Goal: Transaction & Acquisition: Purchase product/service

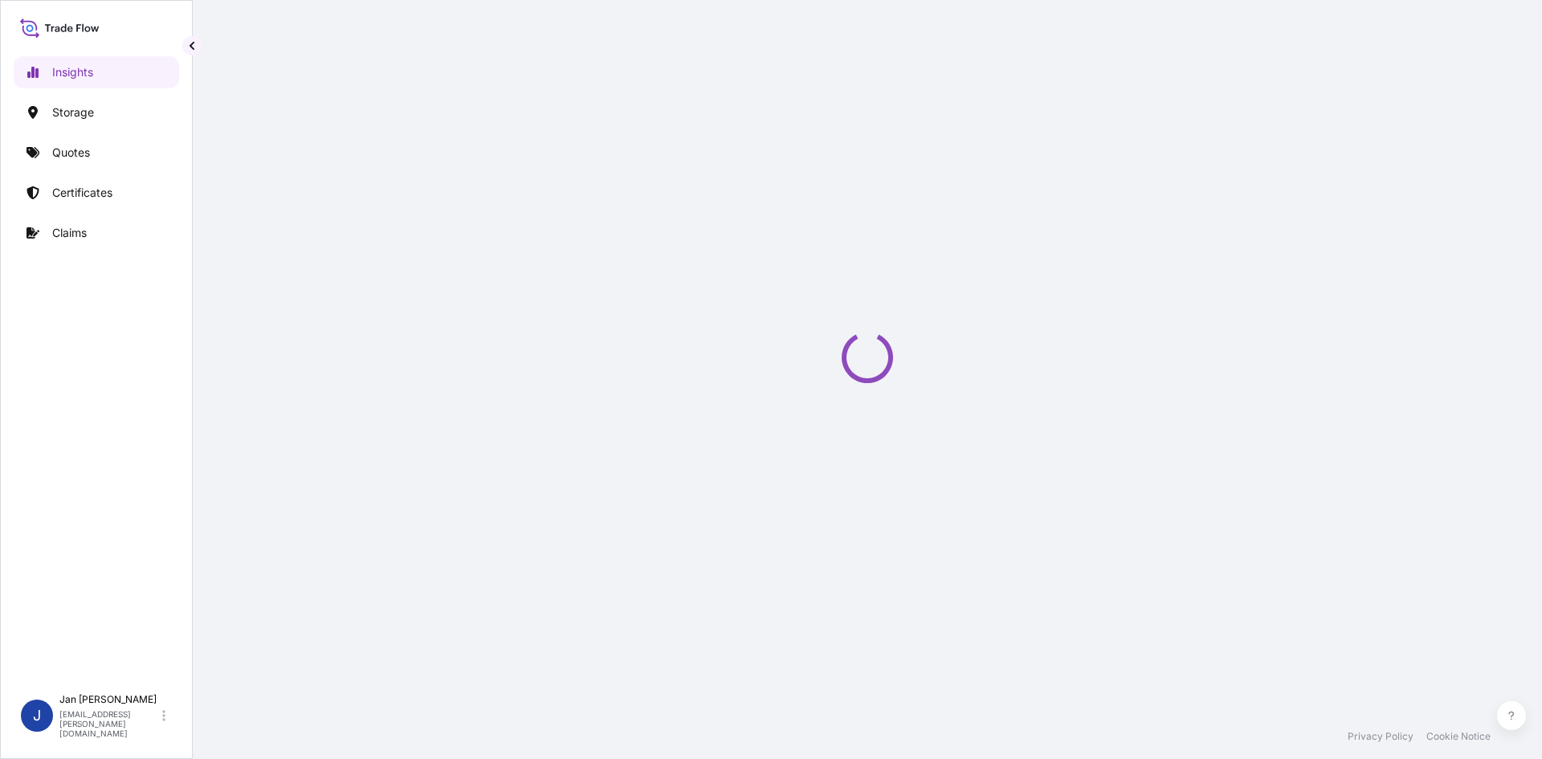
select select "2025"
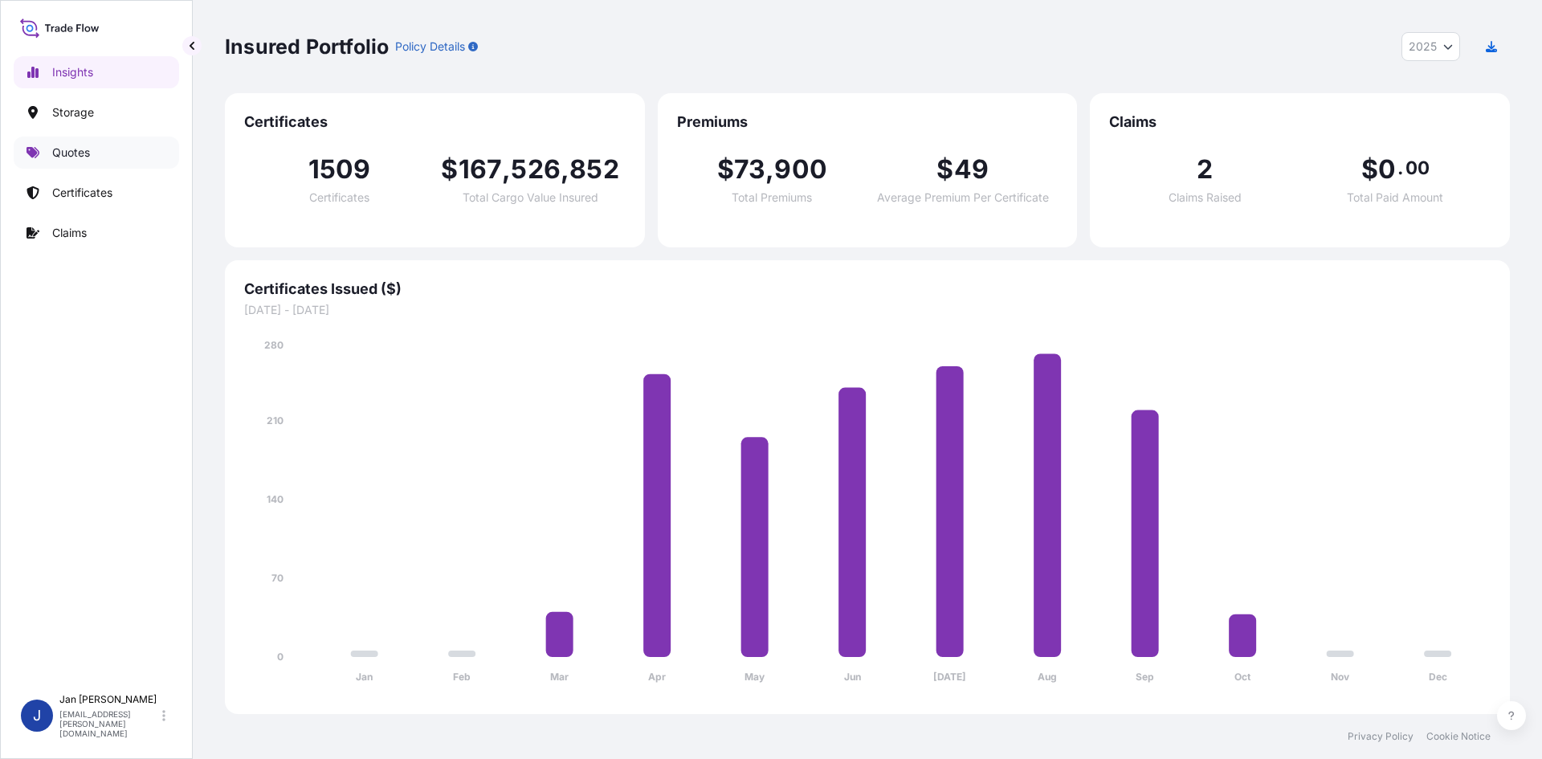
click at [92, 147] on link "Quotes" at bounding box center [96, 153] width 165 height 32
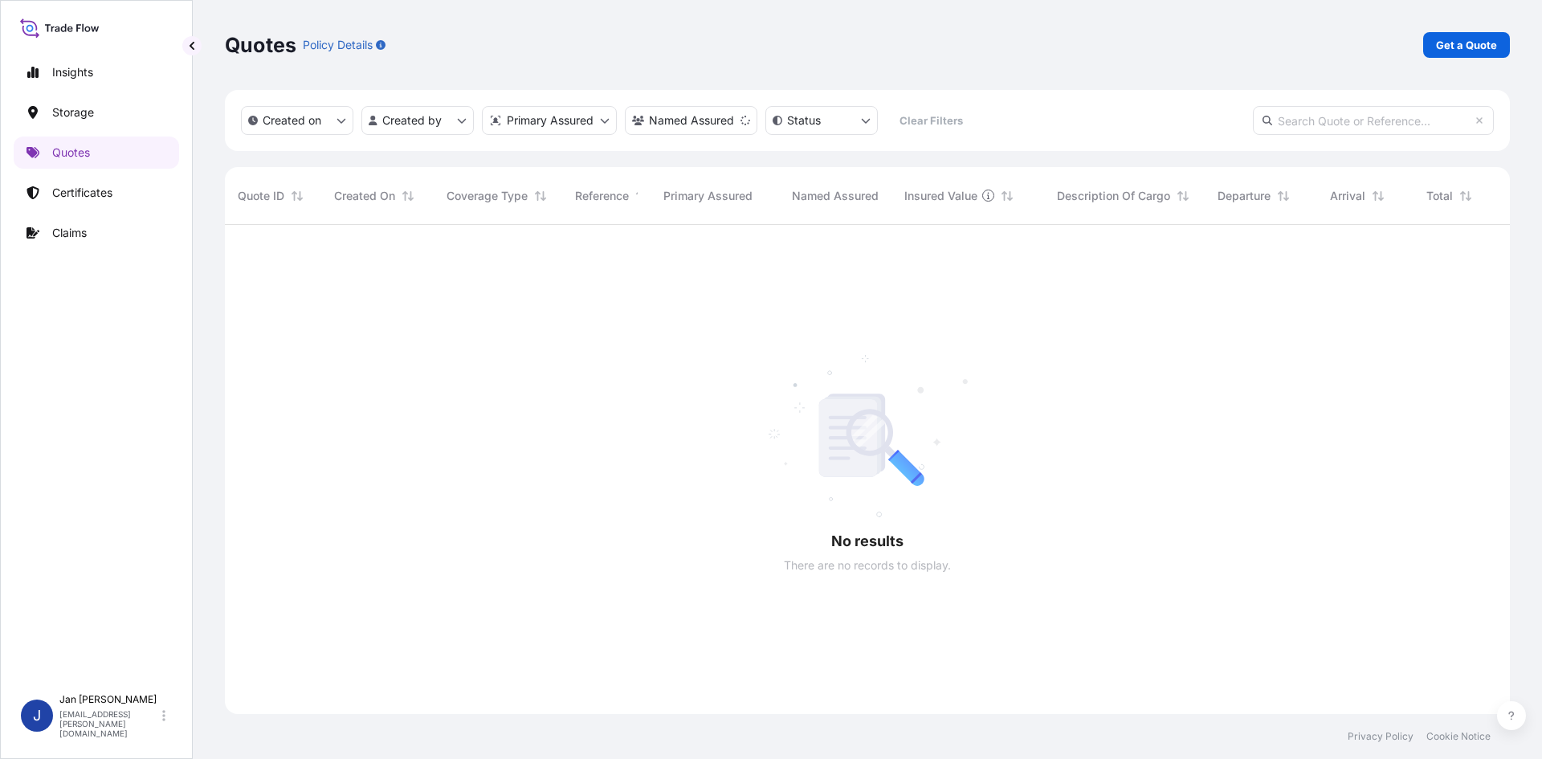
scroll to position [535, 1273]
click at [1481, 50] on p "Get a Quote" at bounding box center [1466, 45] width 61 height 16
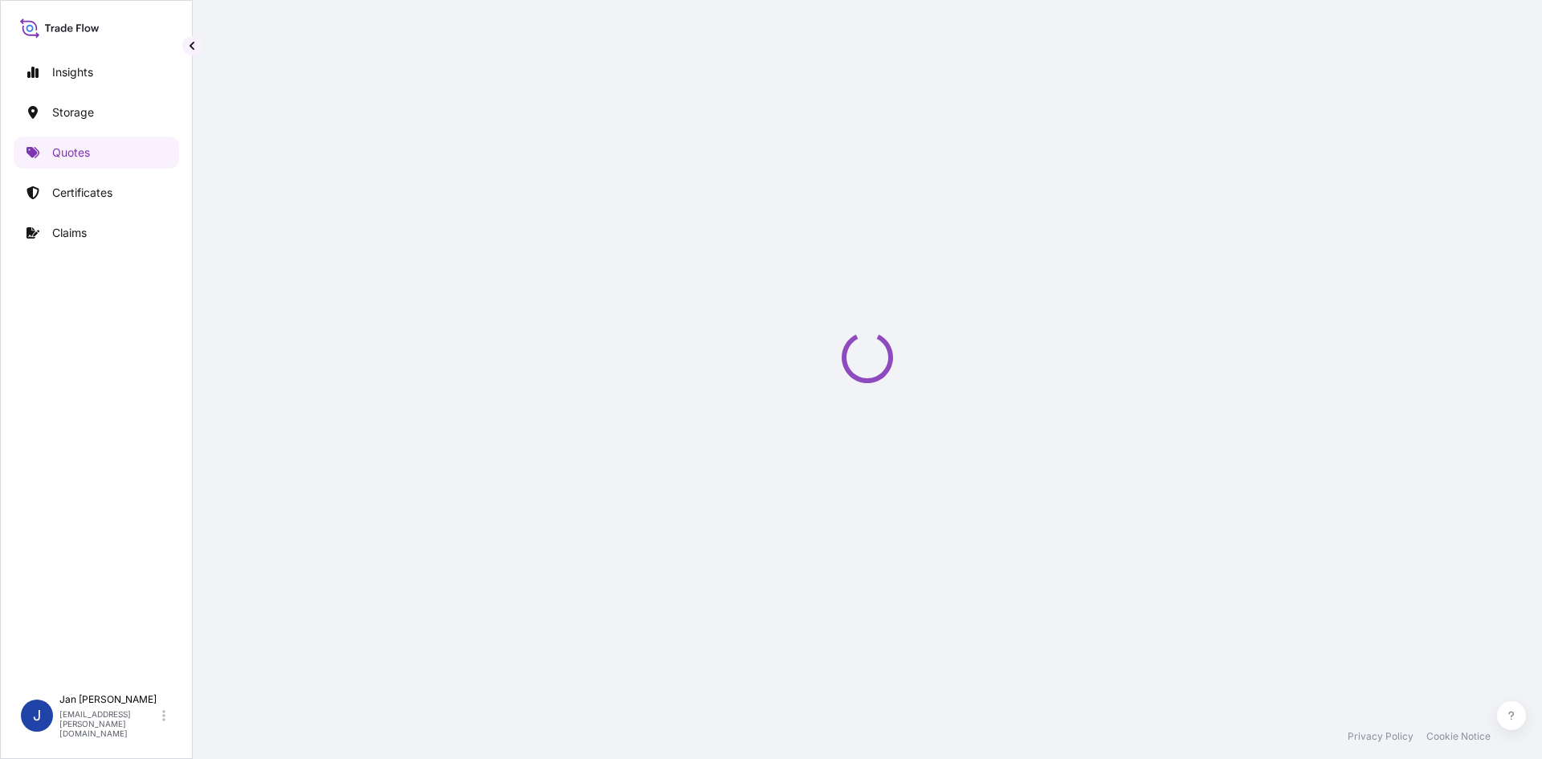
select select "Water"
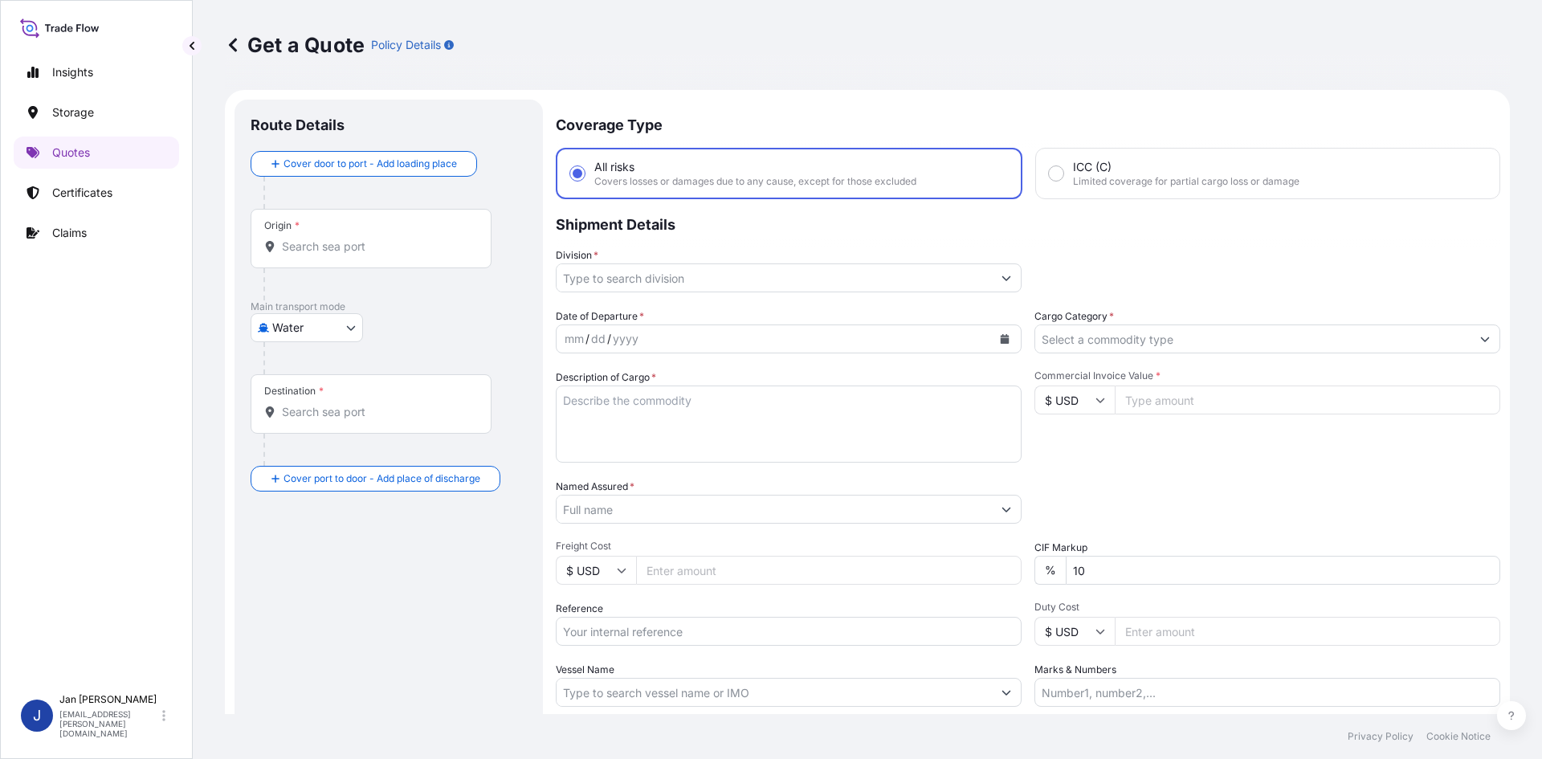
scroll to position [26, 0]
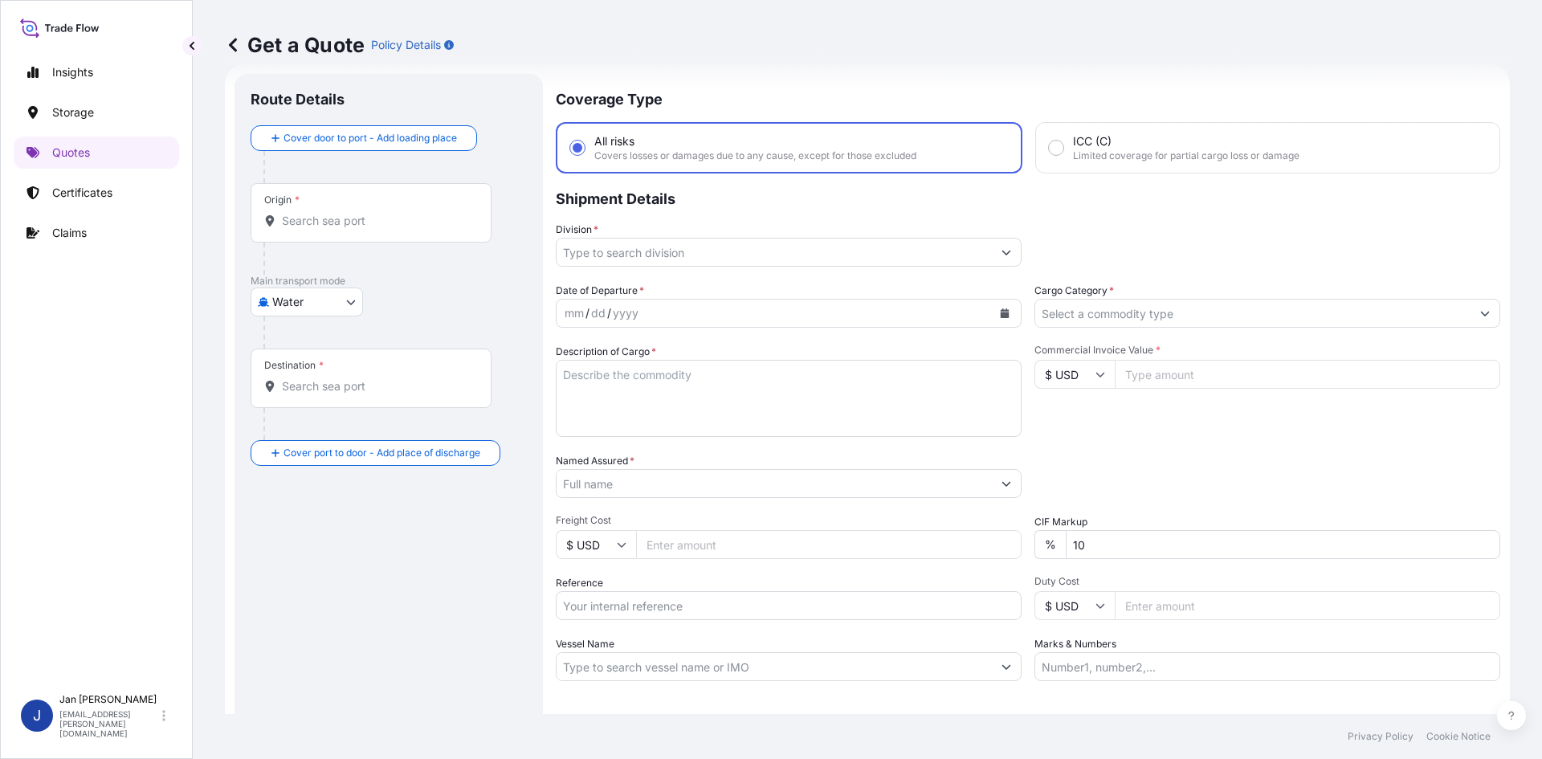
click at [599, 427] on textarea "Description of Cargo *" at bounding box center [789, 398] width 466 height 77
paste textarea "BAGS LOADED ONTO 8 PALLETS LOADED INTO 1 20' CONTAINER(S) ADFLEX Q 300 F"
click at [566, 380] on textarea "BAGS LOADED ONTO 8 PALLETS LOADED INTO 1 20' CONTAINER(S) ADFLEX Q 300 F" at bounding box center [789, 398] width 466 height 77
type textarea "440 BAGS LOADED ONTO 8 PALLETS LOADED INTO 1 20' CONTAINER(S) ADFLEX Q 300 F"
click at [797, 480] on input "Named Assured *" at bounding box center [774, 483] width 435 height 29
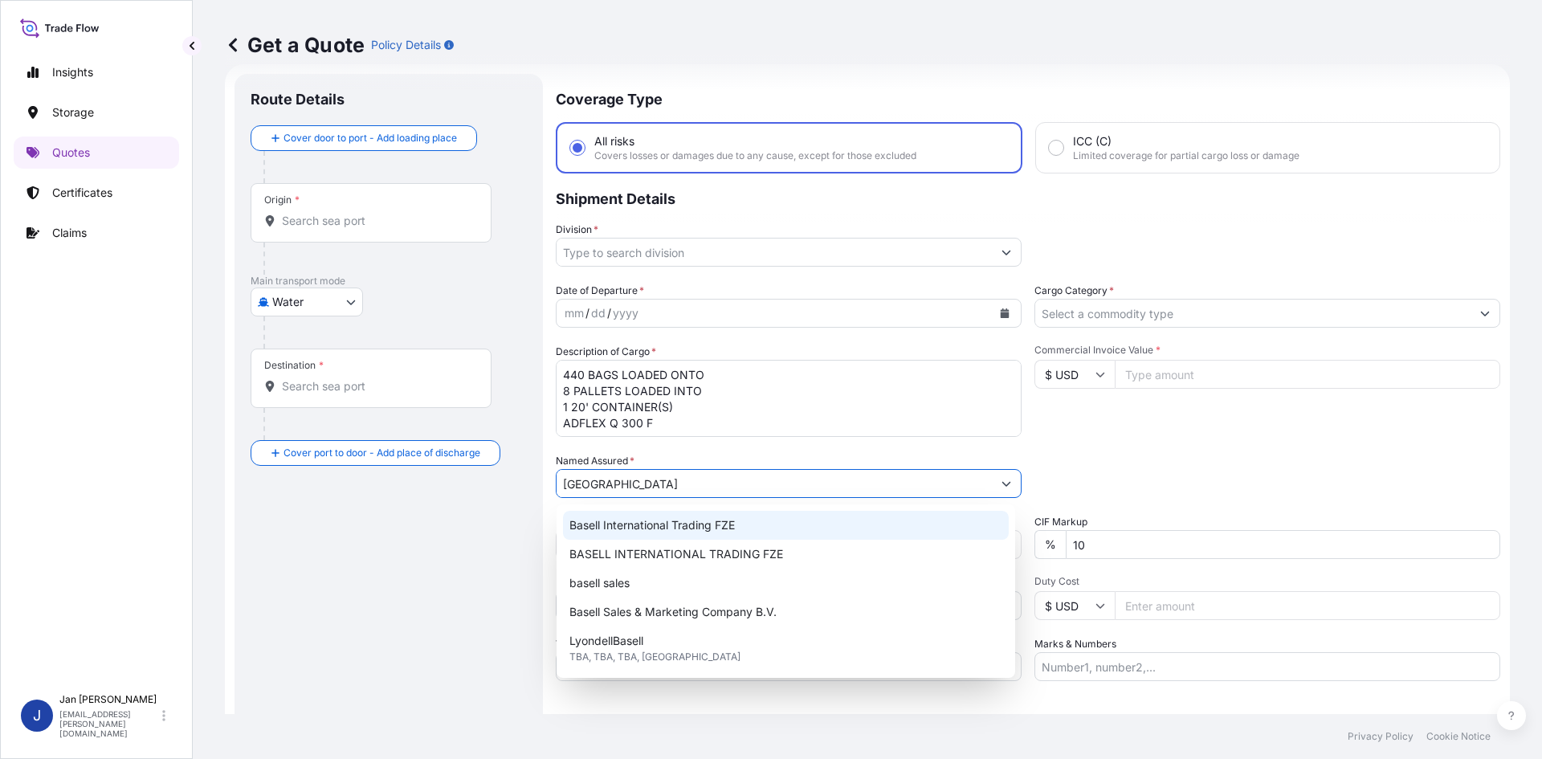
click at [677, 535] on div "Basell International Trading FZE" at bounding box center [786, 525] width 446 height 29
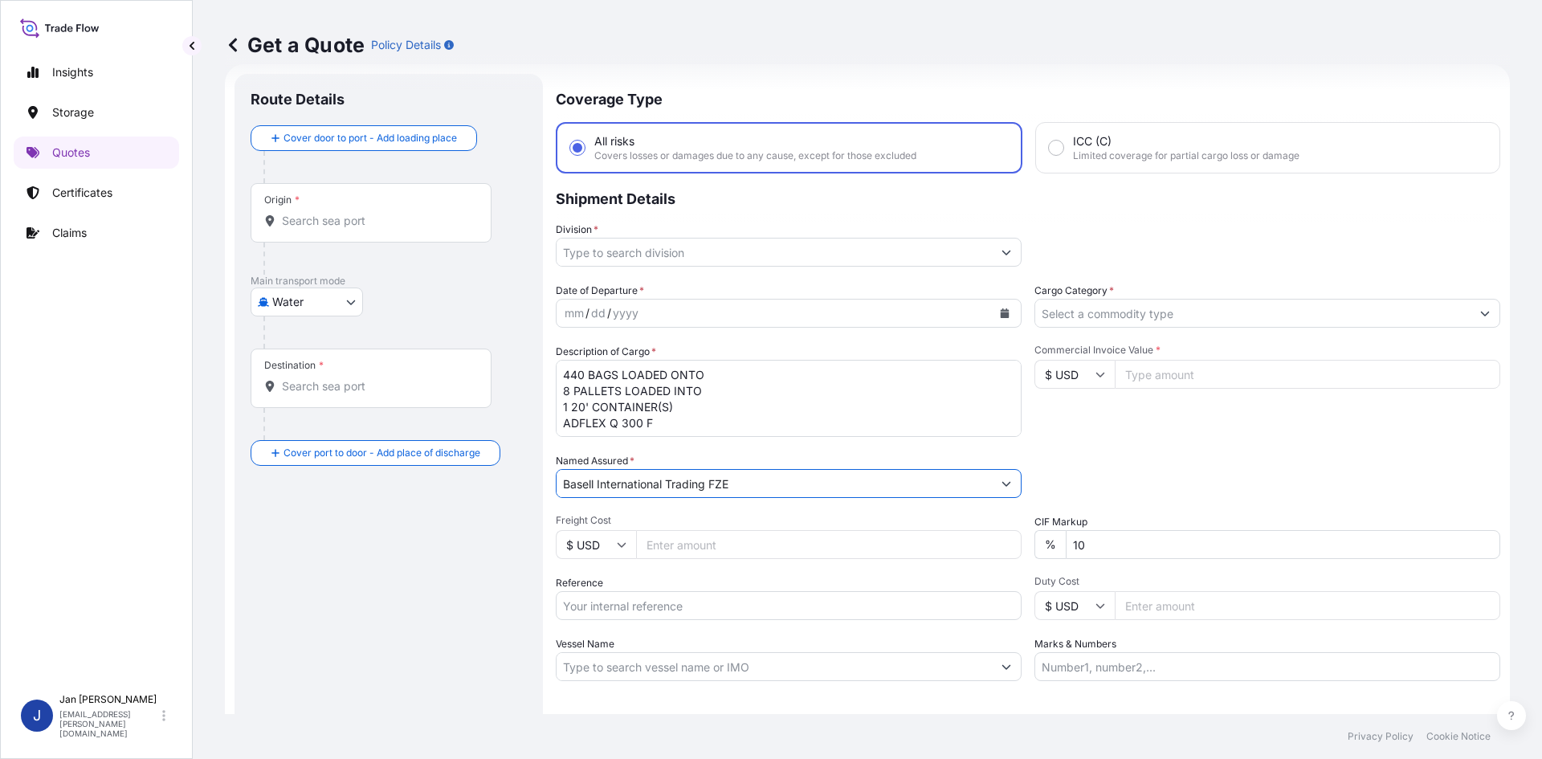
type input "Basell International Trading FZE"
click at [992, 313] on button "Calendar" at bounding box center [1005, 313] width 26 height 26
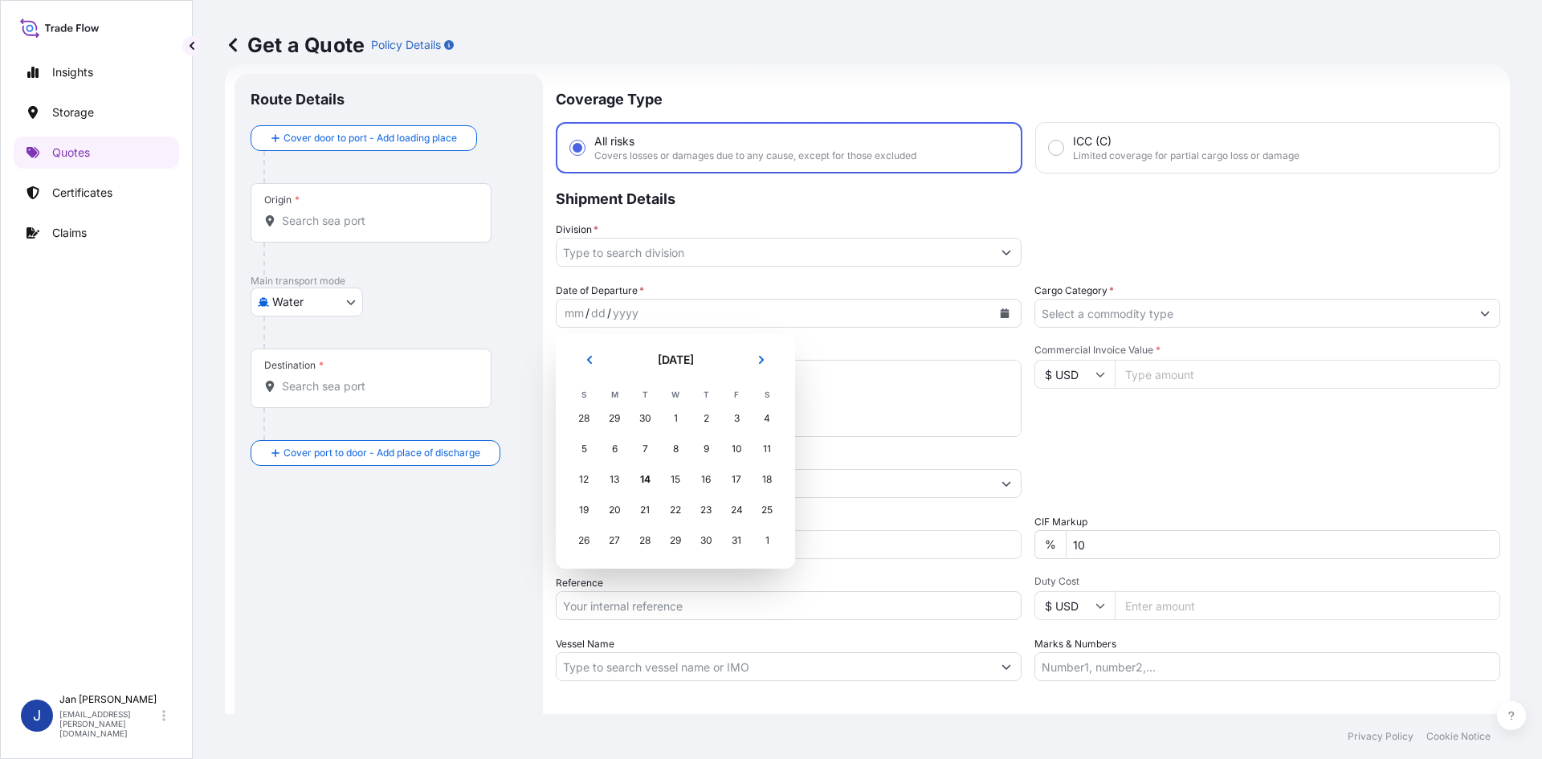
click at [756, 443] on div "11" at bounding box center [767, 449] width 29 height 29
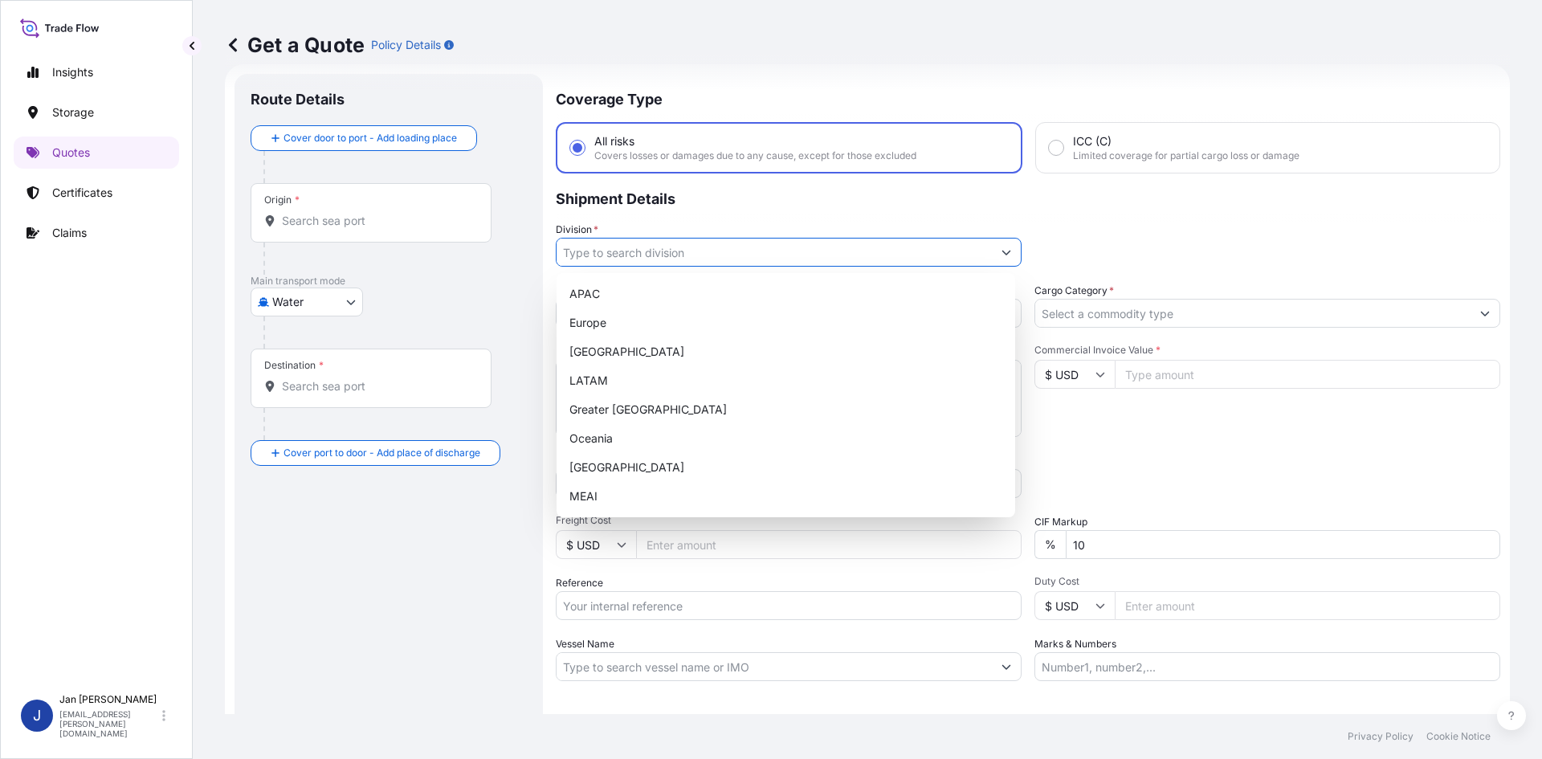
click at [890, 243] on input "Division *" at bounding box center [774, 252] width 435 height 29
click at [712, 327] on div "Europe" at bounding box center [786, 322] width 446 height 29
type input "Europe"
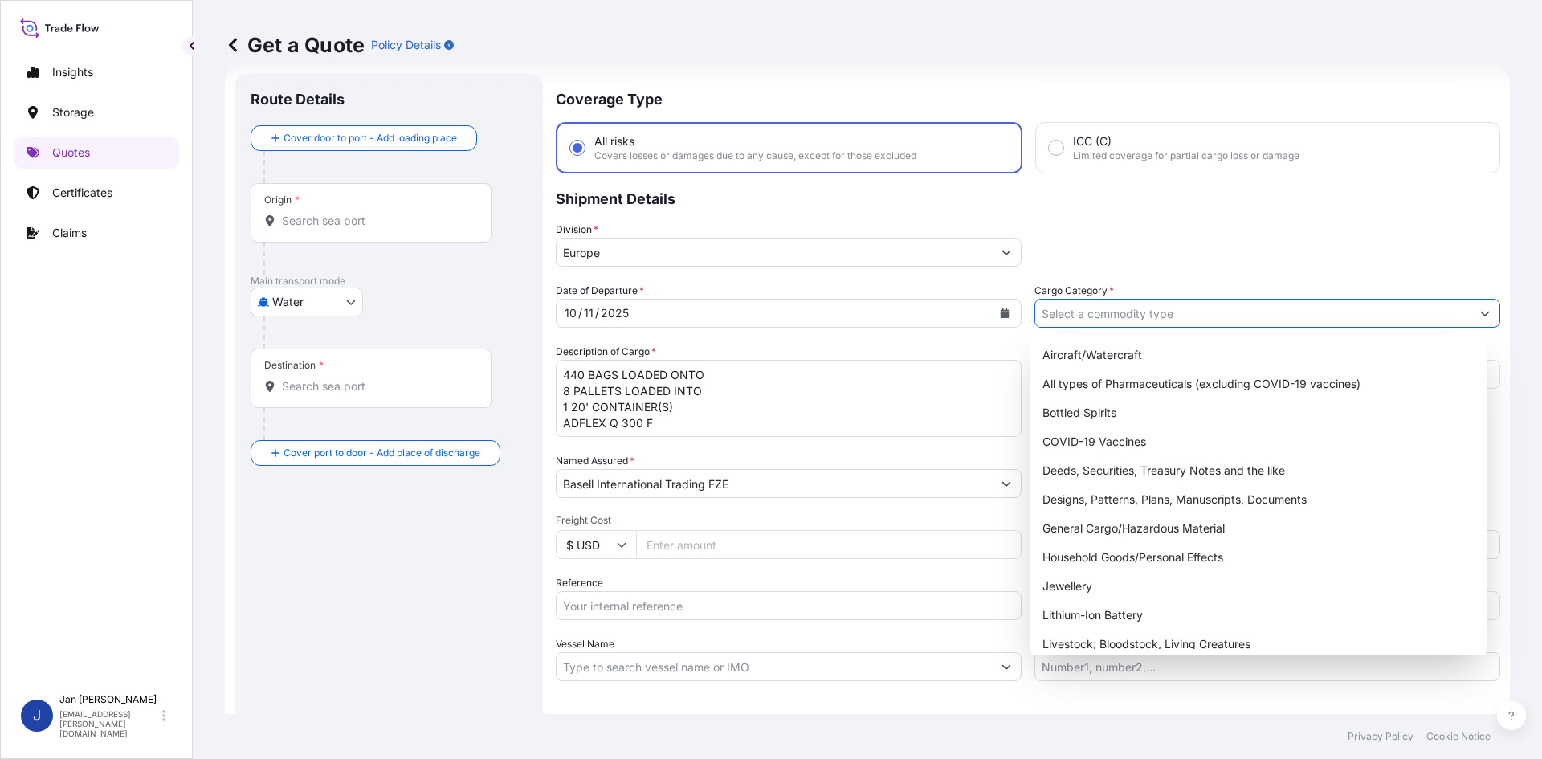
click at [1104, 312] on input "Cargo Category *" at bounding box center [1253, 313] width 435 height 29
click at [1106, 519] on div "General Cargo/Hazardous Material" at bounding box center [1259, 528] width 446 height 29
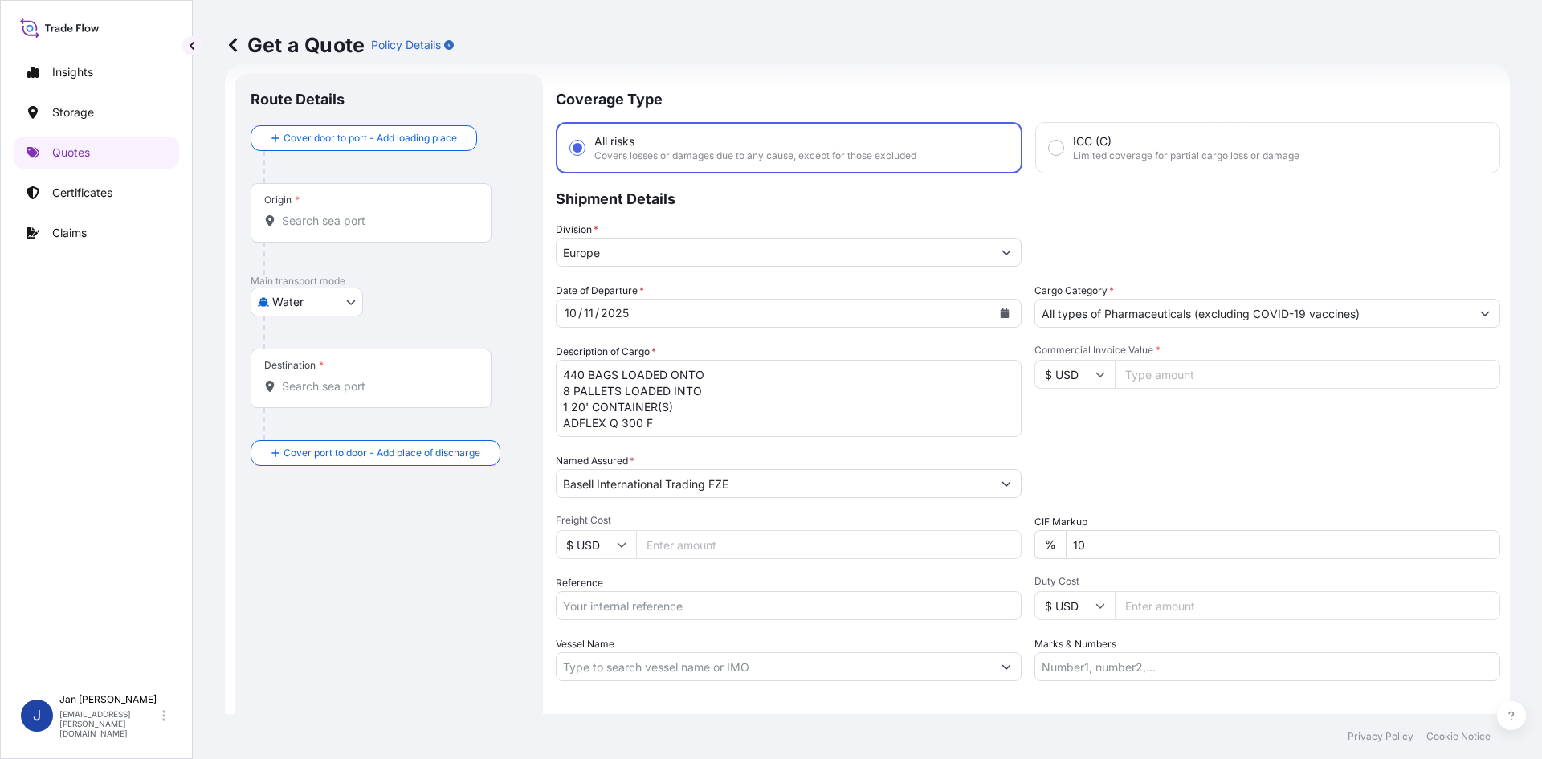
paste input "29,971.07"
click at [1471, 313] on button "Show suggestions" at bounding box center [1485, 313] width 29 height 29
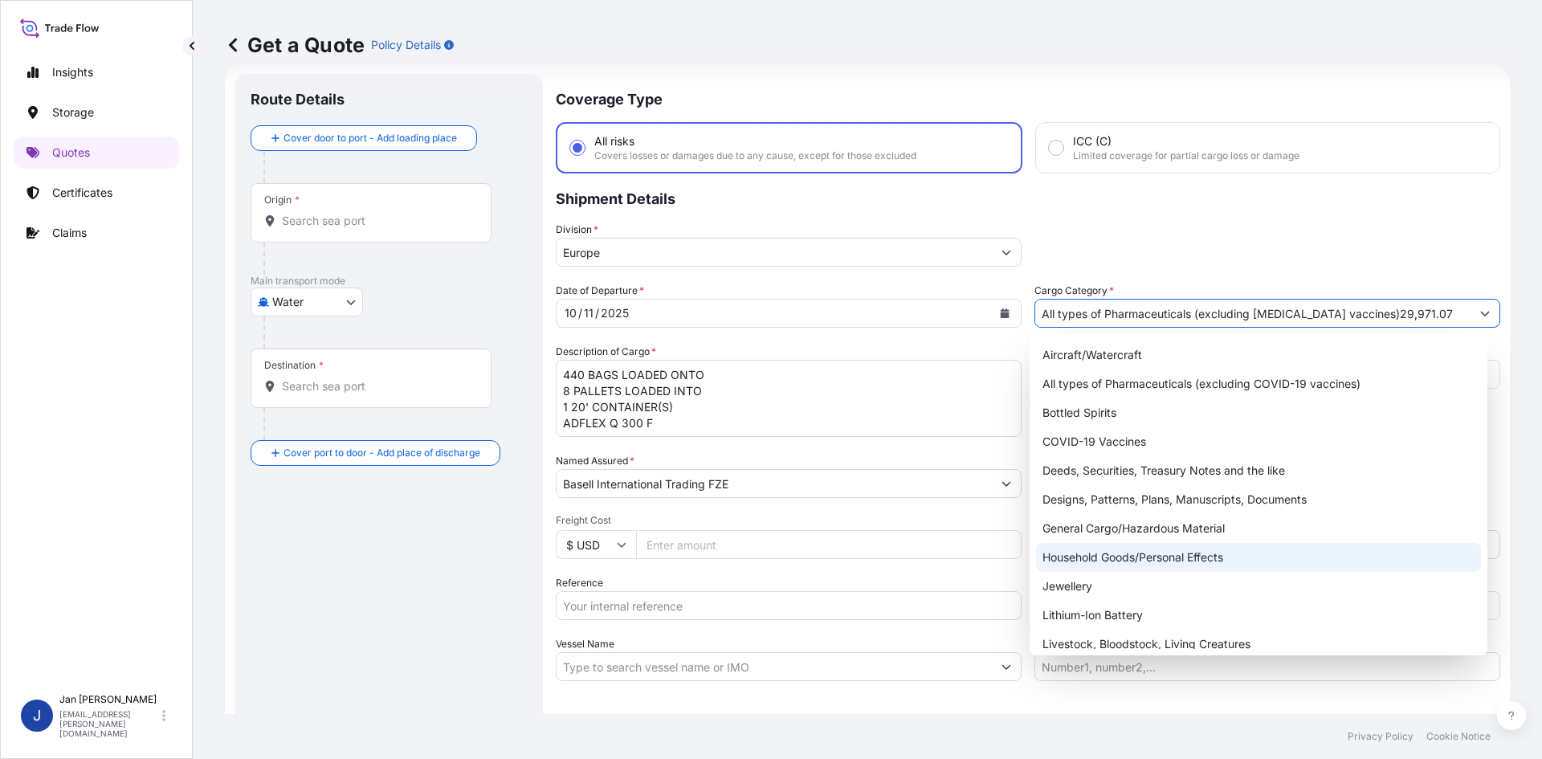
click at [1113, 534] on div "General Cargo/Hazardous Material" at bounding box center [1259, 528] width 446 height 29
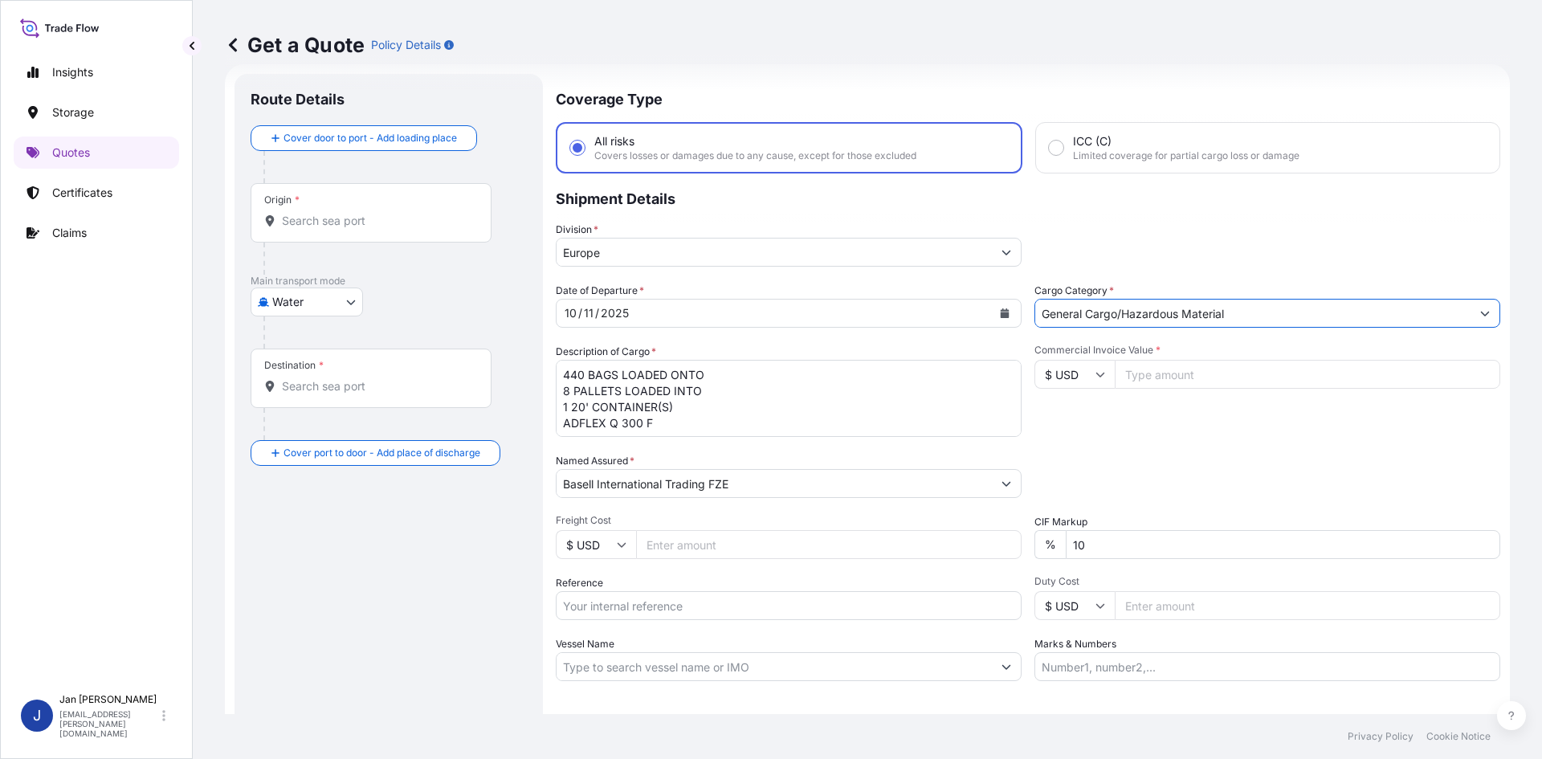
type input "General Cargo/Hazardous Material"
click at [1162, 370] on input "Commercial Invoice Value *" at bounding box center [1308, 374] width 386 height 29
paste input "29971.07"
type input "29971.07"
click at [1066, 374] on input "$ USD" at bounding box center [1075, 374] width 80 height 29
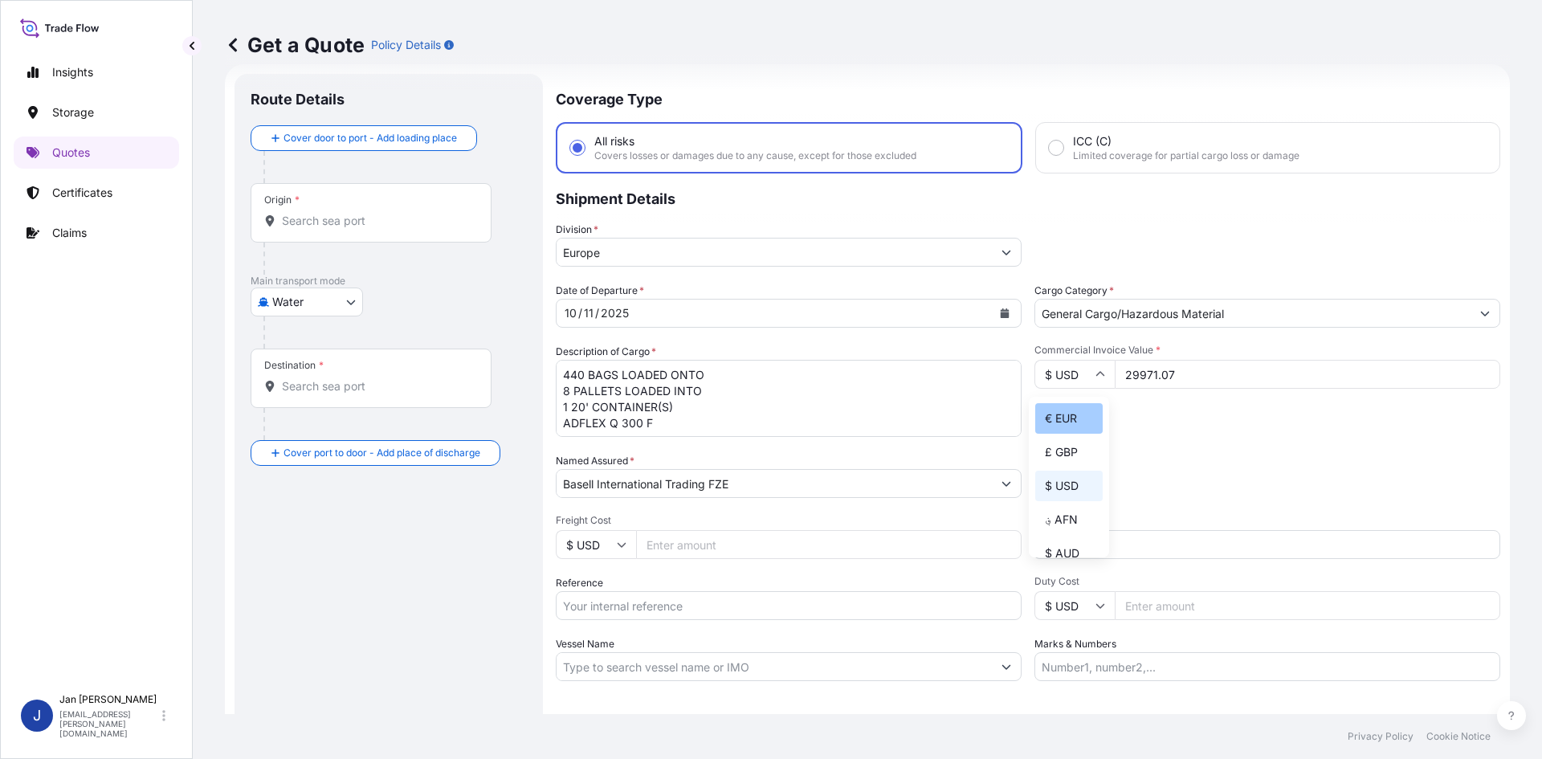
click at [1072, 417] on div "€ EUR" at bounding box center [1069, 418] width 67 height 31
type input "€ EUR"
click at [1173, 427] on div "Commercial Invoice Value * € EUR 29971.07" at bounding box center [1268, 390] width 466 height 93
click at [1174, 655] on input "Marks & Numbers" at bounding box center [1268, 666] width 466 height 29
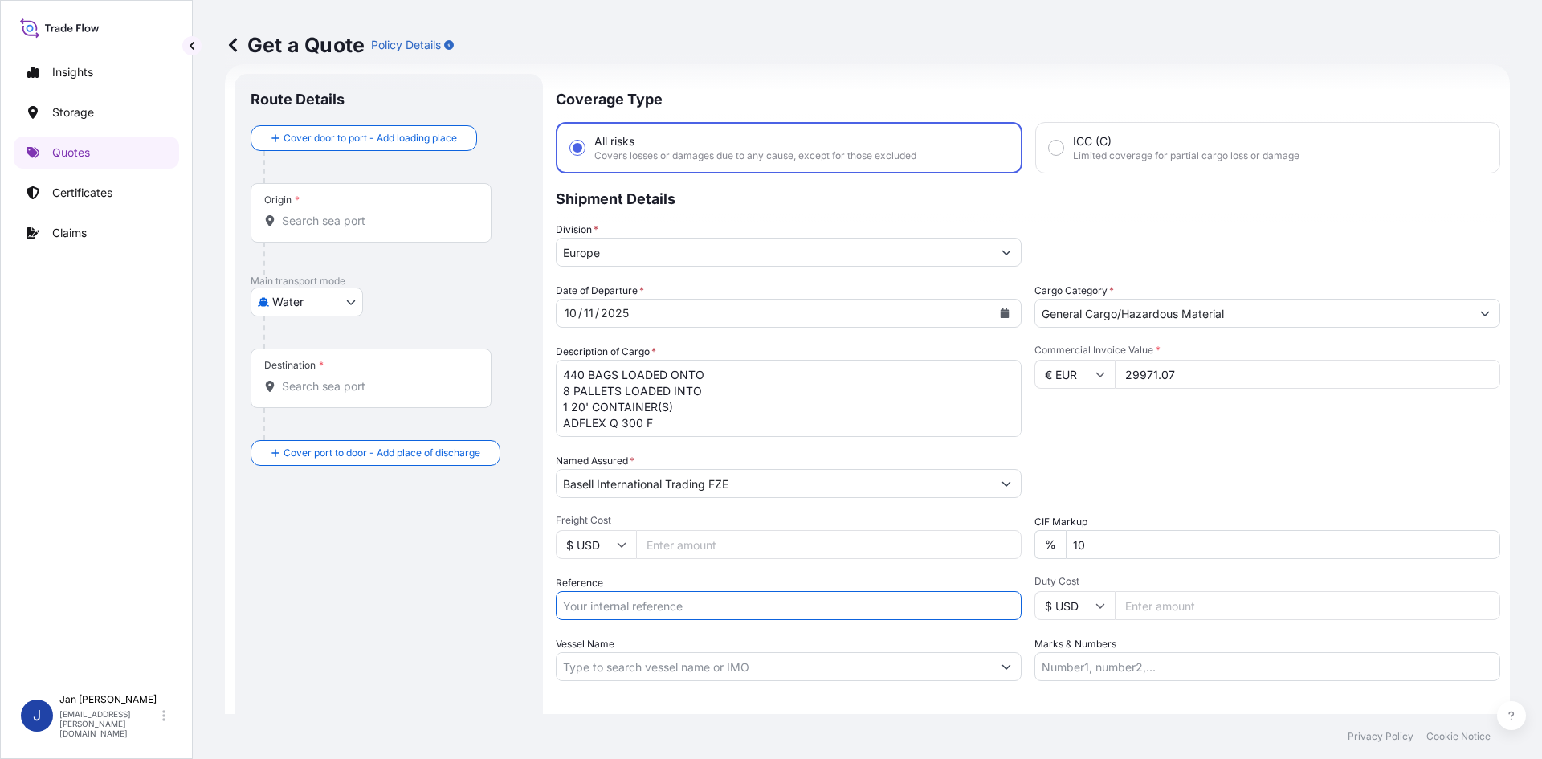
click at [717, 607] on input "Reference" at bounding box center [789, 605] width 466 height 29
paste input "1187440992"
click at [697, 612] on input "1187440992" at bounding box center [789, 605] width 466 height 29
paste input "5013225967"
click at [726, 607] on input "1187440992 5013225967" at bounding box center [789, 605] width 466 height 29
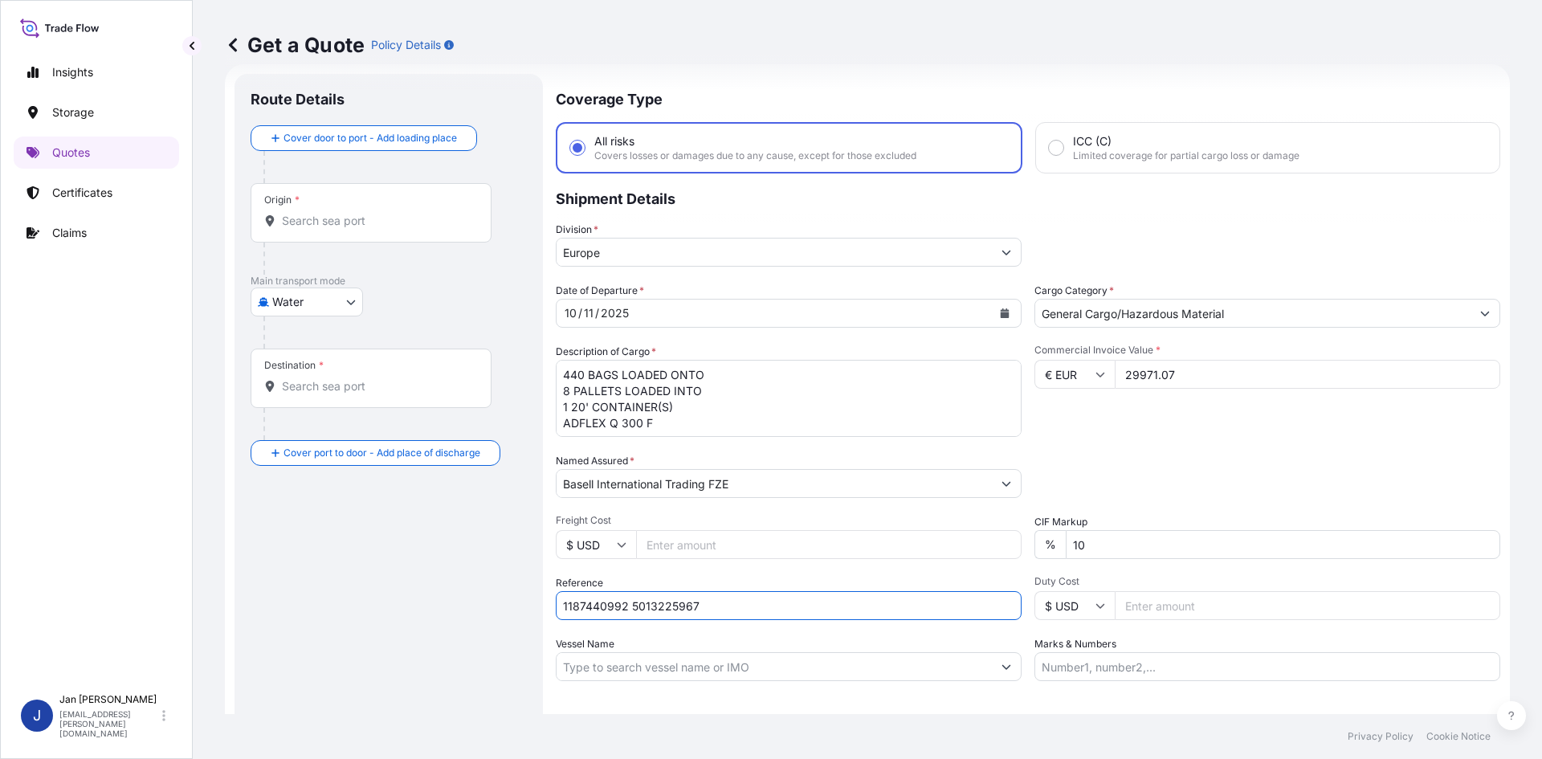
paste input "5013240467"
type input "1187440992 5013225967 5013240467"
click at [405, 205] on div "Origin *" at bounding box center [371, 212] width 241 height 59
click at [405, 213] on input "Origin *" at bounding box center [377, 221] width 190 height 16
paste input "[GEOGRAPHIC_DATA]"
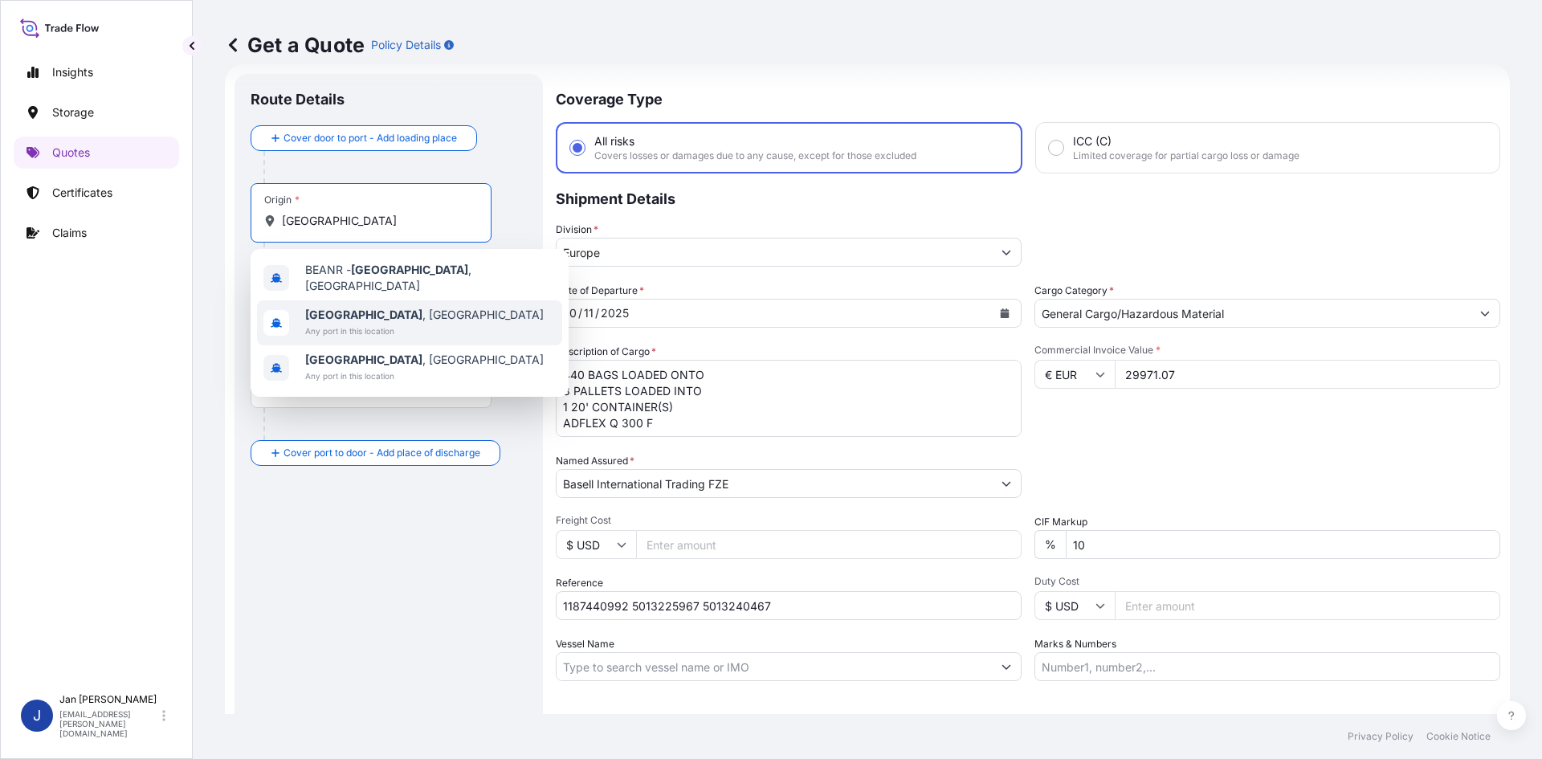
click at [379, 300] on div "[GEOGRAPHIC_DATA] , [GEOGRAPHIC_DATA] Any port in this location" at bounding box center [409, 322] width 305 height 45
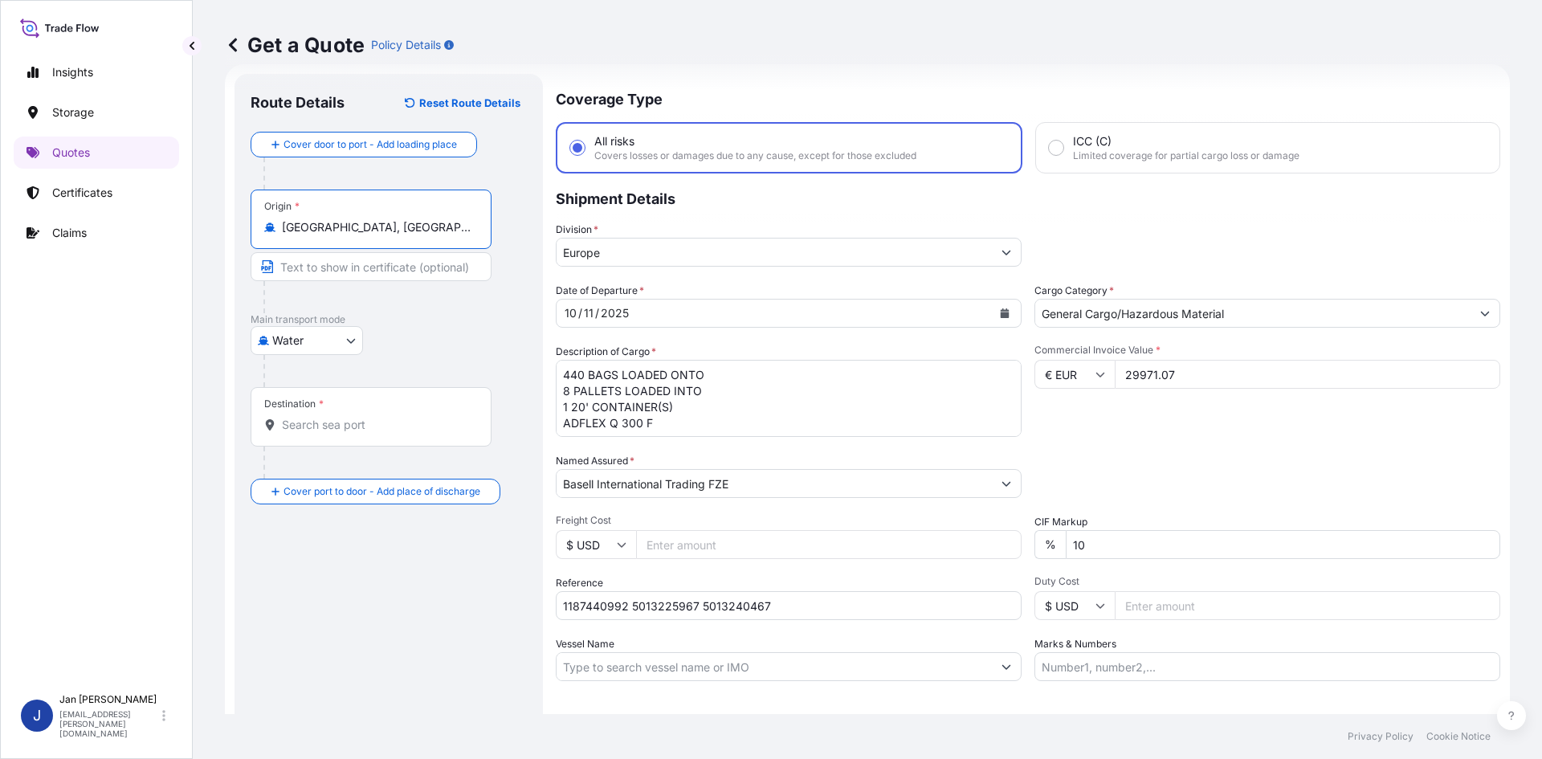
type input "[GEOGRAPHIC_DATA], [GEOGRAPHIC_DATA]"
click at [341, 416] on div "Destination *" at bounding box center [371, 416] width 241 height 59
click at [341, 417] on input "Destination *" at bounding box center [377, 425] width 190 height 16
paste input "MERSIN"
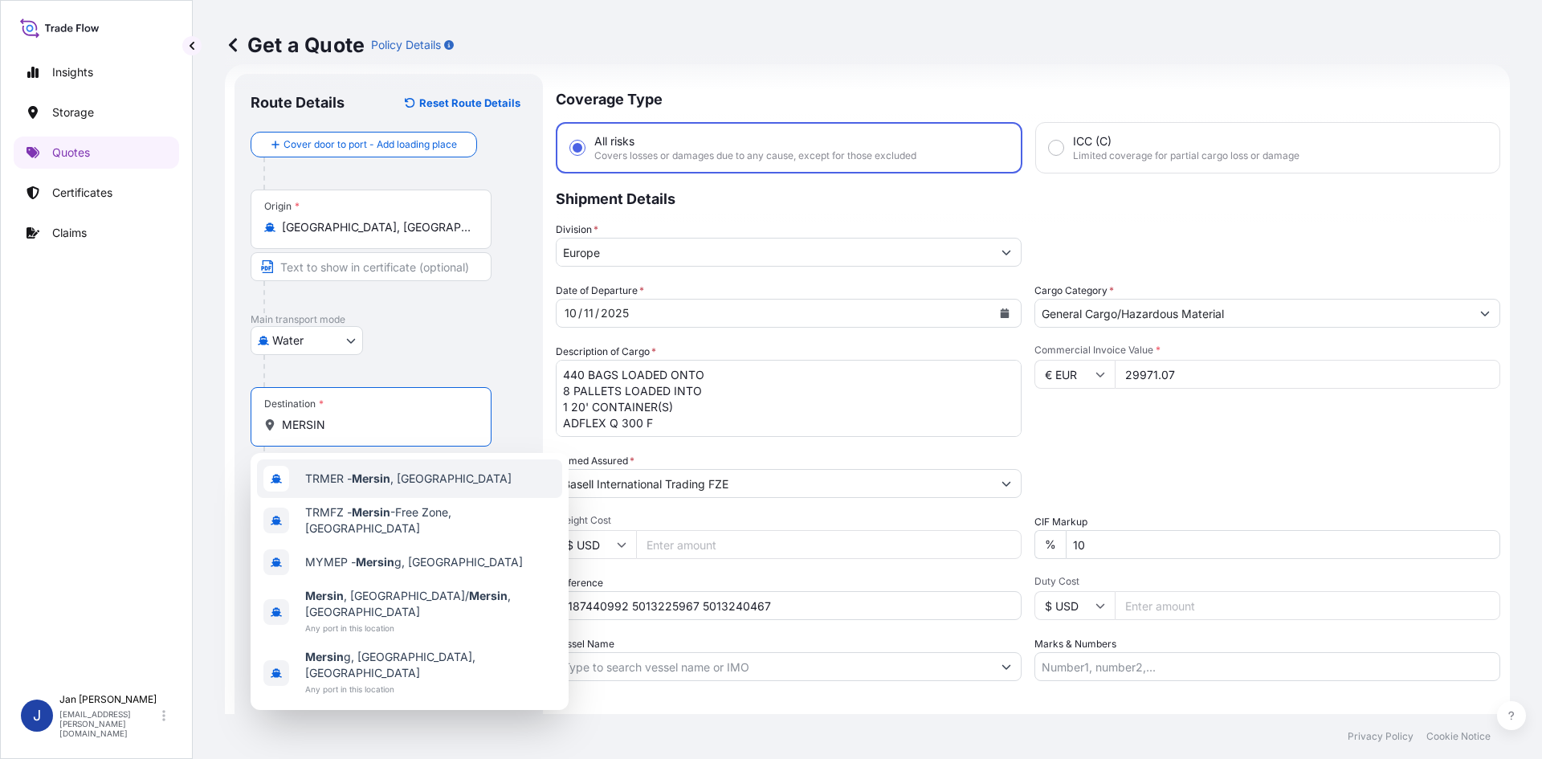
click at [414, 471] on span "TRMER - [GEOGRAPHIC_DATA] , [GEOGRAPHIC_DATA]" at bounding box center [408, 479] width 206 height 16
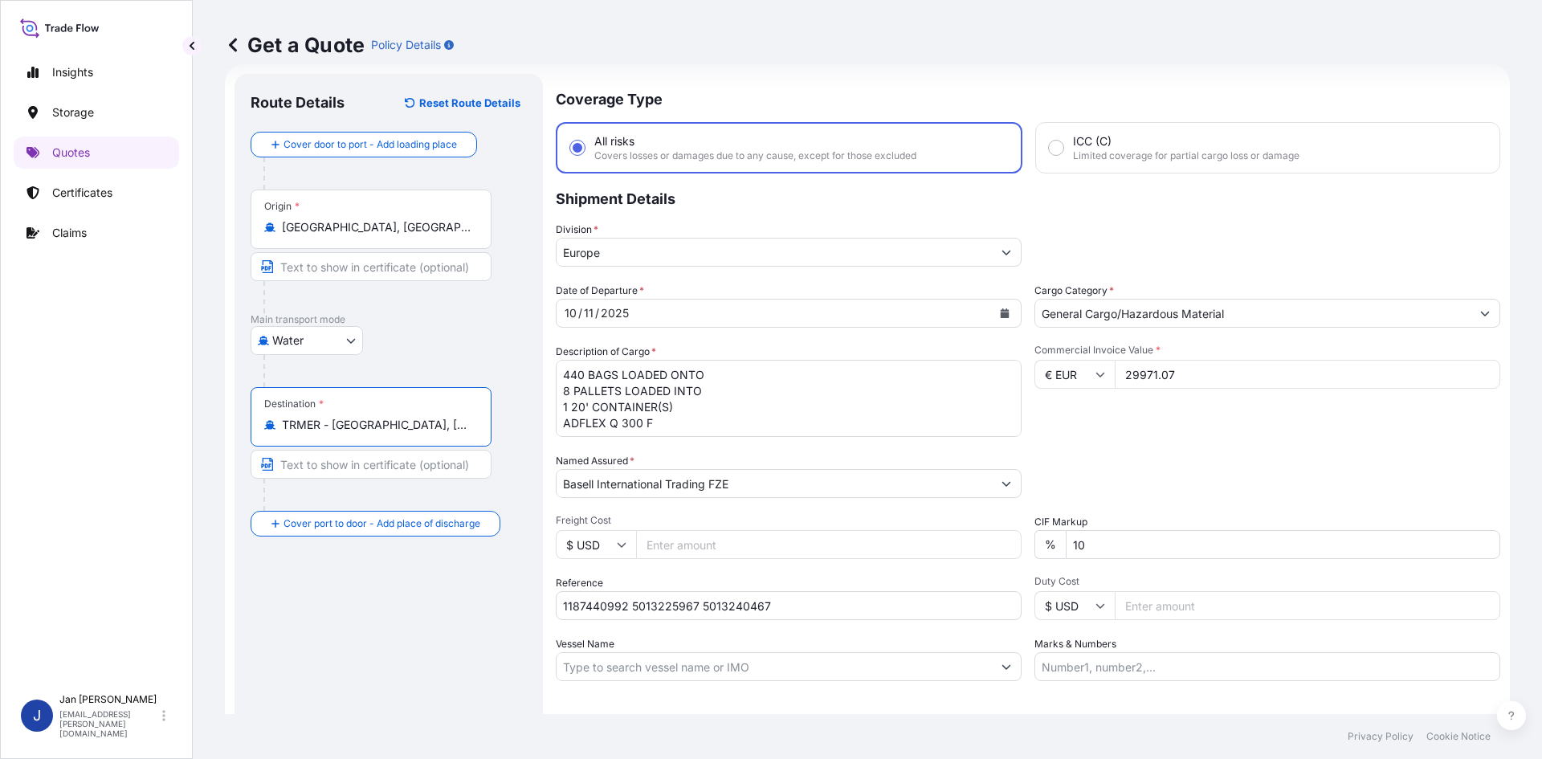
type input "TRMER - [GEOGRAPHIC_DATA], [GEOGRAPHIC_DATA]"
click at [460, 549] on div "Route Details Reset Route Details Cover door to port - Add loading place Place …" at bounding box center [389, 437] width 276 height 695
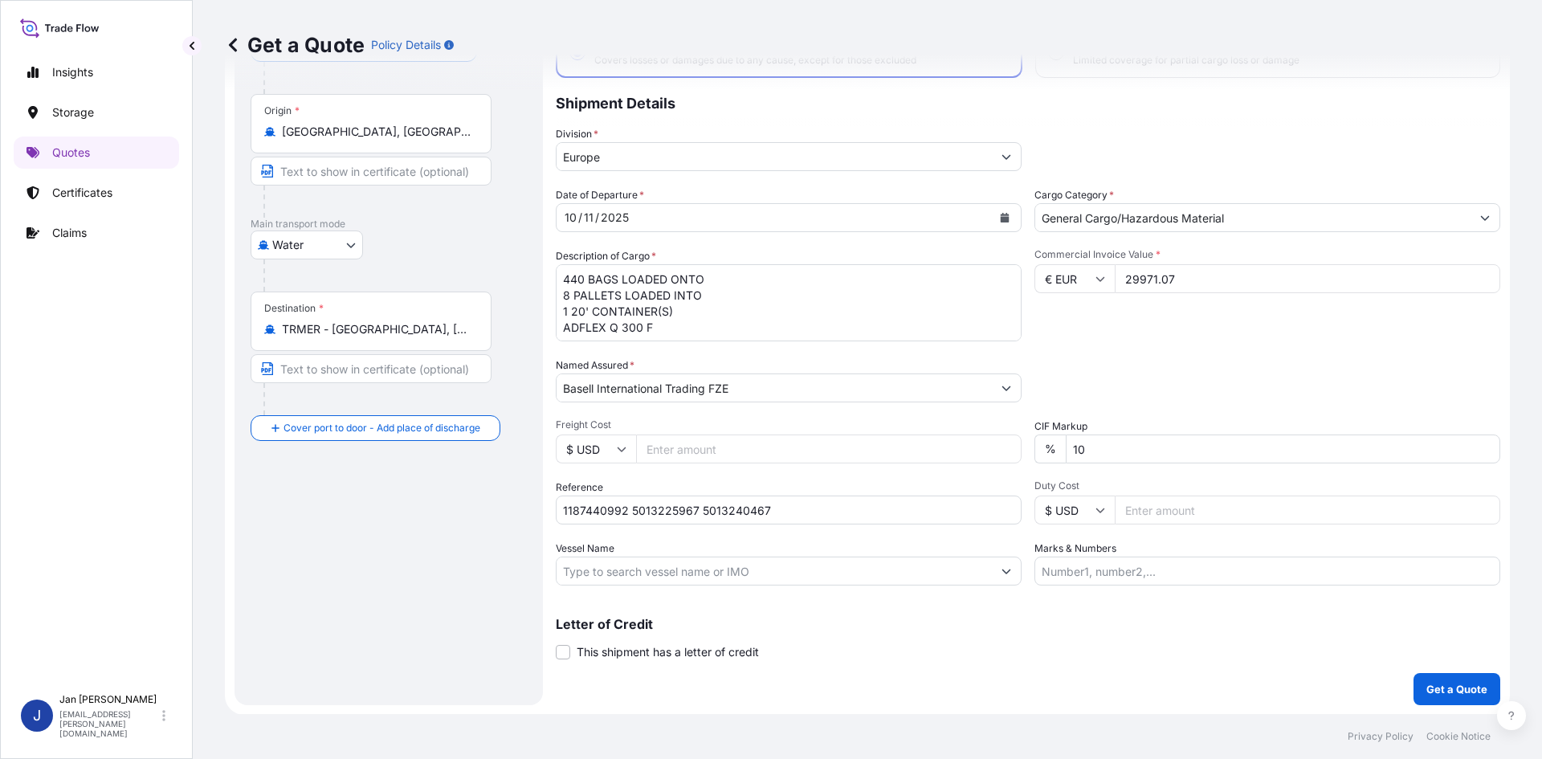
scroll to position [122, 0]
click at [1447, 671] on div "Coverage Type All risks Covers losses or damages due to any cause, except for t…" at bounding box center [1028, 341] width 945 height 727
click at [1447, 685] on p "Get a Quote" at bounding box center [1457, 688] width 61 height 16
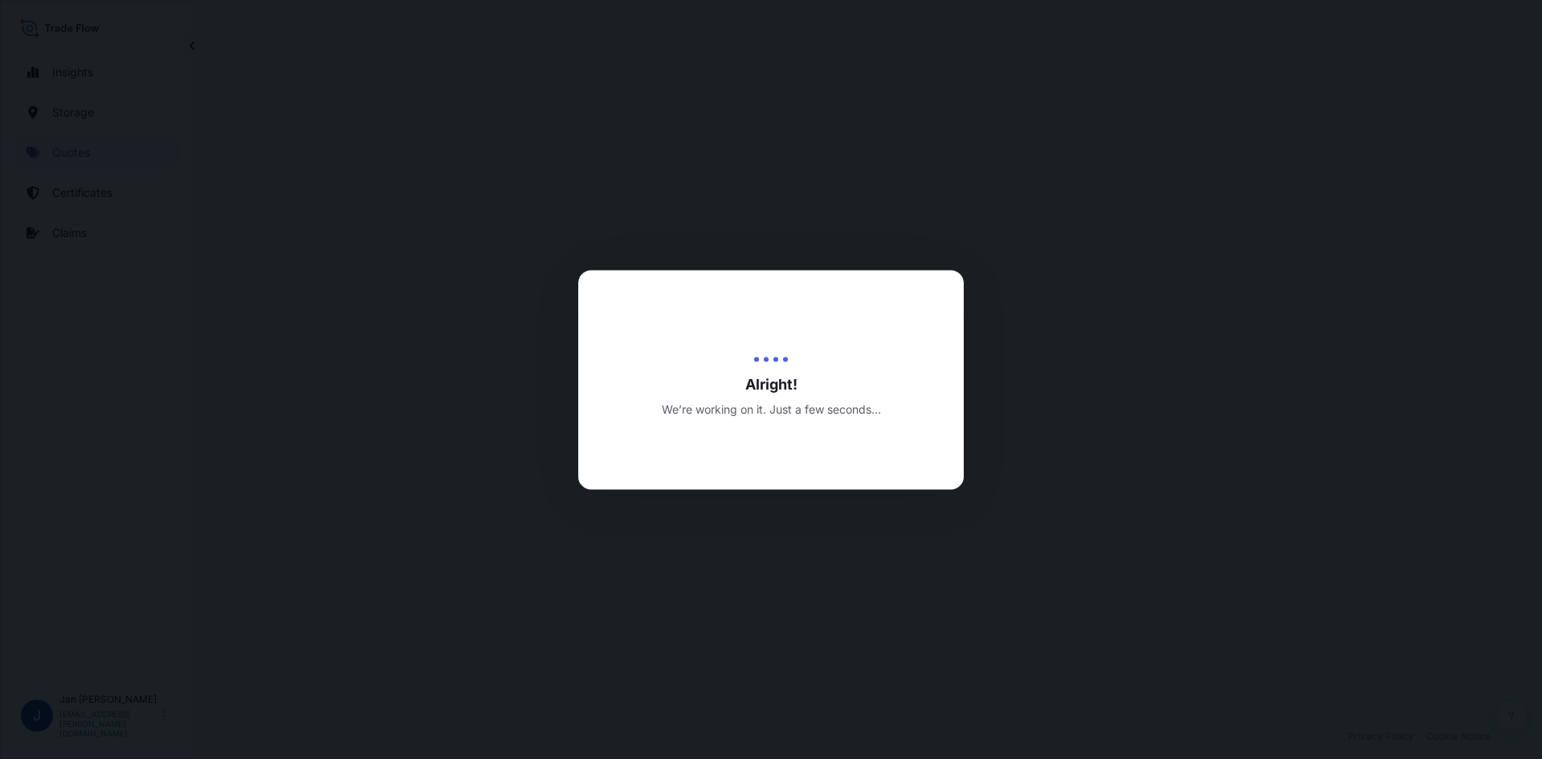
select select "Water"
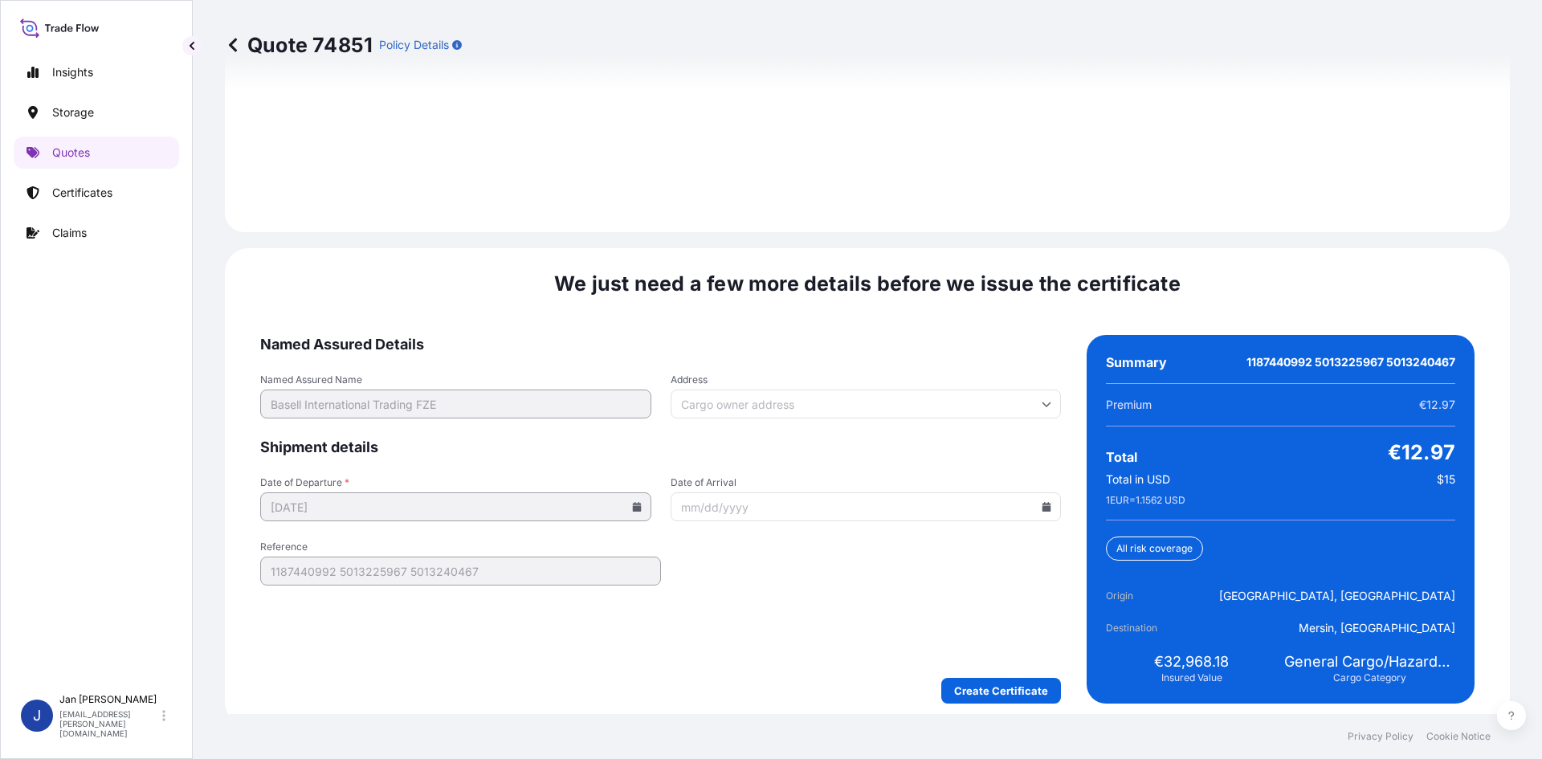
scroll to position [2305, 0]
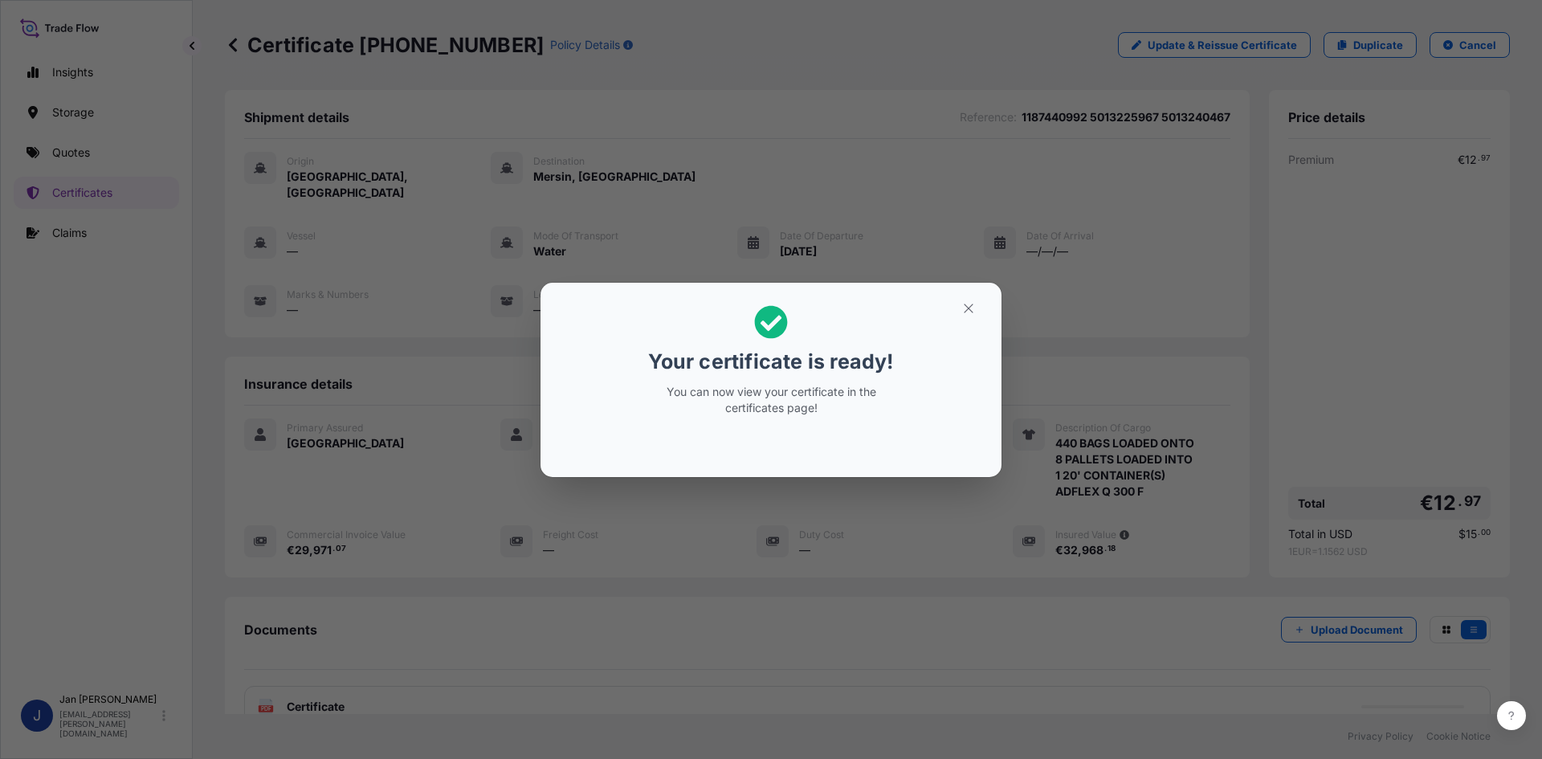
click at [656, 90] on div "Your certificate is ready! You can now view your certificate in the certificate…" at bounding box center [771, 379] width 1542 height 759
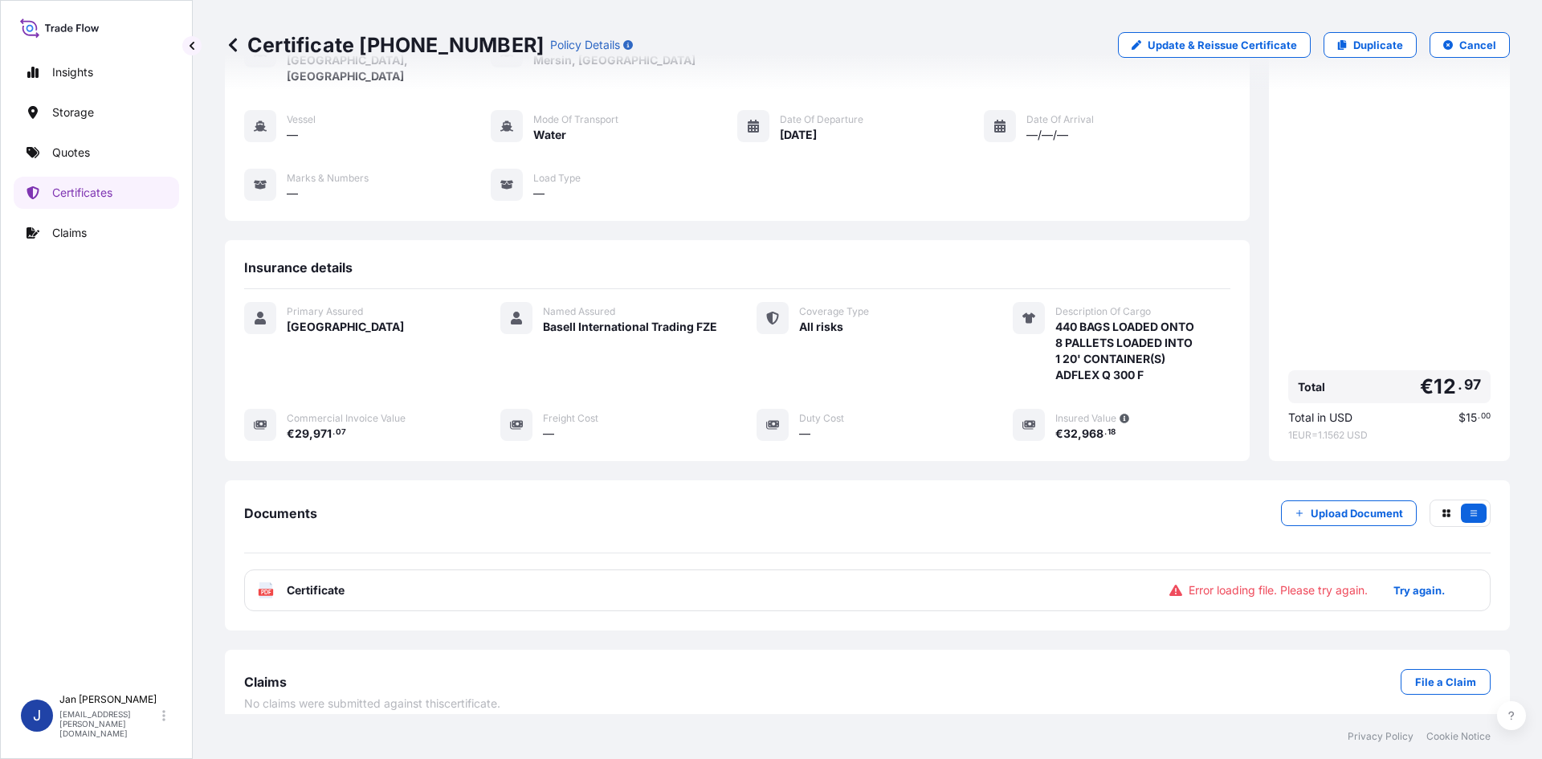
scroll to position [117, 0]
drag, startPoint x: 627, startPoint y: 524, endPoint x: 631, endPoint y: 561, distance: 37.1
click at [627, 529] on div "Documents Upload Document" at bounding box center [867, 526] width 1247 height 54
click at [635, 572] on div "PDF Certificate Error loading file. Please try again. Try again." at bounding box center [867, 590] width 1247 height 42
click at [1407, 582] on p "Try again." at bounding box center [1419, 590] width 51 height 16
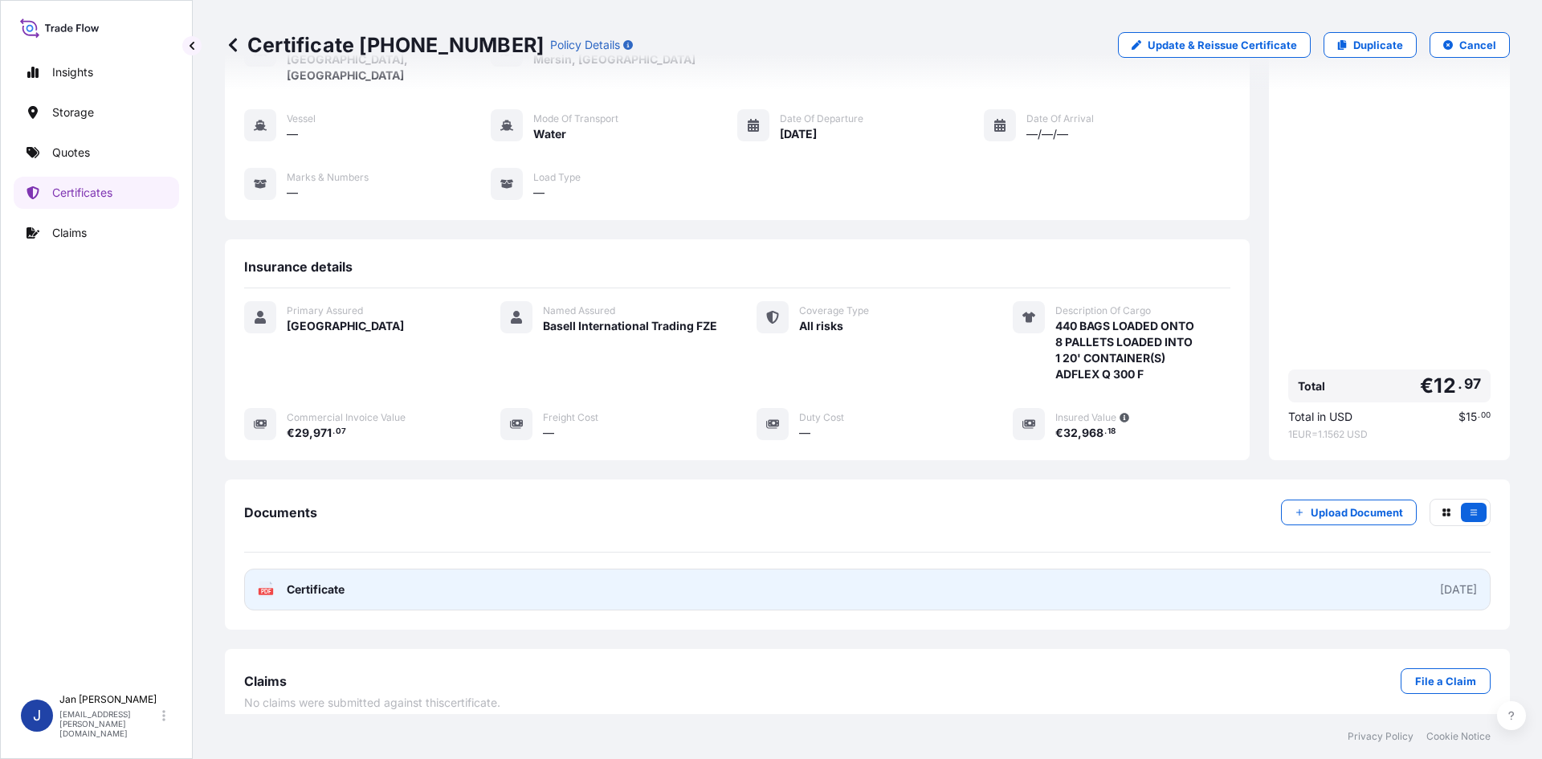
click at [1176, 569] on link "PDF Certificate [DATE]" at bounding box center [867, 590] width 1247 height 42
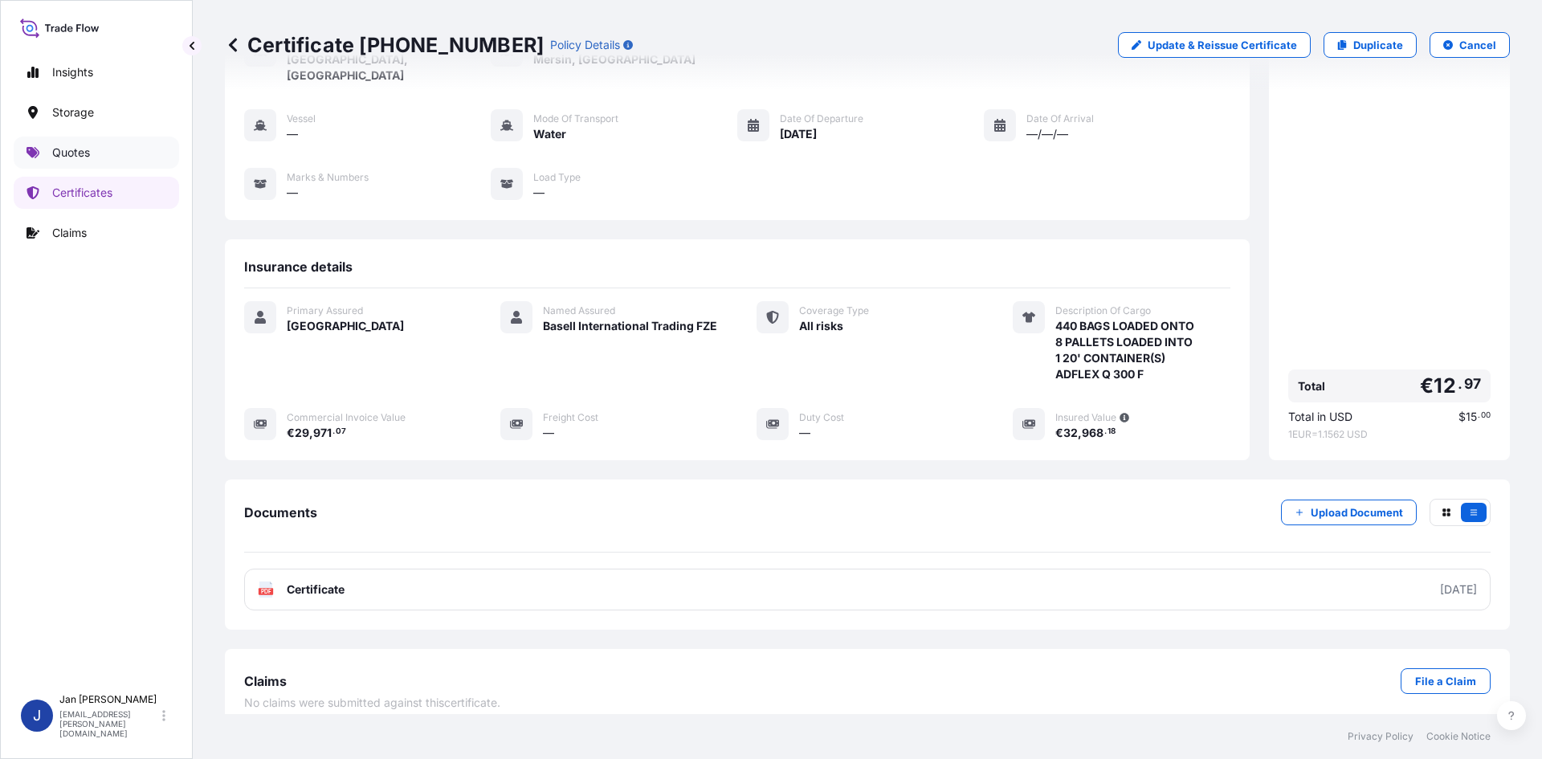
click at [131, 157] on link "Quotes" at bounding box center [96, 153] width 165 height 32
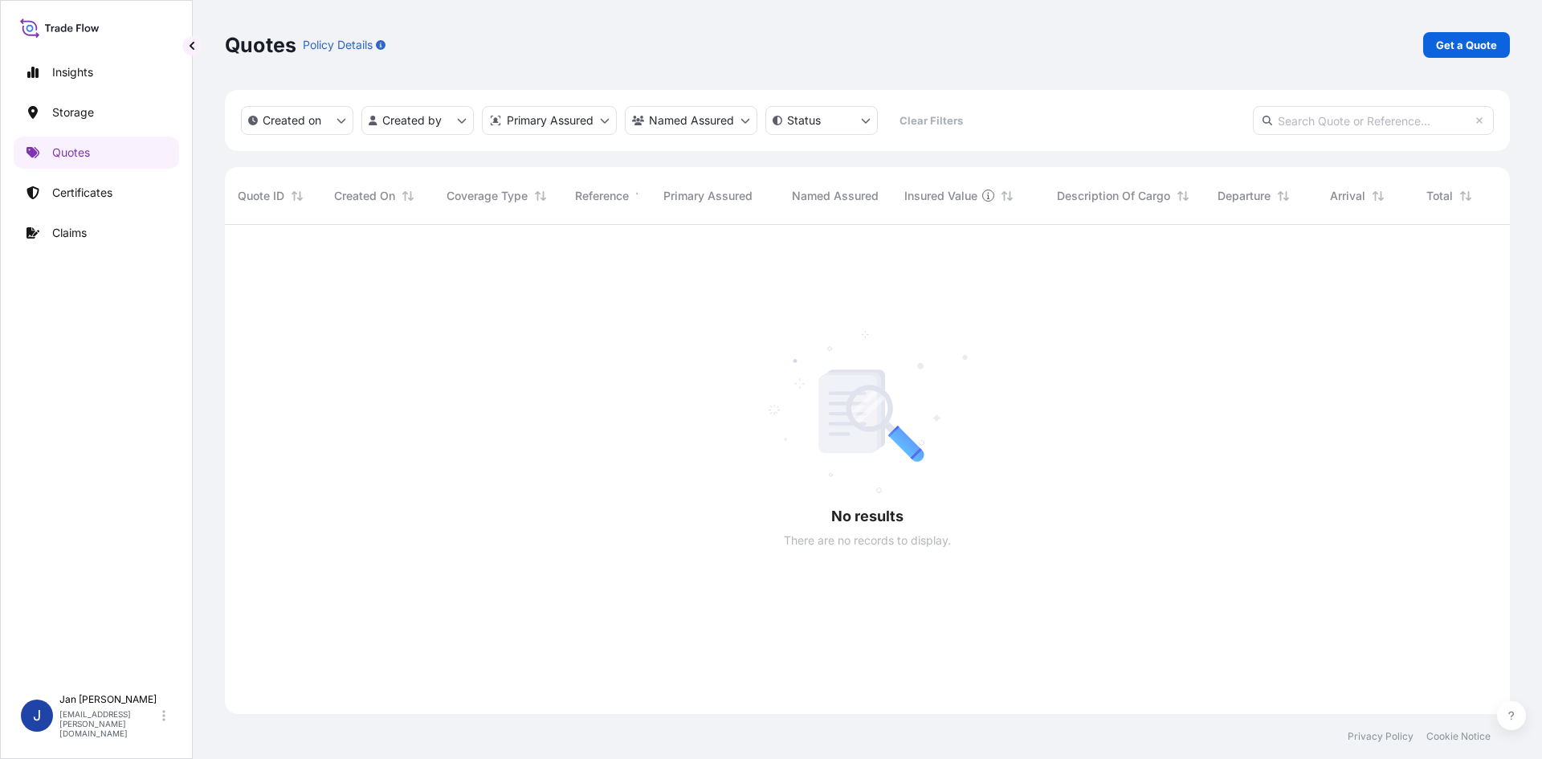
scroll to position [535, 1273]
click at [1469, 46] on p "Get a Quote" at bounding box center [1466, 45] width 61 height 16
select select "Water"
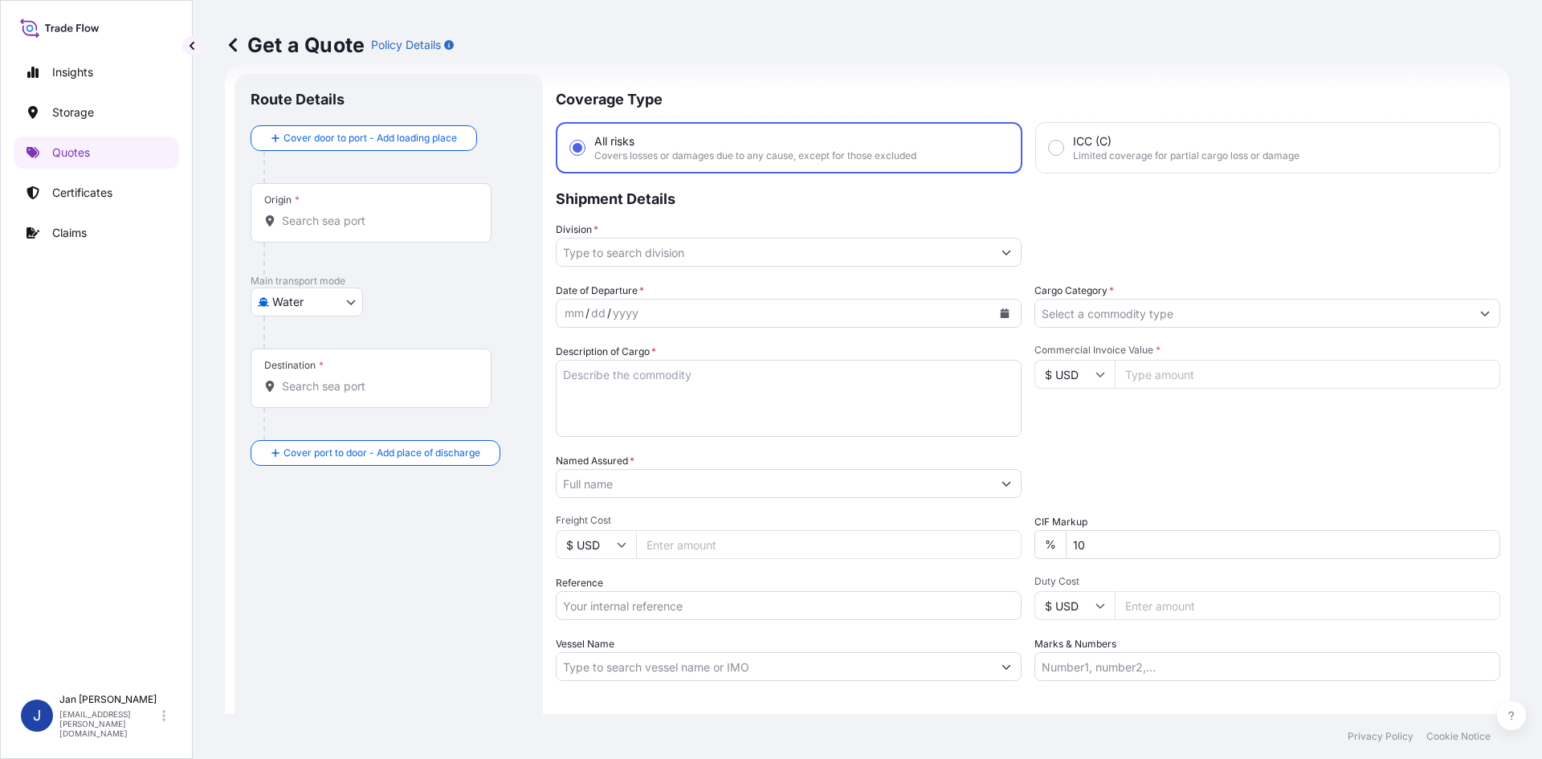
click at [719, 605] on input "Reference" at bounding box center [789, 605] width 466 height 29
paste input "1187449341"
click at [832, 614] on input "1187449341" at bounding box center [789, 605] width 466 height 29
paste input "5013247724"
click at [740, 604] on input "1187449341 5013247724" at bounding box center [789, 605] width 466 height 29
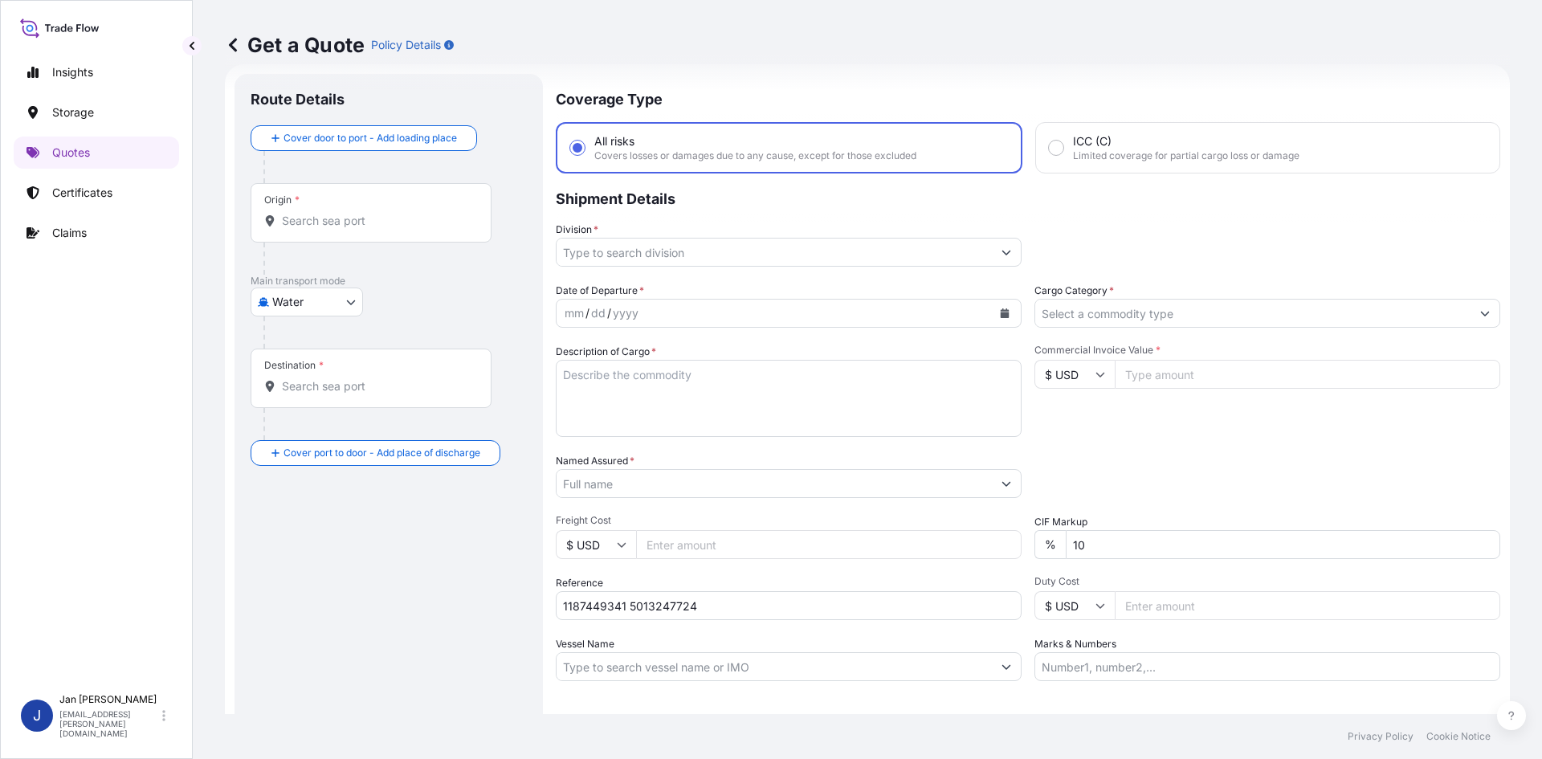
paste input "5013249986"
type input "1187449341 5013247724 5013249986"
click at [992, 315] on button "Calendar" at bounding box center [1005, 313] width 26 height 26
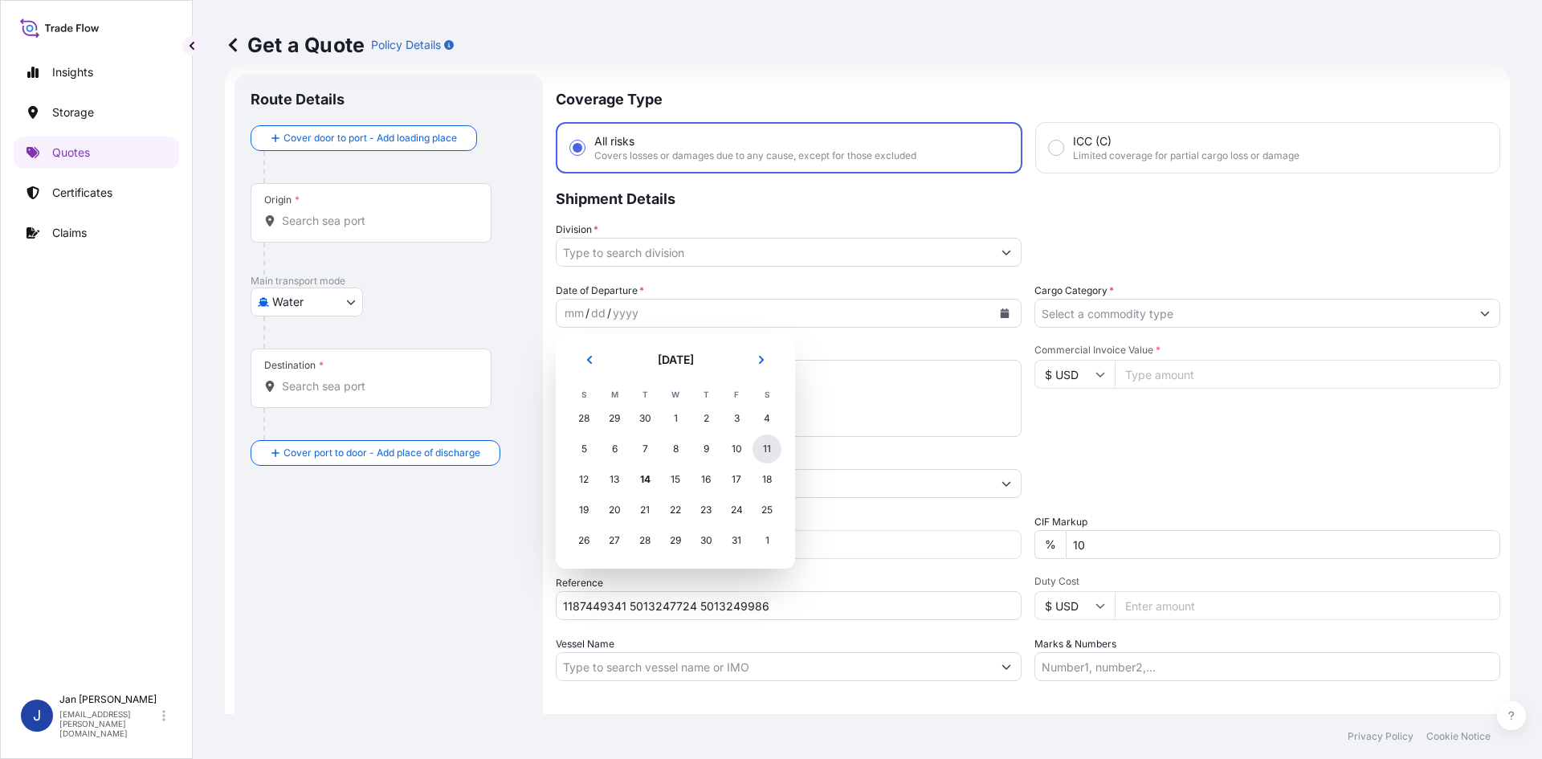
click at [771, 443] on div "11" at bounding box center [767, 449] width 29 height 29
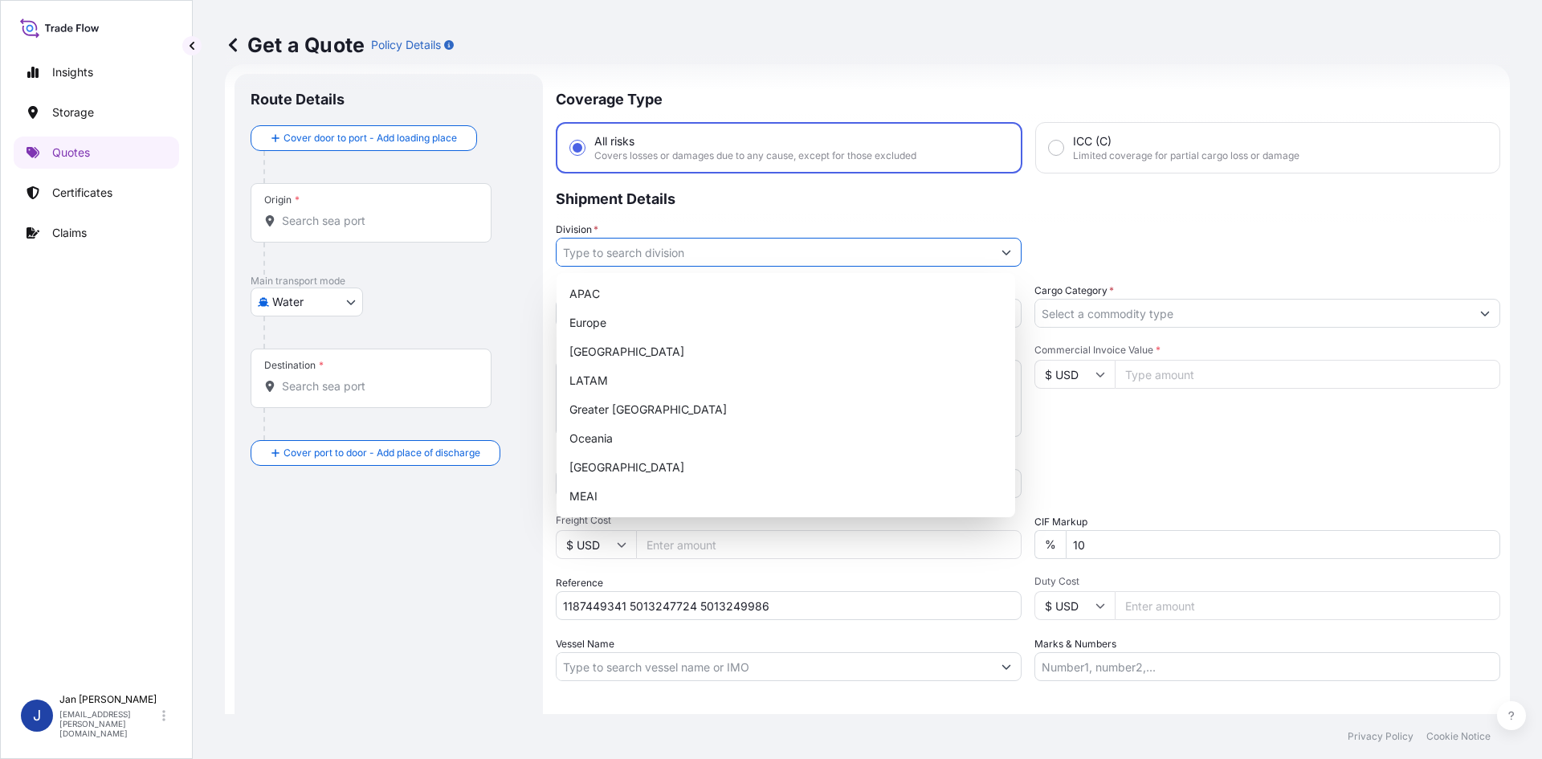
click at [845, 263] on input "Division *" at bounding box center [774, 252] width 435 height 29
click at [741, 321] on div "Europe" at bounding box center [786, 322] width 446 height 29
type input "Europe"
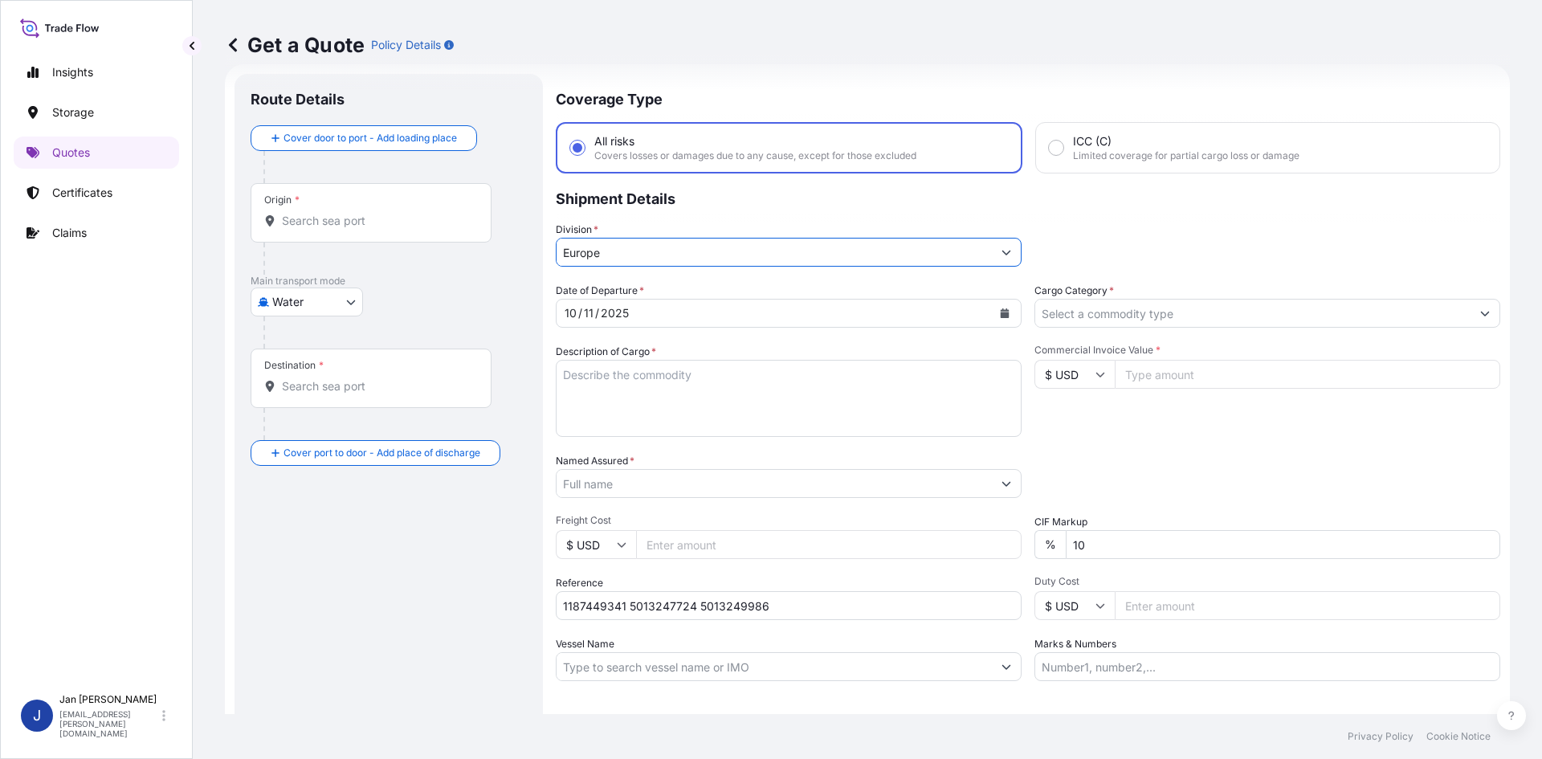
click at [1161, 310] on input "Cargo Category *" at bounding box center [1253, 313] width 435 height 29
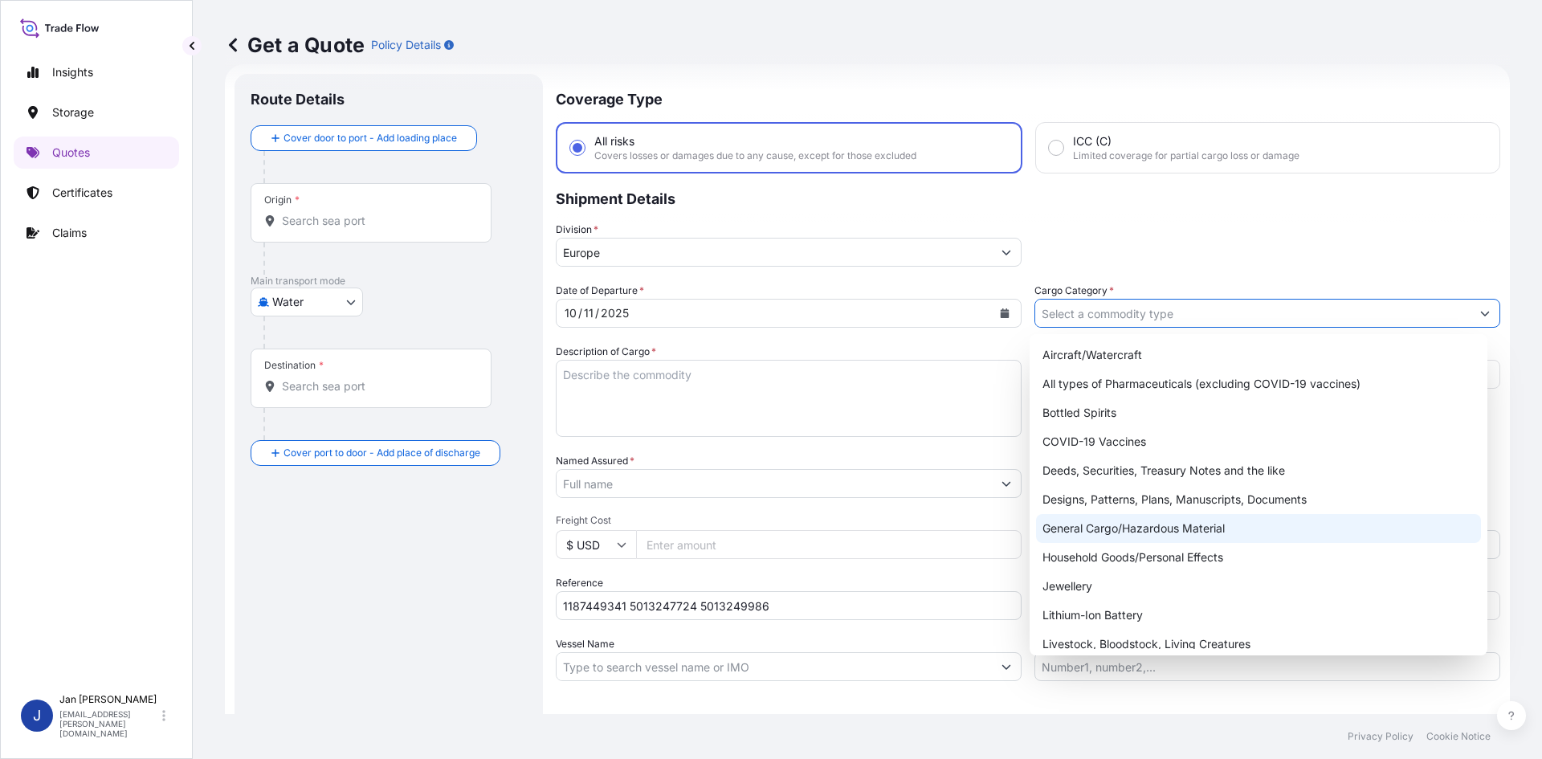
click at [1140, 524] on div "General Cargo/Hazardous Material" at bounding box center [1259, 528] width 446 height 29
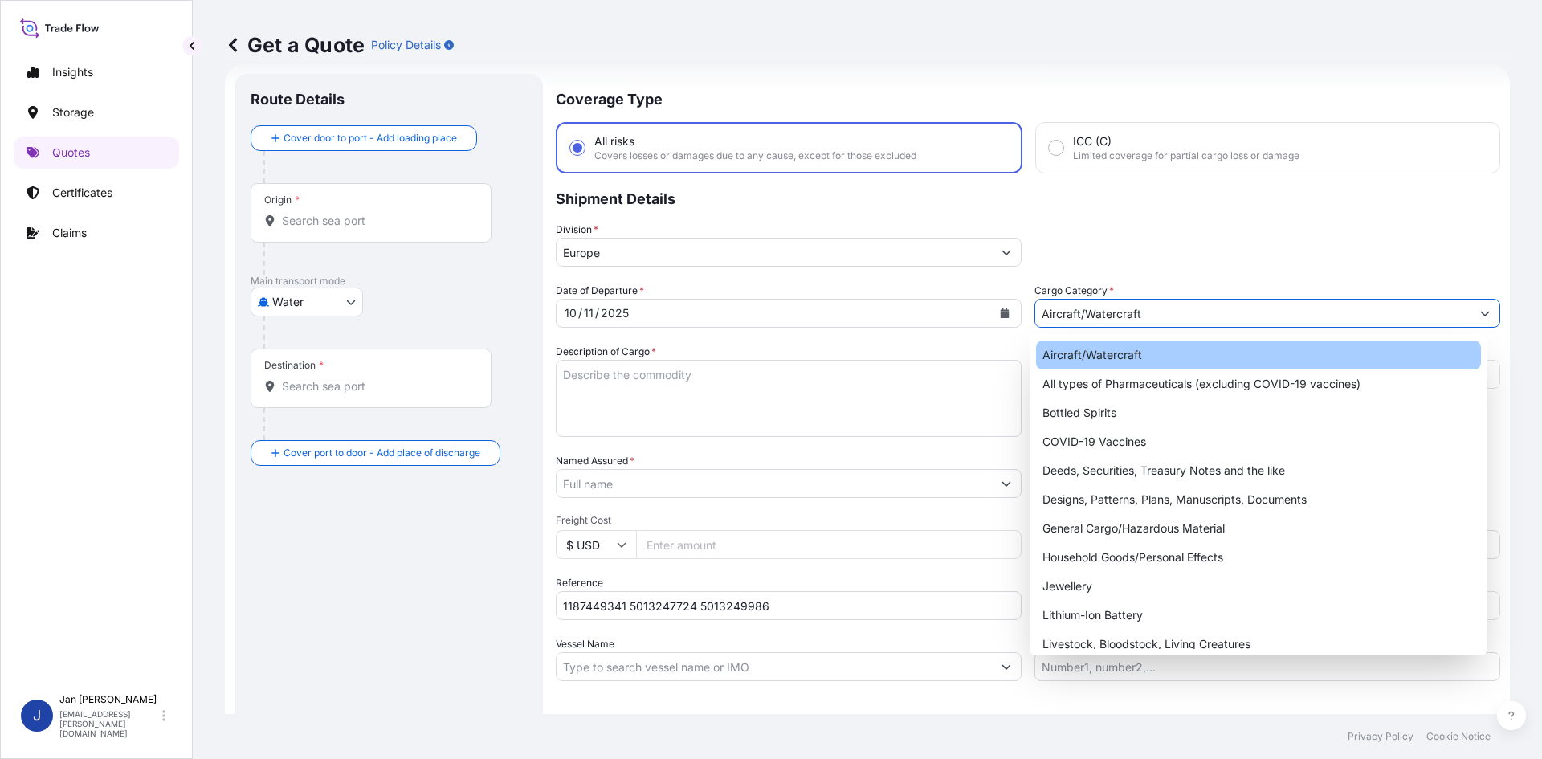
paste input "70,381.00"
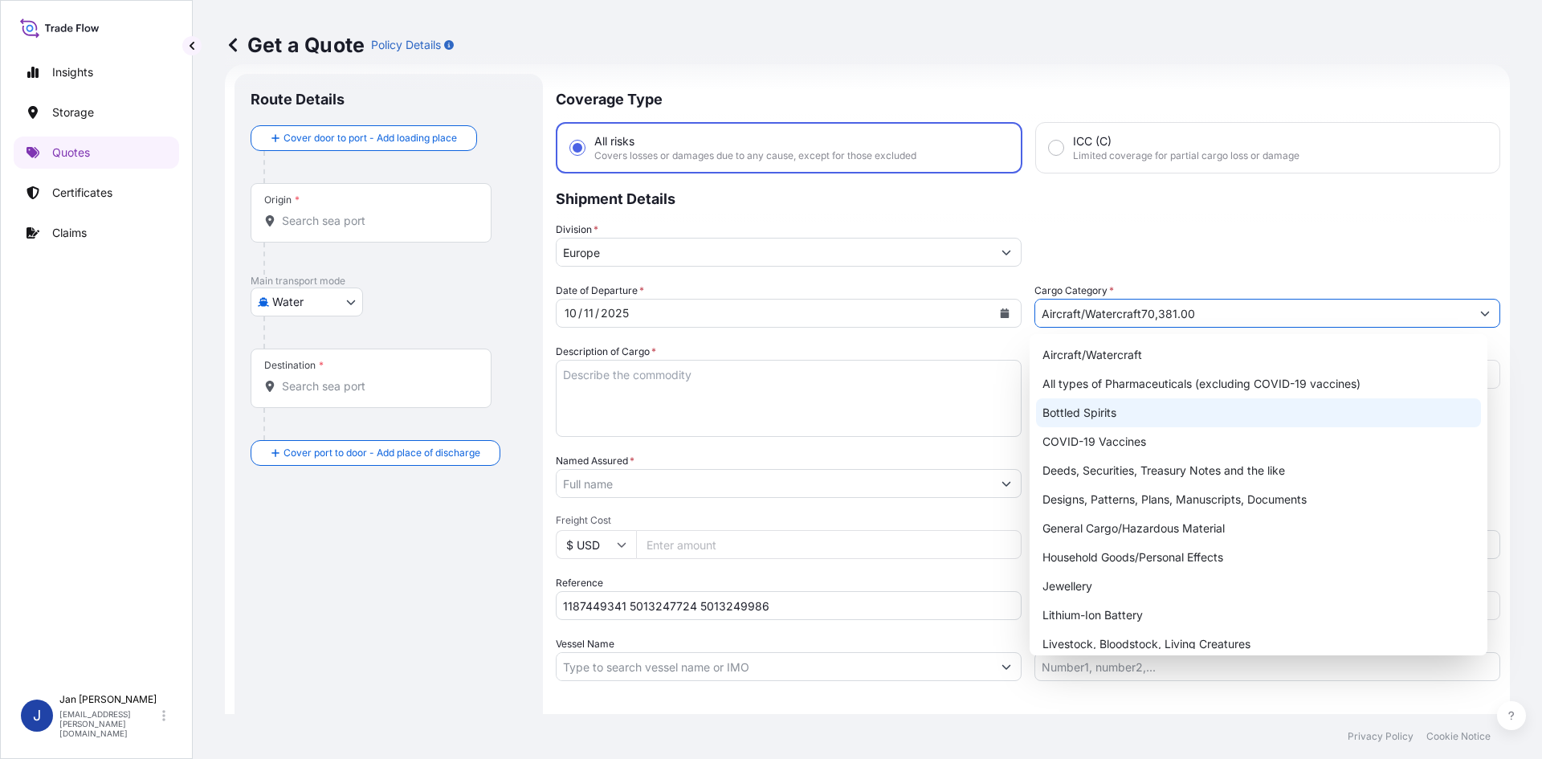
click at [1471, 317] on button "Show suggestions" at bounding box center [1485, 313] width 29 height 29
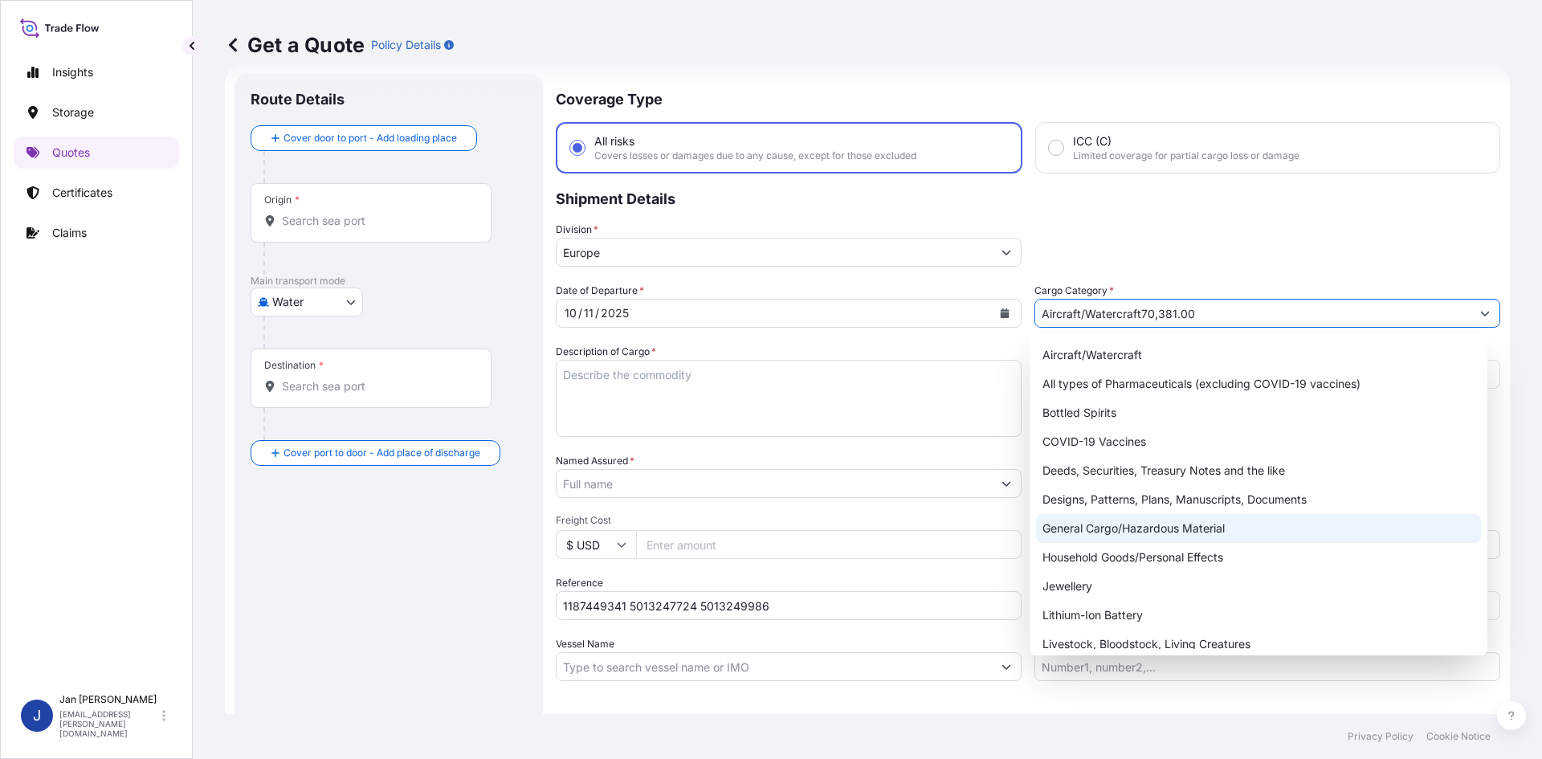
click at [1133, 531] on div "General Cargo/Hazardous Material" at bounding box center [1259, 528] width 446 height 29
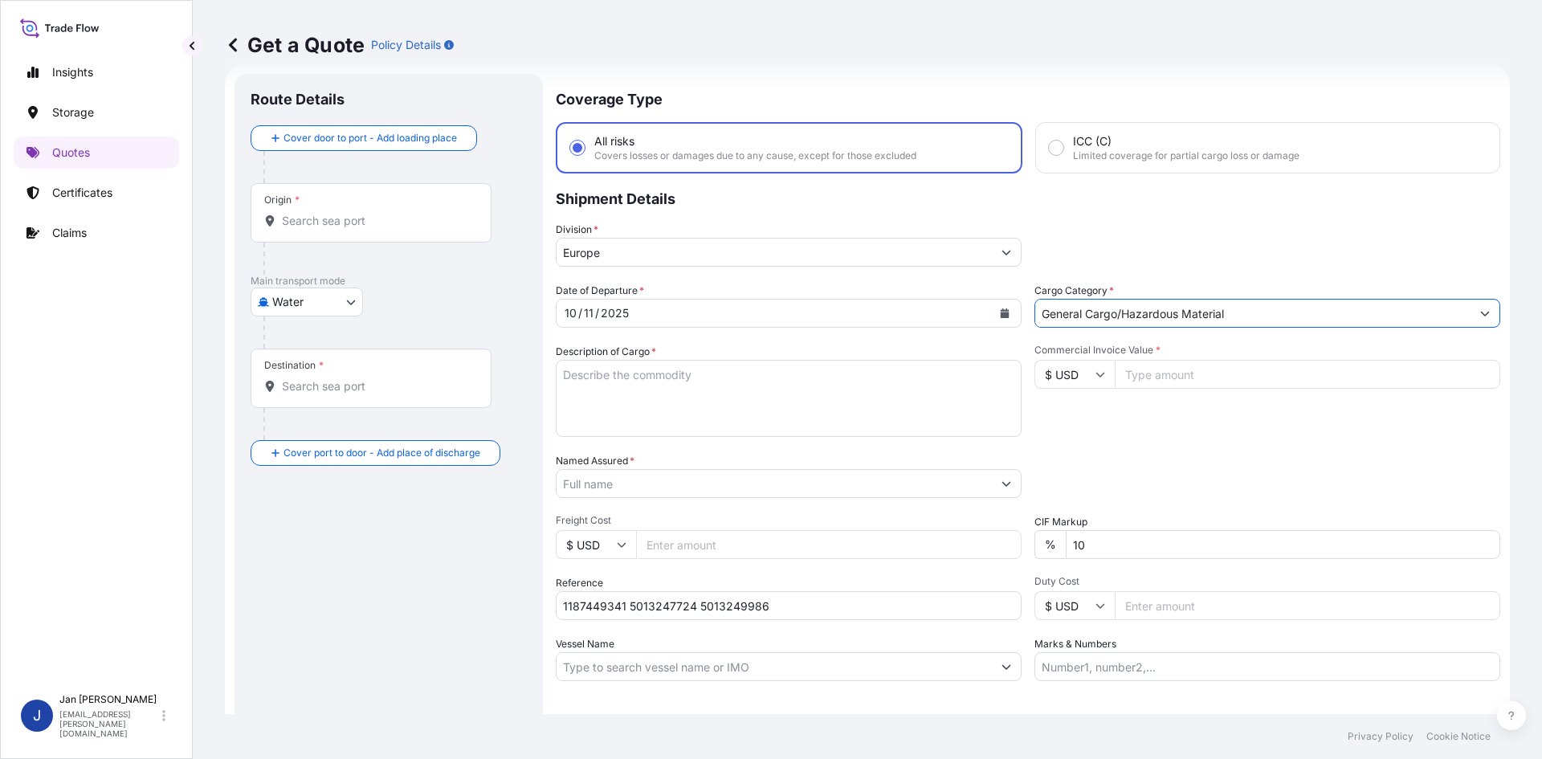
type input "General Cargo/Hazardous Material"
click at [1162, 367] on input "Commercial Invoice Value *" at bounding box center [1308, 374] width 386 height 29
paste input "70381.00"
type input "70381.00"
click at [1110, 447] on div "Date of Departure * [DATE] Cargo Category * General Cargo/Hazardous Material De…" at bounding box center [1028, 482] width 945 height 398
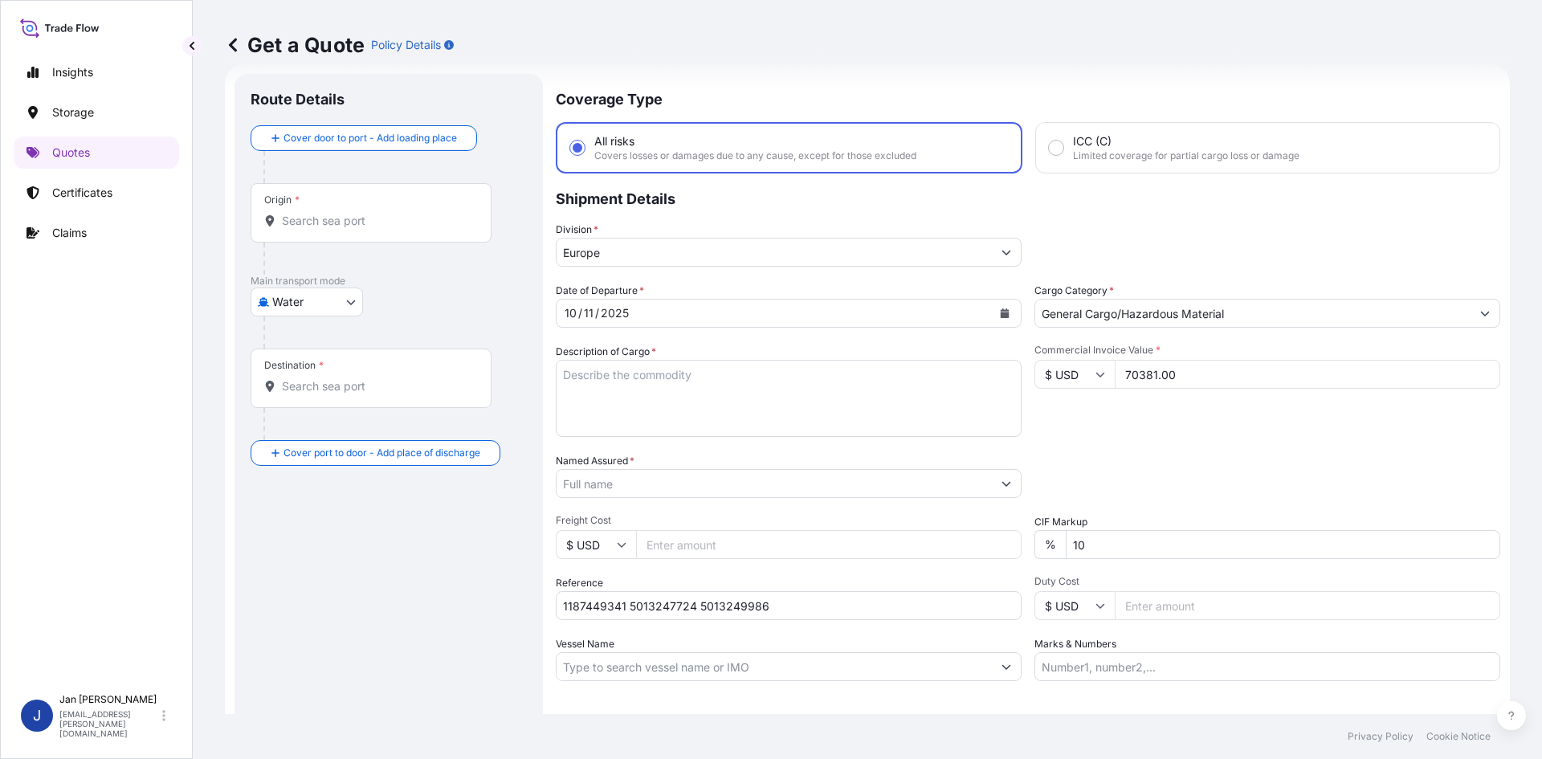
drag, startPoint x: 628, startPoint y: 381, endPoint x: 588, endPoint y: 387, distance: 40.7
click at [628, 381] on textarea "Description of Cargo *" at bounding box center [789, 398] width 466 height 77
paste textarea "BAGS LOADED ONTO 36 PALLETS LOADED INTO 2 40' HIGH CUBE CONTAINER PURELL PE 302…"
click at [562, 376] on textarea "BAGS LOADED ONTO 36 PALLETS LOADED INTO 2 40' HIGH CUBE CONTAINER PURELL PE 302…" at bounding box center [789, 398] width 466 height 77
type textarea "1980 BAGS LOADED ONTO 36 PALLETS LOADED INTO 2 40' HIGH CUBE CONTAINER PURELL P…"
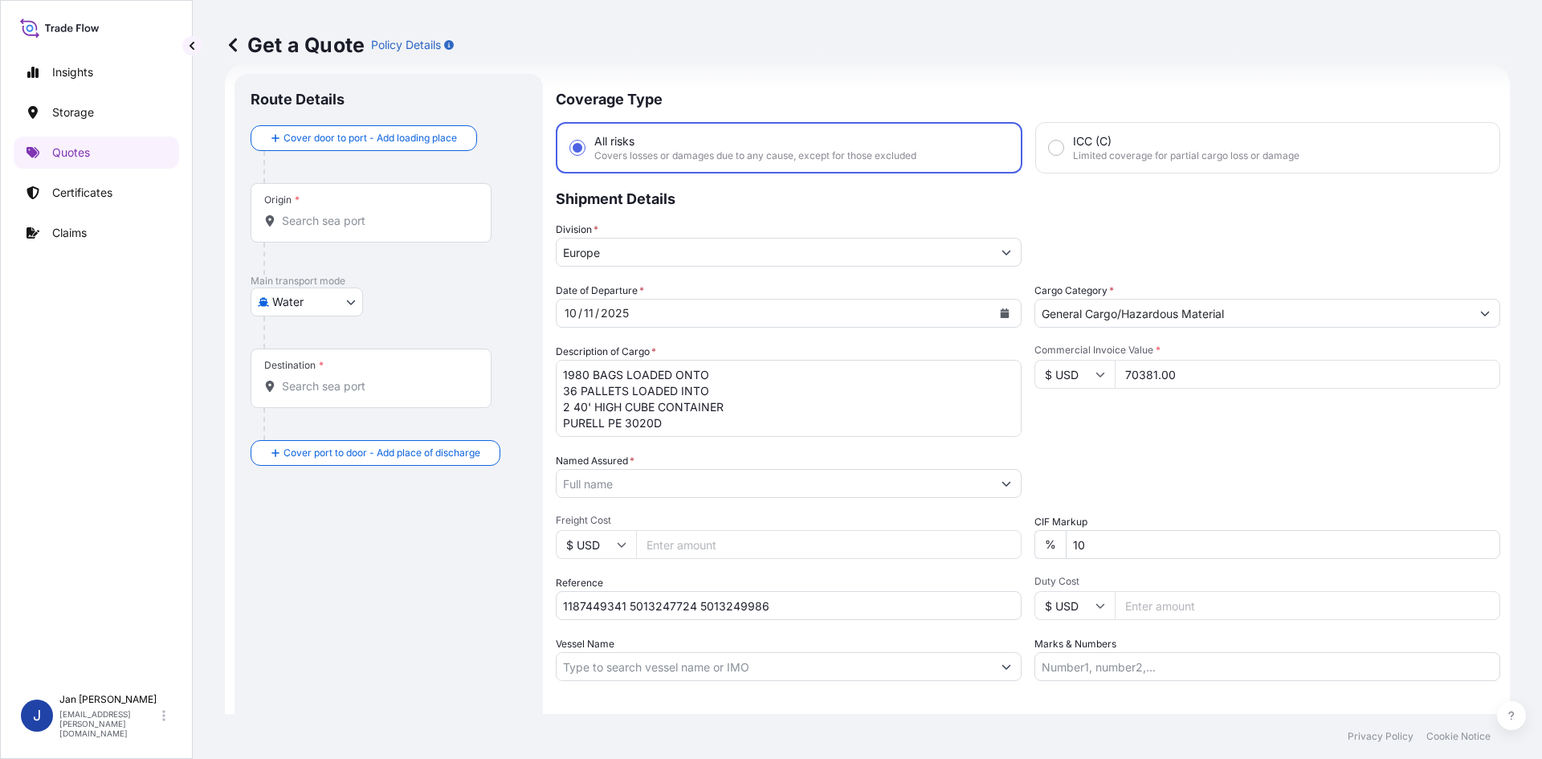
click at [1251, 659] on input "Marks & Numbers" at bounding box center [1268, 666] width 466 height 29
paste input "49.5 MT. PURELL PE 3020D ACID: 3084104592025080018 IMPORTER TAX ID: 308410459 F…"
type input "49.5 MT. PURELL PE 3020D ACID: 3084104592025080018 IMPORTER TAX ID: 308410459 F…"
click at [1105, 711] on div "Letter of Credit This shipment has a letter of credit Letter of credit * Letter…" at bounding box center [1028, 725] width 945 height 62
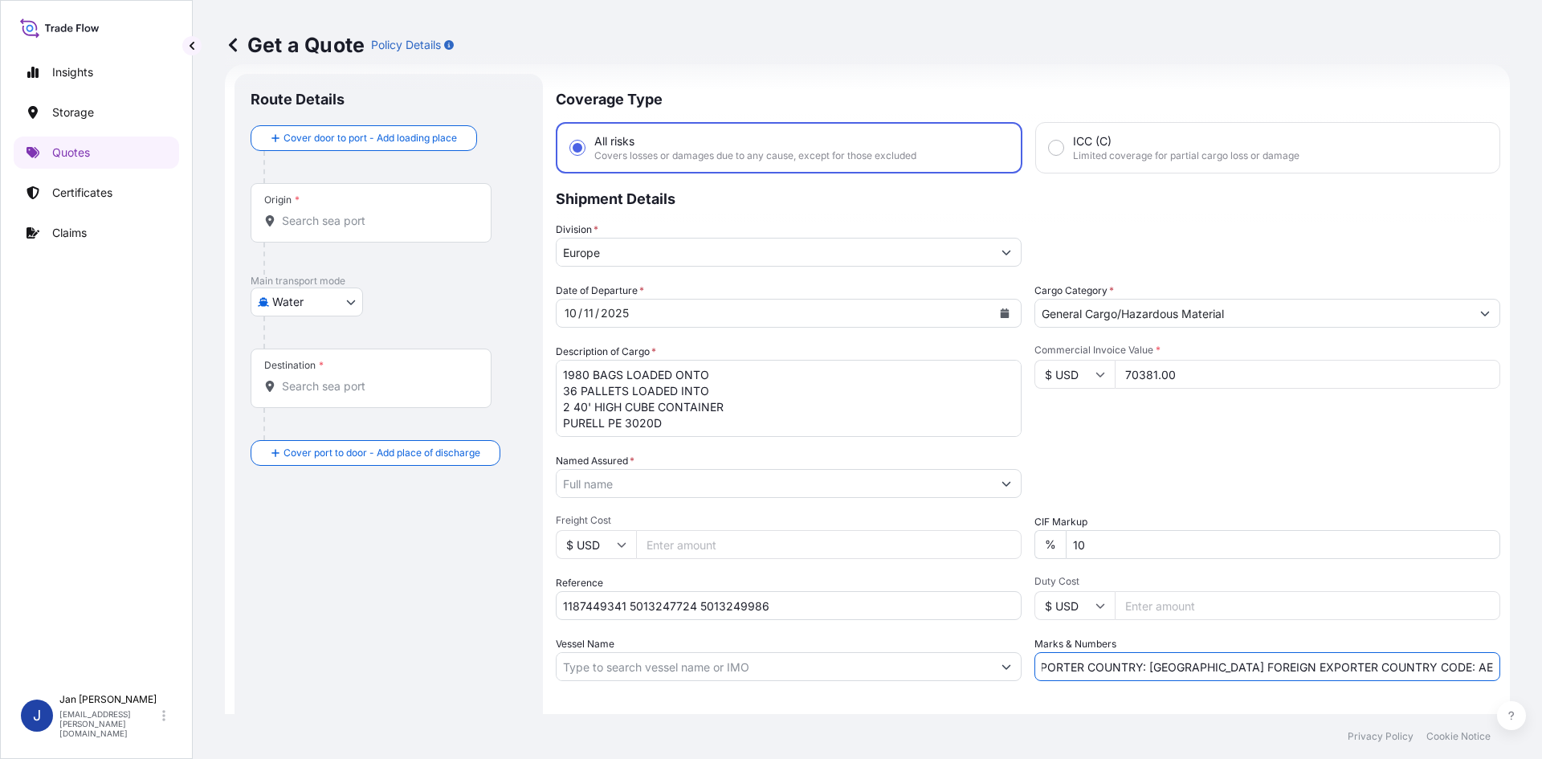
scroll to position [0, 0]
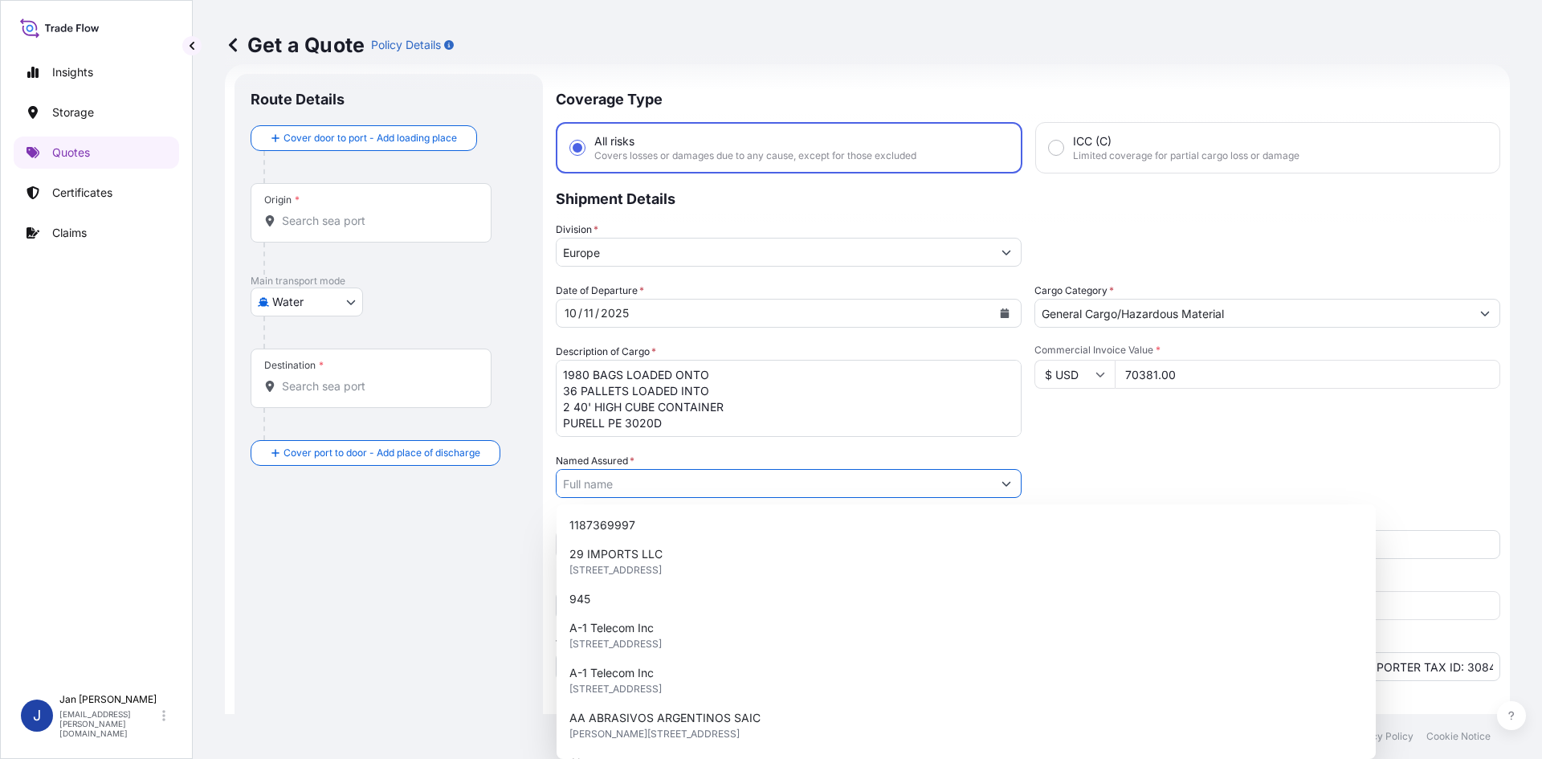
click at [743, 484] on input "Named Assured *" at bounding box center [774, 483] width 435 height 29
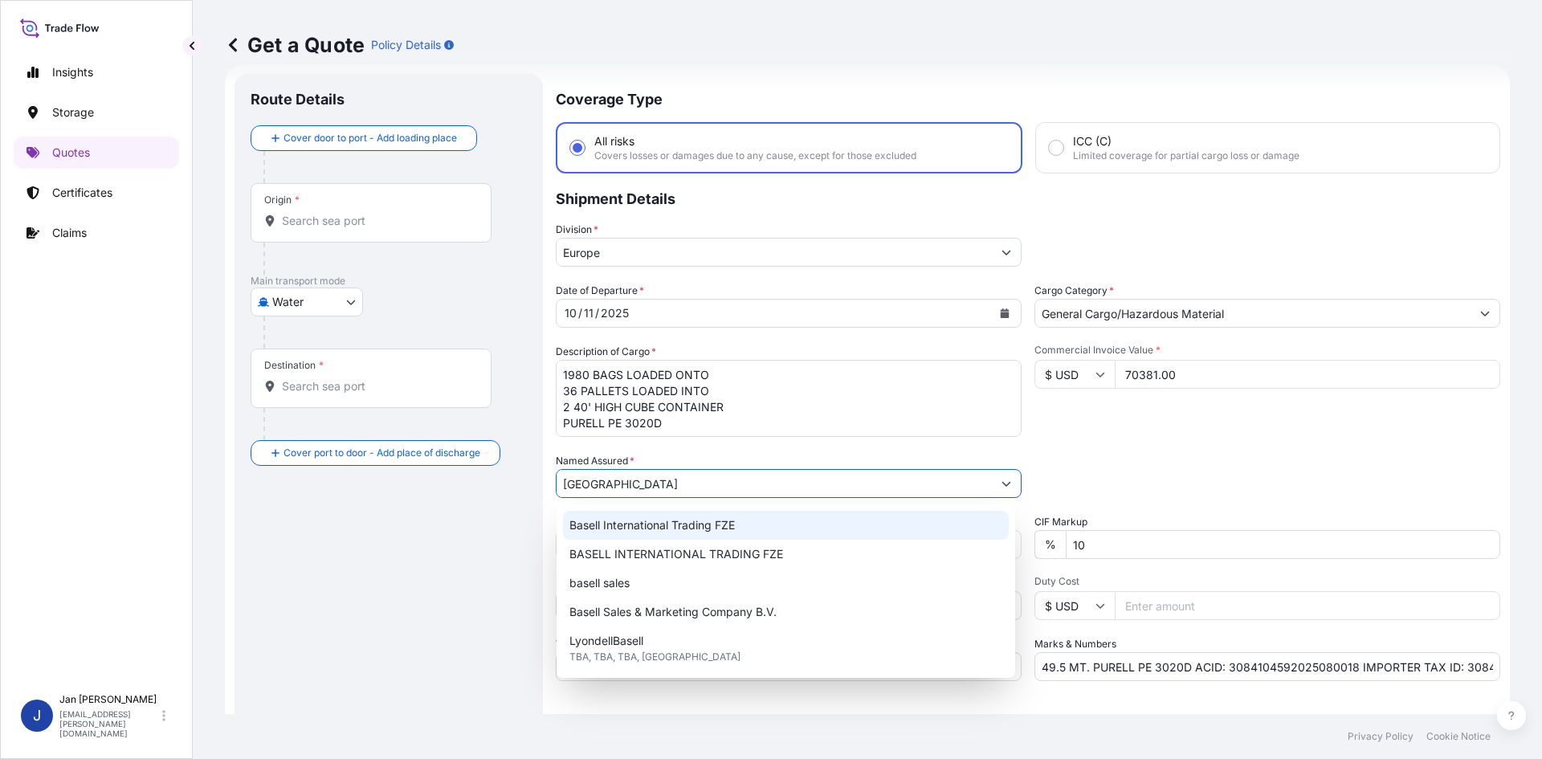
click at [666, 537] on div "Basell International Trading FZE" at bounding box center [786, 525] width 446 height 29
type input "Basell International Trading FZE"
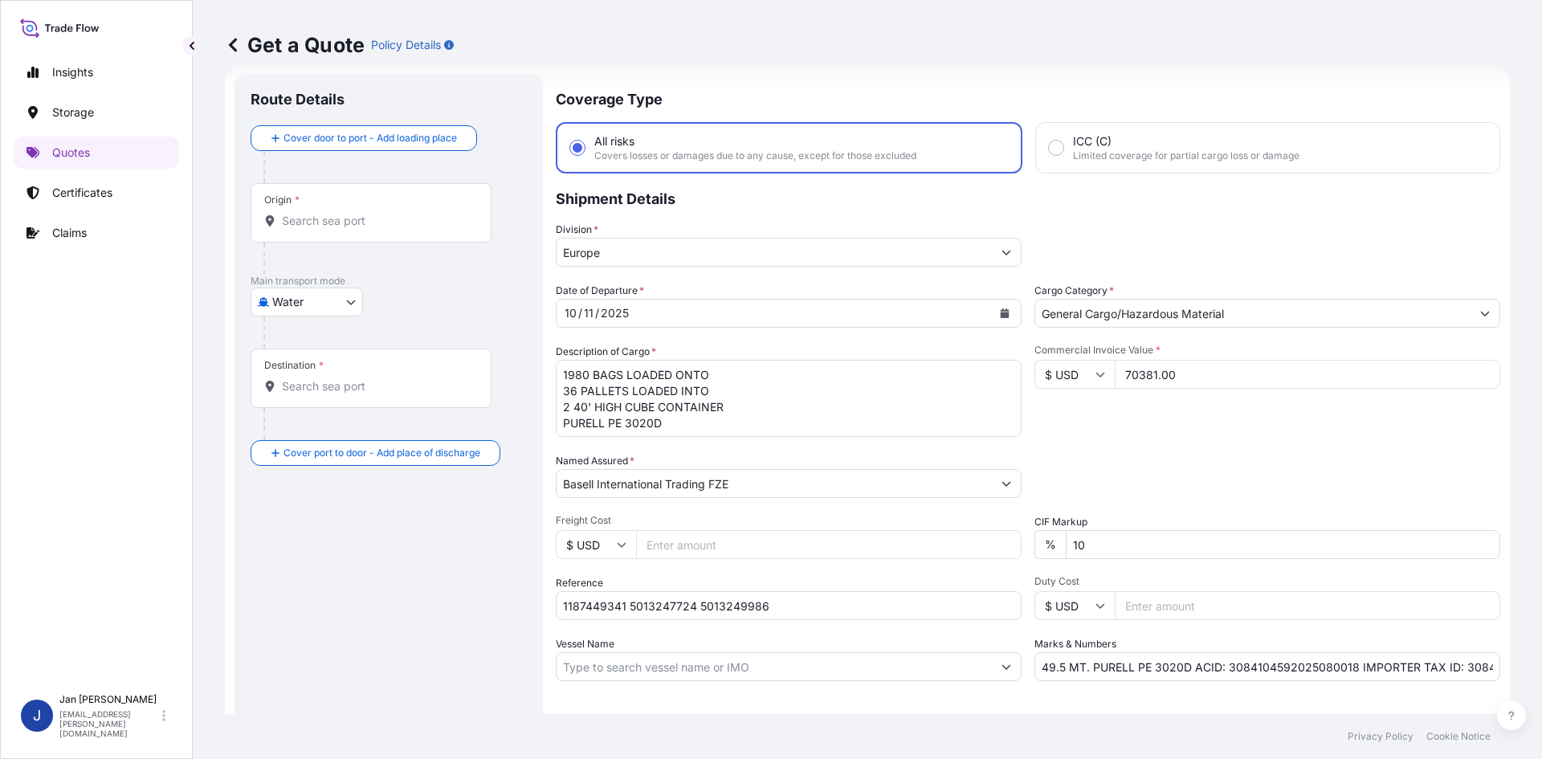
click at [1137, 487] on div "Packing Category Type to search a container mode Please select a primary mode o…" at bounding box center [1268, 475] width 466 height 45
click at [329, 227] on input "Origin *" at bounding box center [377, 221] width 190 height 16
paste input "[GEOGRAPHIC_DATA]"
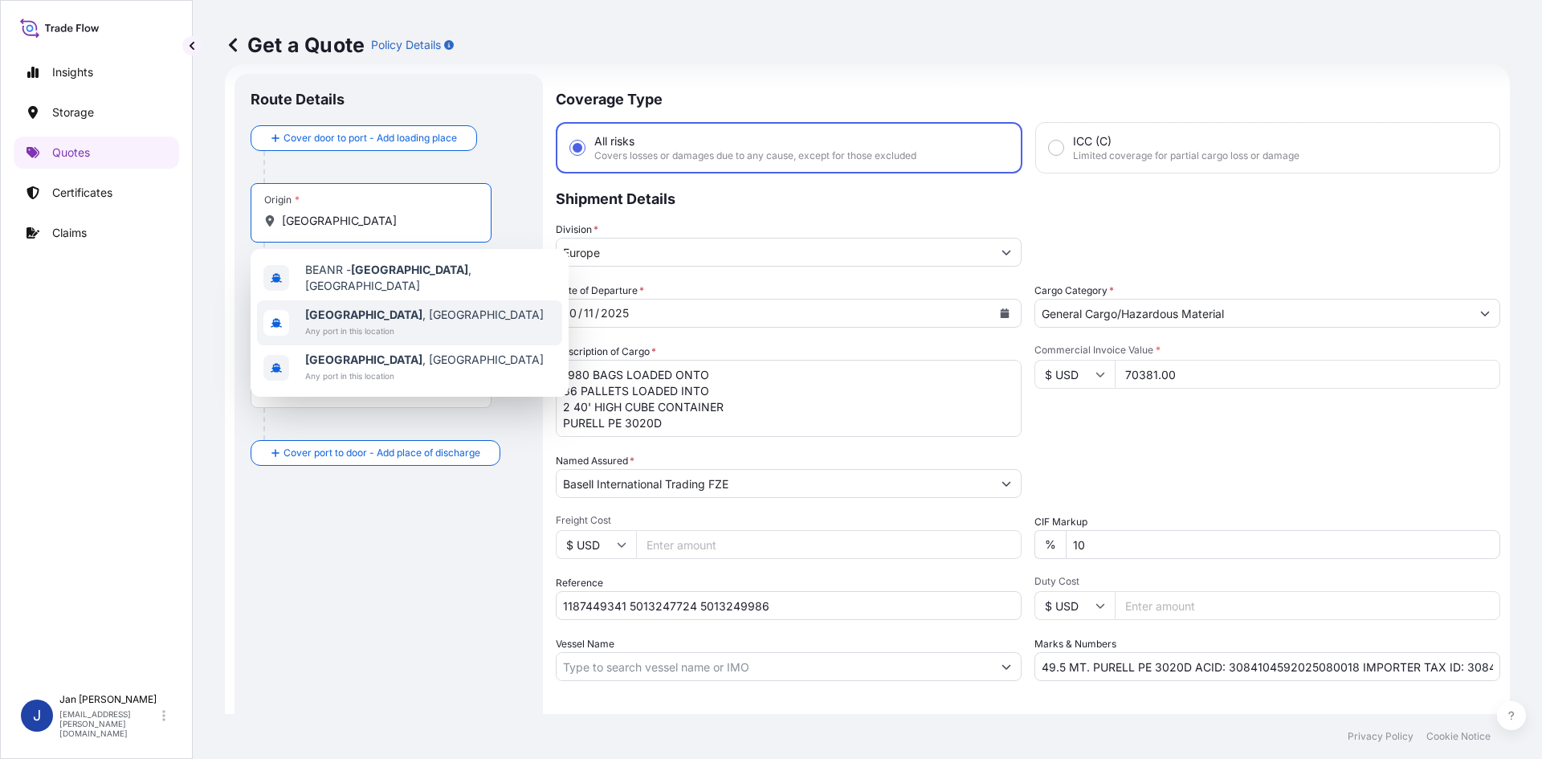
click at [353, 323] on span "Any port in this location" at bounding box center [424, 331] width 239 height 16
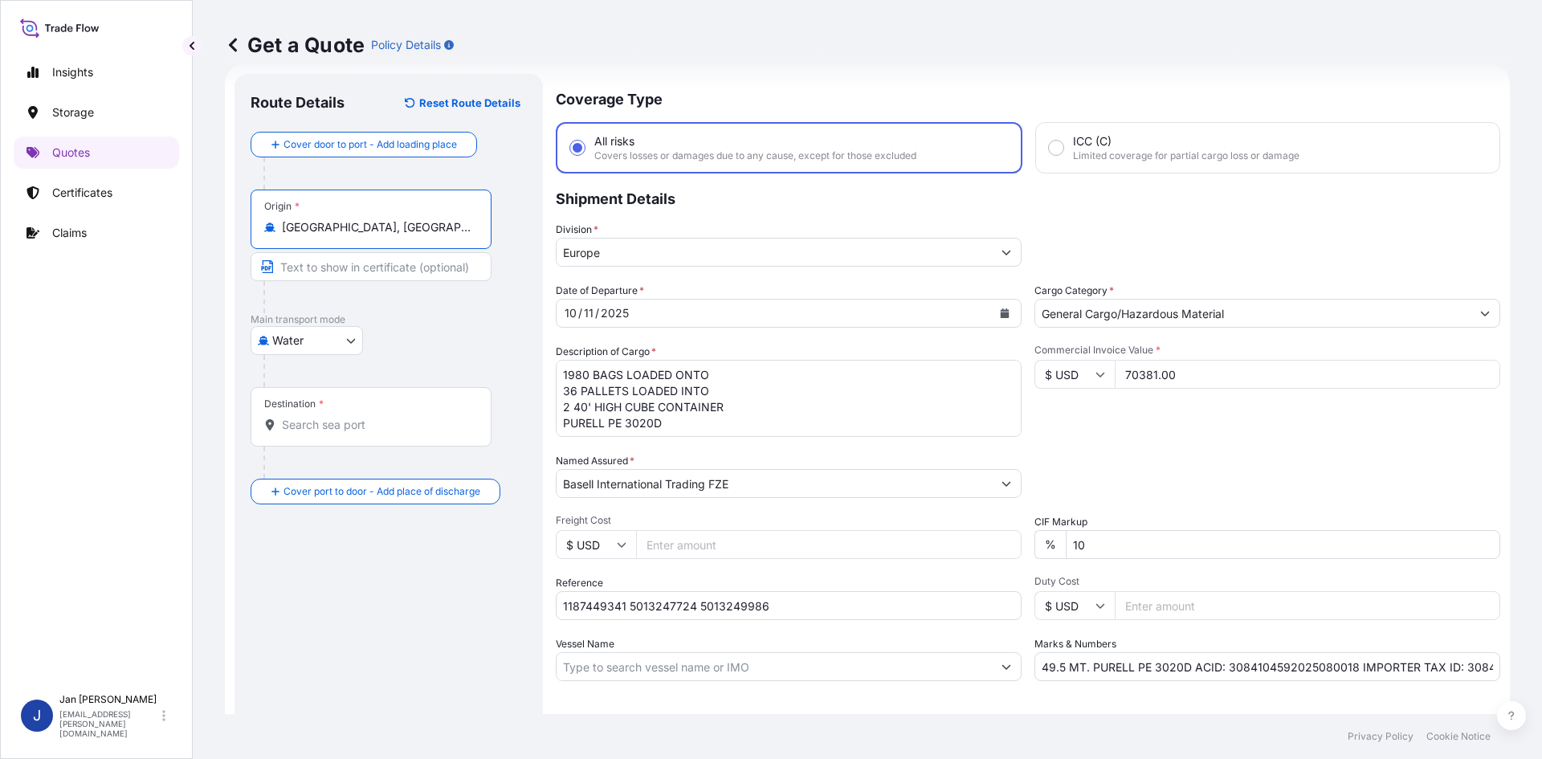
type input "[GEOGRAPHIC_DATA], [GEOGRAPHIC_DATA]"
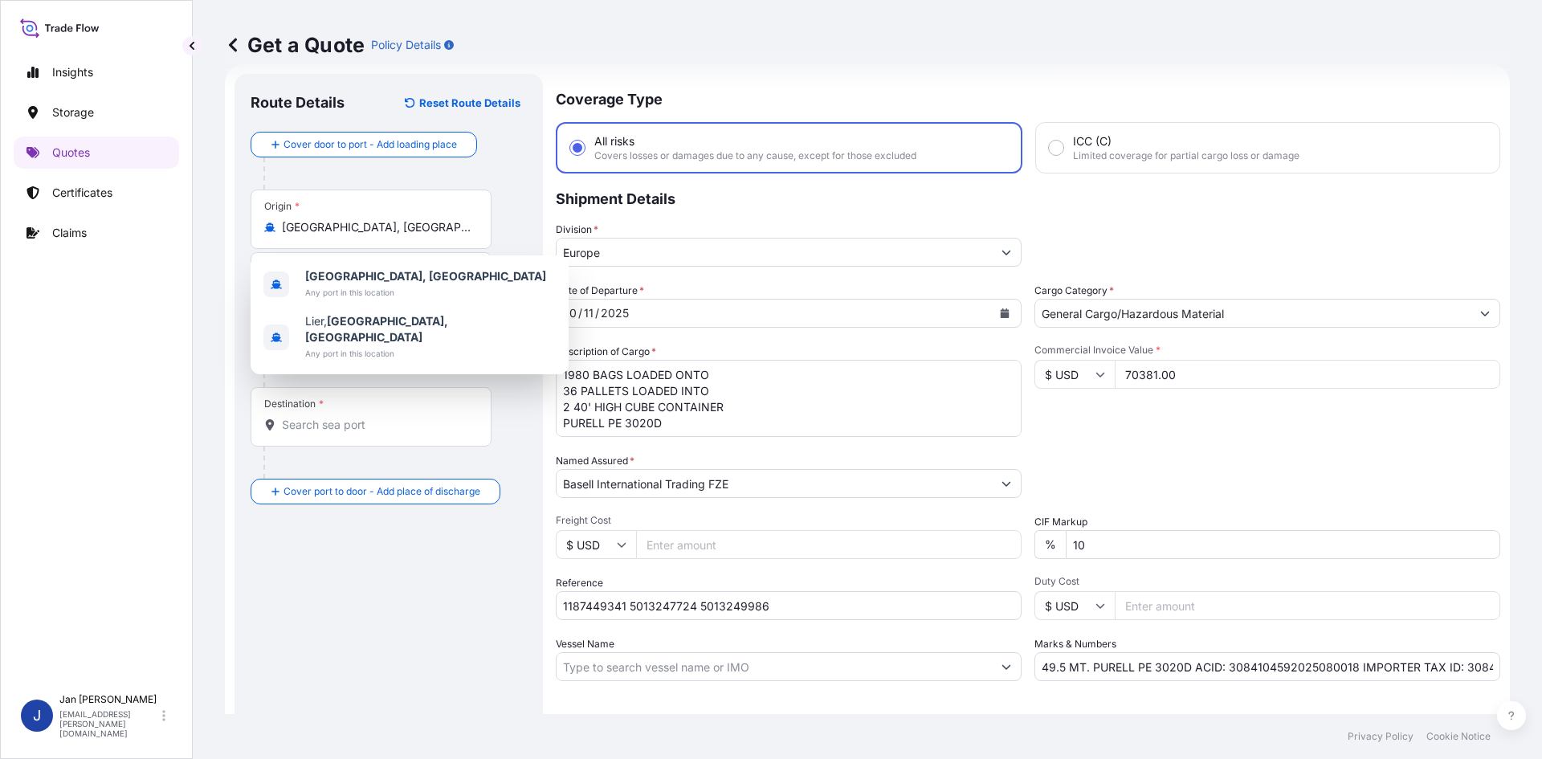
click at [322, 398] on span "*" at bounding box center [321, 404] width 5 height 13
click at [322, 417] on input "Destination *" at bounding box center [377, 425] width 190 height 16
paste input "[GEOGRAPHIC_DATA]"
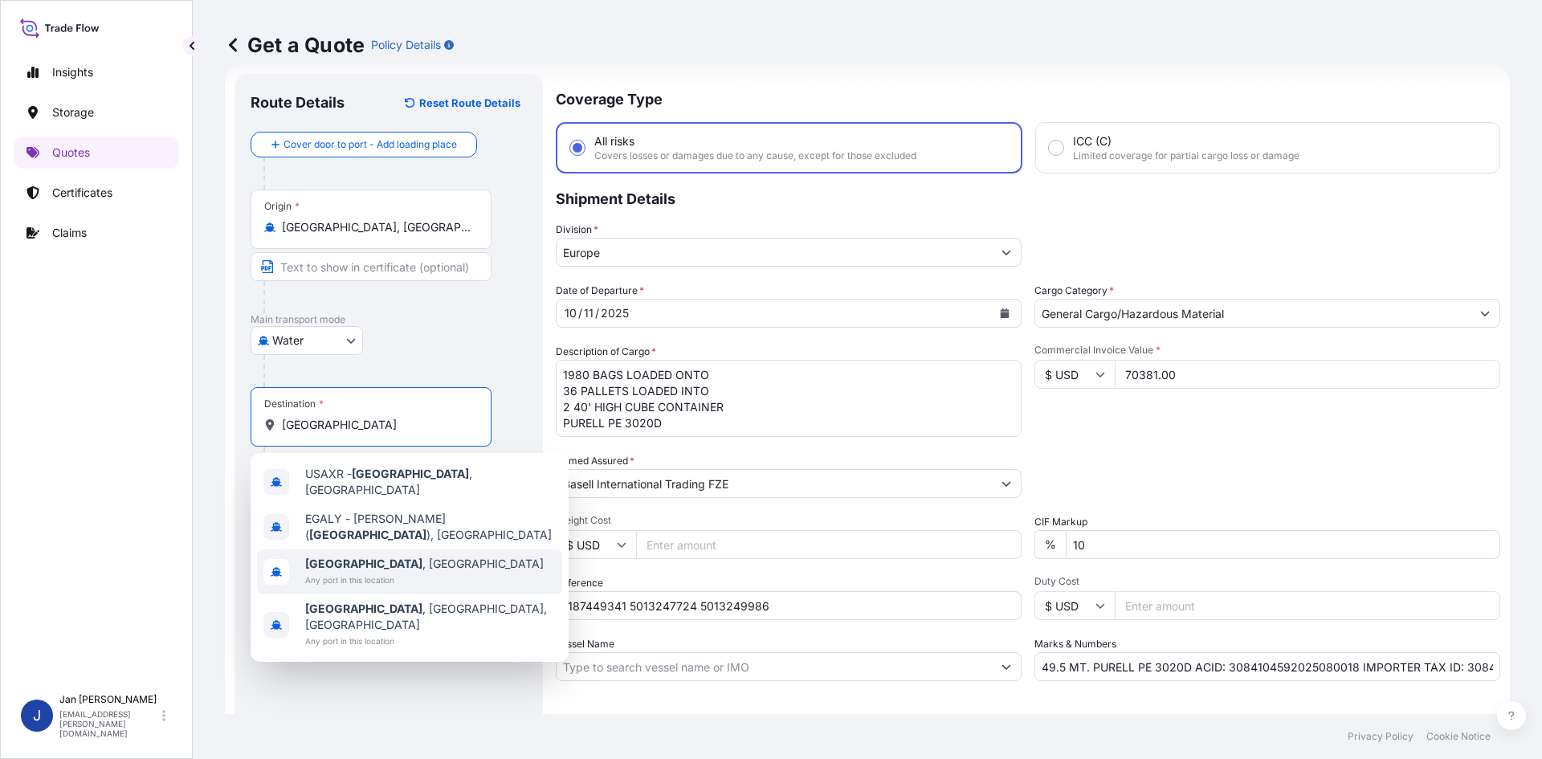
click at [362, 557] on b "[GEOGRAPHIC_DATA]" at bounding box center [363, 564] width 117 height 14
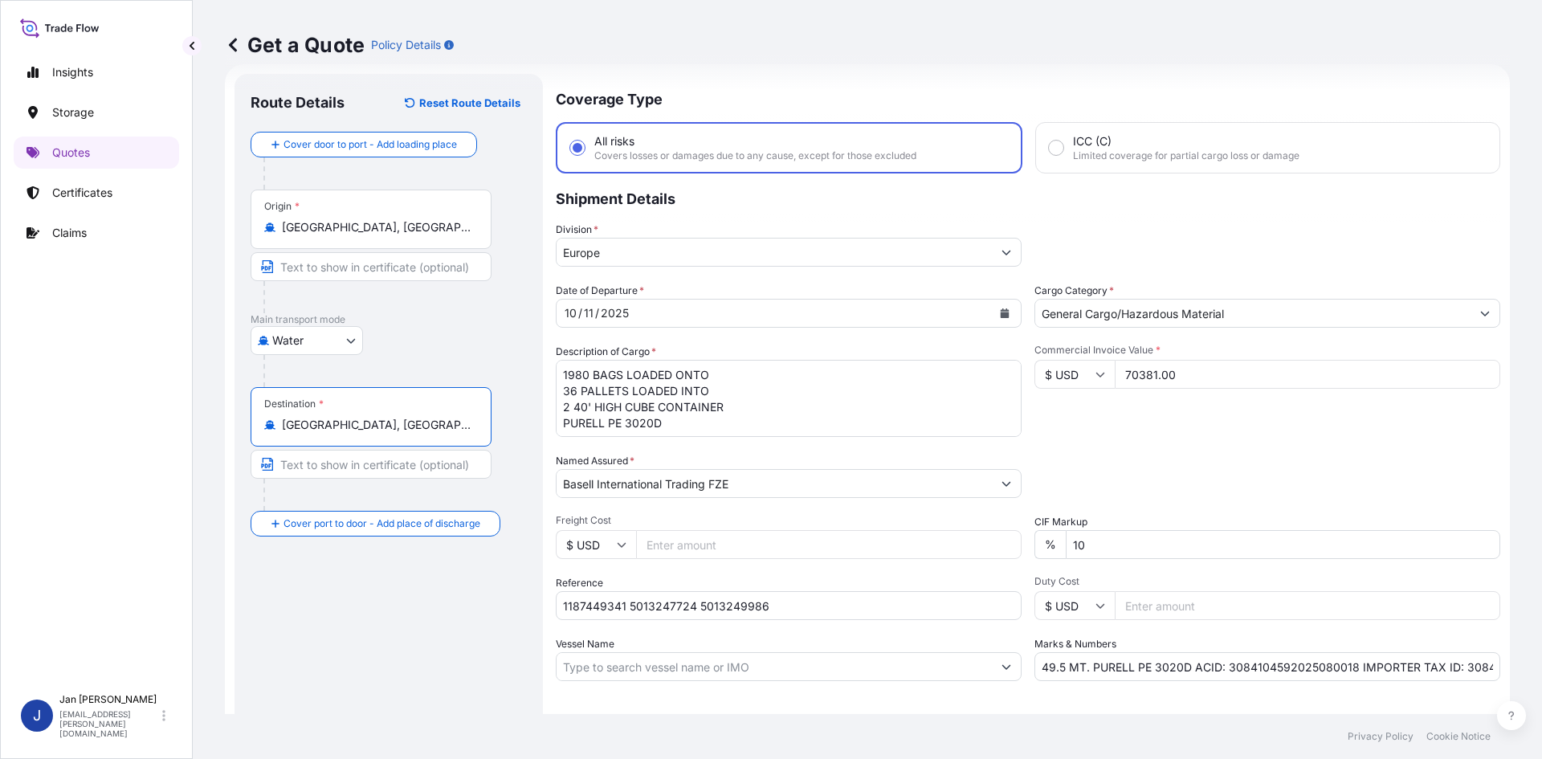
type input "[GEOGRAPHIC_DATA], [GEOGRAPHIC_DATA]"
click at [382, 590] on div "Route Details Reset Route Details Cover door to port - Add loading place Place …" at bounding box center [389, 437] width 276 height 695
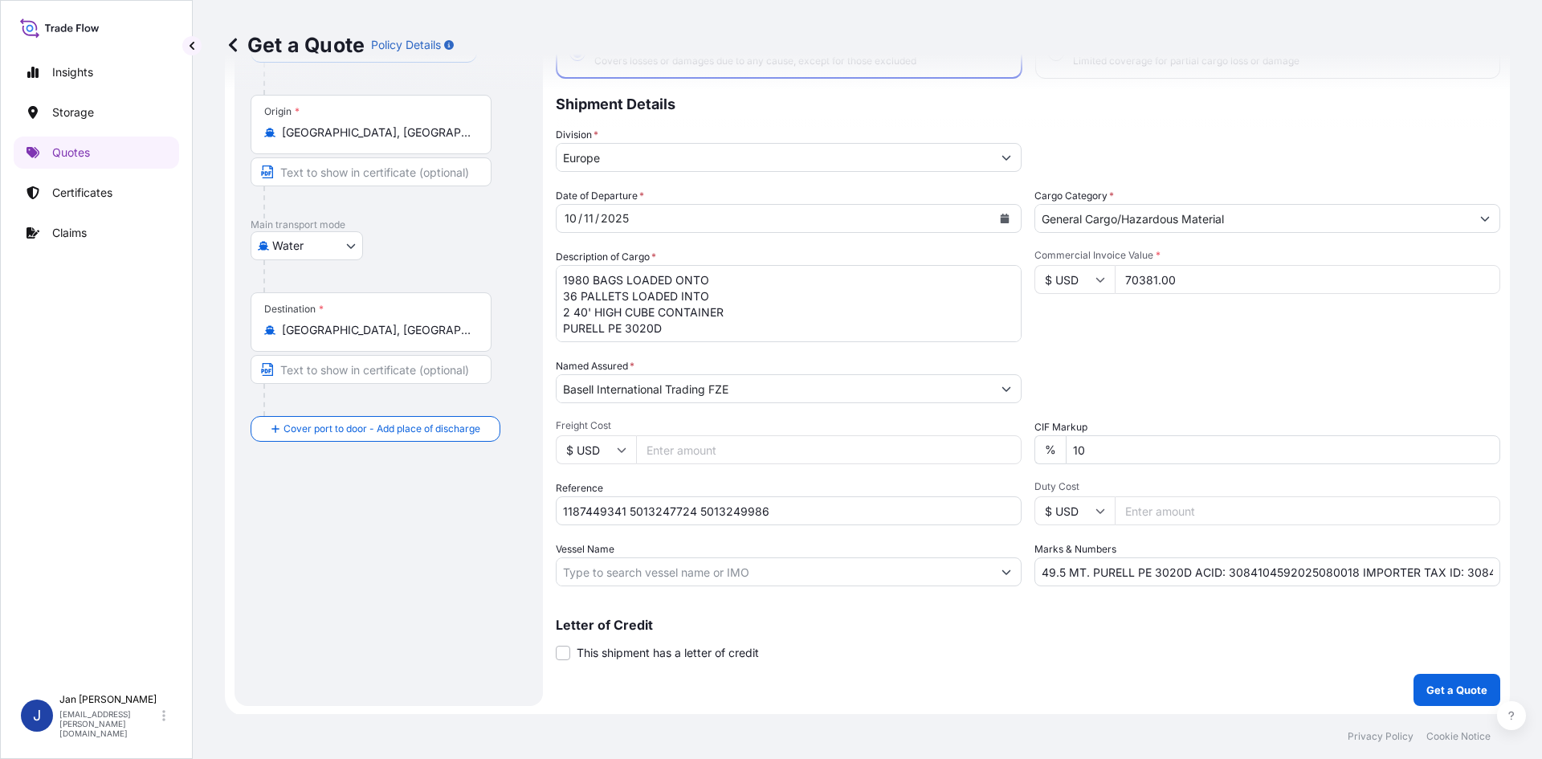
scroll to position [122, 0]
click at [1453, 684] on p "Get a Quote" at bounding box center [1457, 688] width 61 height 16
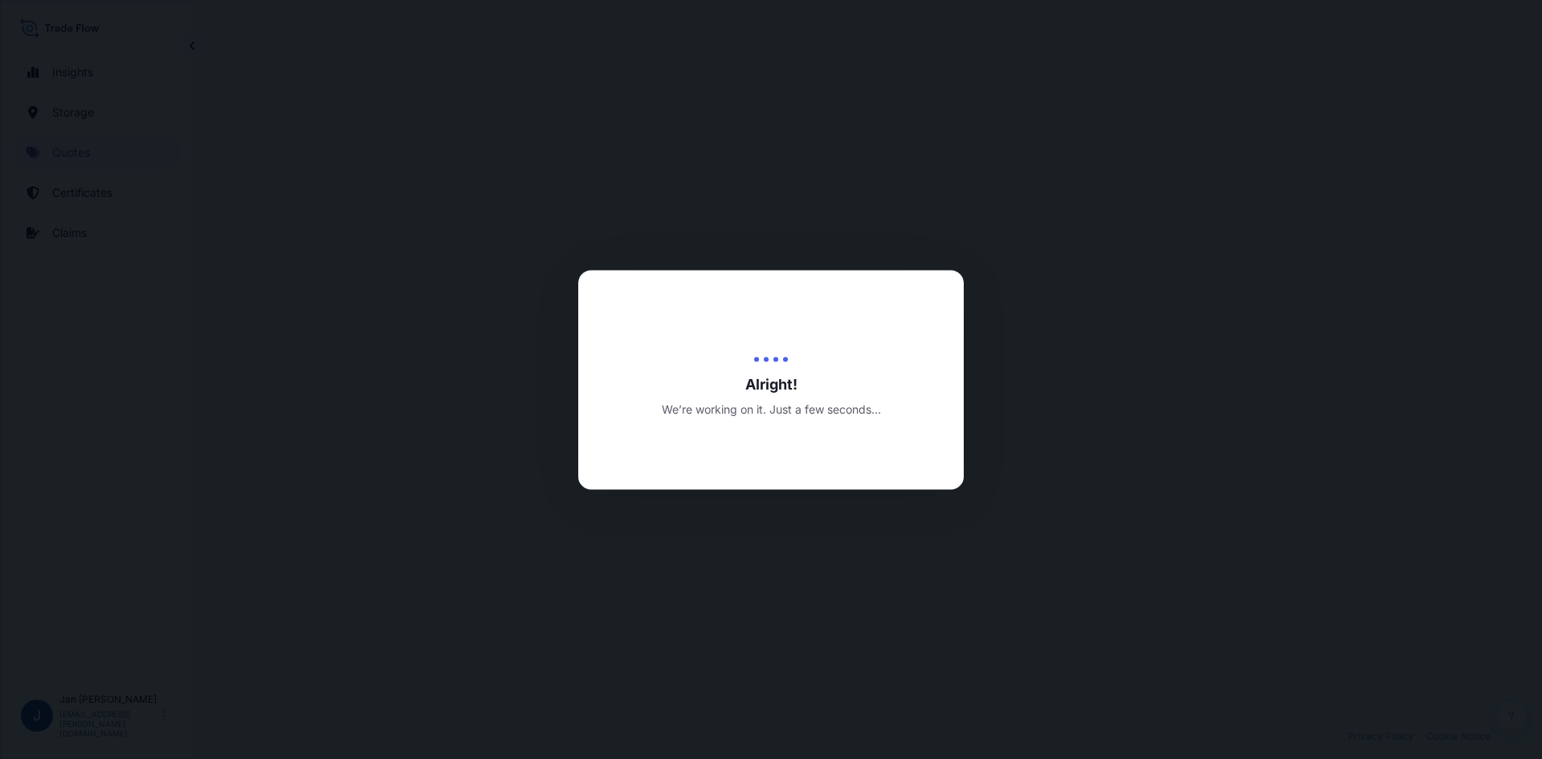
select select "Water"
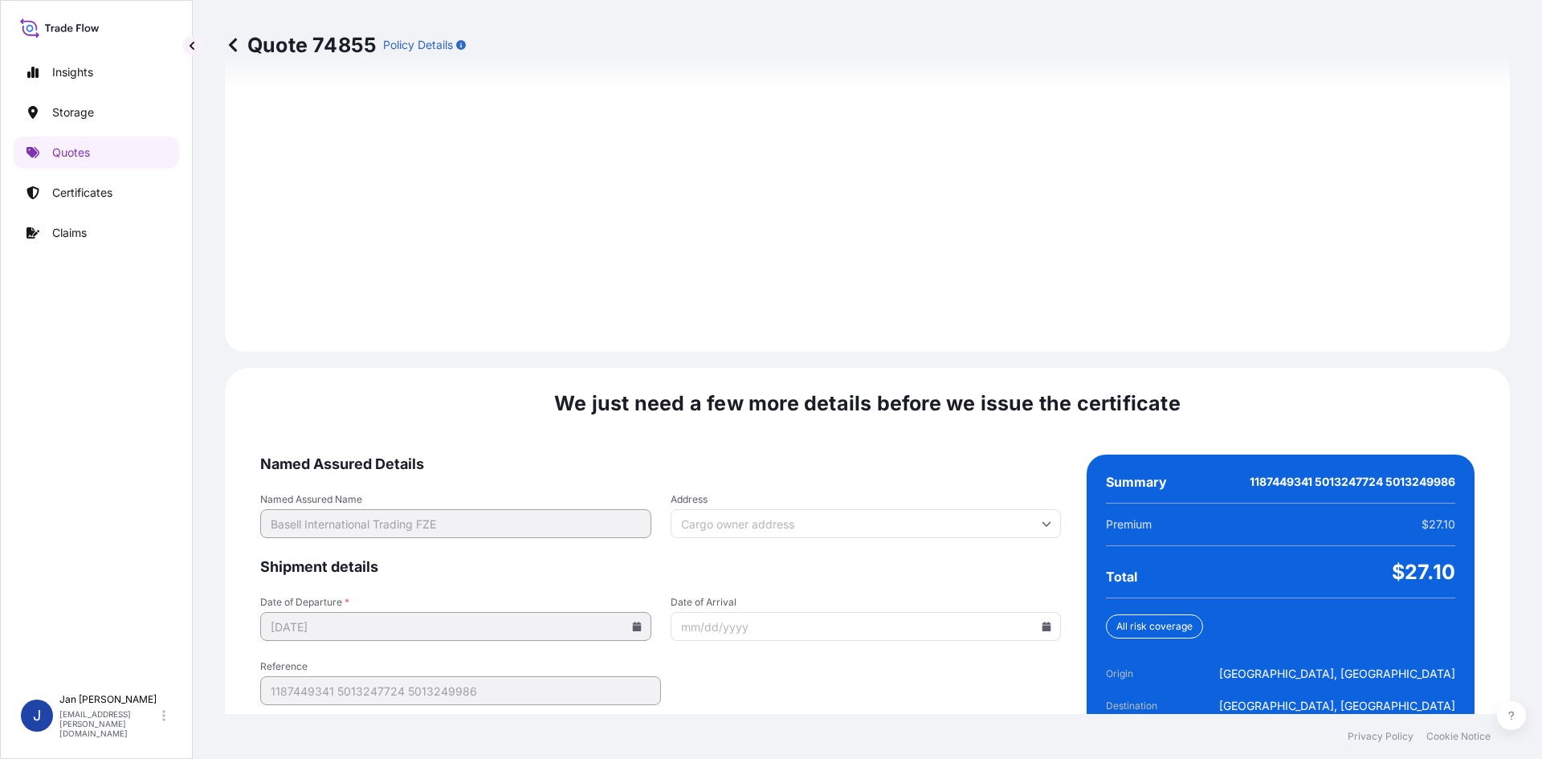
scroll to position [2221, 0]
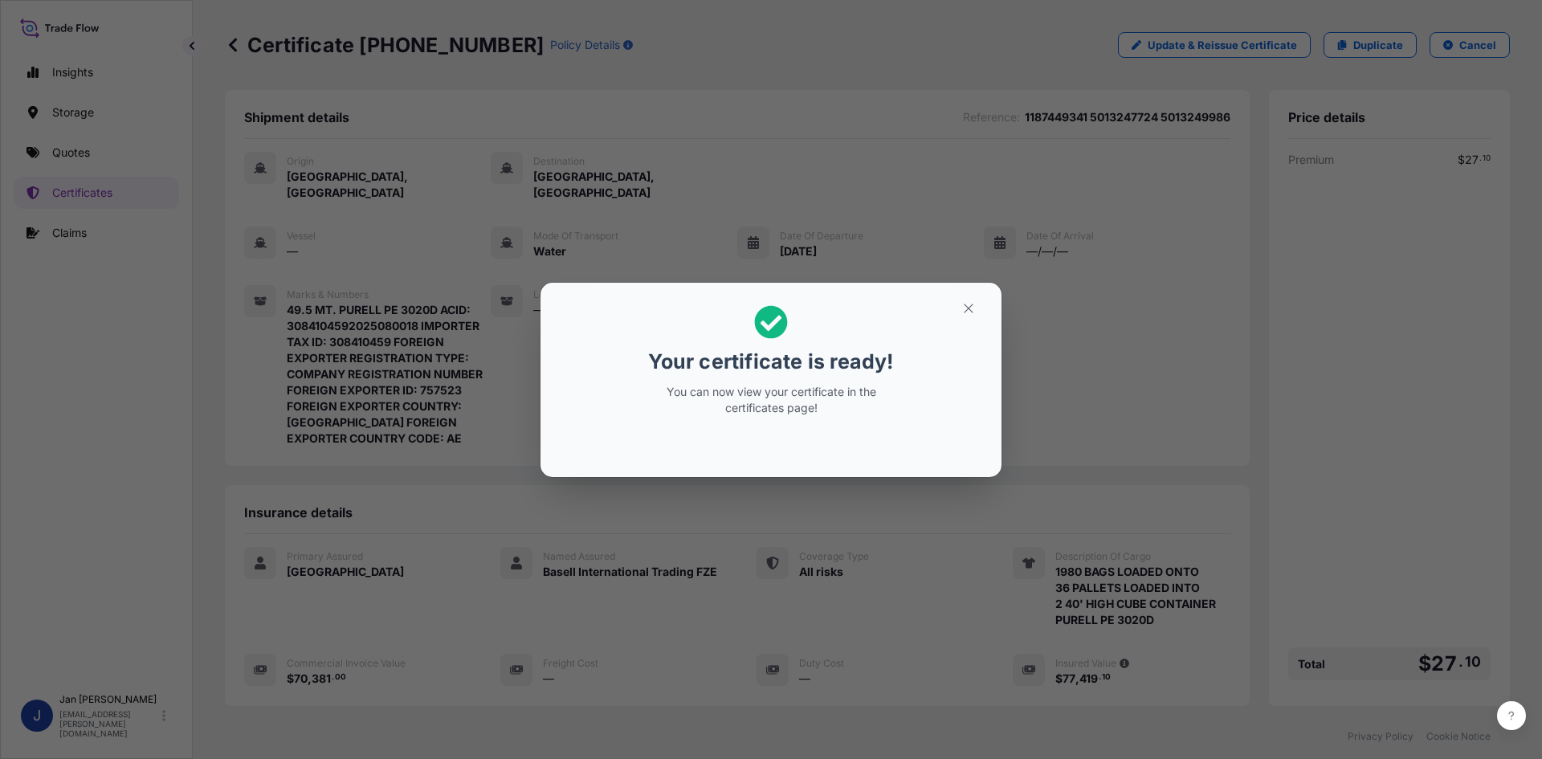
click at [717, 251] on div "Your certificate is ready! You can now view your certificate in the certificate…" at bounding box center [771, 379] width 1542 height 759
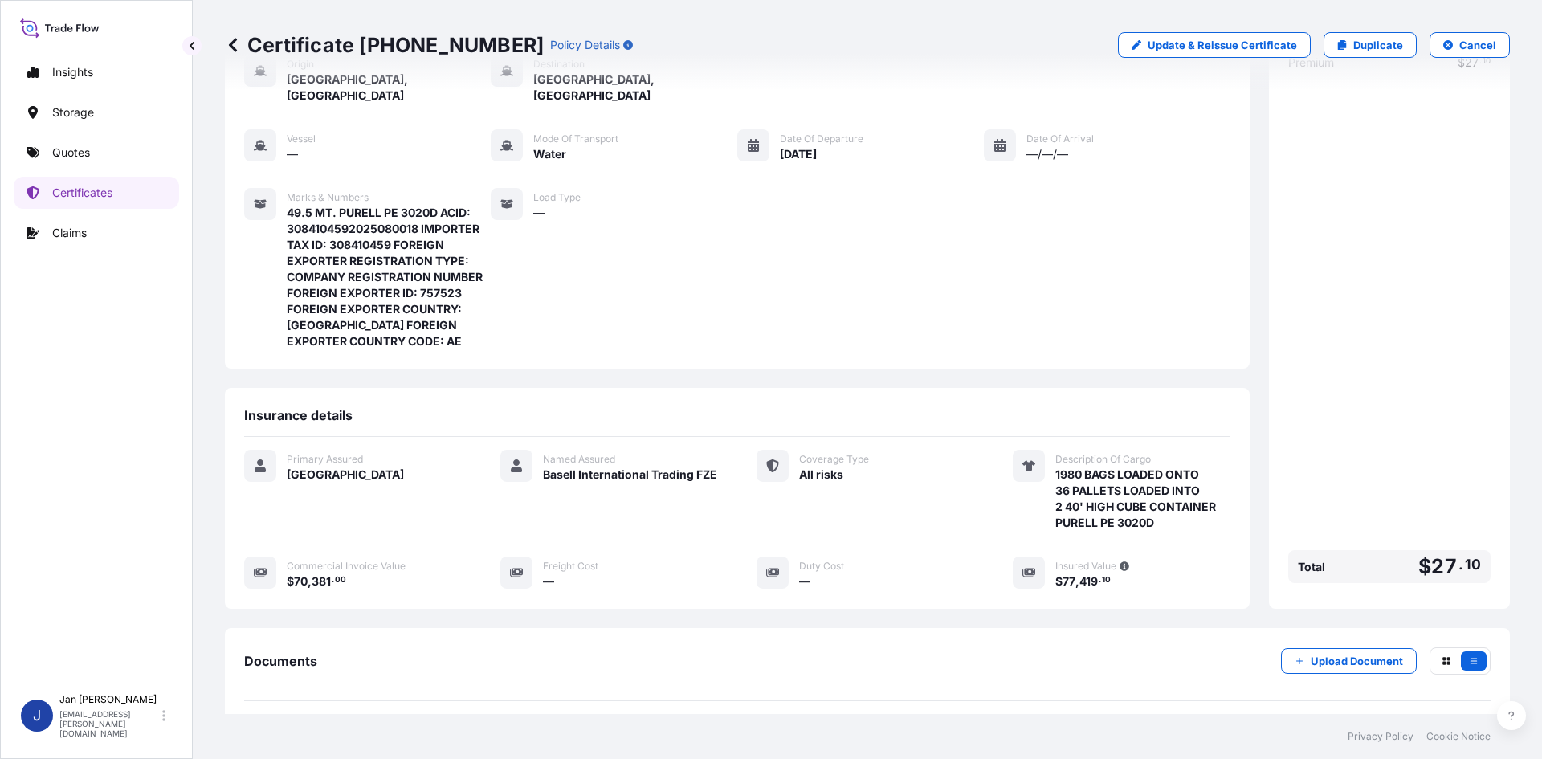
scroll to position [246, 0]
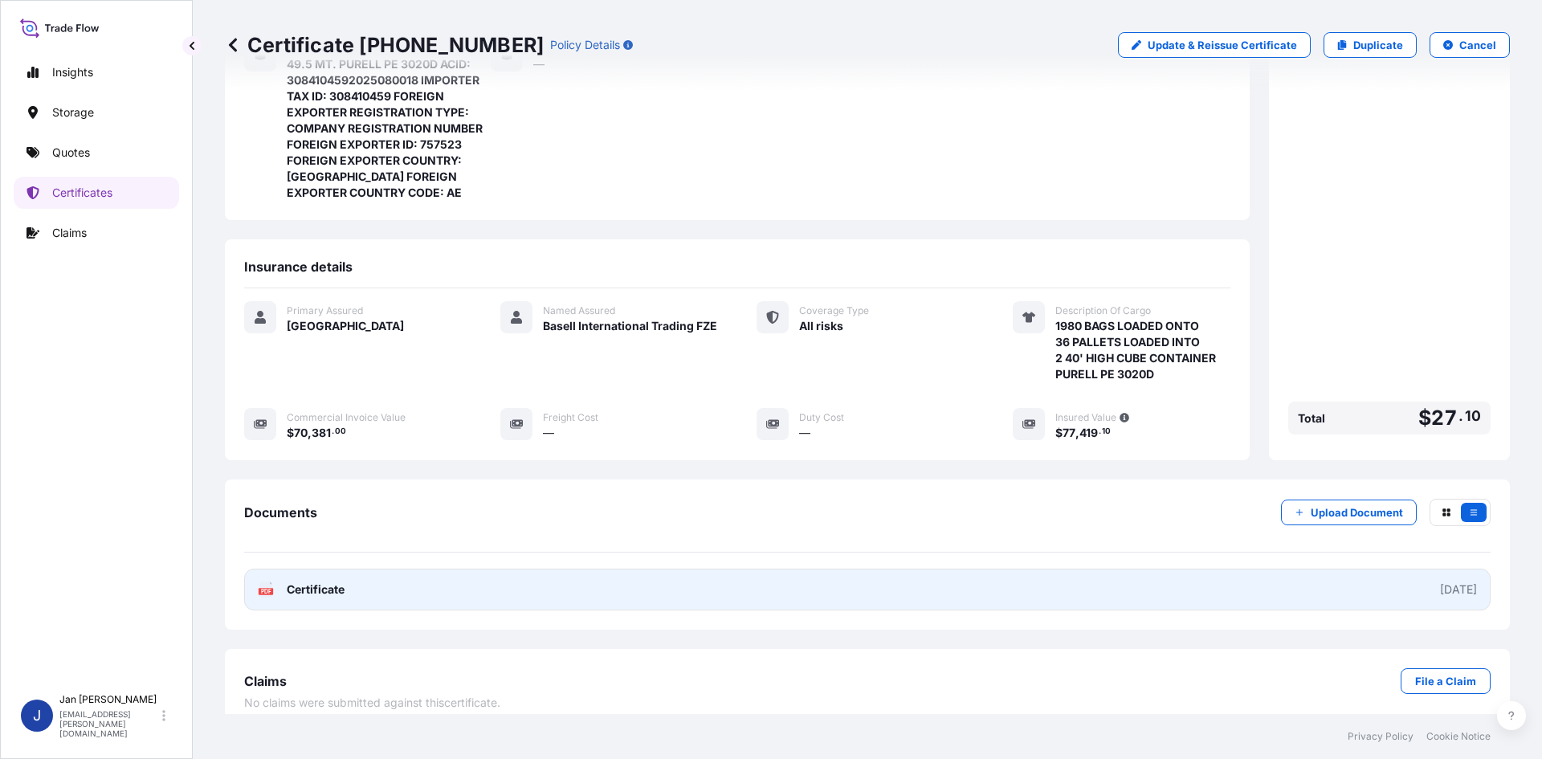
click at [729, 569] on link "PDF Certificate [DATE]" at bounding box center [867, 590] width 1247 height 42
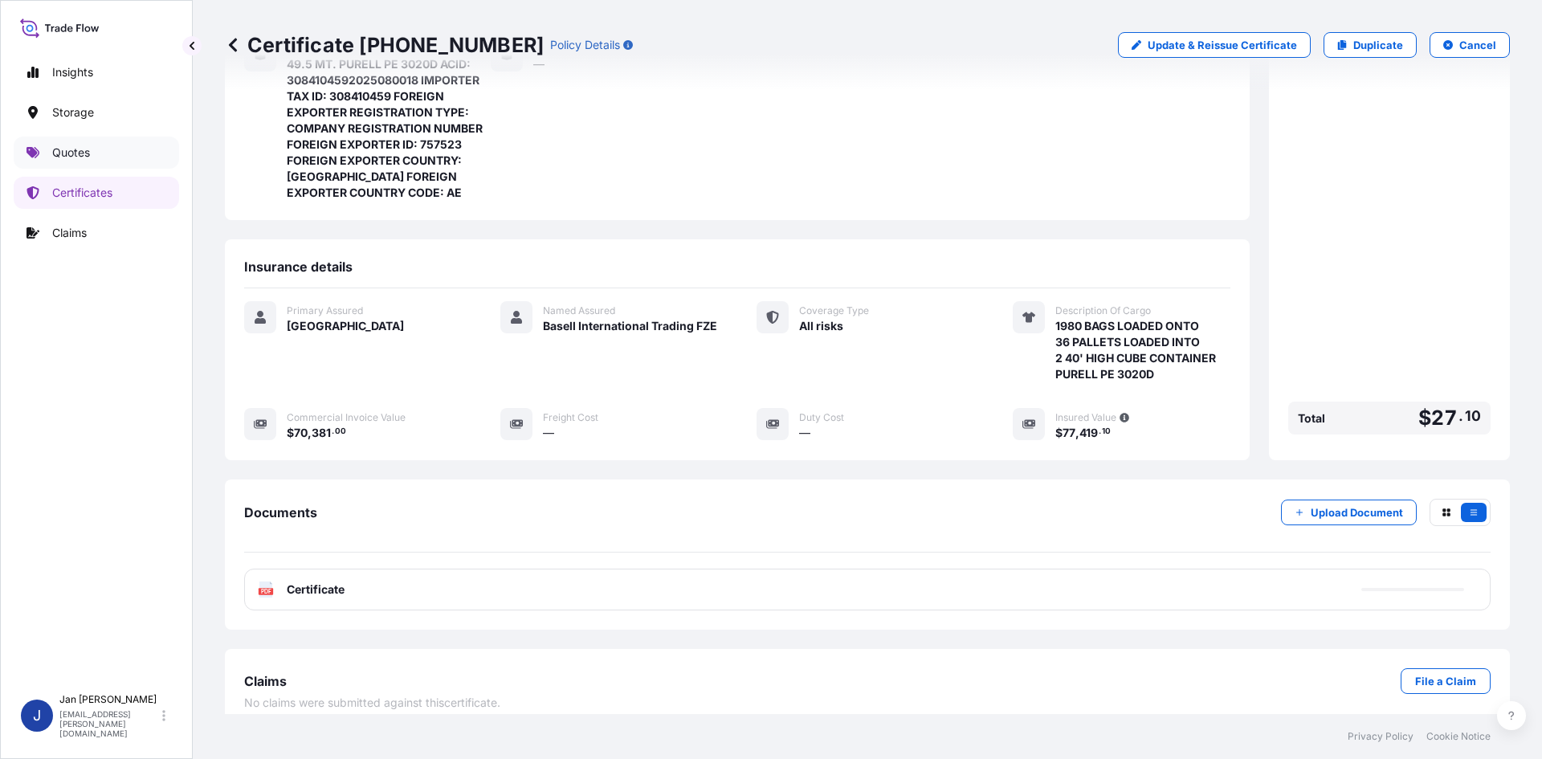
click at [103, 157] on link "Quotes" at bounding box center [96, 153] width 165 height 32
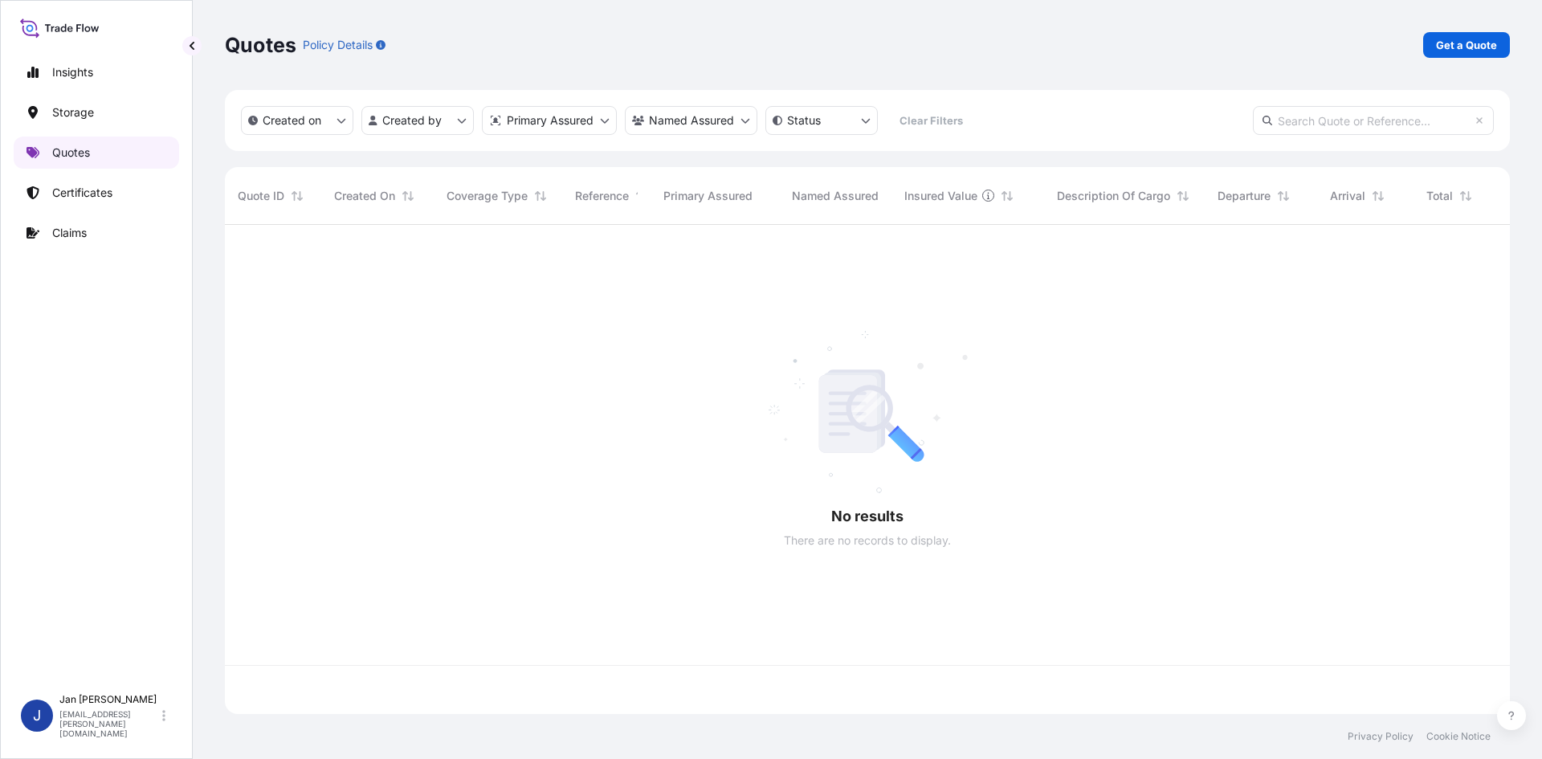
scroll to position [486, 1273]
click at [1484, 59] on div "Quotes Policy Details Get a Quote" at bounding box center [867, 45] width 1285 height 90
click at [1477, 49] on p "Get a Quote" at bounding box center [1466, 45] width 61 height 16
select select "Water"
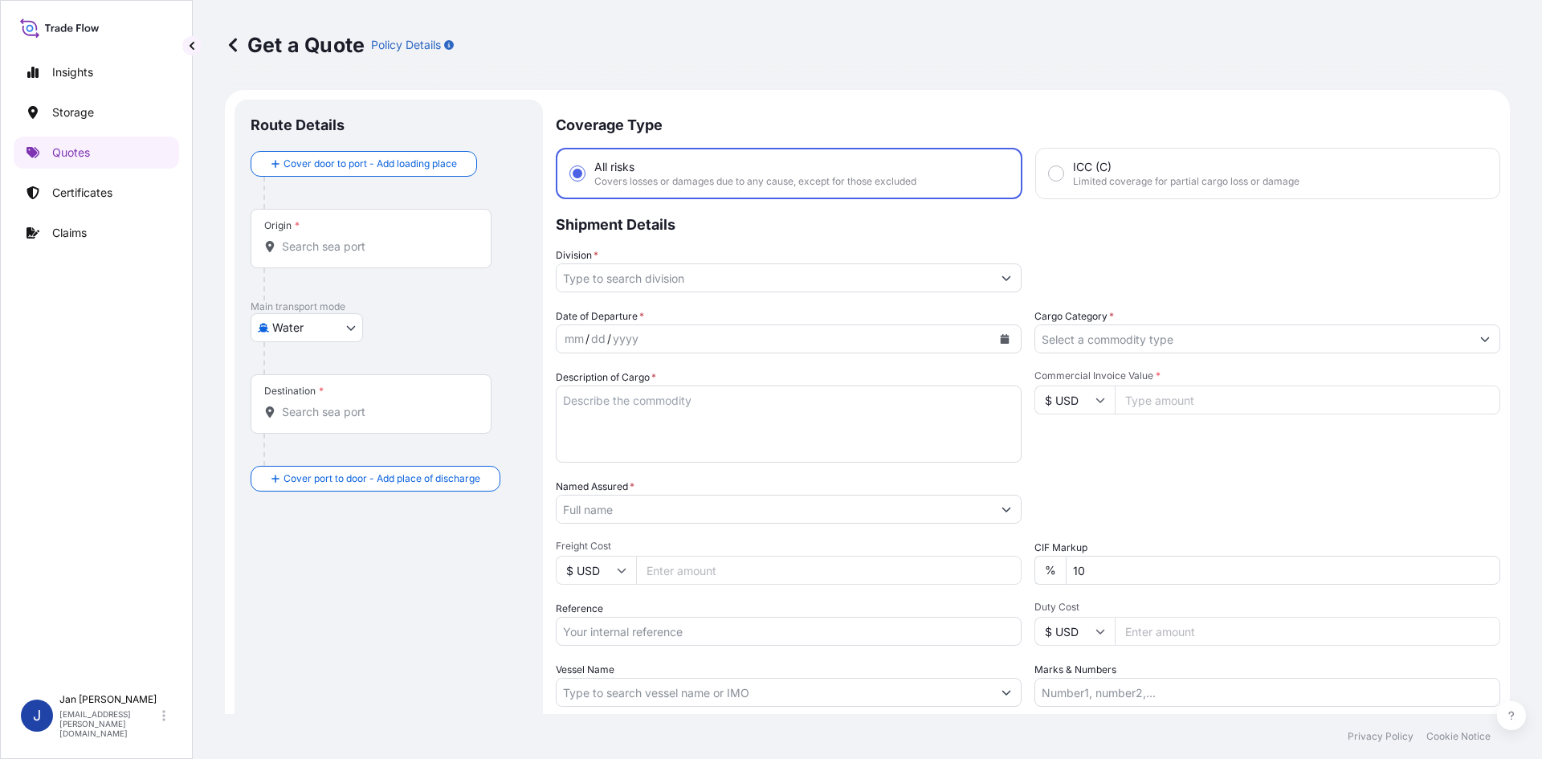
scroll to position [26, 0]
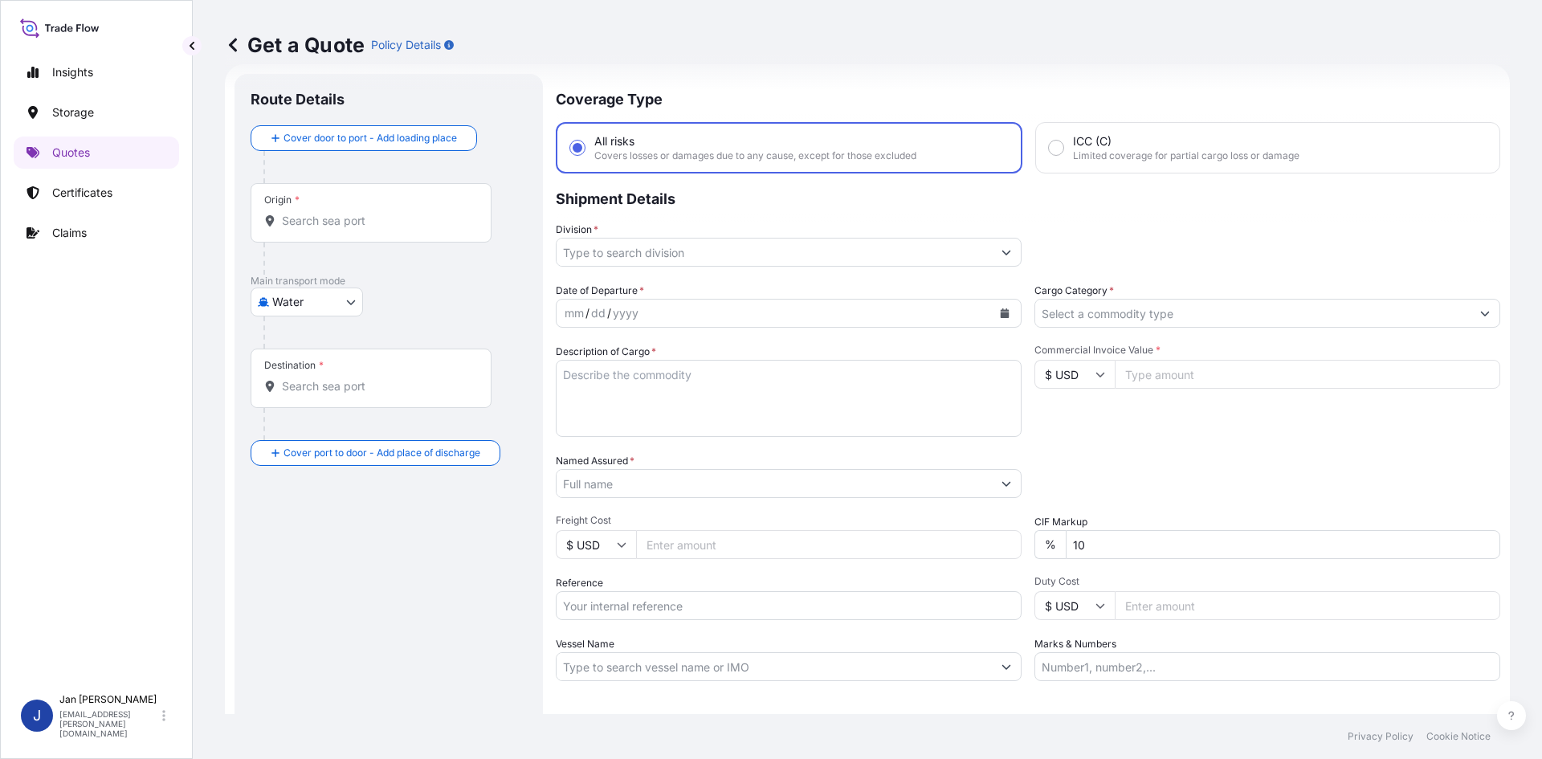
click at [1256, 676] on input "Marks & Numbers" at bounding box center [1268, 666] width 466 height 29
paste input "49.5 MT. PURELL PE 3020D ACID: 3084104592025080026"
type input "49.5 MT. PURELL PE 3020D ACID: 3084104592025080026"
drag, startPoint x: 645, startPoint y: 360, endPoint x: 611, endPoint y: 375, distance: 37.0
click at [645, 360] on textarea "Description of Cargo *" at bounding box center [789, 398] width 466 height 77
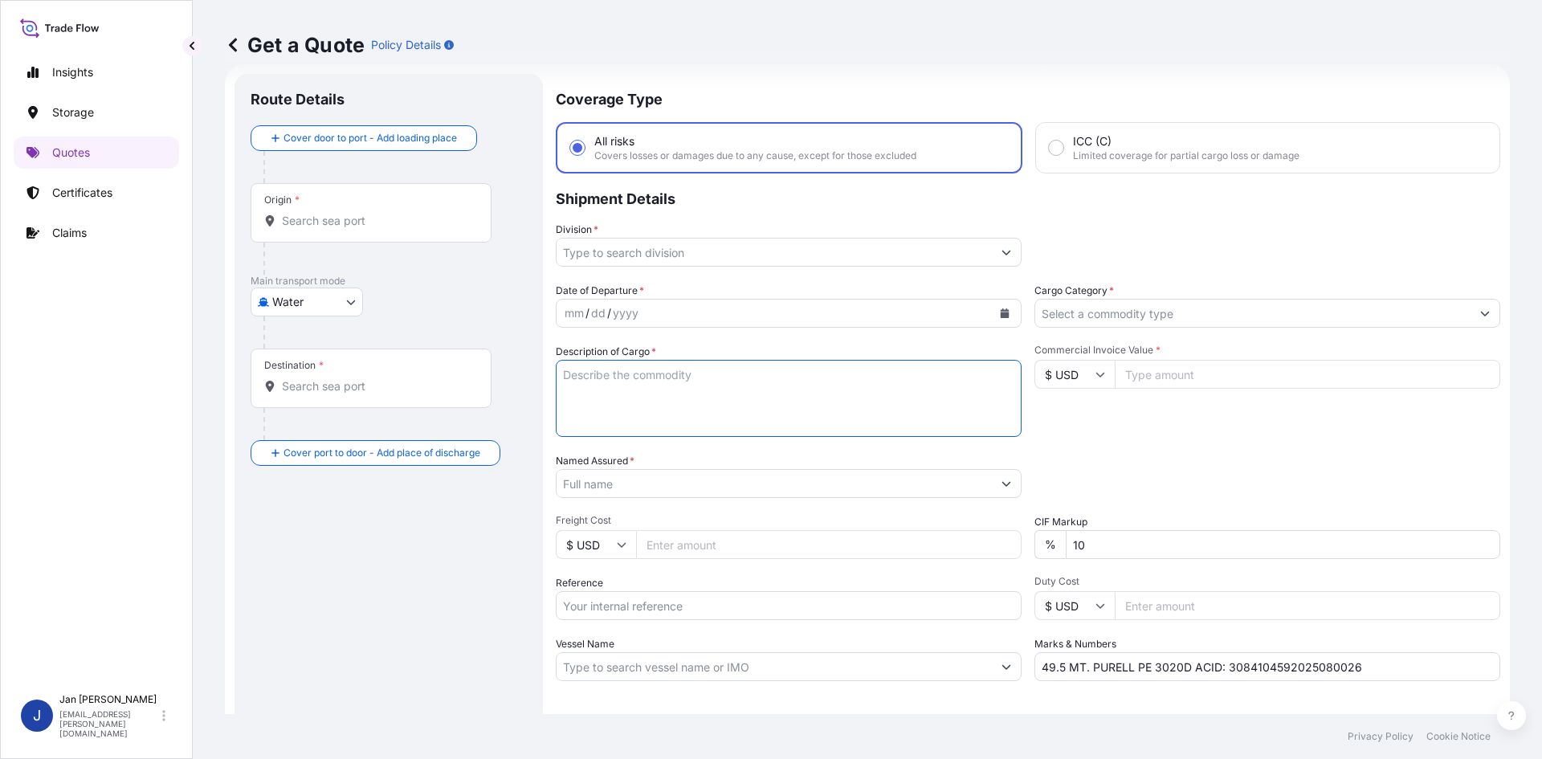
paste textarea "BAGS LOADED ONTO 36 PALLETS LOADED INTO 2 40' HIGH CUBE CONTAINER PURELL PE 302…"
click at [560, 372] on textarea "BAGS LOADED ONTO 36 PALLETS LOADED INTO 2 40' HIGH CUBE CONTAINER PURELL PE 302…" at bounding box center [789, 398] width 466 height 77
type textarea "1980 BAGS LOADED ONTO 36 PALLETS LOADED INTO 2 40' HIGH CUBE CONTAINER PURELL P…"
click at [1003, 321] on button "Calendar" at bounding box center [1005, 313] width 26 height 26
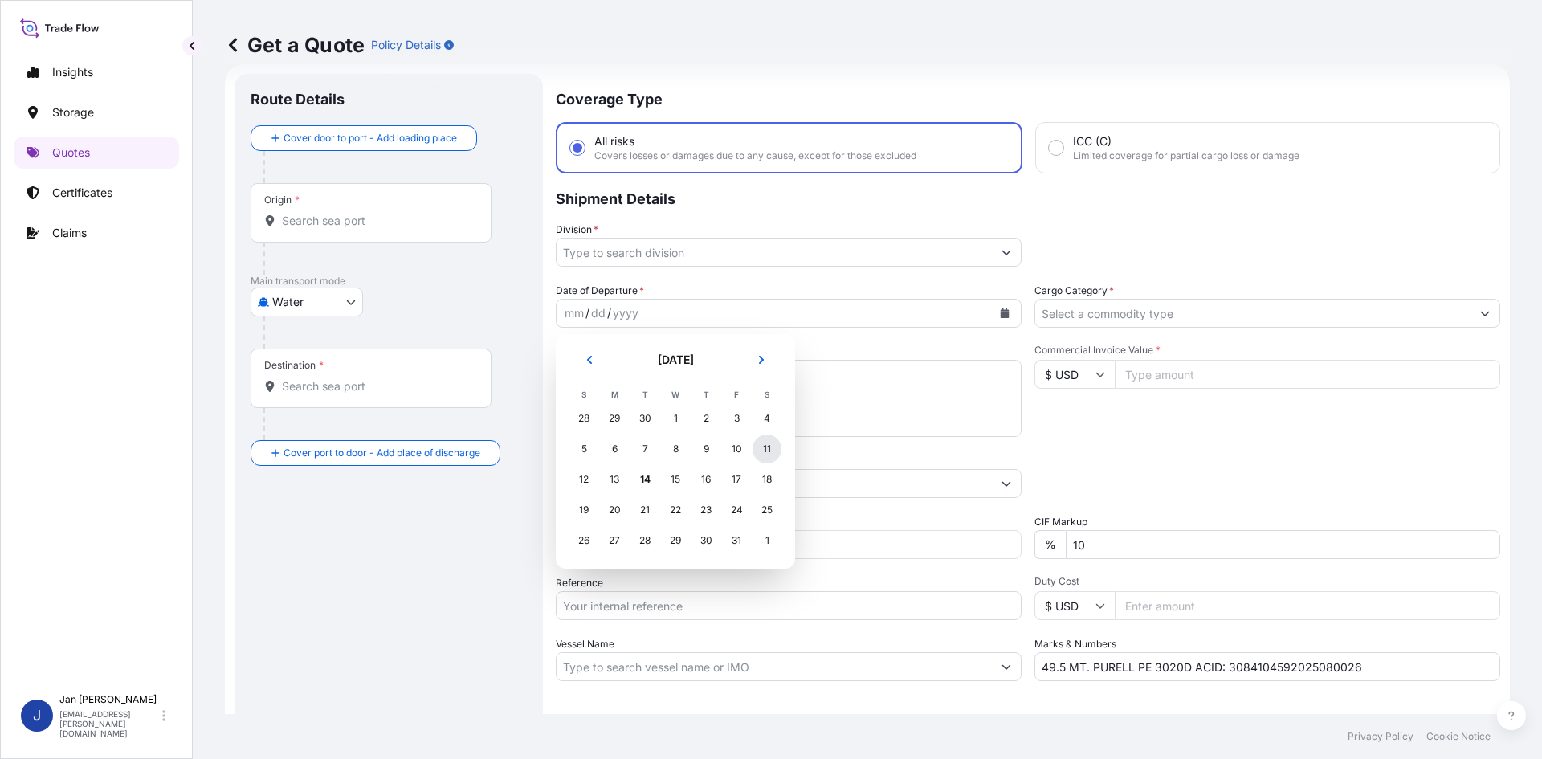
click at [778, 439] on div "11" at bounding box center [767, 449] width 29 height 29
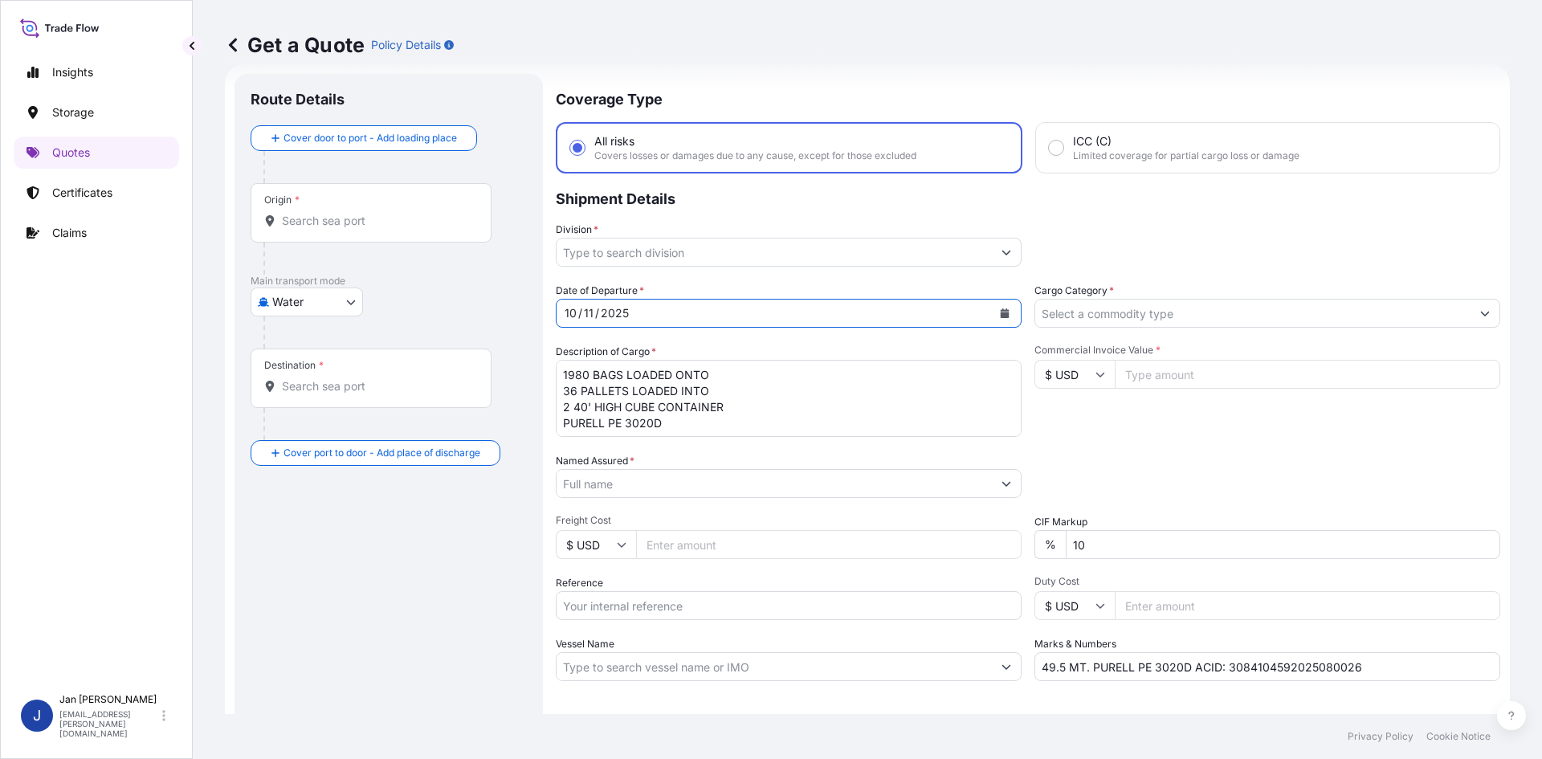
click at [807, 264] on input "Division *" at bounding box center [774, 252] width 435 height 29
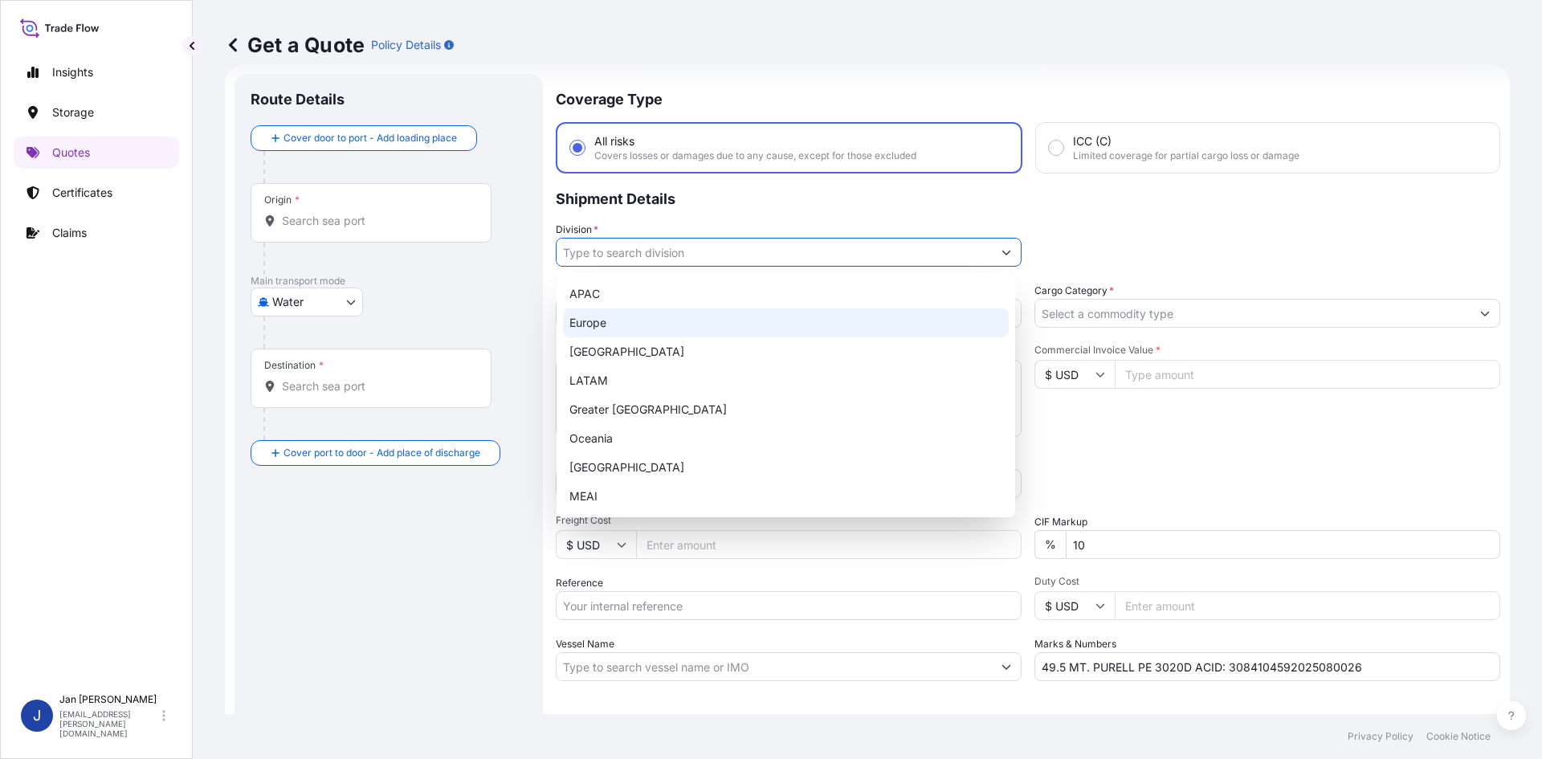
click at [744, 325] on div "Europe" at bounding box center [786, 322] width 446 height 29
type input "Europe"
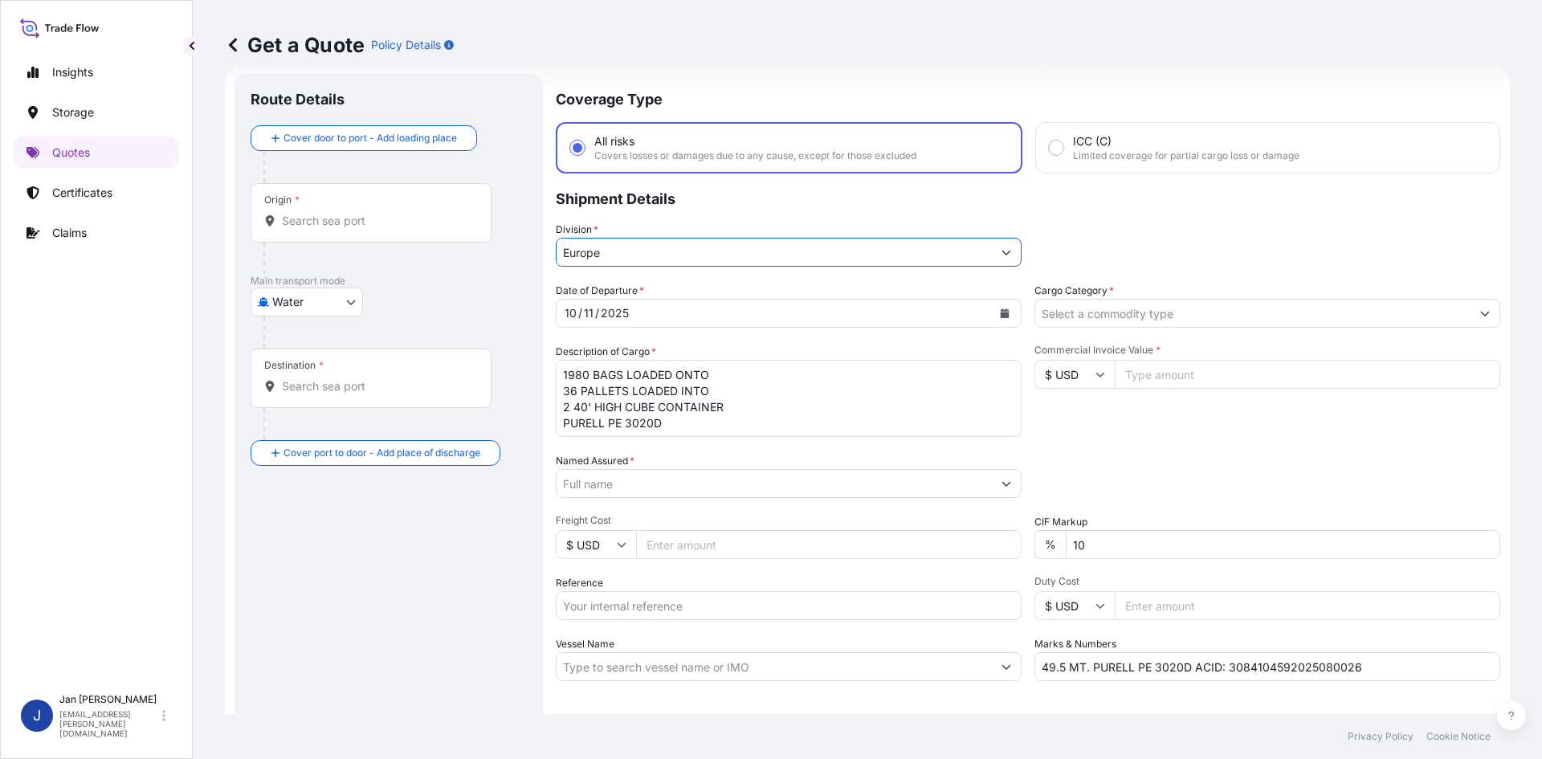
drag, startPoint x: 1168, startPoint y: 296, endPoint x: 1140, endPoint y: 321, distance: 37.6
click at [1166, 296] on div "Cargo Category *" at bounding box center [1268, 305] width 466 height 45
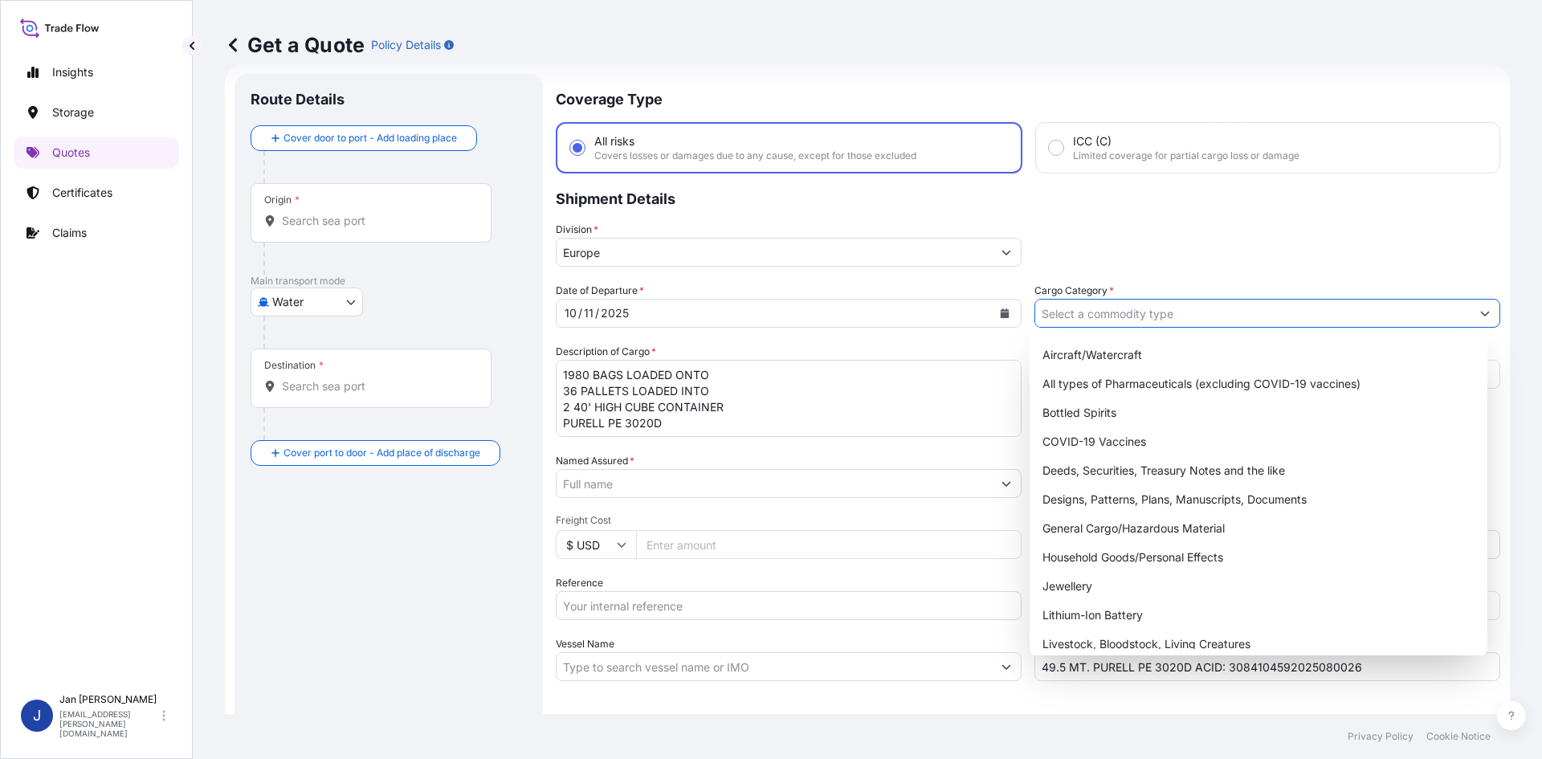
click at [1140, 321] on input "Cargo Category *" at bounding box center [1253, 313] width 435 height 29
click at [1138, 539] on div "General Cargo/Hazardous Material" at bounding box center [1259, 528] width 446 height 29
type input "General Cargo/Hazardous Material"
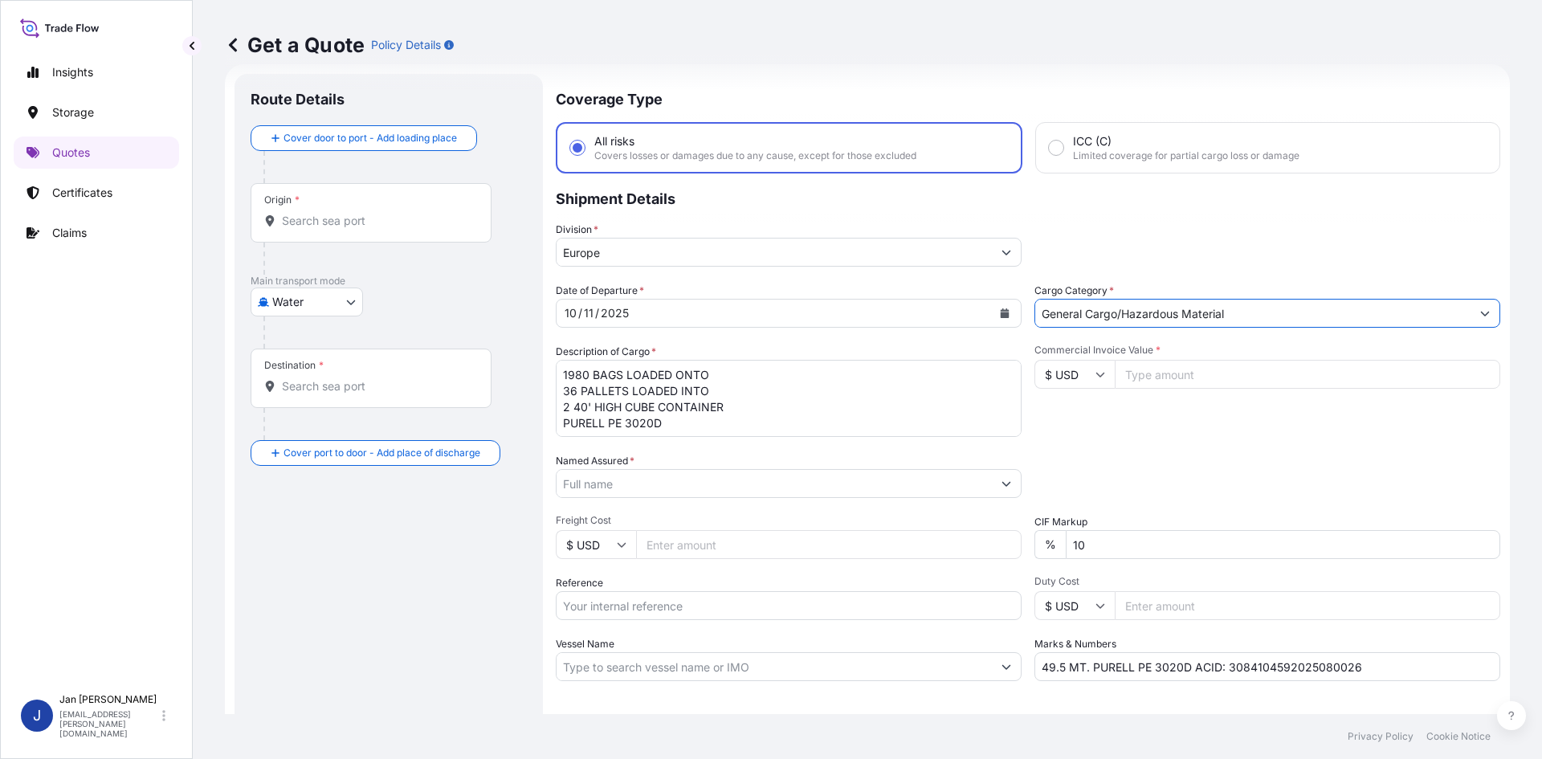
click at [1159, 459] on div "Packing Category Type to search a container mode Please select a primary mode o…" at bounding box center [1268, 475] width 466 height 45
click at [1165, 376] on input "Commercial Invoice Value *" at bounding box center [1308, 374] width 386 height 29
paste input "70381.00"
type input "70381.00"
click at [850, 496] on input "Named Assured *" at bounding box center [774, 483] width 435 height 29
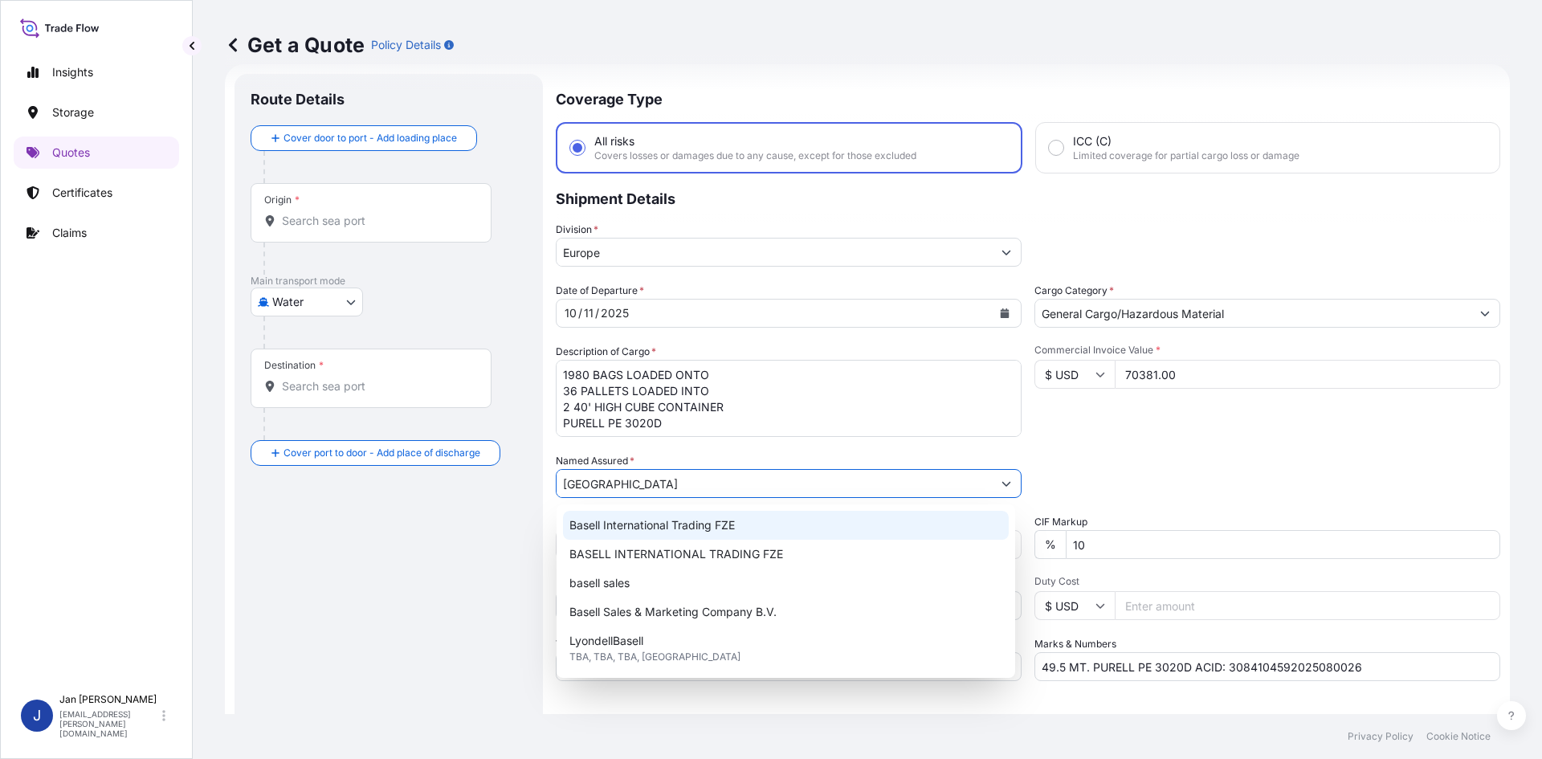
click at [743, 528] on div "Basell International Trading FZE" at bounding box center [786, 525] width 446 height 29
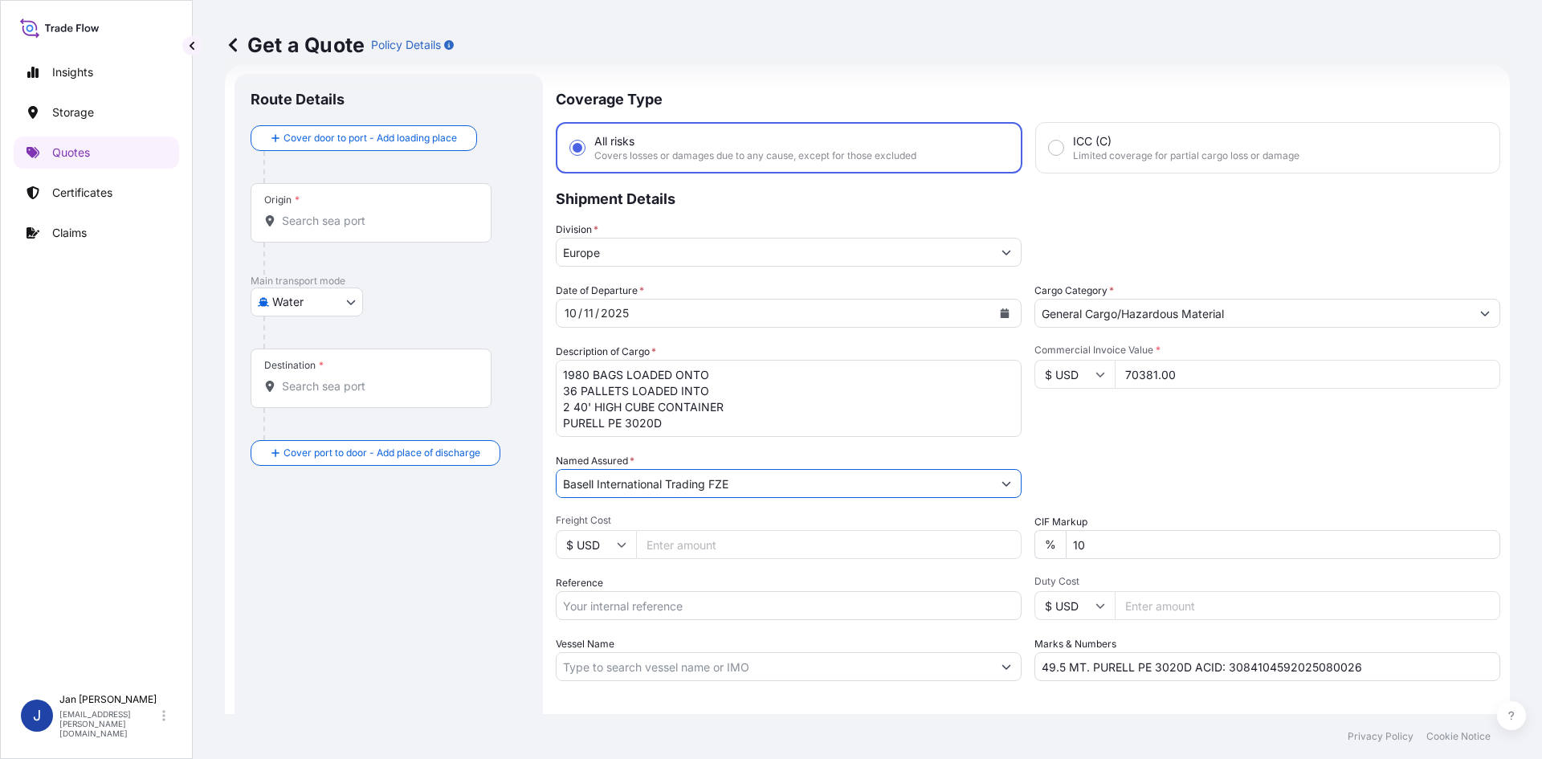
type input "Basell International Trading FZE"
click at [1248, 423] on div "Commercial Invoice Value * $ USD 70381.00" at bounding box center [1268, 390] width 466 height 93
click at [684, 615] on input "Reference" at bounding box center [789, 605] width 466 height 29
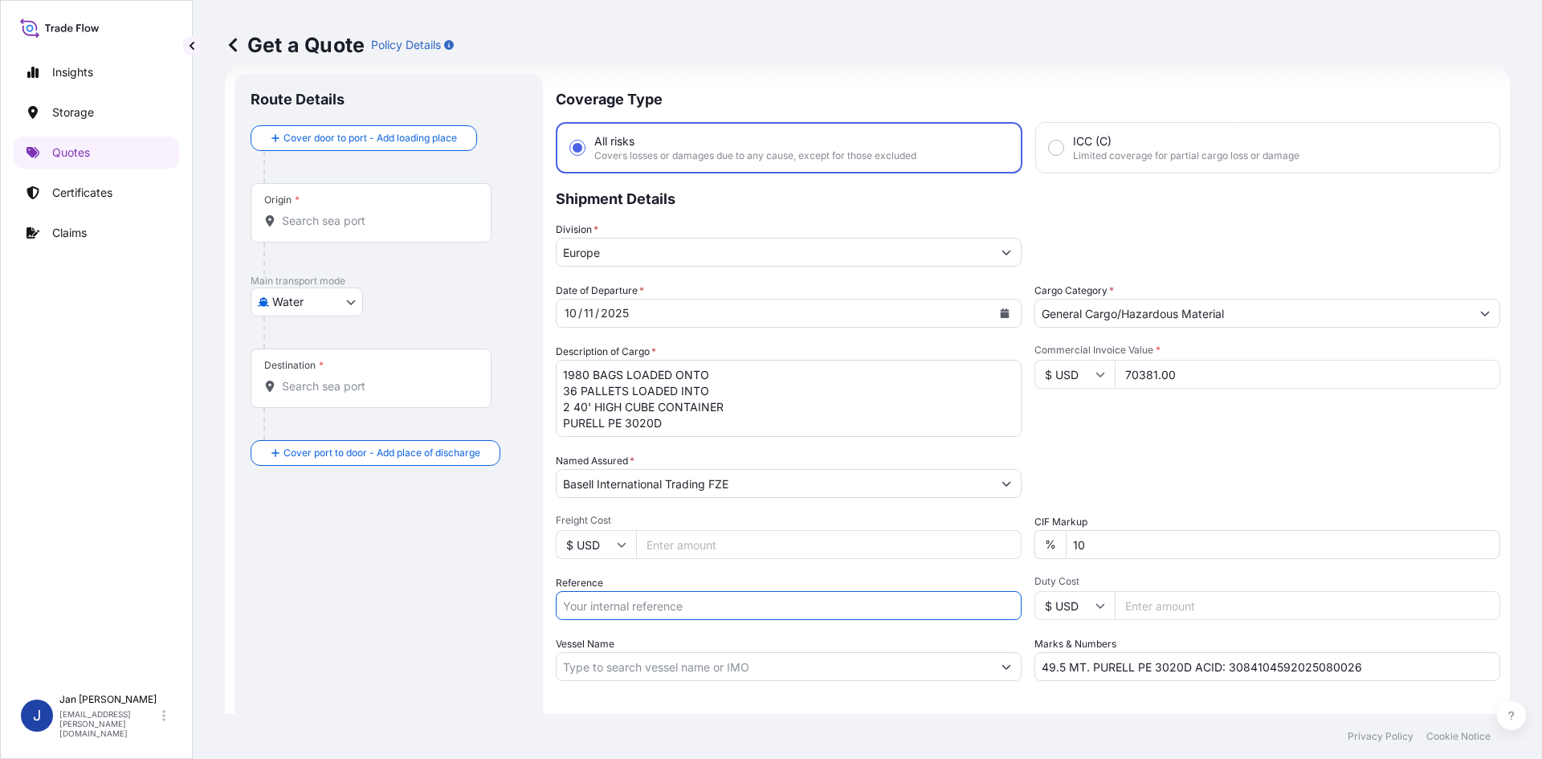
paste input "1187449336"
click at [701, 627] on div "Date of Departure * [DATE] Cargo Category * General Cargo/Hazardous Material De…" at bounding box center [1028, 482] width 945 height 398
click at [703, 618] on input "1187449336" at bounding box center [789, 605] width 466 height 29
paste input "5013247725"
click at [754, 609] on input "1187449336 5013247725" at bounding box center [789, 605] width 466 height 29
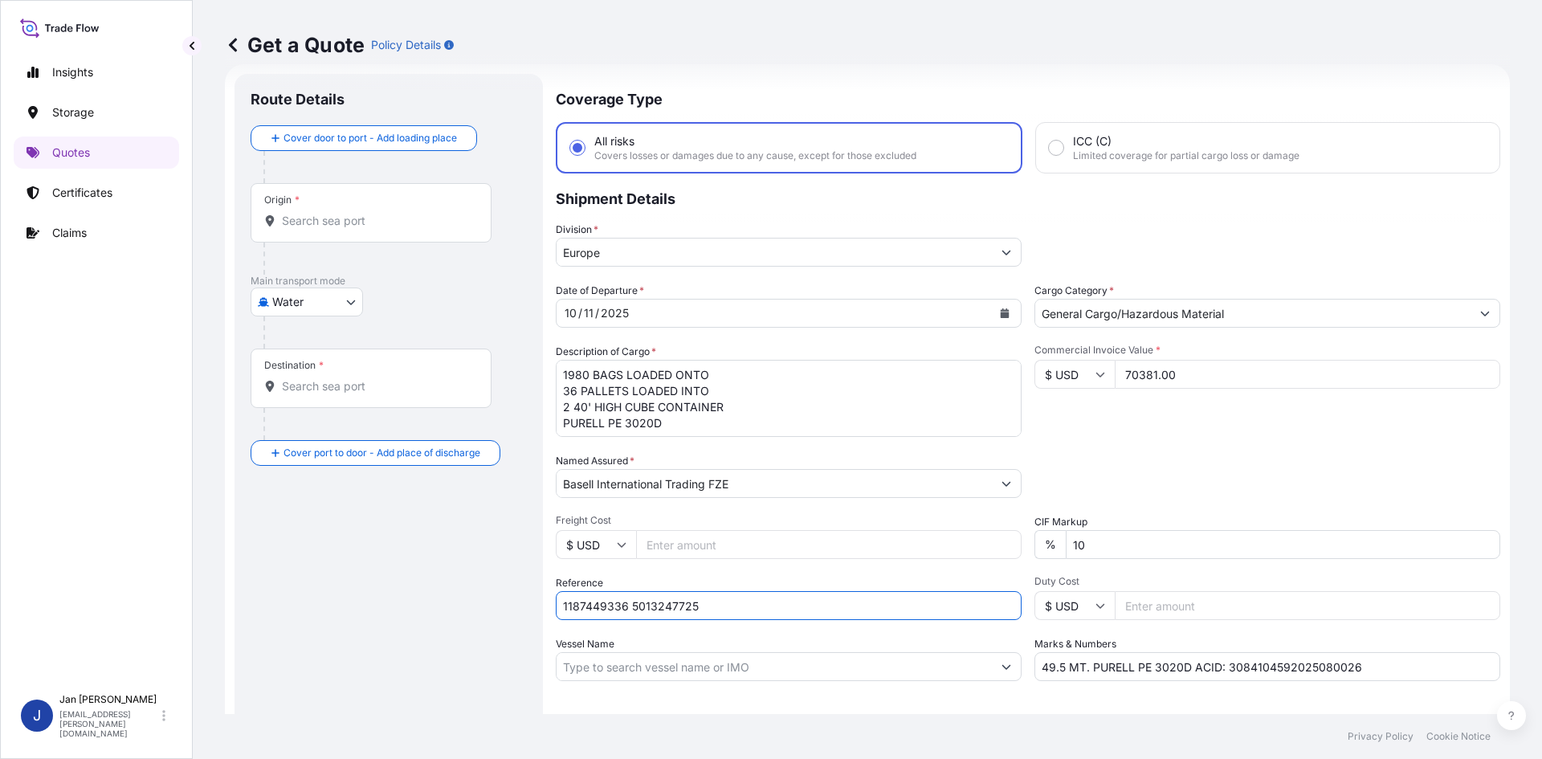
paste input "5013249987"
type input "1187449336 5013247725 5013249987"
click at [456, 230] on div "Origin *" at bounding box center [371, 212] width 241 height 59
click at [456, 229] on input "Origin *" at bounding box center [377, 221] width 190 height 16
paste input "[GEOGRAPHIC_DATA]"
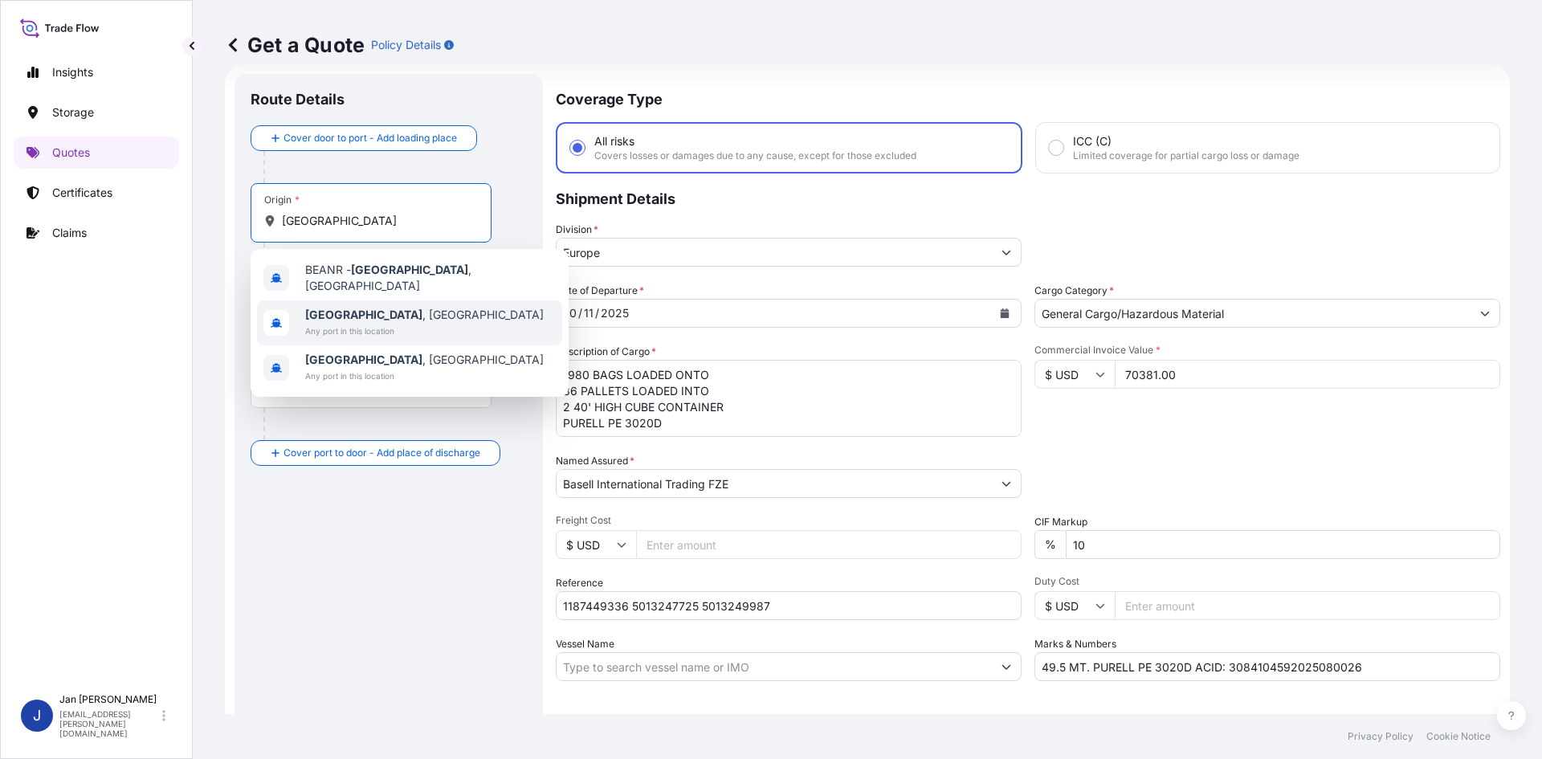
click at [419, 308] on div "[GEOGRAPHIC_DATA] , [GEOGRAPHIC_DATA] Any port in this location" at bounding box center [409, 322] width 305 height 45
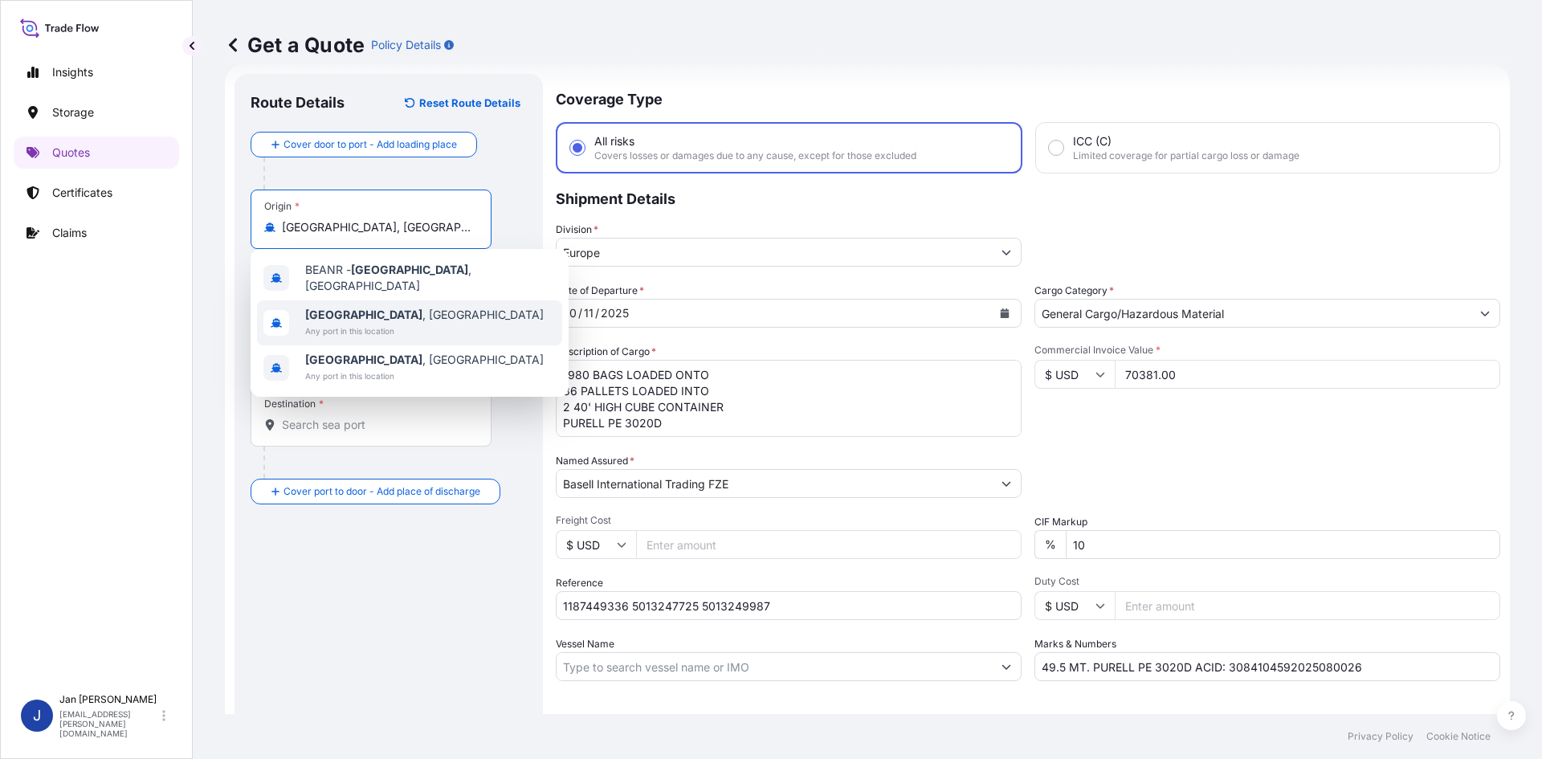
type input "[GEOGRAPHIC_DATA], [GEOGRAPHIC_DATA]"
click at [452, 310] on div at bounding box center [377, 297] width 228 height 32
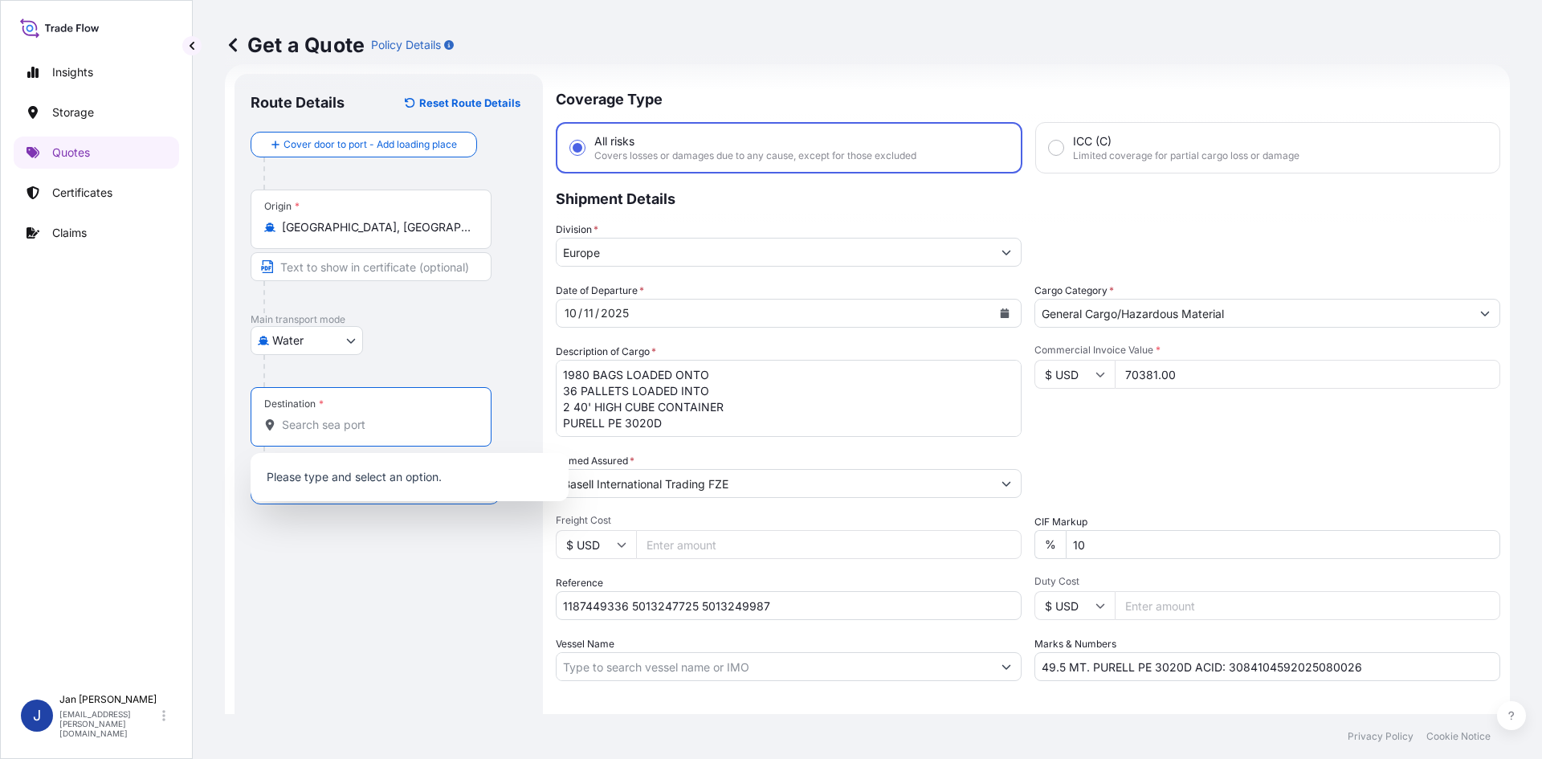
click at [436, 419] on input "Destination *" at bounding box center [377, 425] width 190 height 16
paste input "[GEOGRAPHIC_DATA]"
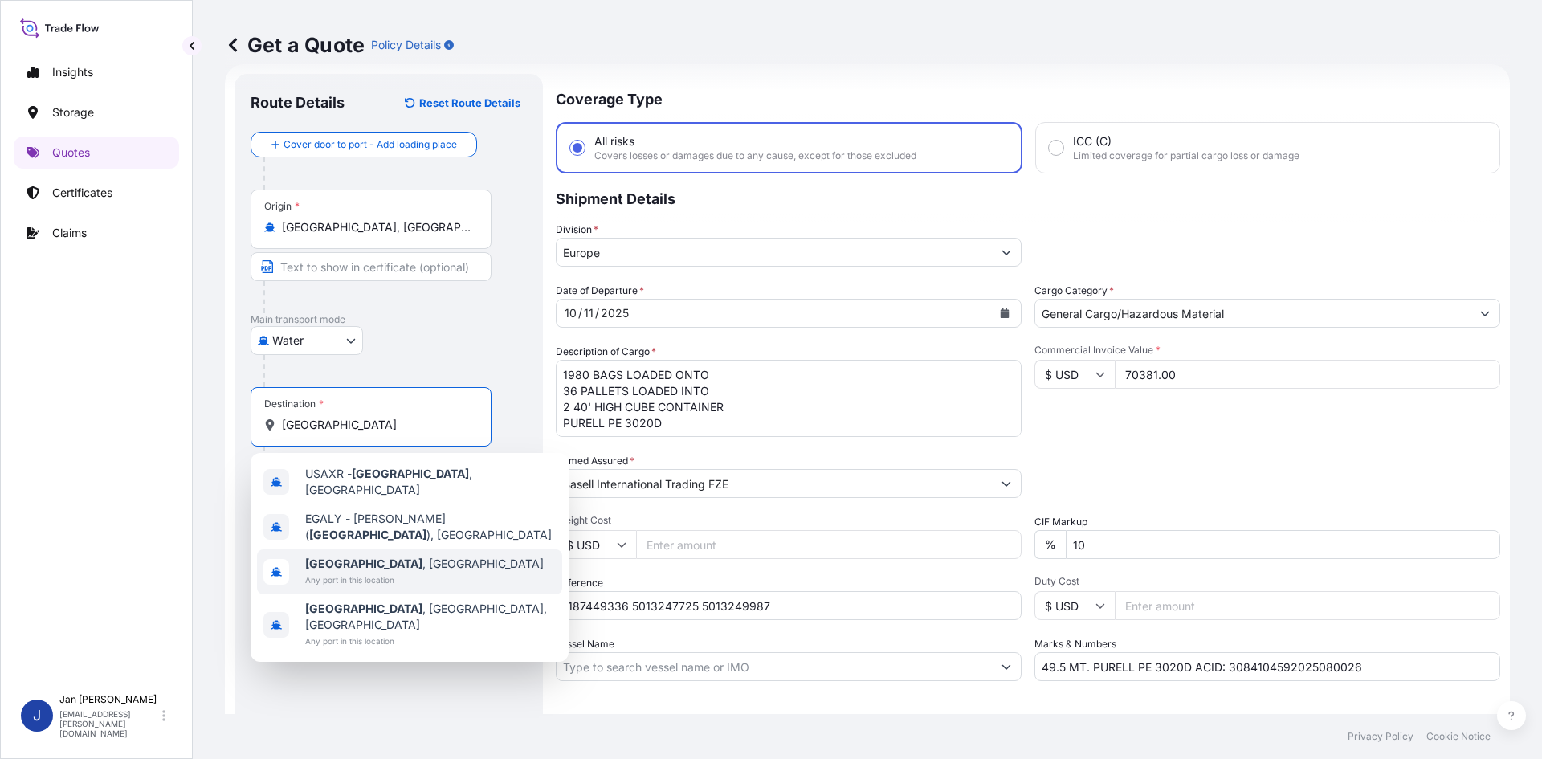
click at [392, 556] on span "[GEOGRAPHIC_DATA] , [GEOGRAPHIC_DATA]" at bounding box center [424, 564] width 239 height 16
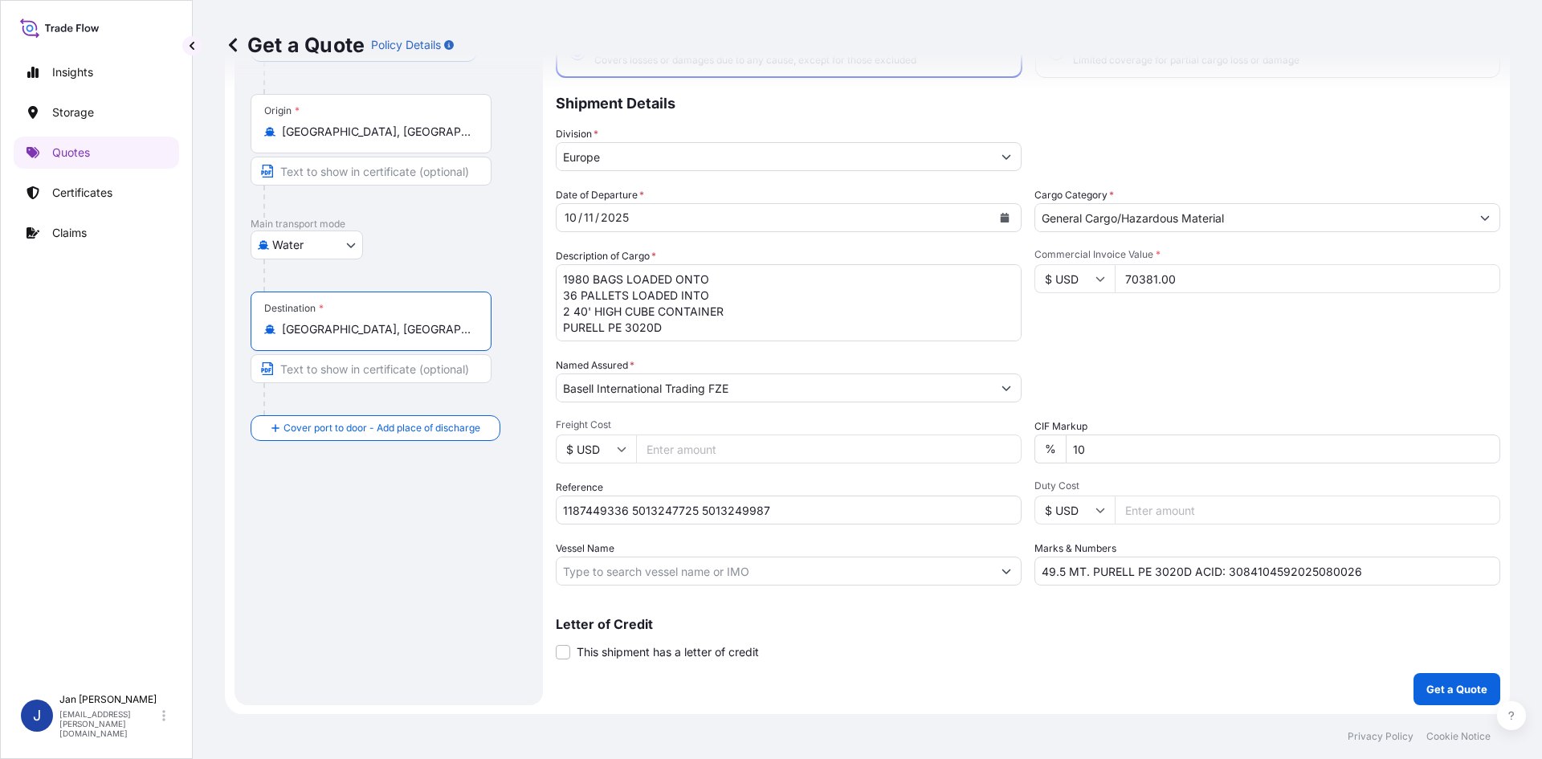
scroll to position [122, 0]
type input "[GEOGRAPHIC_DATA], [GEOGRAPHIC_DATA]"
click at [1477, 671] on div "Coverage Type All risks Covers losses or damages due to any cause, except for t…" at bounding box center [1028, 341] width 945 height 727
click at [1469, 680] on button "Get a Quote" at bounding box center [1457, 688] width 87 height 32
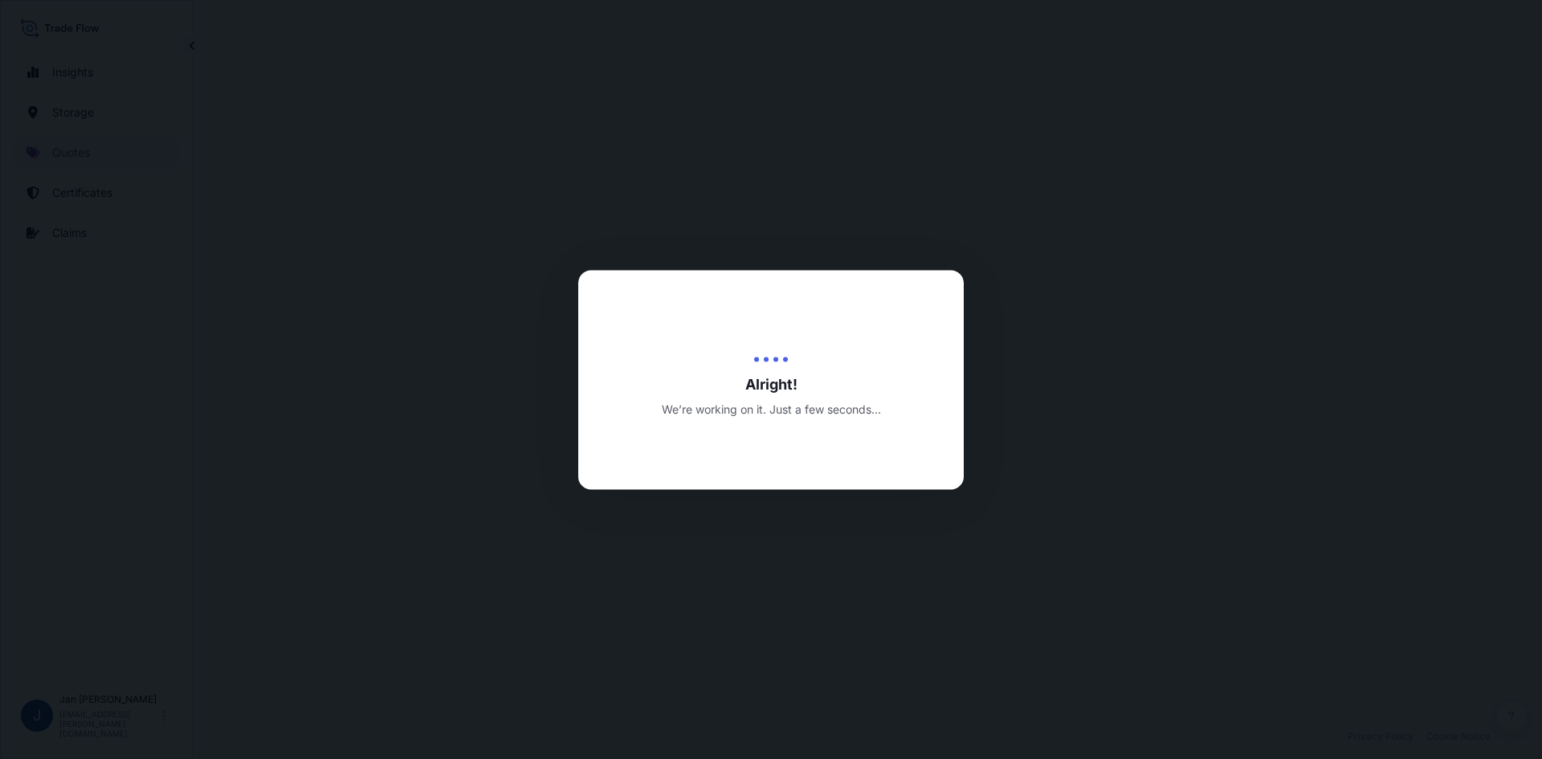
select select "Water"
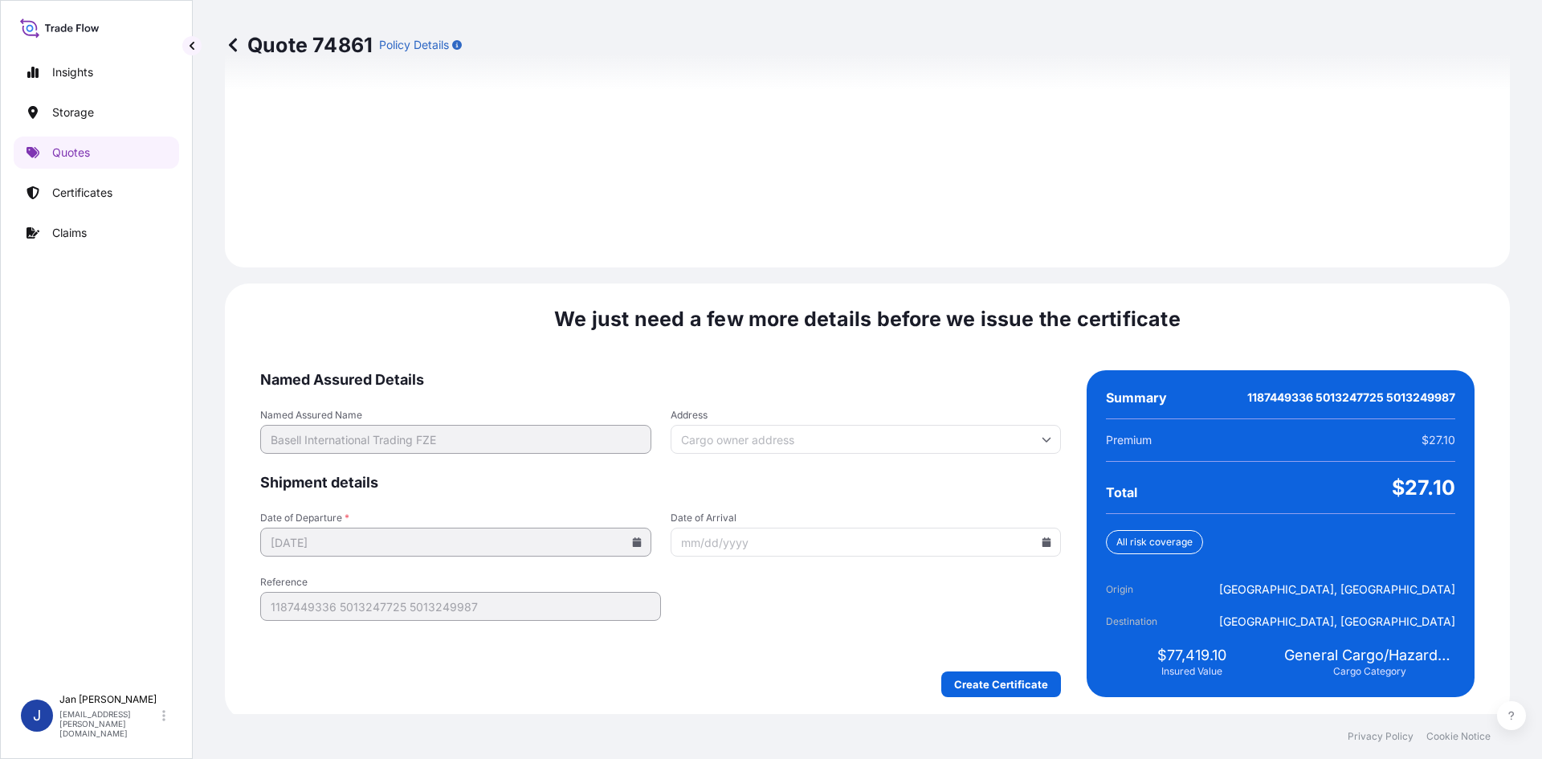
scroll to position [2221, 0]
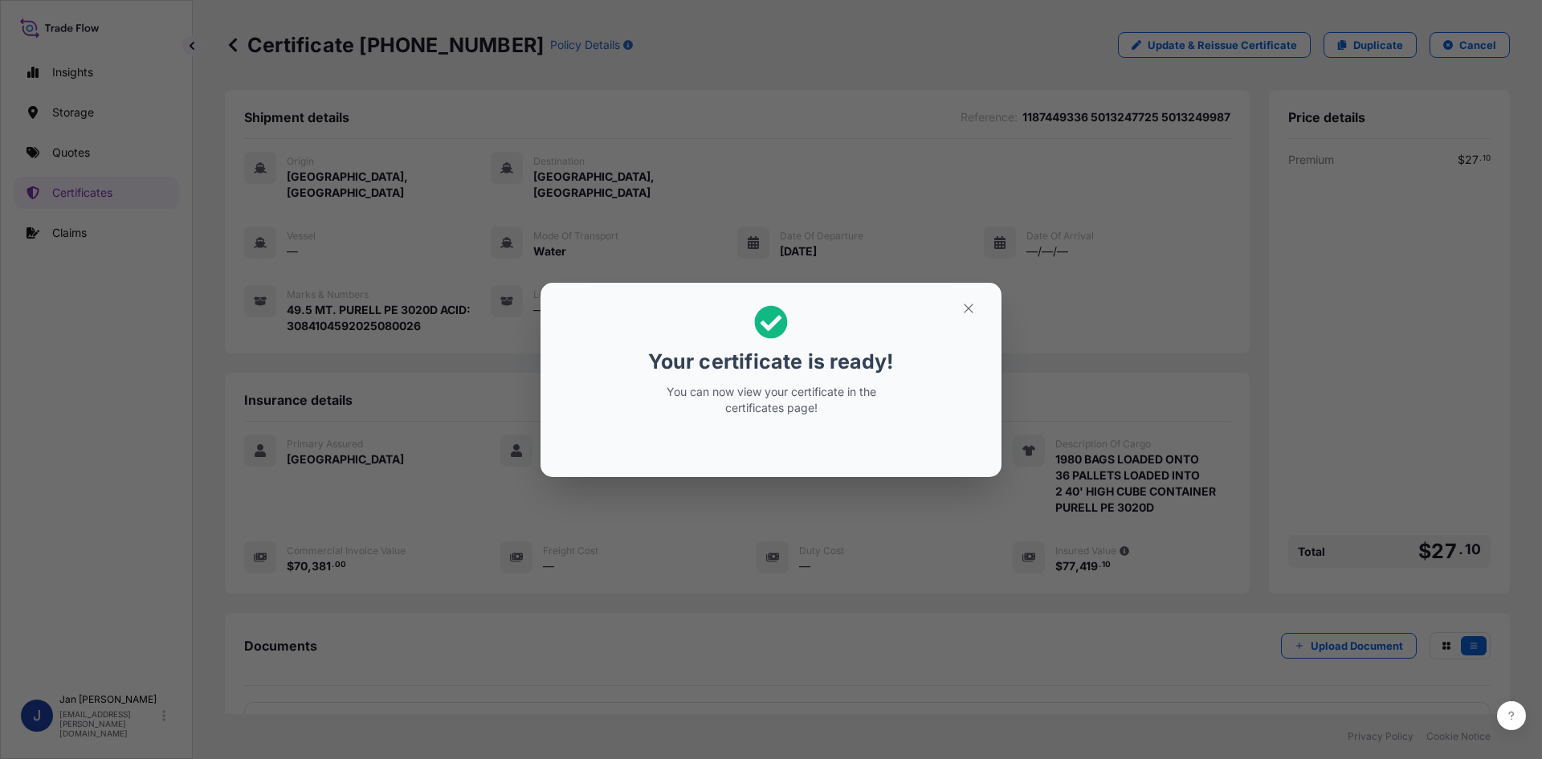
click at [987, 545] on div "Your certificate is ready! You can now view your certificate in the certificate…" at bounding box center [771, 379] width 1542 height 759
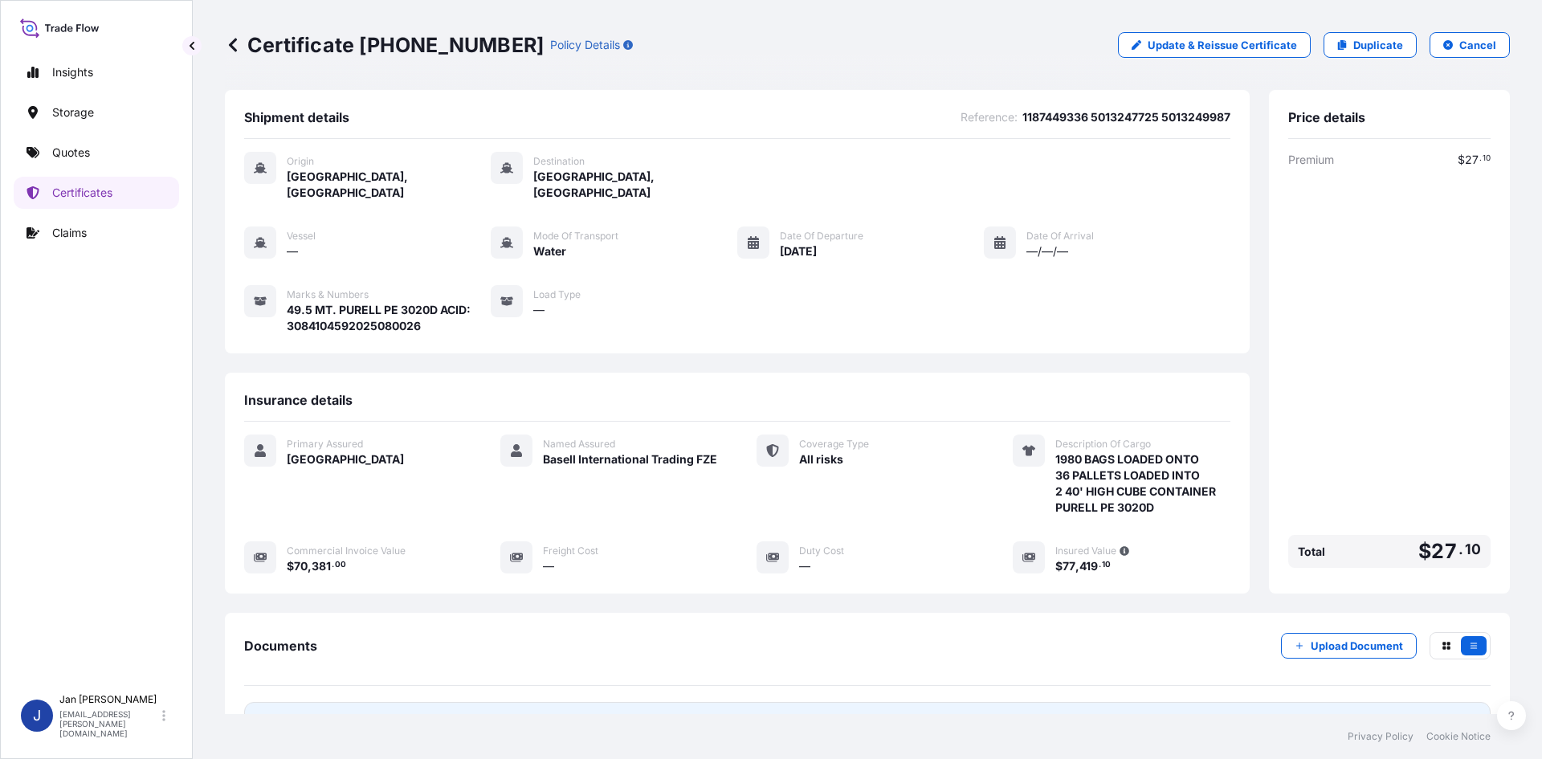
click at [996, 702] on link "PDF Certificate [DATE]" at bounding box center [867, 723] width 1247 height 42
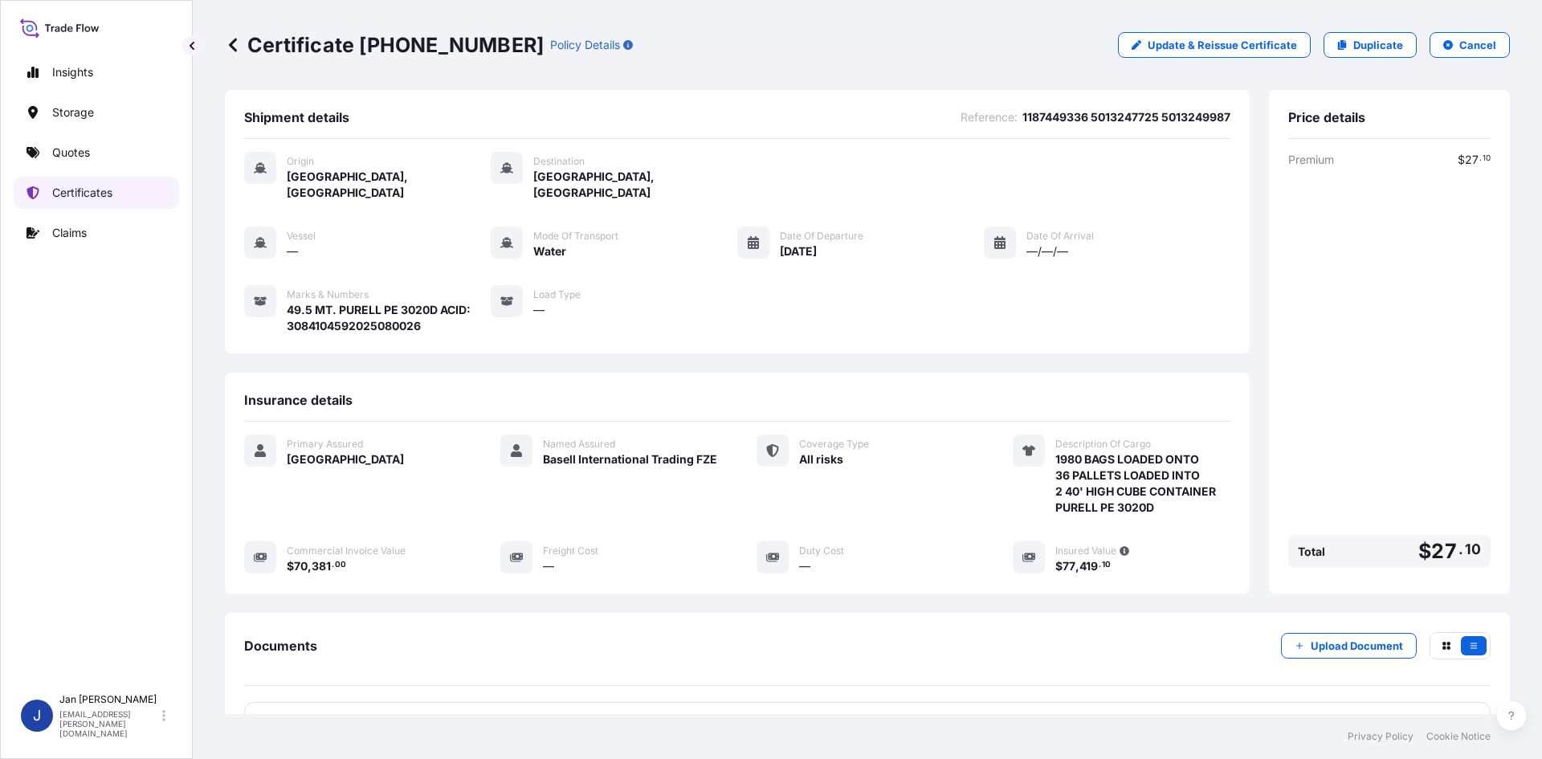
click at [107, 202] on link "Certificates" at bounding box center [96, 193] width 165 height 32
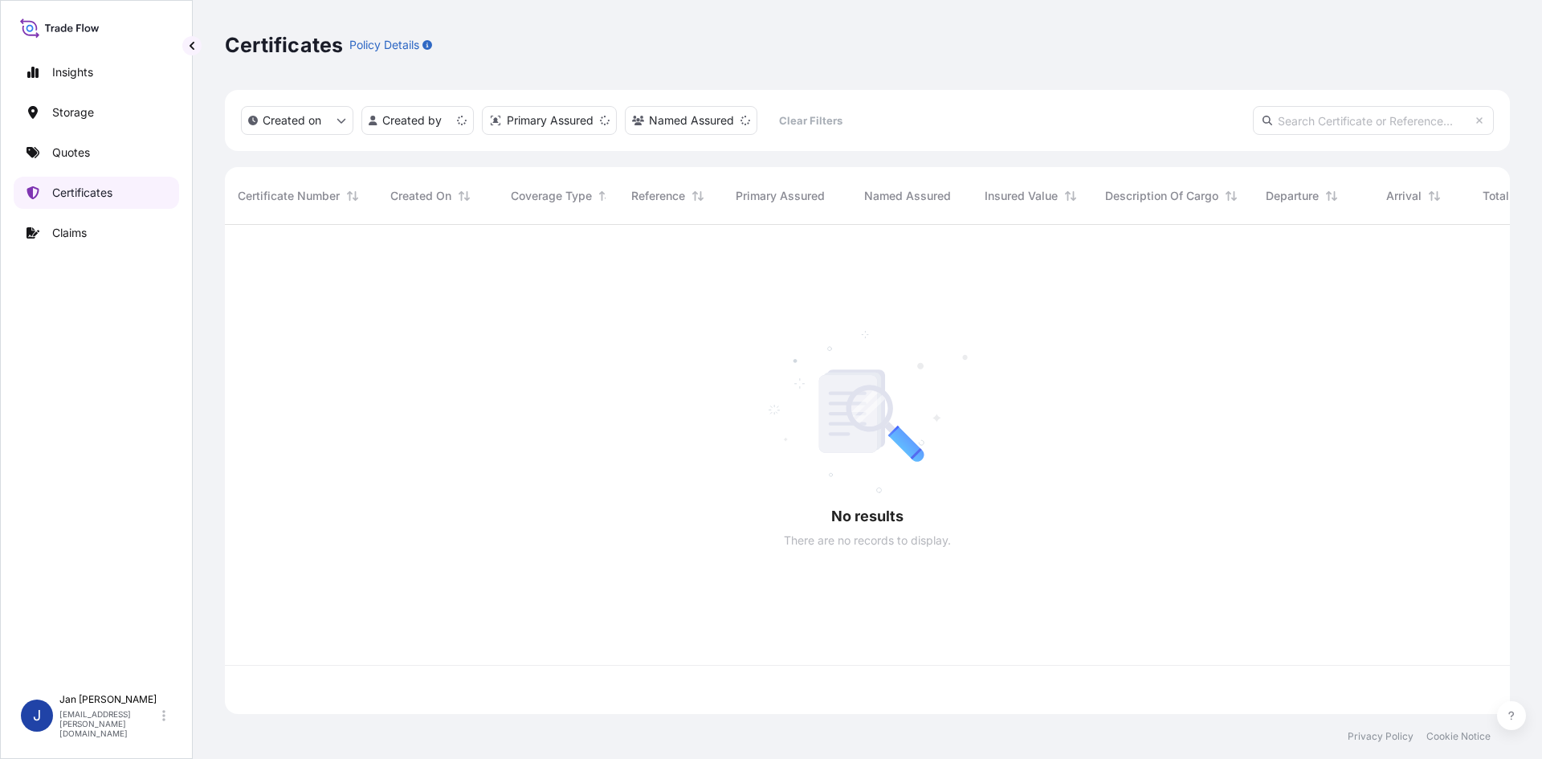
scroll to position [486, 1273]
click at [1294, 117] on input "text" at bounding box center [1373, 120] width 241 height 29
paste input "1187451754"
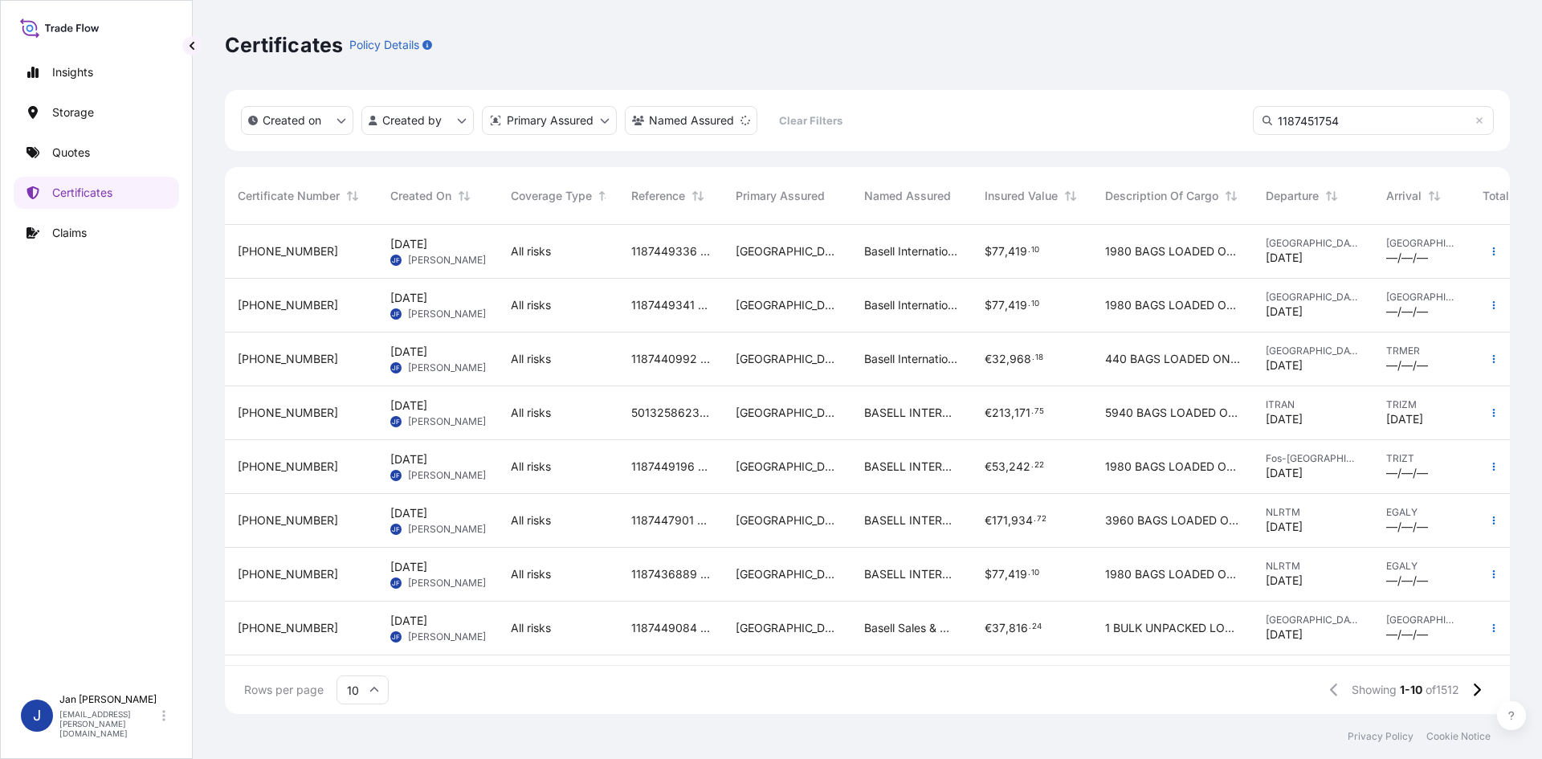
click at [1366, 115] on input "1187451754" at bounding box center [1373, 120] width 241 height 29
type input "1187451754"
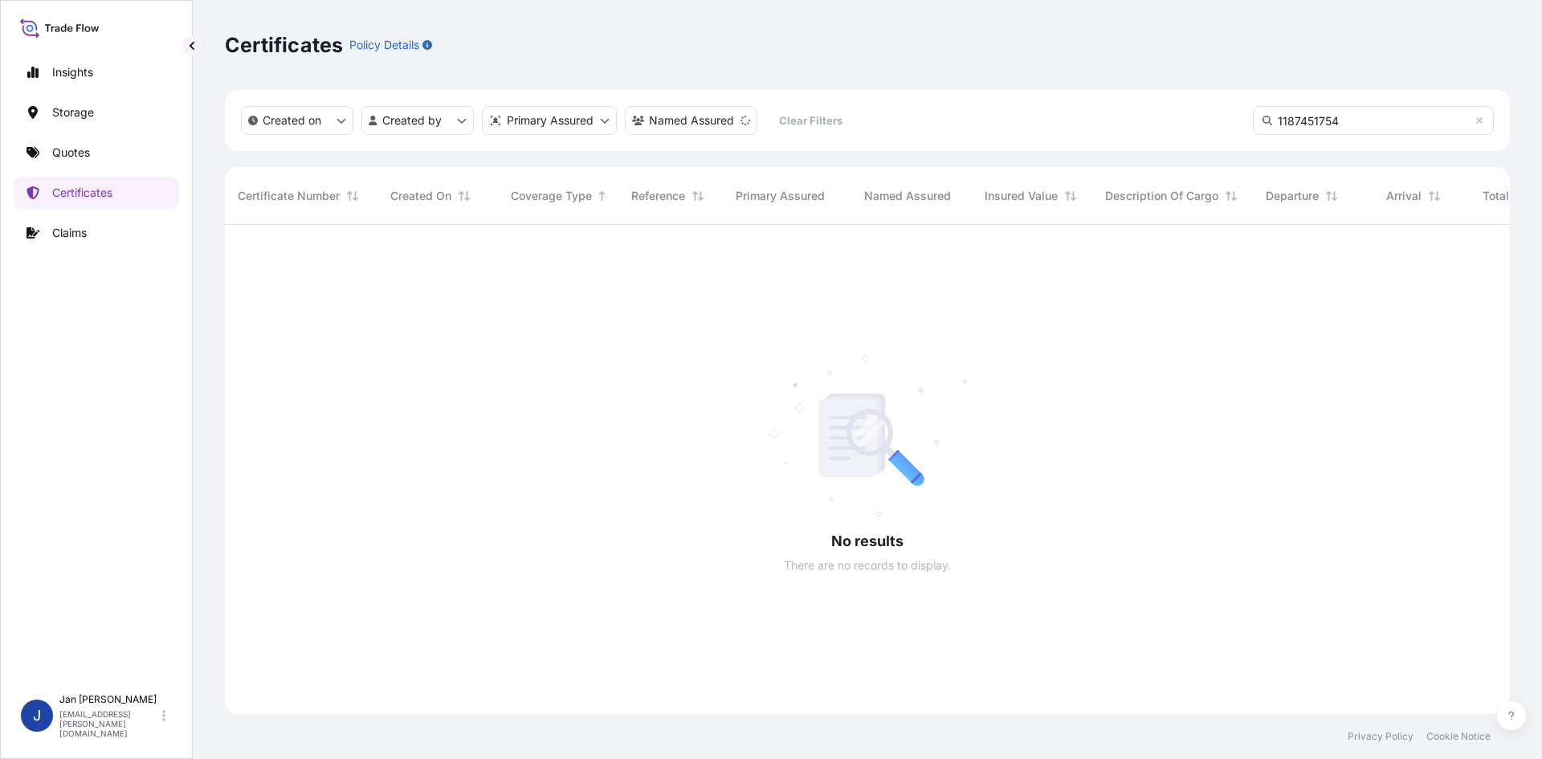
scroll to position [535, 1273]
click at [51, 165] on link "Quotes" at bounding box center [96, 153] width 165 height 32
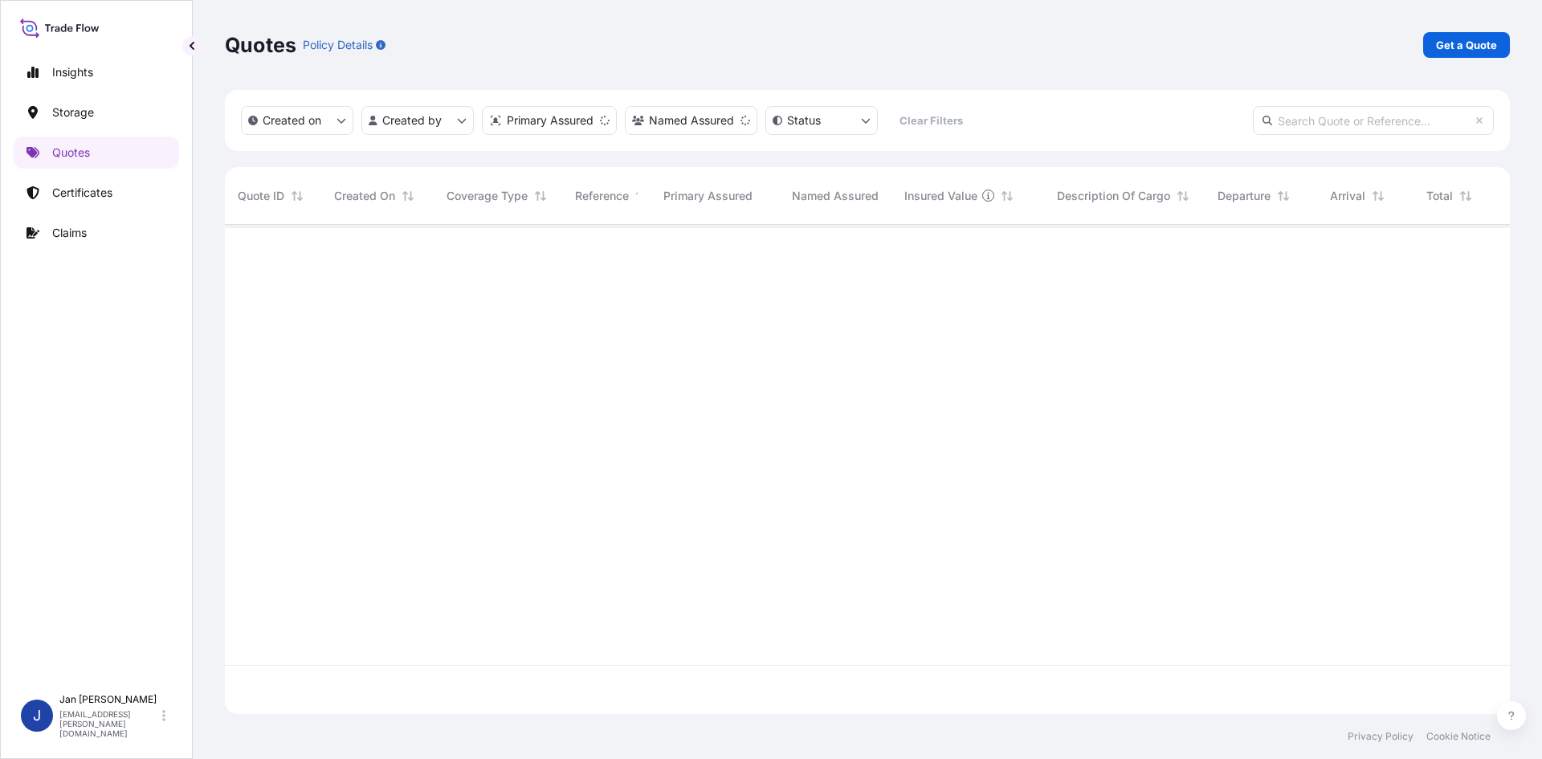
scroll to position [486, 1273]
click at [1469, 39] on p "Get a Quote" at bounding box center [1466, 45] width 61 height 16
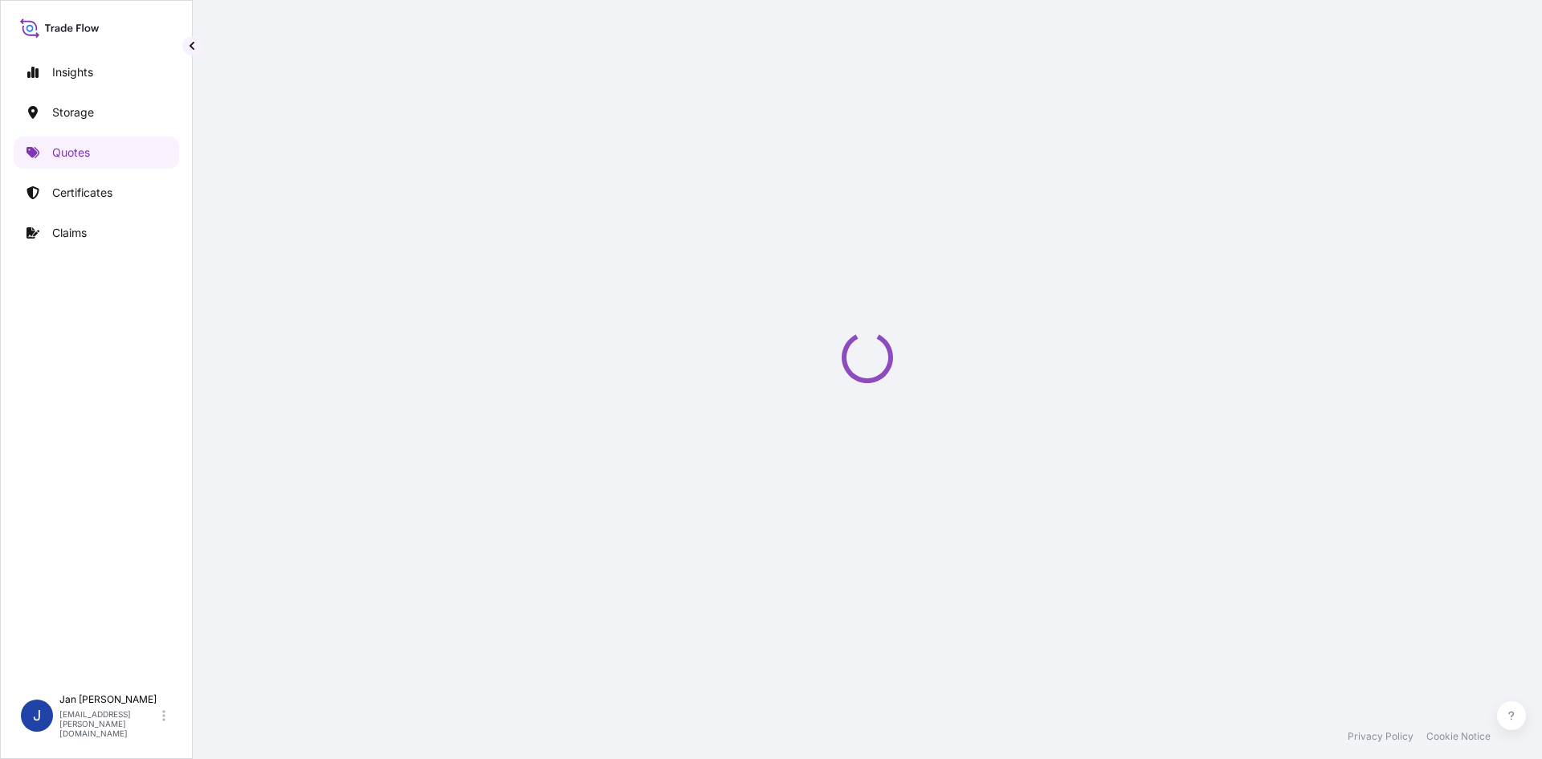
select select "Water"
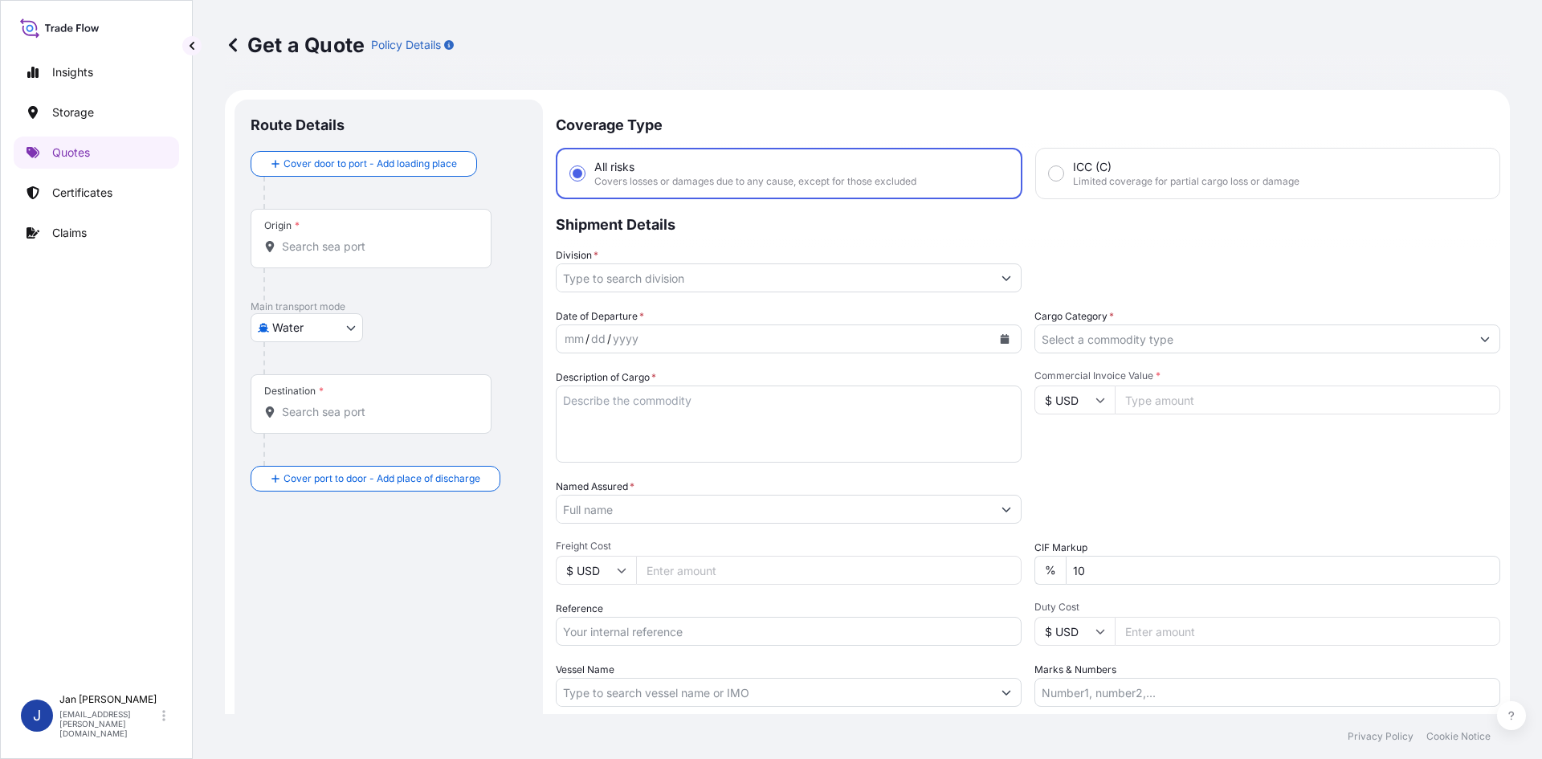
scroll to position [26, 0]
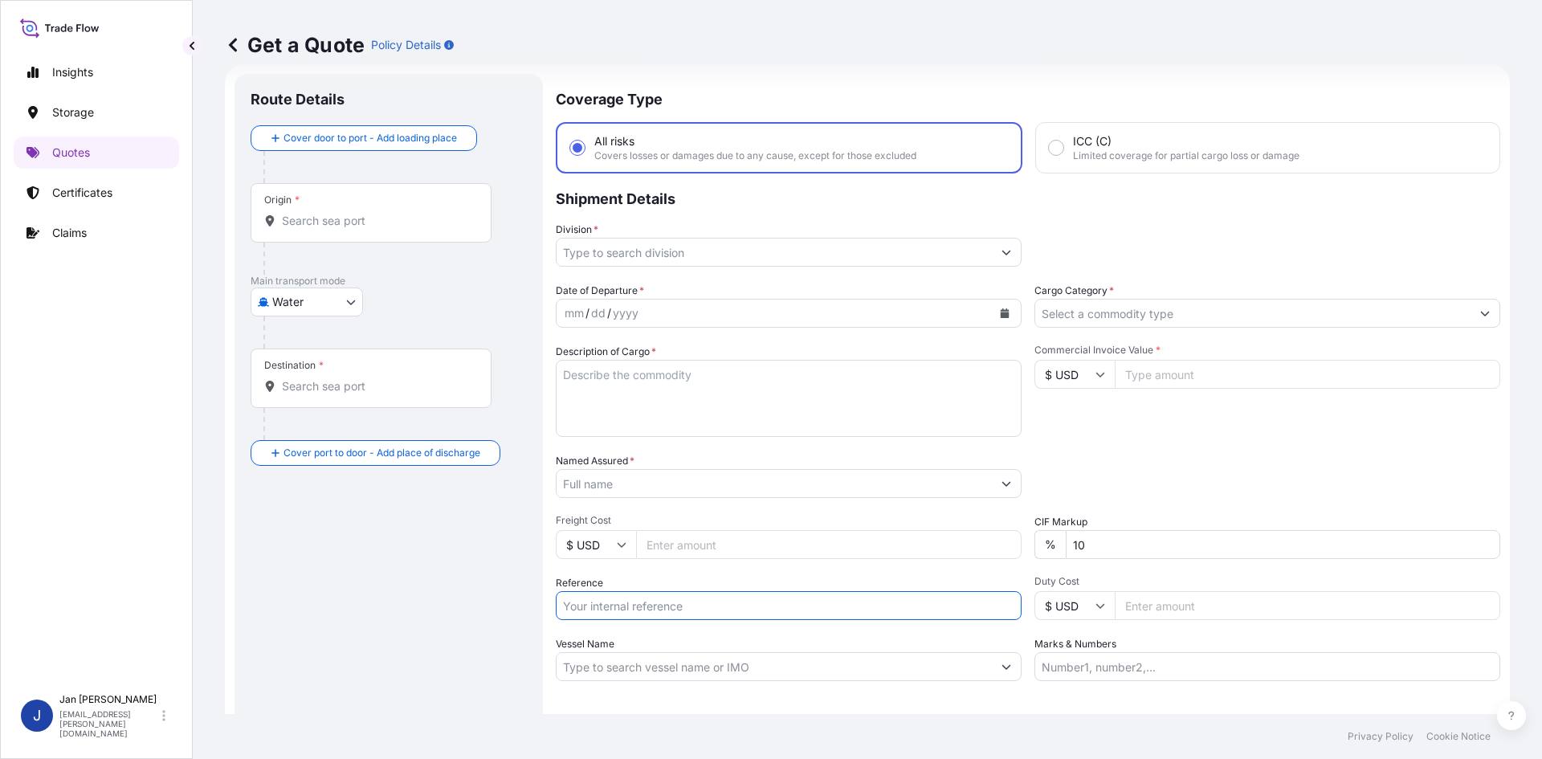
drag, startPoint x: 597, startPoint y: 603, endPoint x: 629, endPoint y: 590, distance: 34.6
click at [597, 603] on input "Reference" at bounding box center [789, 605] width 466 height 29
paste input "1187451754"
type input "1187451754"
click at [1001, 315] on icon "Calendar" at bounding box center [1005, 313] width 9 height 10
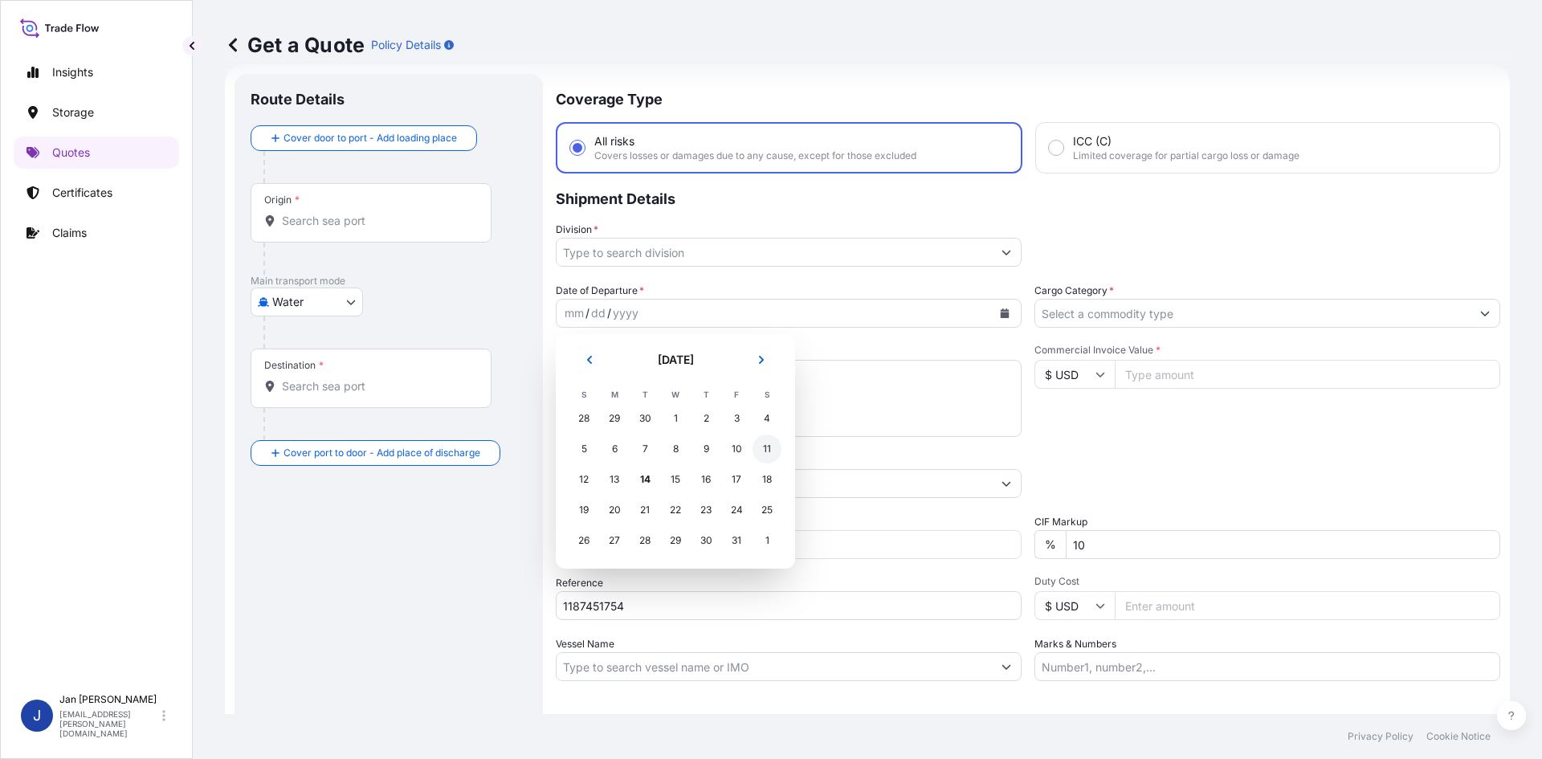
click at [772, 444] on div "11" at bounding box center [767, 449] width 29 height 29
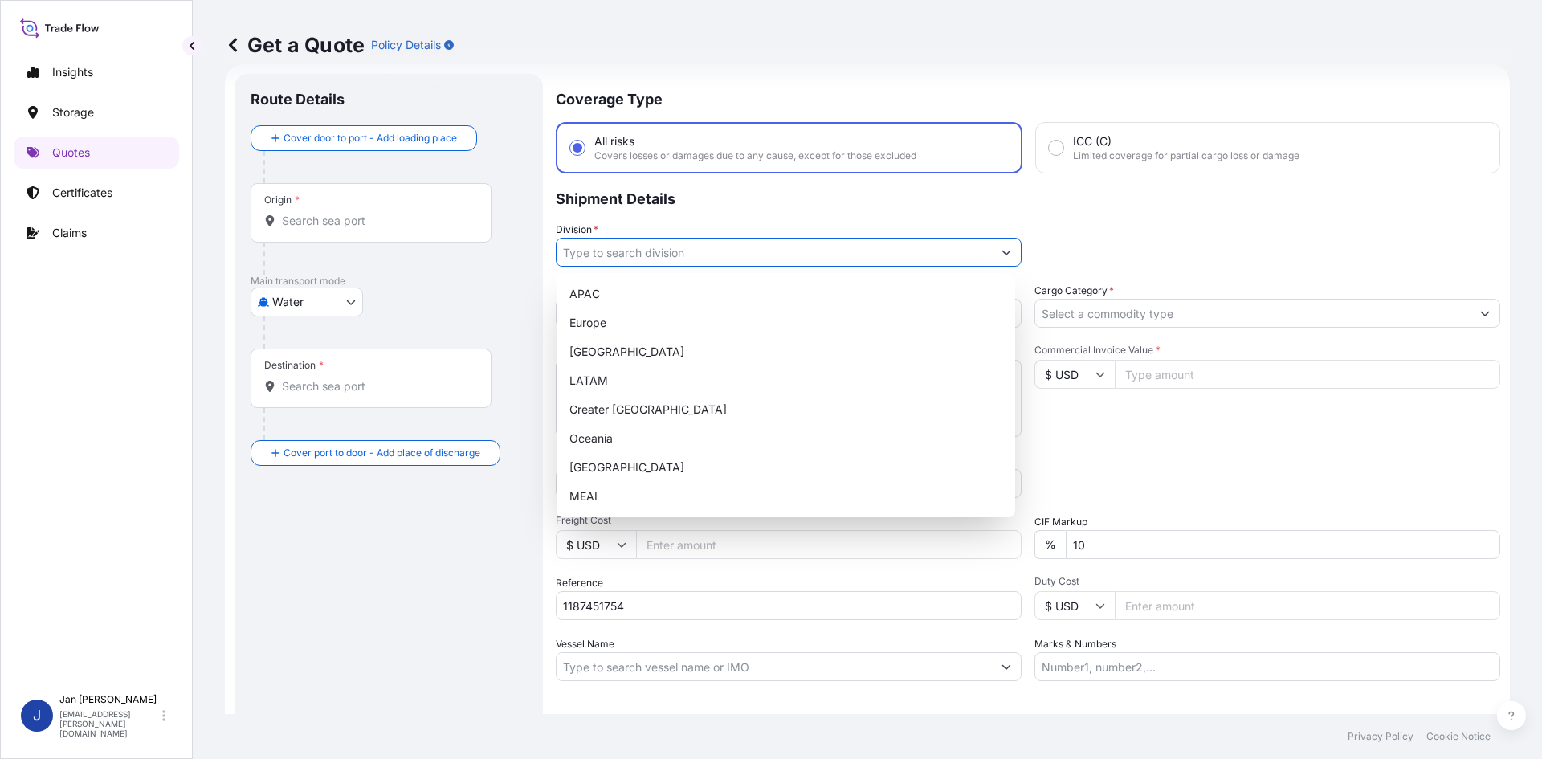
click at [761, 258] on input "Division *" at bounding box center [774, 252] width 435 height 29
click at [703, 319] on div "Europe" at bounding box center [786, 322] width 446 height 29
type input "Europe"
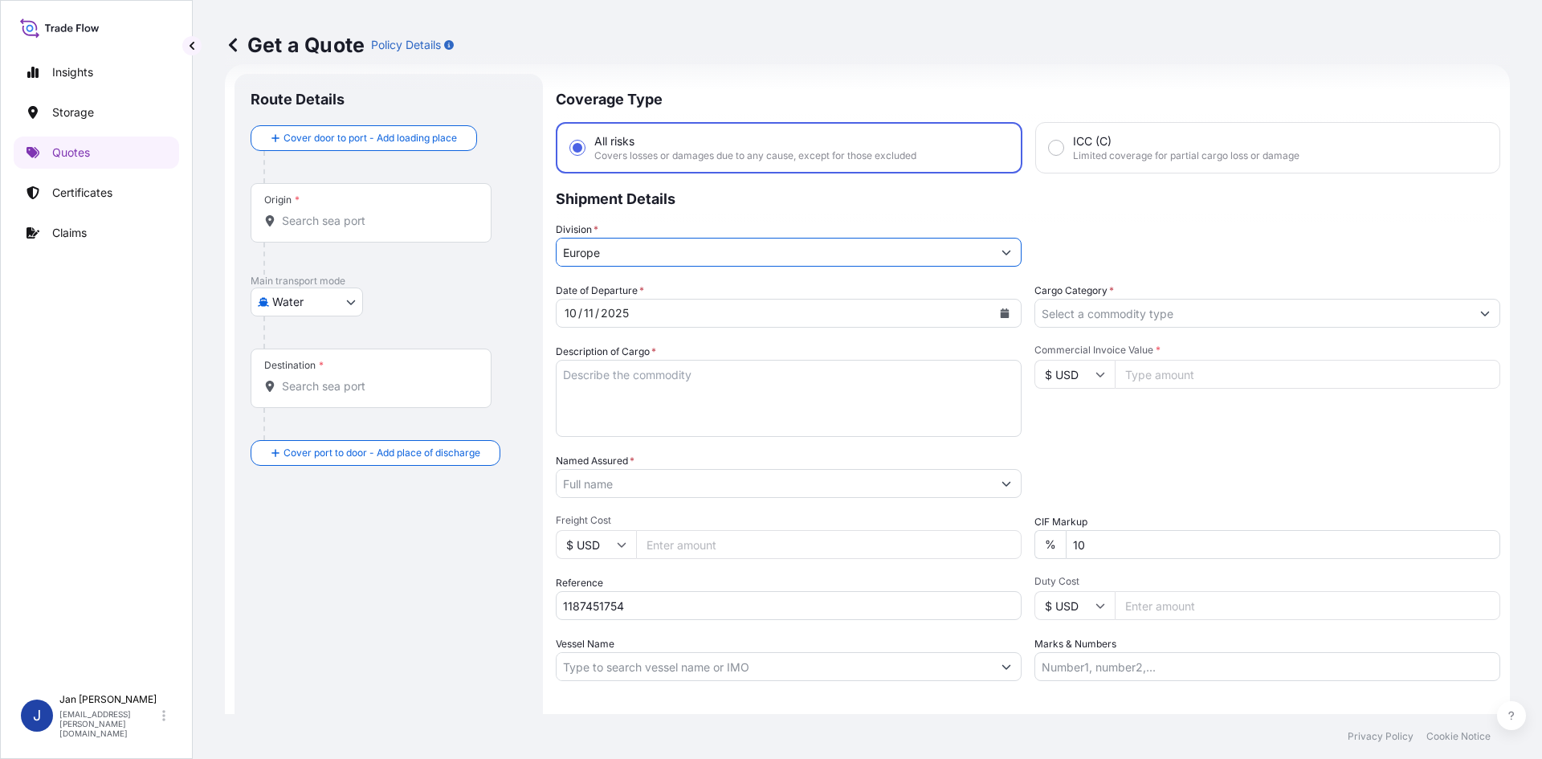
click at [1170, 310] on input "Cargo Category *" at bounding box center [1253, 313] width 435 height 29
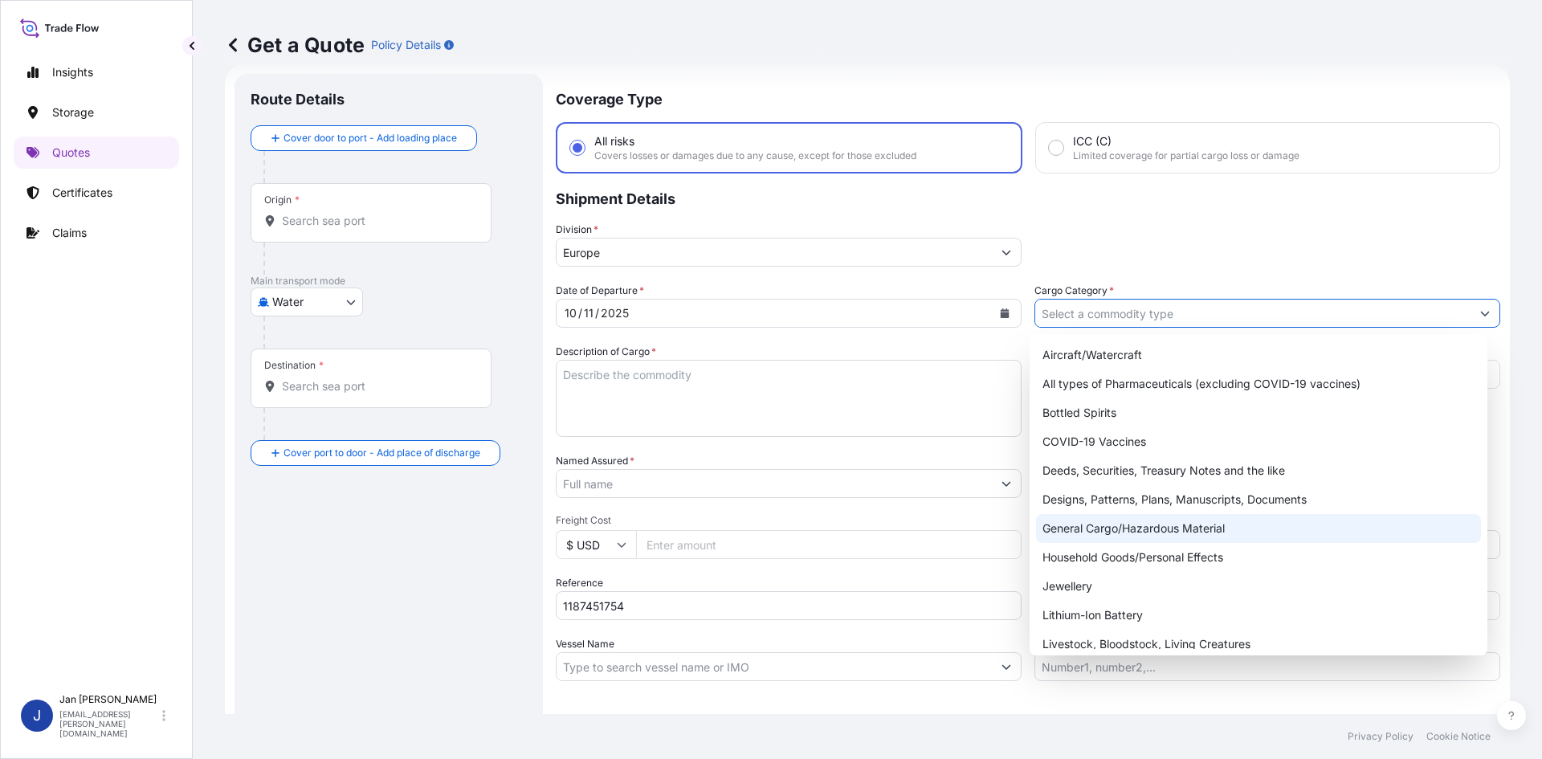
click at [1134, 529] on div "General Cargo/Hazardous Material" at bounding box center [1259, 528] width 446 height 29
type input "General Cargo/Hazardous Material"
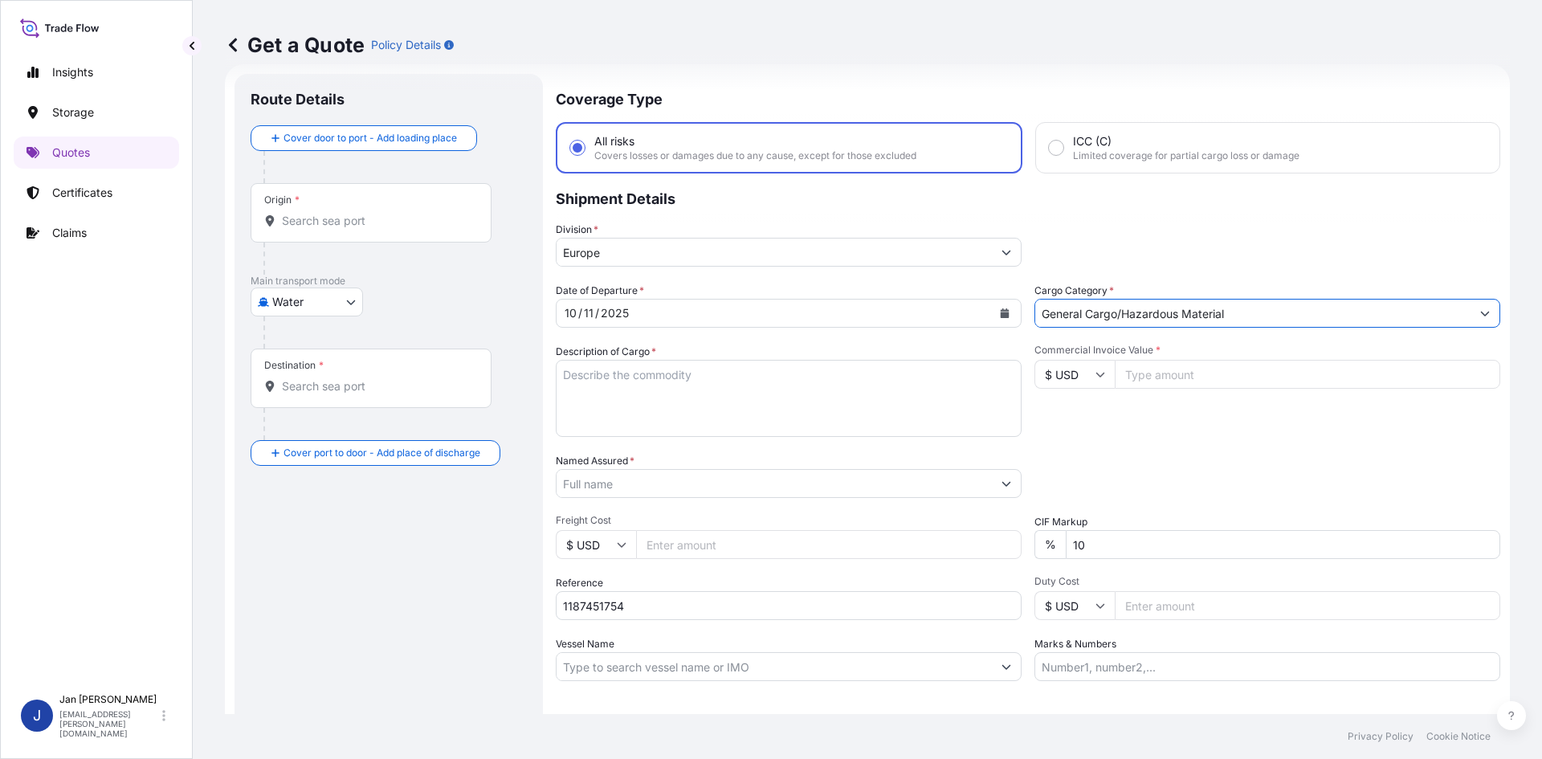
click at [1154, 440] on div "Date of Departure * [DATE] Cargo Category * General Cargo/Hazardous Material De…" at bounding box center [1028, 482] width 945 height 398
click at [1239, 376] on input "Commercial Invoice Value *" at bounding box center [1308, 374] width 386 height 29
paste input "313124.82"
type input "313124.82"
click at [1096, 374] on icon at bounding box center [1101, 375] width 10 height 10
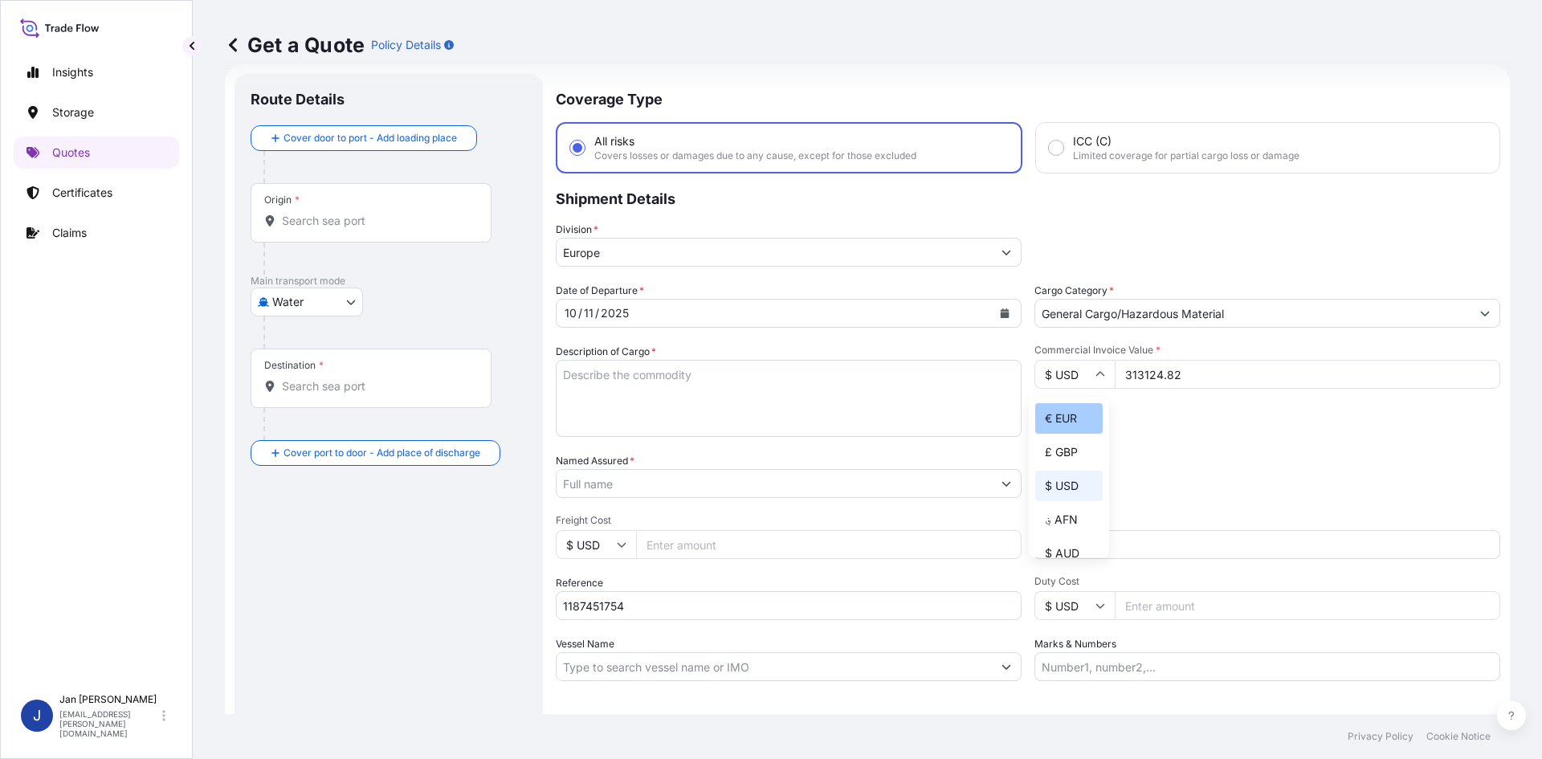
click at [1056, 411] on div "€ EUR" at bounding box center [1069, 418] width 67 height 31
click at [1123, 428] on div "Commercial Invoice Value * € EUR 313124.82" at bounding box center [1268, 390] width 466 height 93
click at [1070, 372] on input "€ EUR" at bounding box center [1075, 374] width 80 height 29
drag, startPoint x: 1056, startPoint y: 478, endPoint x: 1064, endPoint y: 523, distance: 45.7
click at [1061, 522] on div "€ EUR £ GBP $ USD ؋ AFN $ AUD R$ BRL $ CAD ¥ CNY $ HKD ₹ INR ¥ JPY DH MAD RM MY…" at bounding box center [1069, 477] width 80 height 161
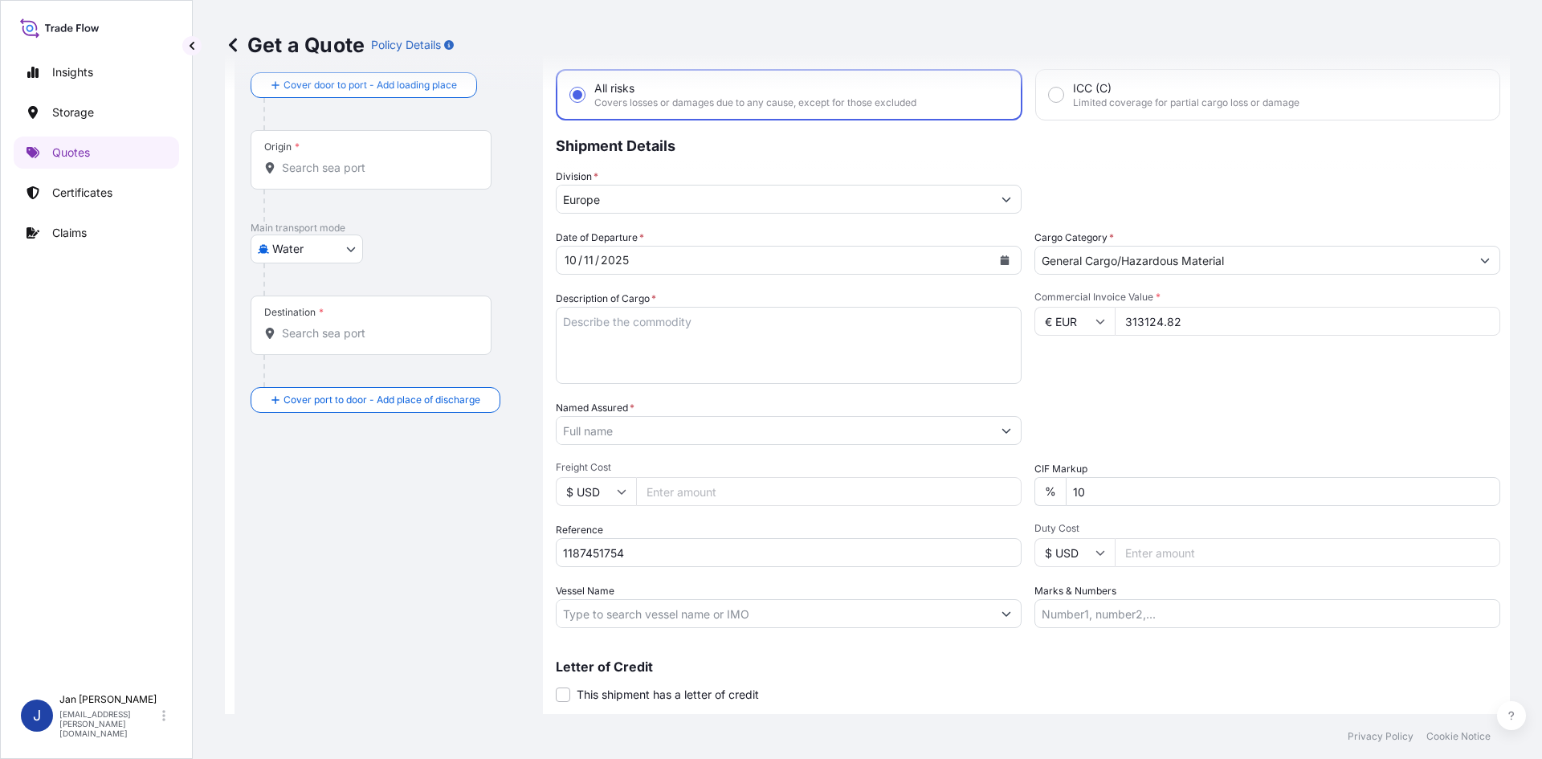
scroll to position [106, 0]
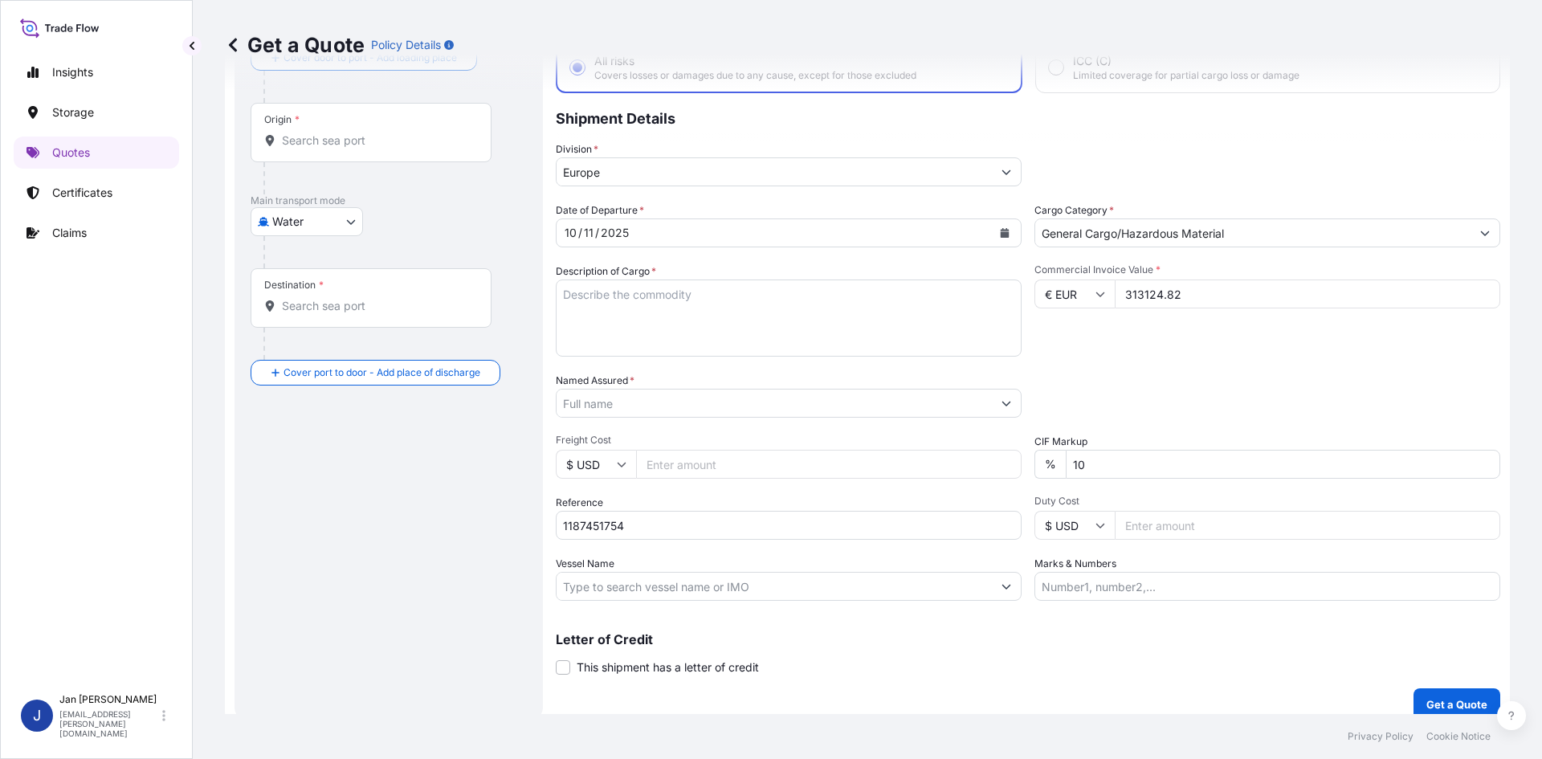
click at [1085, 304] on input "€ EUR" at bounding box center [1075, 294] width 80 height 29
click at [1075, 402] on div "$ USD" at bounding box center [1069, 405] width 67 height 31
type input "$ USD"
click at [1222, 328] on div "Commercial Invoice Value * $ USD 313124.82" at bounding box center [1268, 309] width 466 height 93
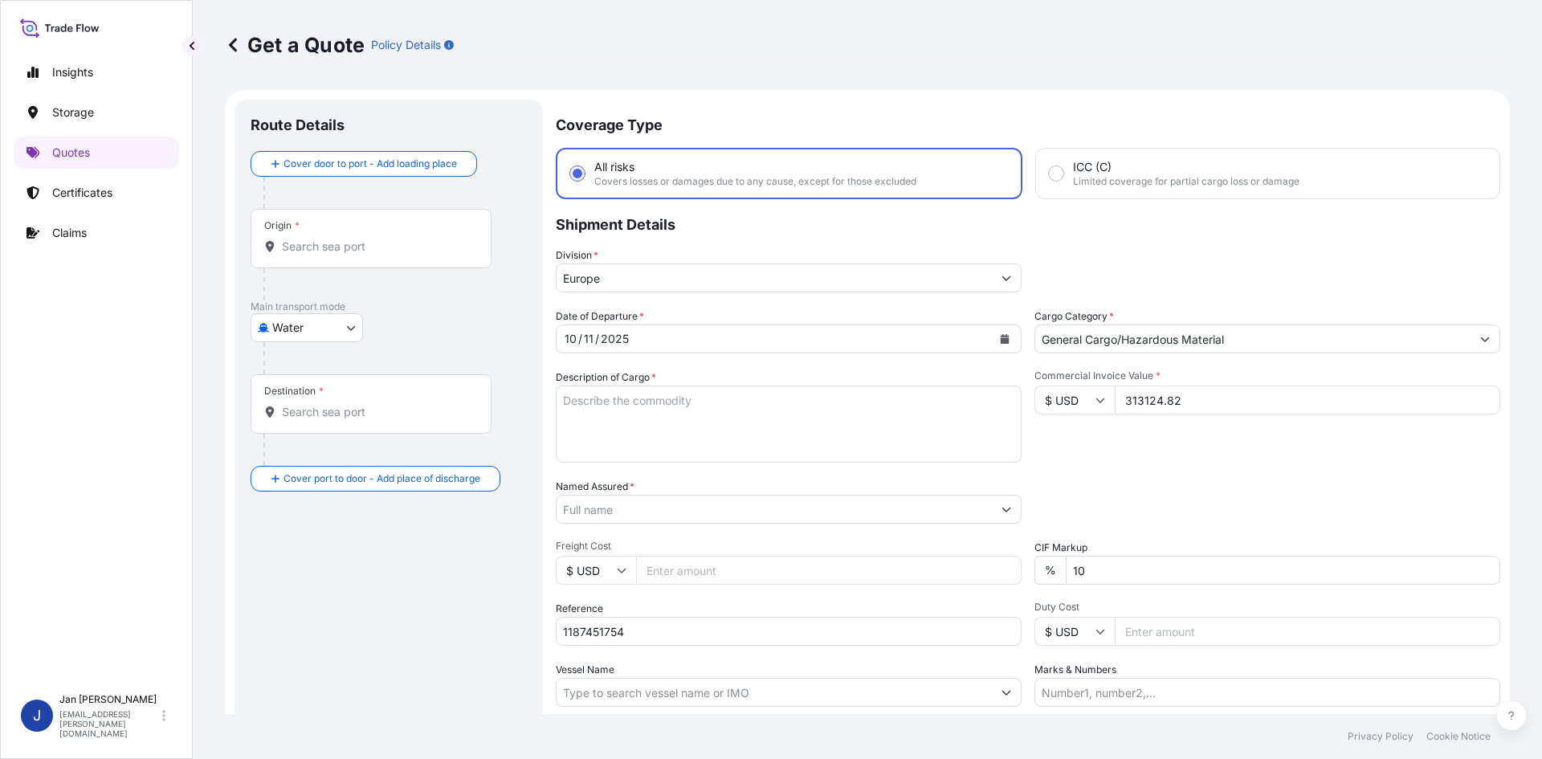
drag, startPoint x: 761, startPoint y: 436, endPoint x: 603, endPoint y: 427, distance: 158.6
click at [761, 436] on textarea "Description of Cargo *" at bounding box center [789, 424] width 466 height 77
paste textarea "BAGS LOADED ONTO 144 PALLETS LOADED INTO 8 40' HIGH CUBE CONTAINER HOSTALEN 473…"
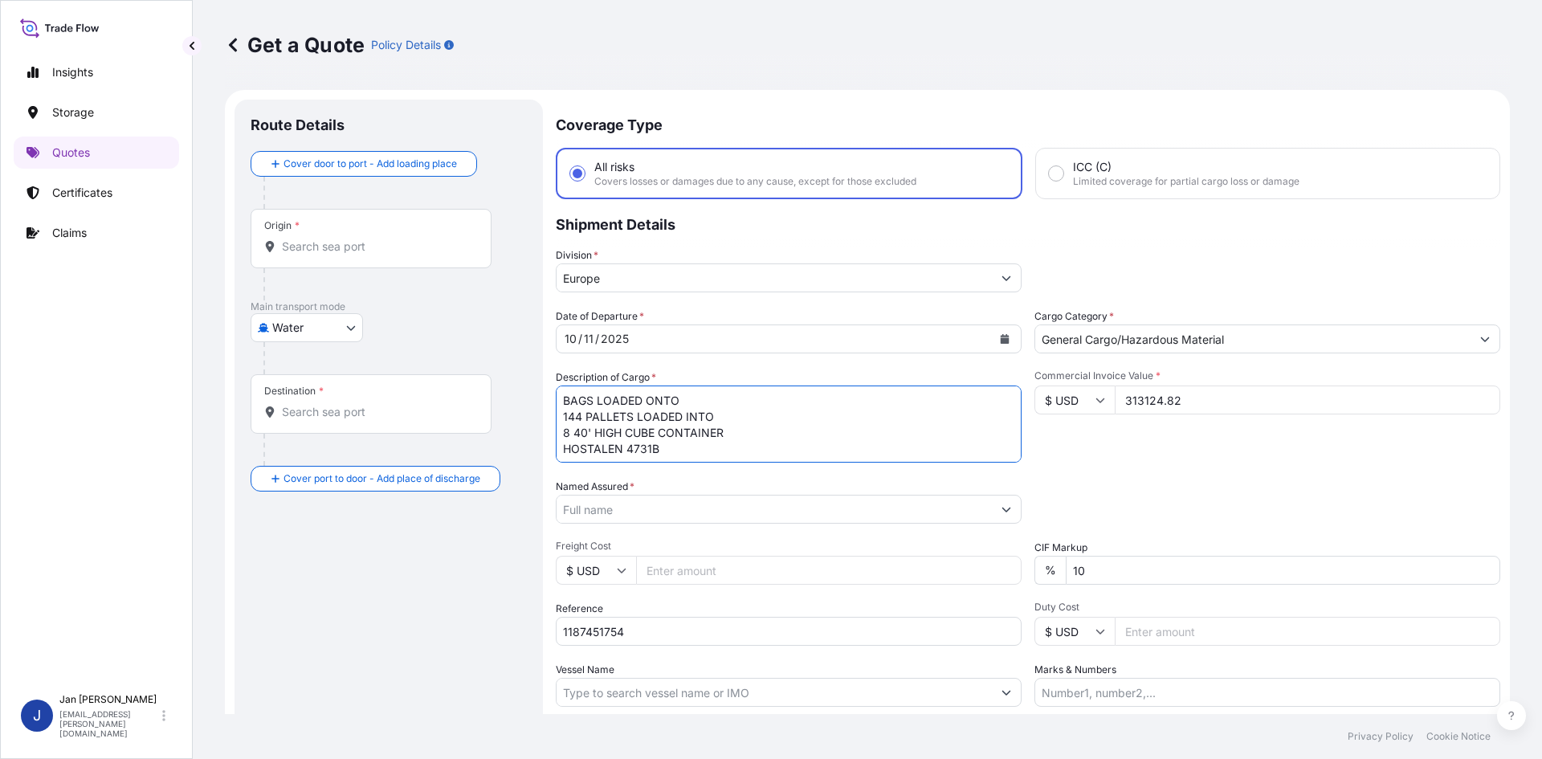
click at [559, 406] on textarea "BAGS LOADED ONTO 144 PALLETS LOADED INTO 8 40' HIGH CUBE CONTAINER HOSTALEN 473…" at bounding box center [789, 424] width 466 height 77
type textarea "7920 BAGS LOADED ONTO 144 PALLETS LOADED INTO 8 40' HIGH CUBE CONTAINER HOSTALE…"
drag, startPoint x: 1064, startPoint y: 697, endPoint x: 1073, endPoint y: 692, distance: 10.1
click at [1064, 697] on input "Marks & Numbers" at bounding box center [1268, 692] width 466 height 29
paste input "0005619"
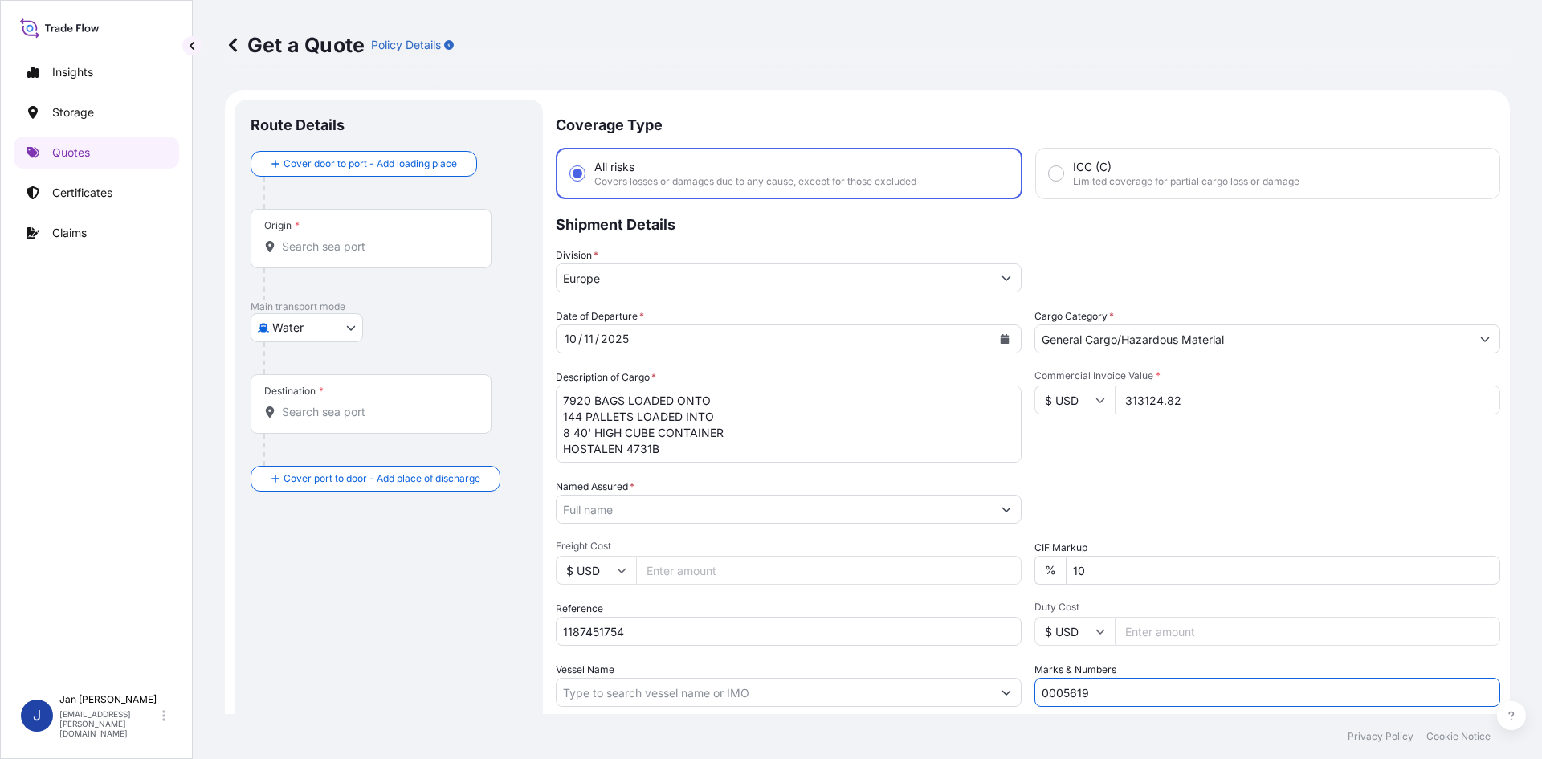
type input "0005619"
click at [1150, 484] on div "Packing Category Type to search a container mode Please select a primary mode o…" at bounding box center [1268, 501] width 466 height 45
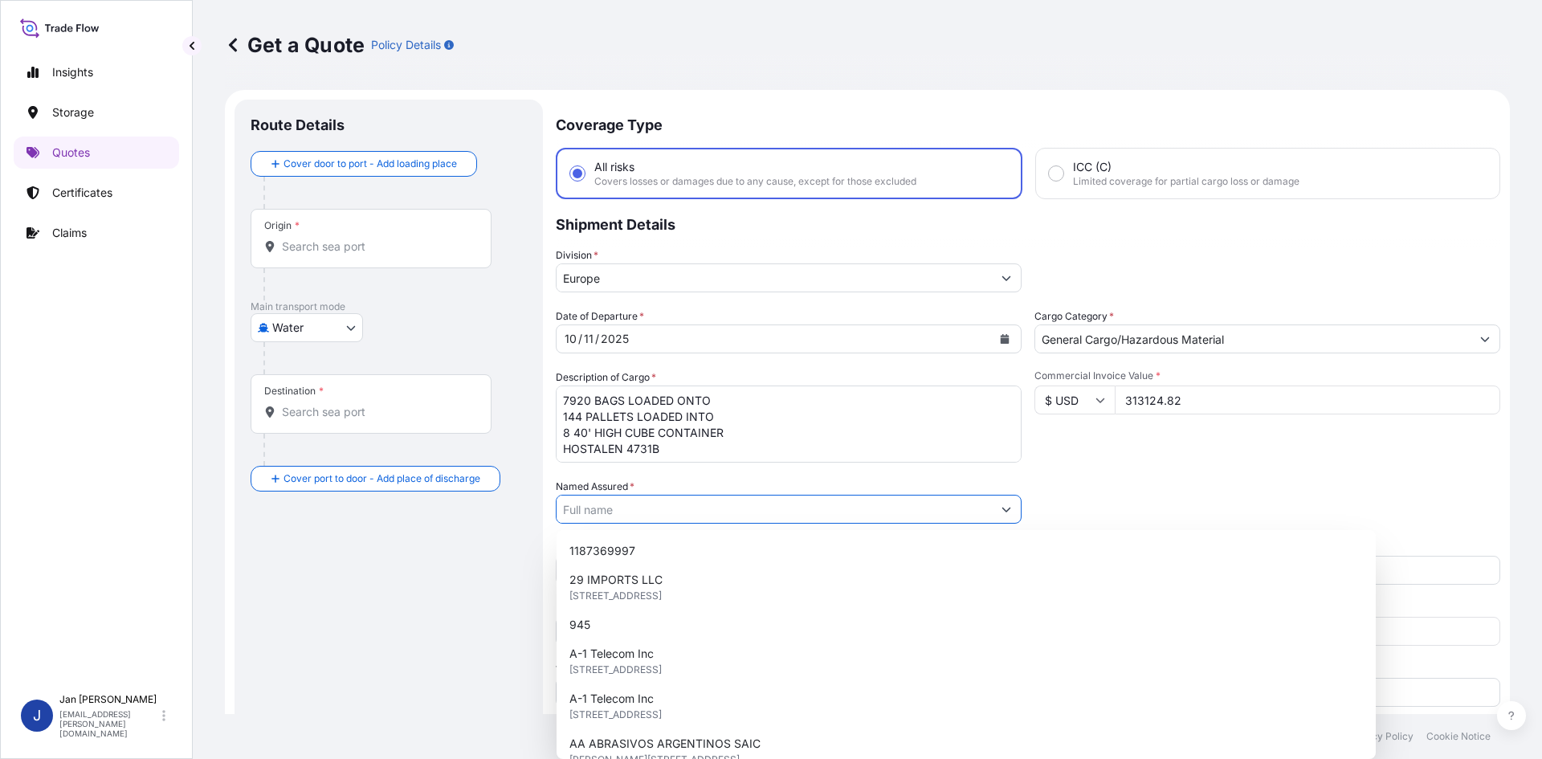
click at [690, 508] on input "Named Assured *" at bounding box center [774, 509] width 435 height 29
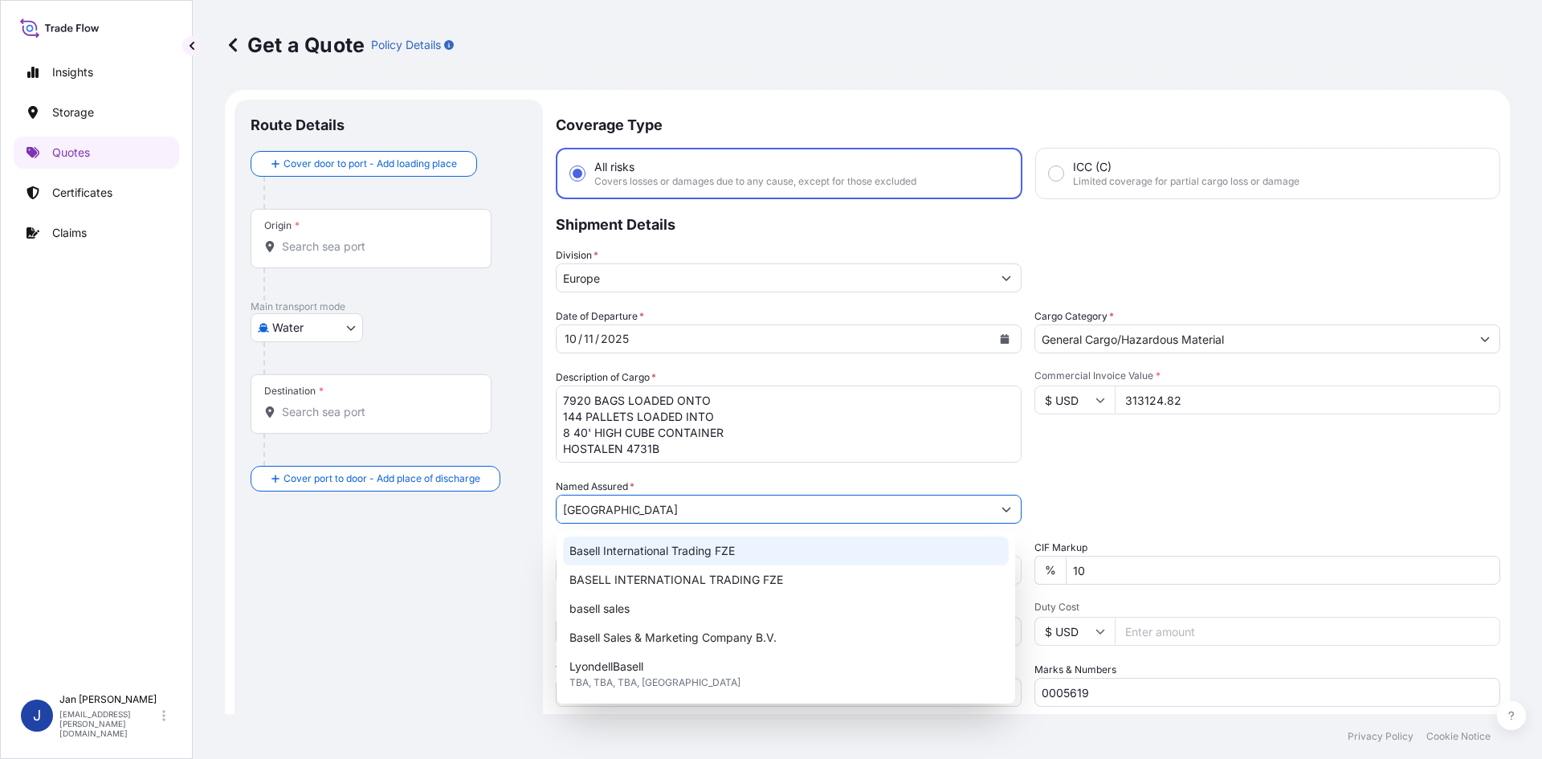
click at [742, 558] on div "Basell International Trading FZE" at bounding box center [786, 551] width 446 height 29
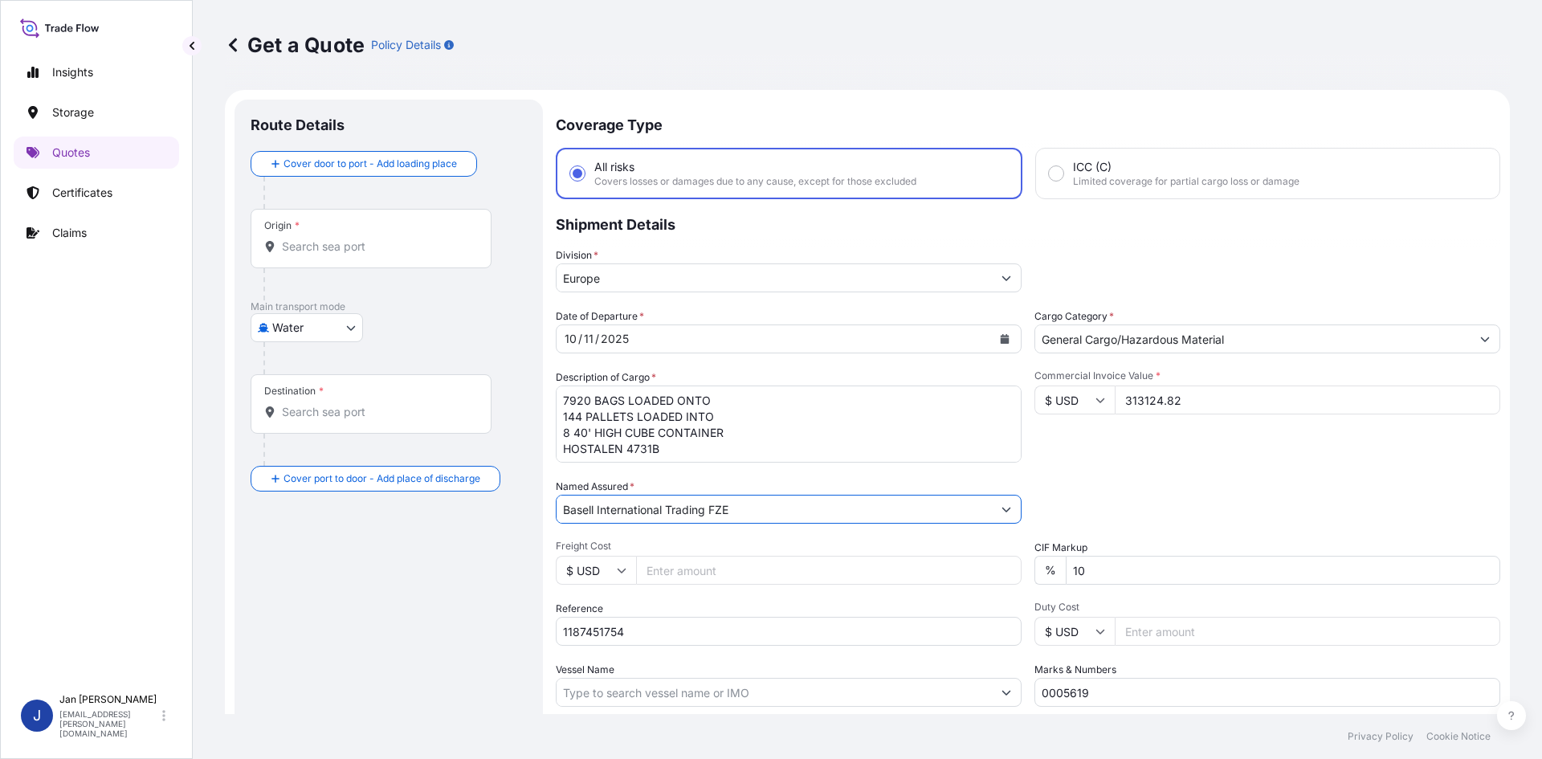
type input "Basell International Trading FZE"
click at [769, 633] on input "1187451754" at bounding box center [789, 631] width 466 height 29
click at [790, 618] on input "1187451754" at bounding box center [789, 631] width 466 height 29
paste input "5013286041"
click at [878, 619] on input "1187451754 5013286041" at bounding box center [789, 631] width 466 height 29
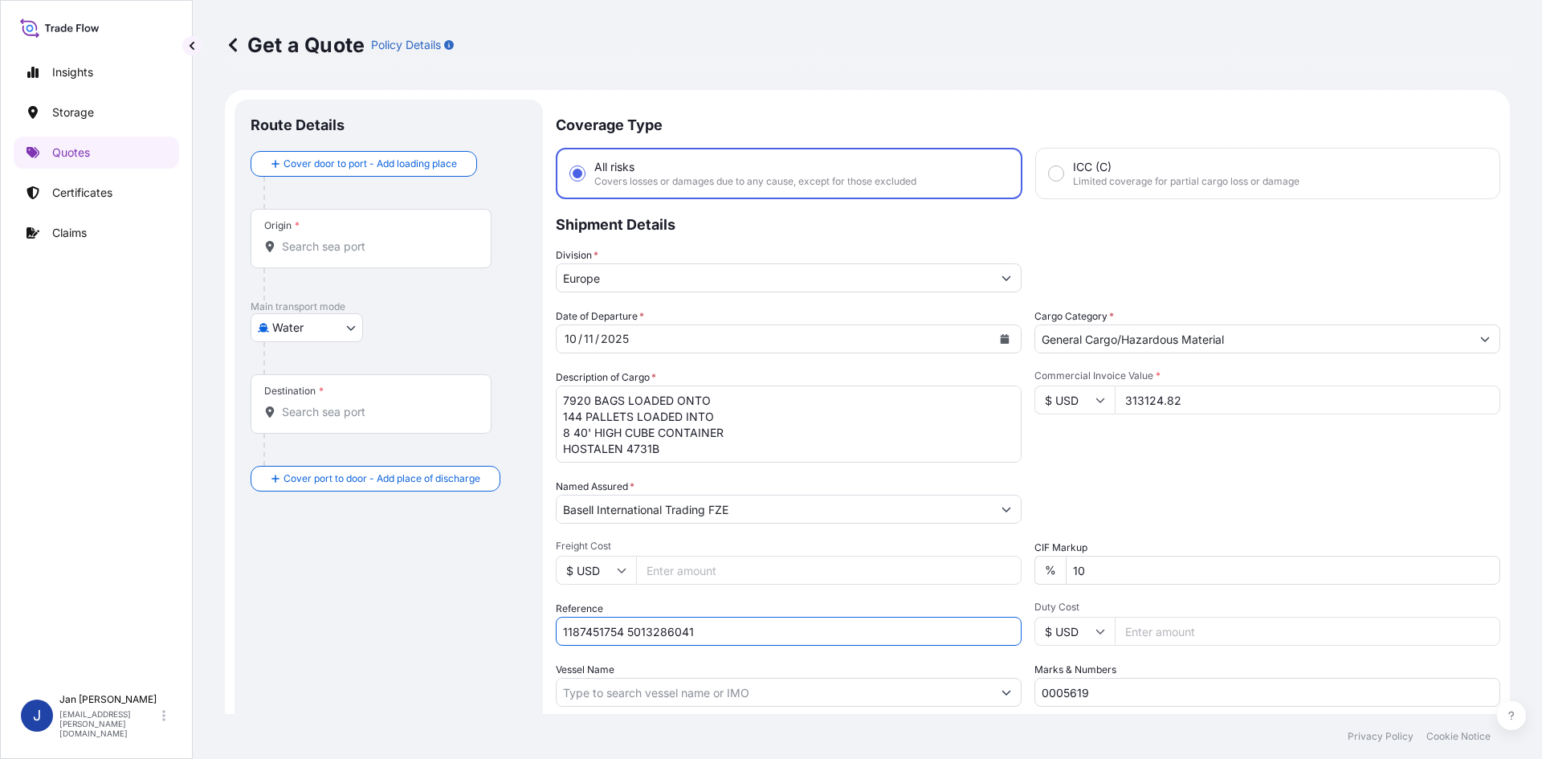
paste input "5013286124"
type input "1187451754 5013286041 5013286124"
click at [435, 249] on input "Origin *" at bounding box center [377, 247] width 190 height 16
paste input "[GEOGRAPHIC_DATA]"
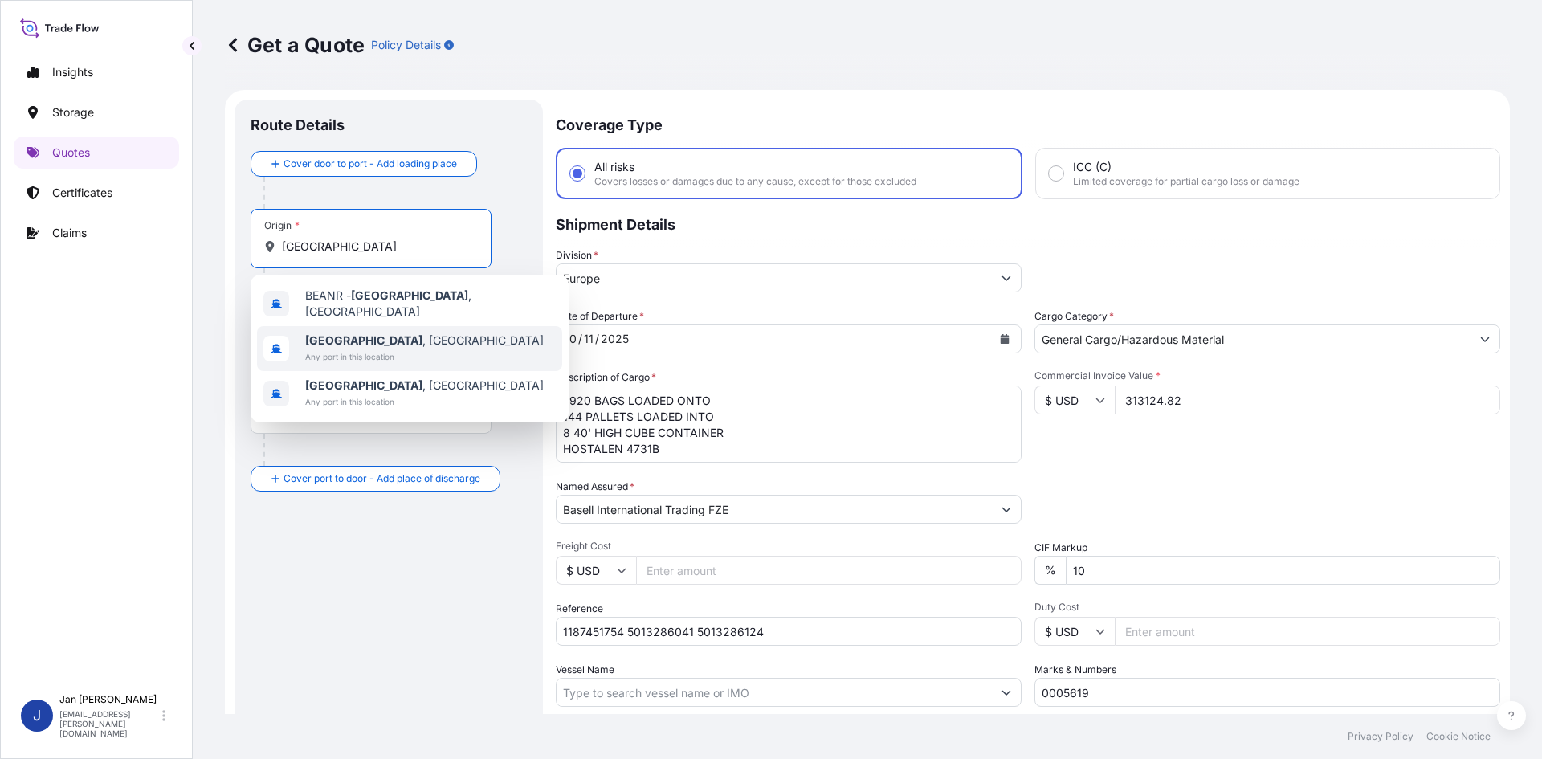
click at [410, 333] on span "[GEOGRAPHIC_DATA] , [GEOGRAPHIC_DATA]" at bounding box center [424, 341] width 239 height 16
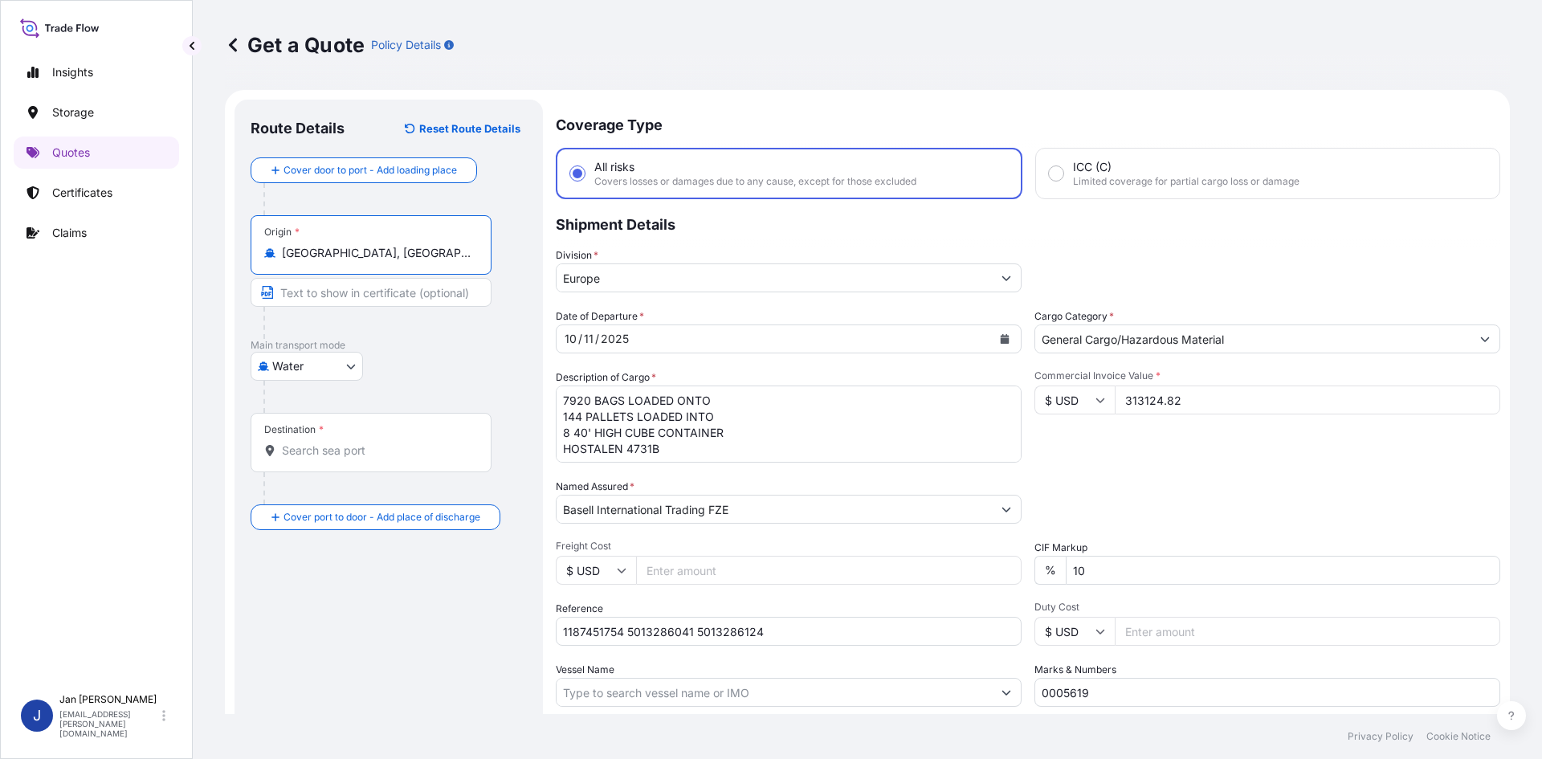
type input "[GEOGRAPHIC_DATA], [GEOGRAPHIC_DATA]"
click at [366, 613] on div "Route Details Reset Route Details Cover door to port - Add loading place Place …" at bounding box center [389, 463] width 276 height 695
click at [406, 467] on div "Destination *" at bounding box center [371, 442] width 241 height 59
click at [406, 459] on input "Destination *" at bounding box center [377, 451] width 190 height 16
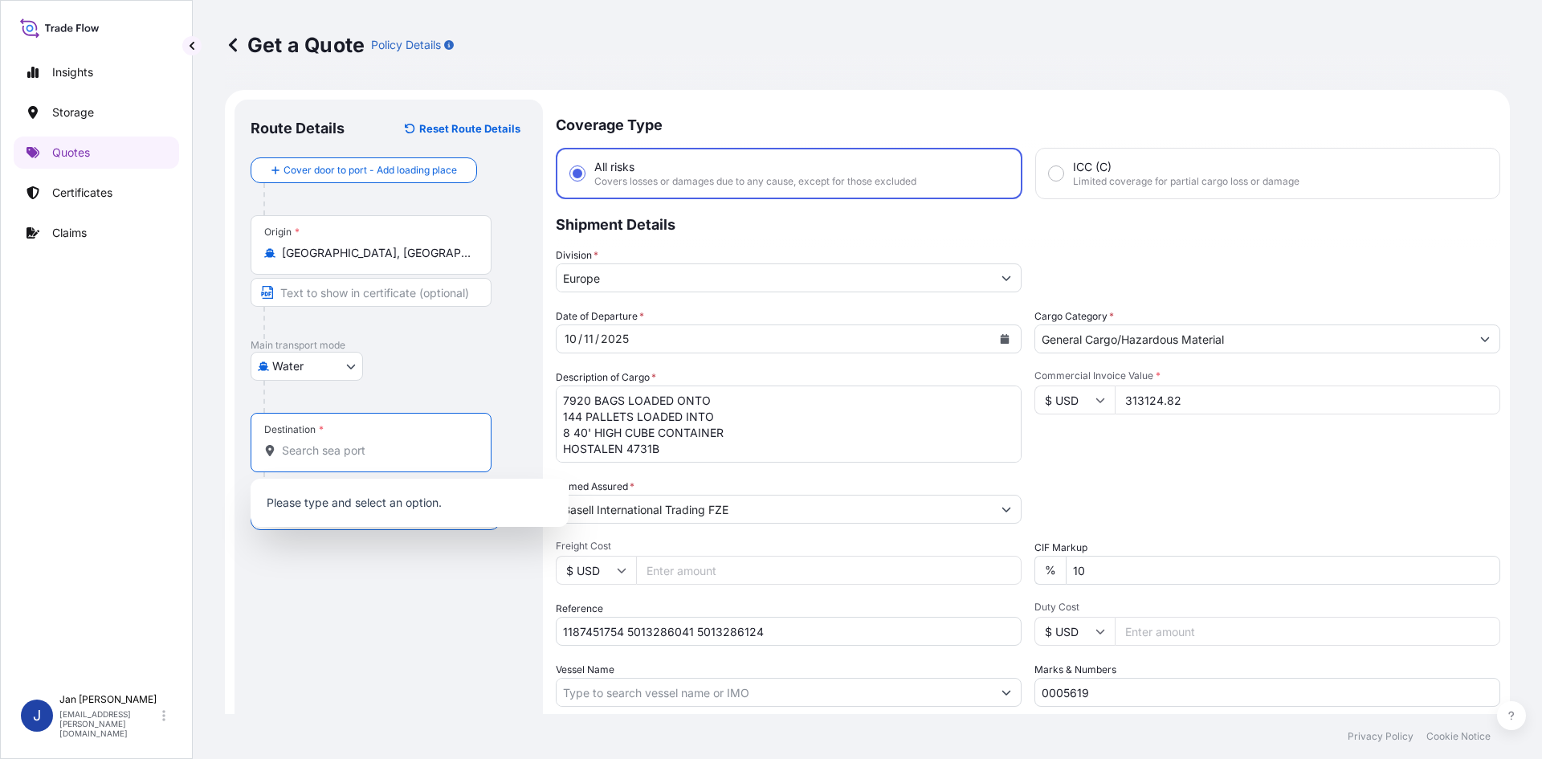
paste input "JEDDAH"
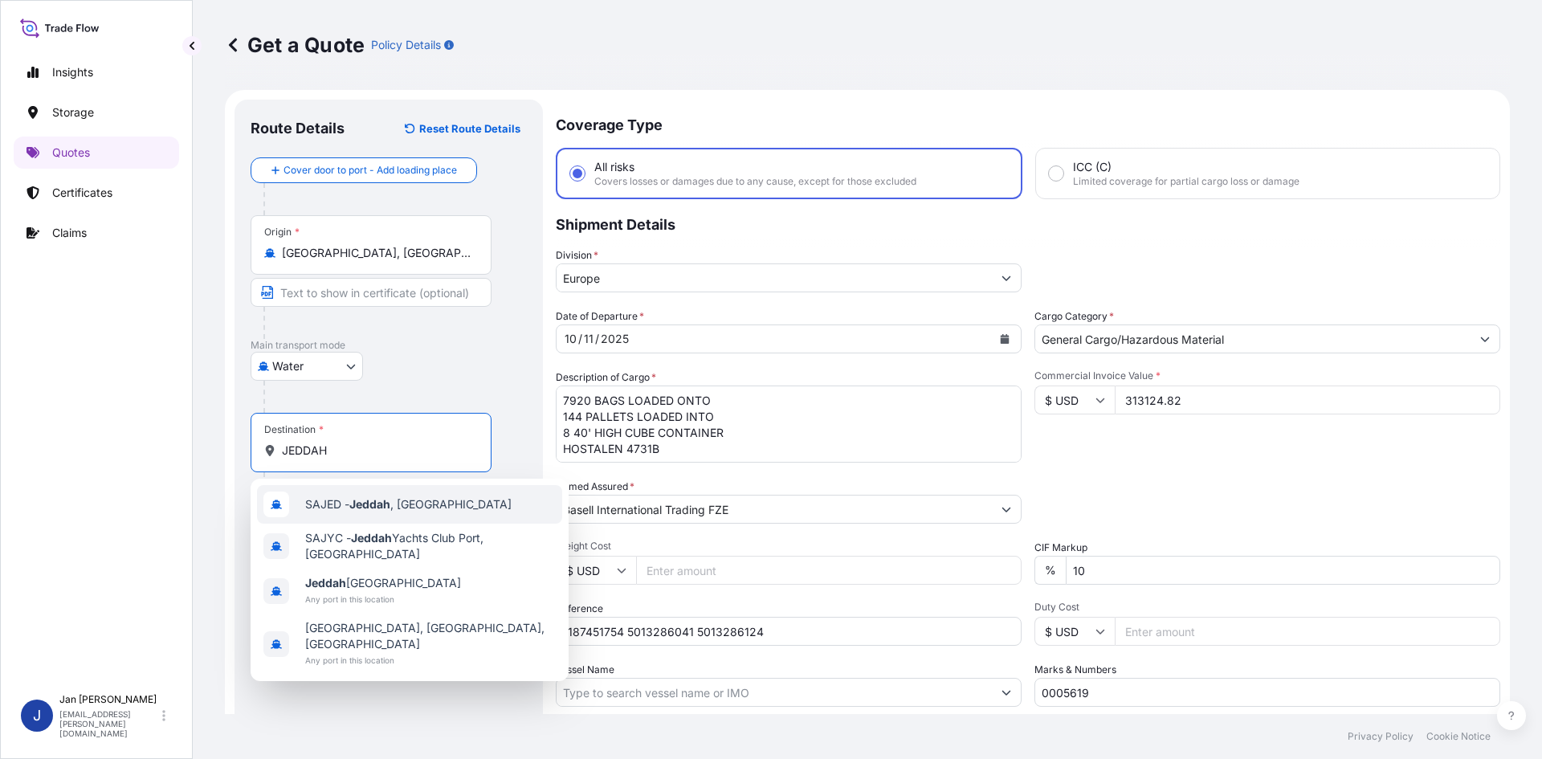
click at [412, 500] on span "SAJED - [GEOGRAPHIC_DATA] , [GEOGRAPHIC_DATA]" at bounding box center [408, 504] width 206 height 16
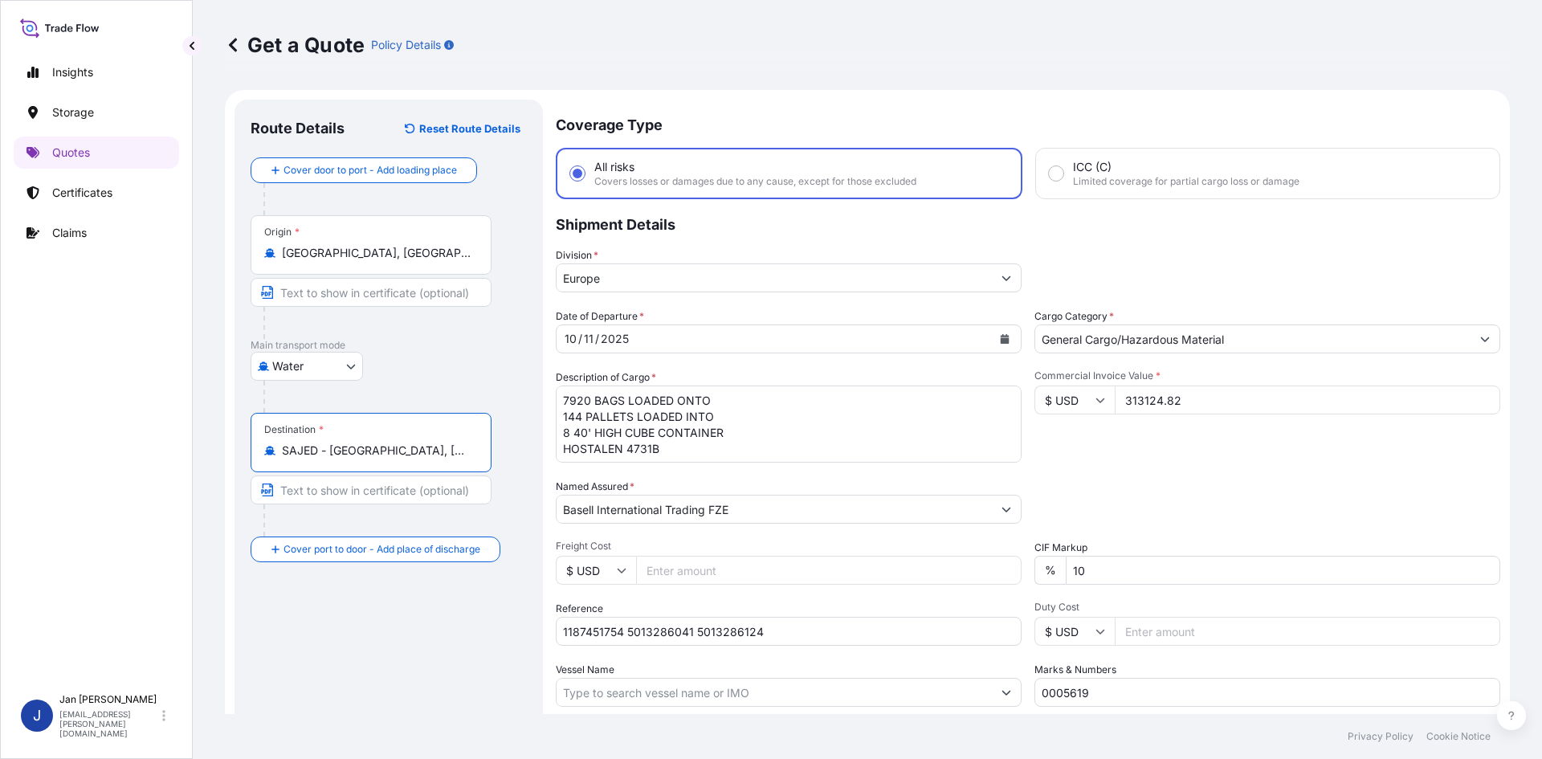
type input "SAJED - [GEOGRAPHIC_DATA], [GEOGRAPHIC_DATA]"
click at [380, 677] on div "Route Details Reset Route Details Cover door to port - Add loading place Place …" at bounding box center [389, 463] width 276 height 695
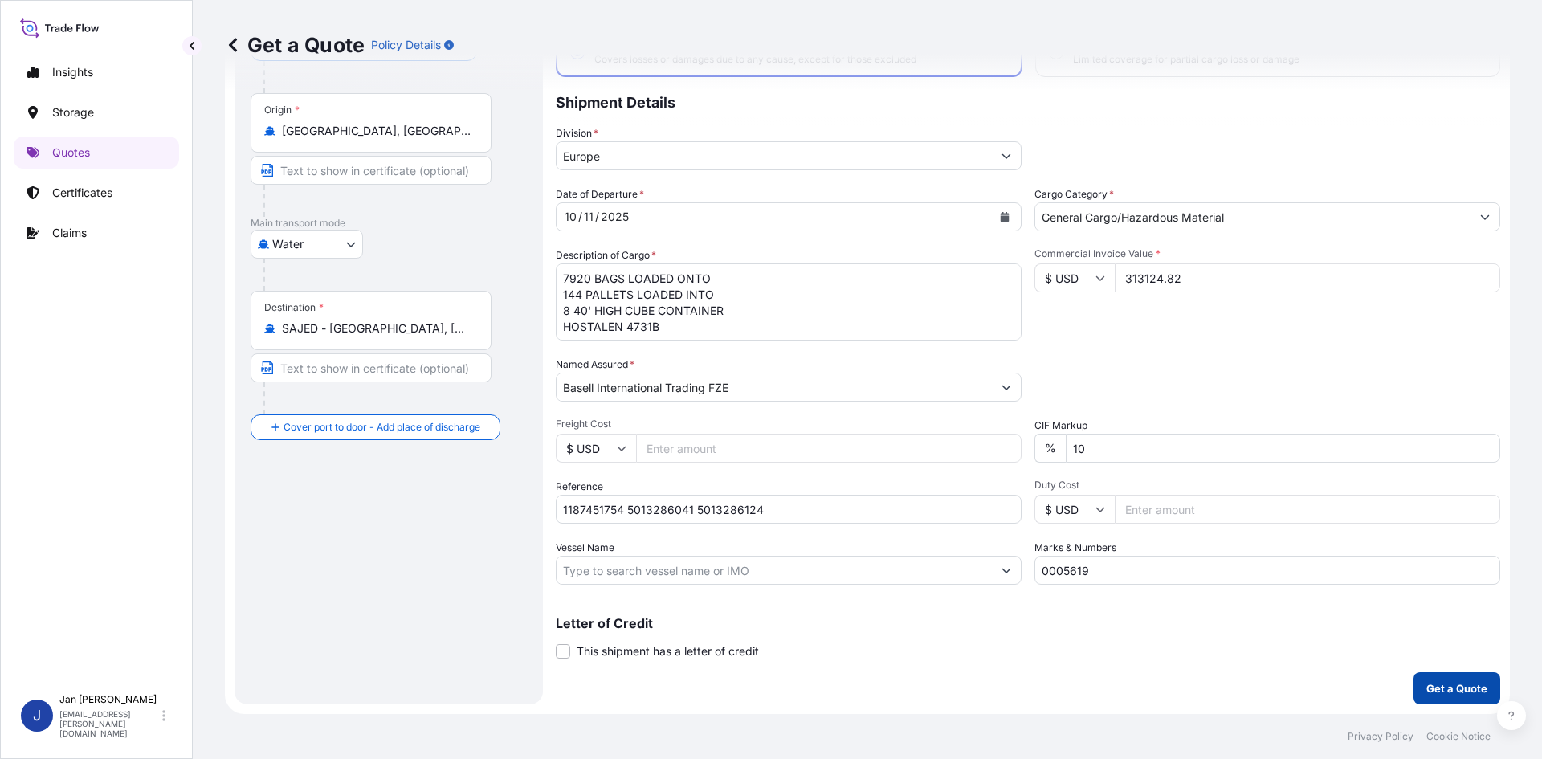
click at [1438, 692] on p "Get a Quote" at bounding box center [1457, 688] width 61 height 16
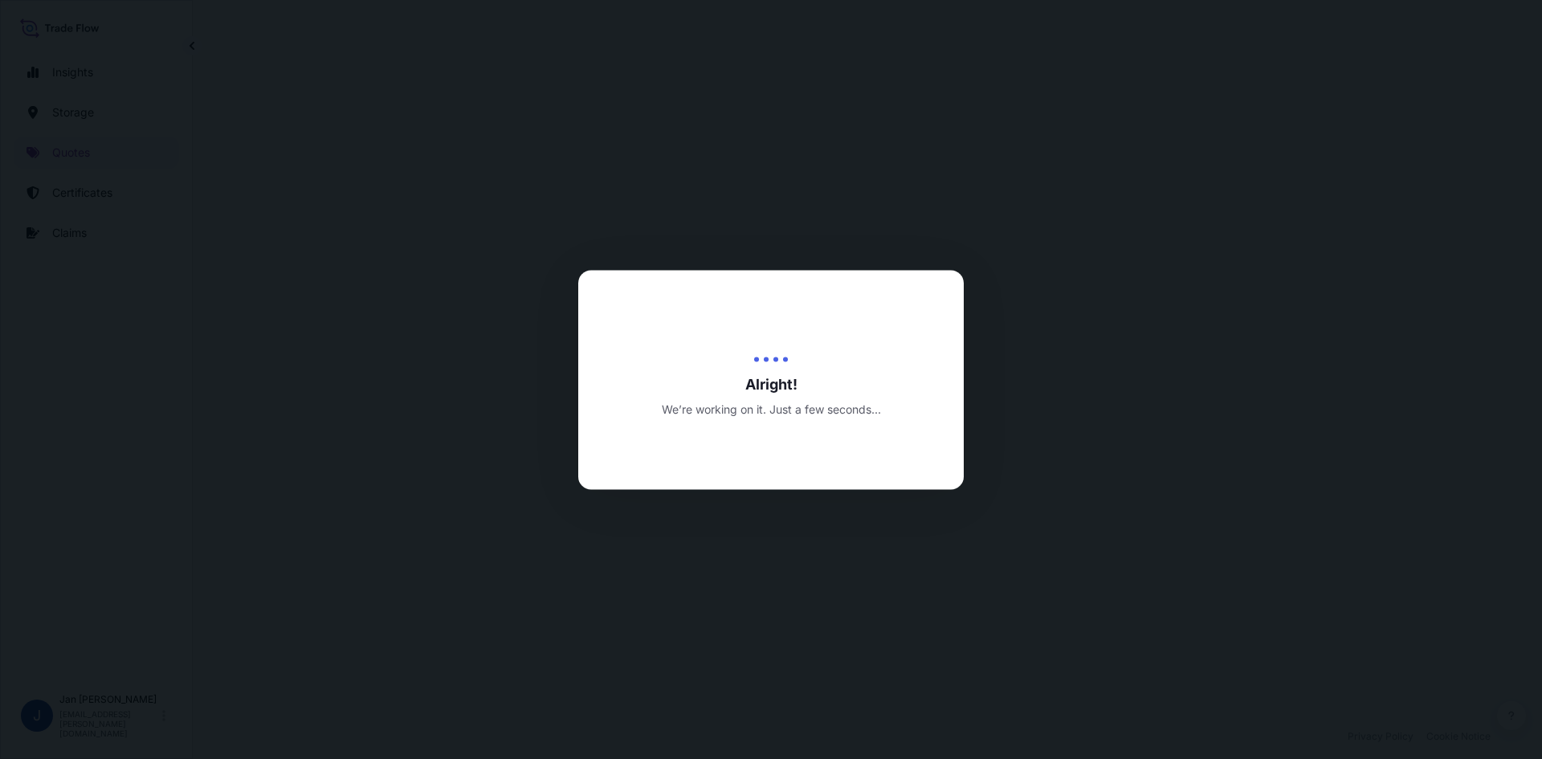
select select "Water"
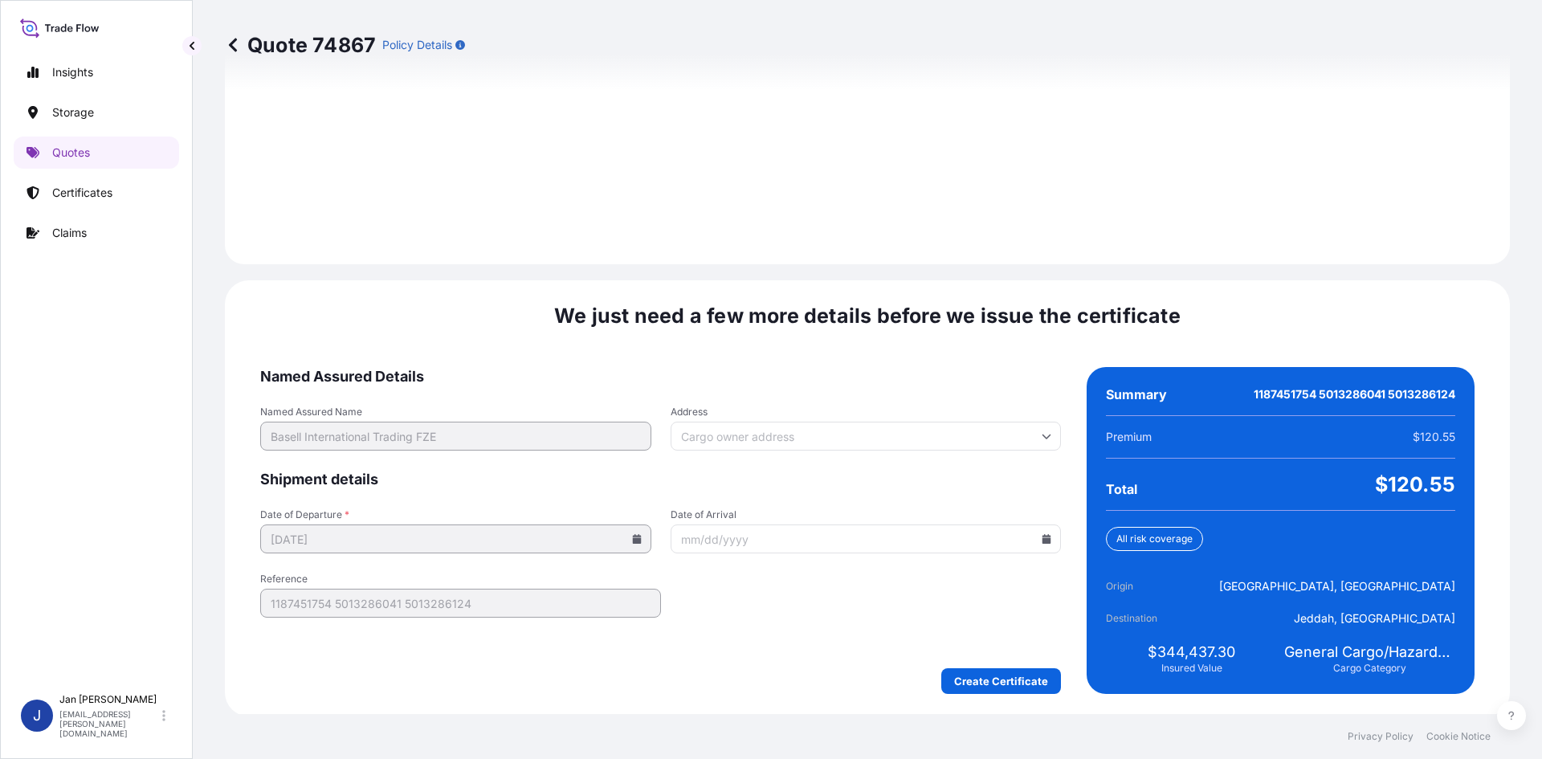
scroll to position [2221, 0]
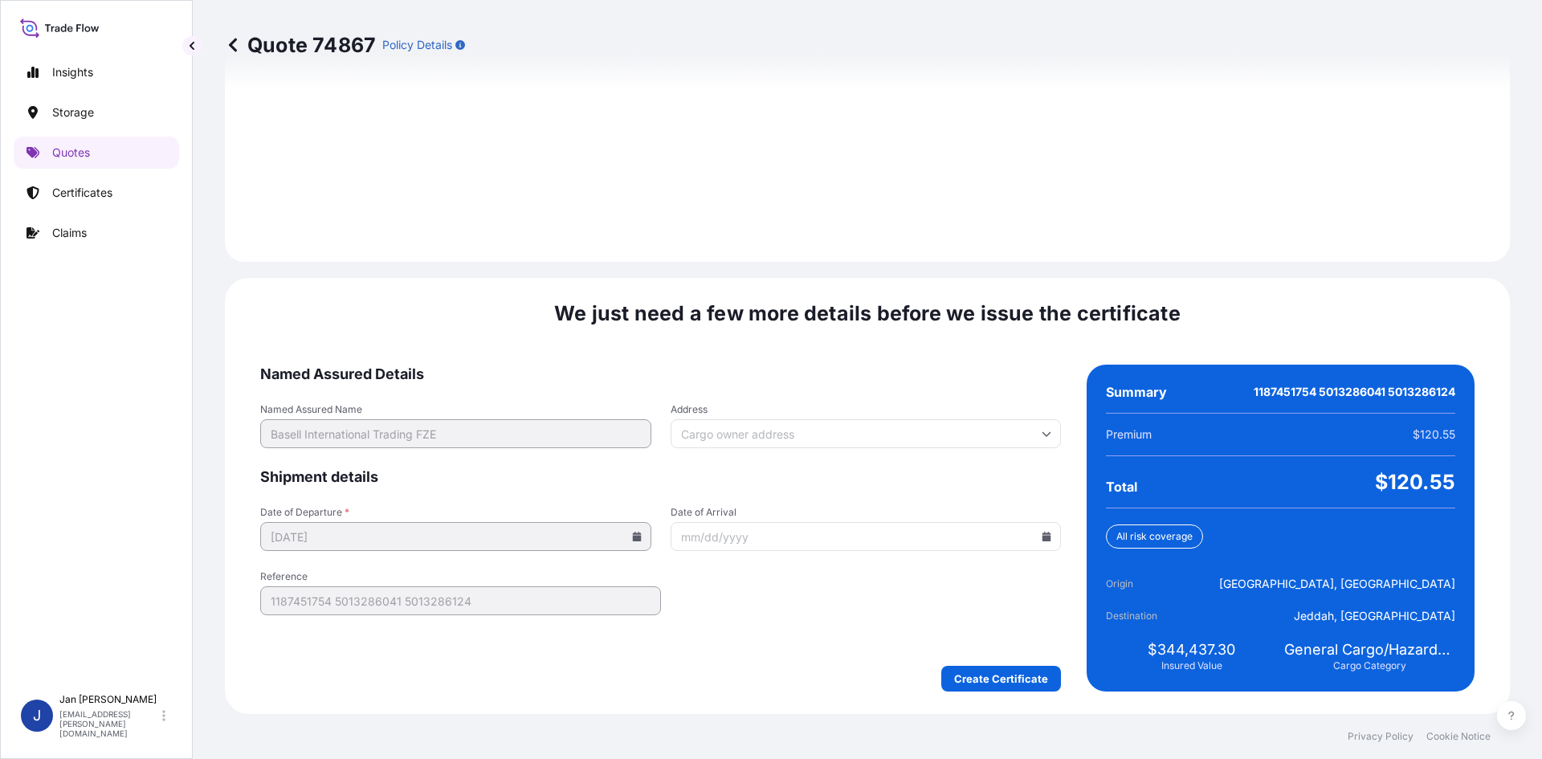
click at [966, 664] on form "Named Assured Details Named Assured Name Basell International Trading FZE Addre…" at bounding box center [660, 528] width 801 height 327
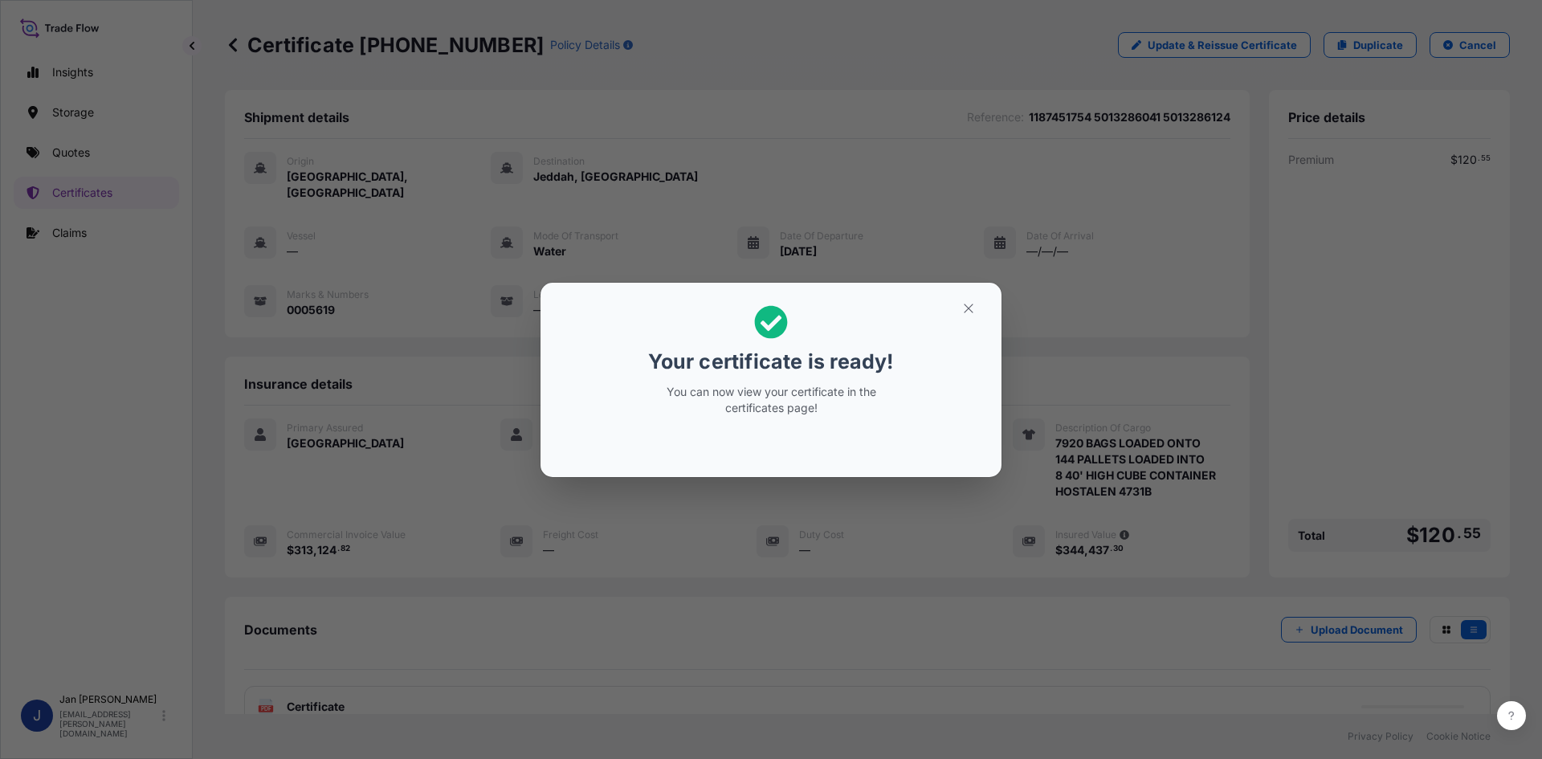
click at [1316, 309] on div "Your certificate is ready! You can now view your certificate in the certificate…" at bounding box center [771, 379] width 1542 height 759
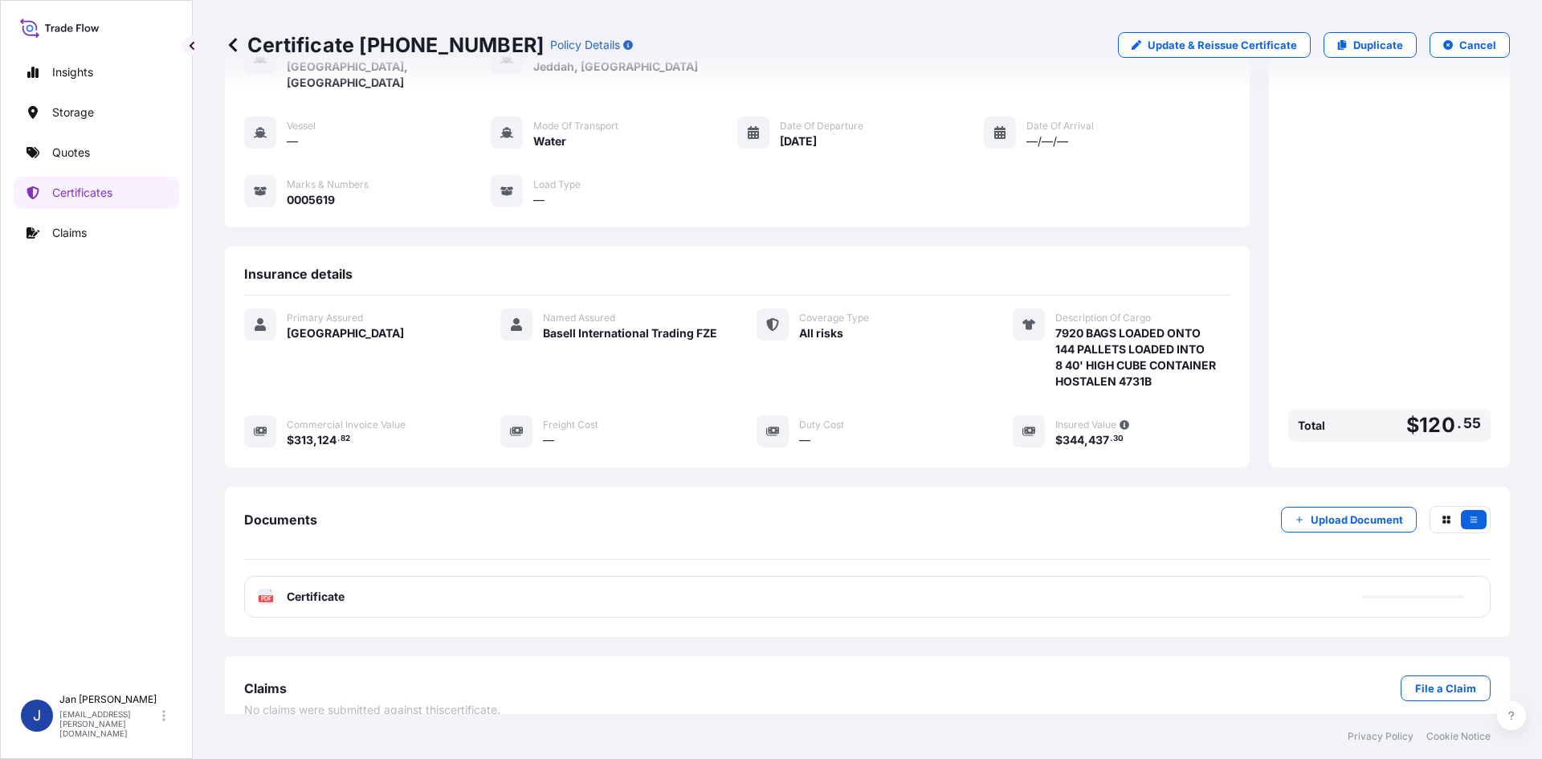
scroll to position [117, 0]
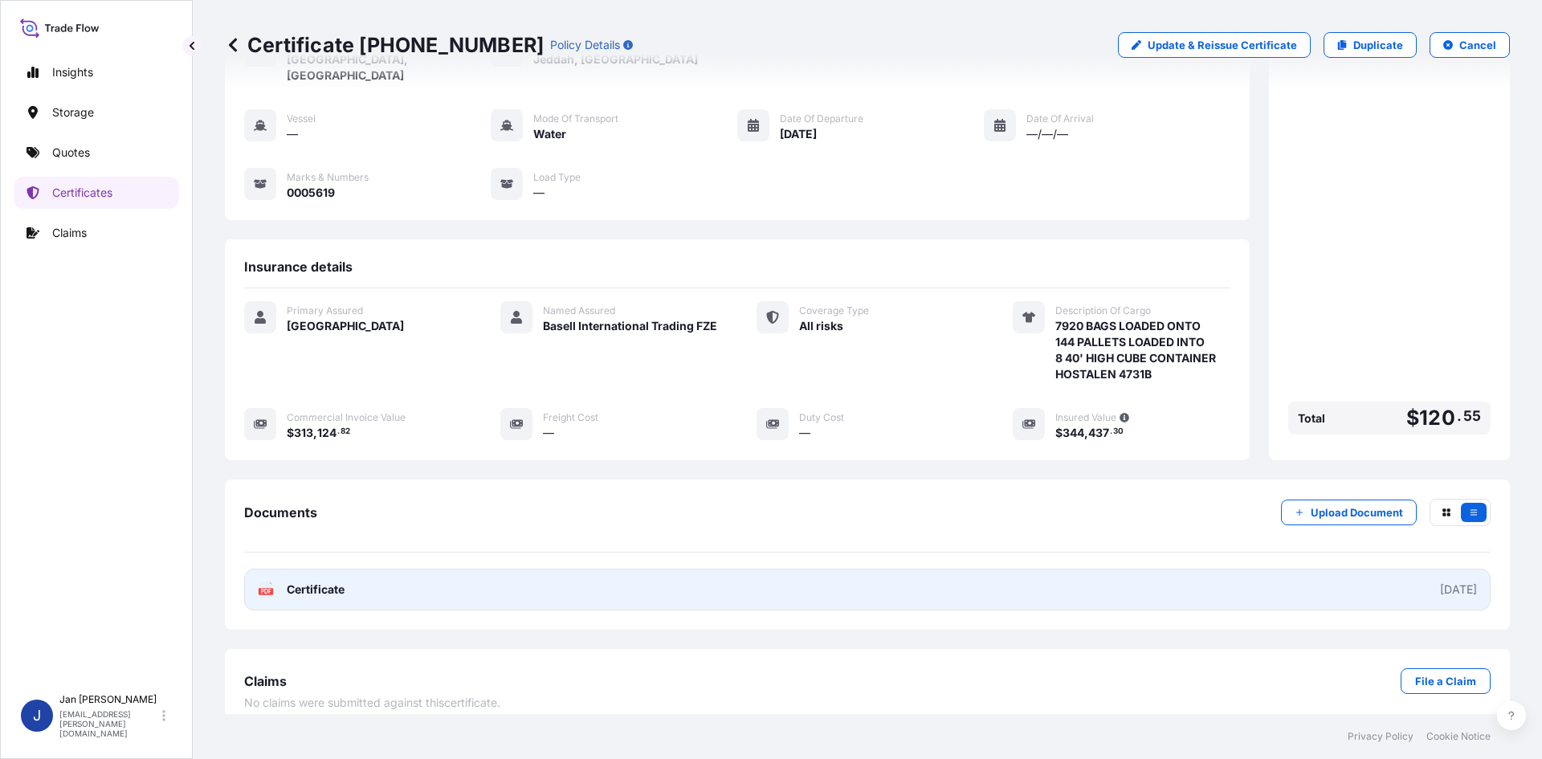
click at [634, 584] on link "PDF Certificate [DATE]" at bounding box center [867, 590] width 1247 height 42
